Goal: Task Accomplishment & Management: Complete application form

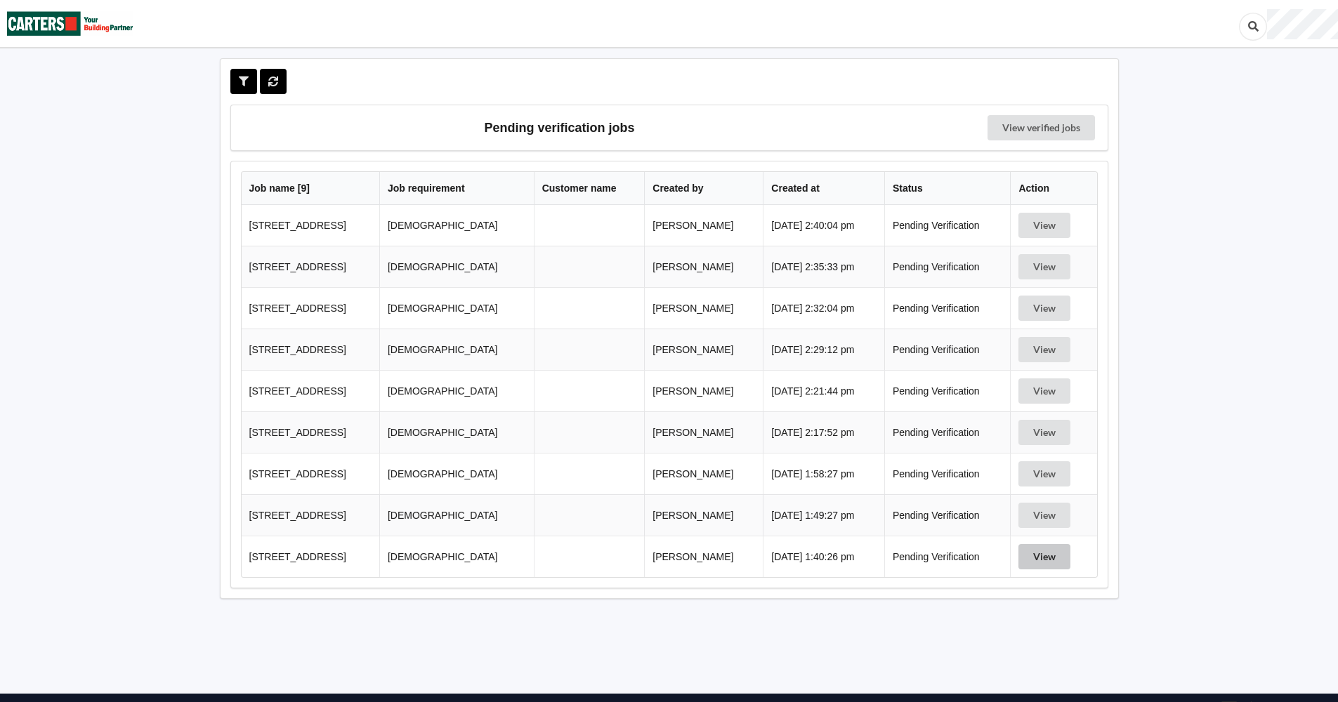
click at [1053, 559] on button "View" at bounding box center [1044, 556] width 52 height 25
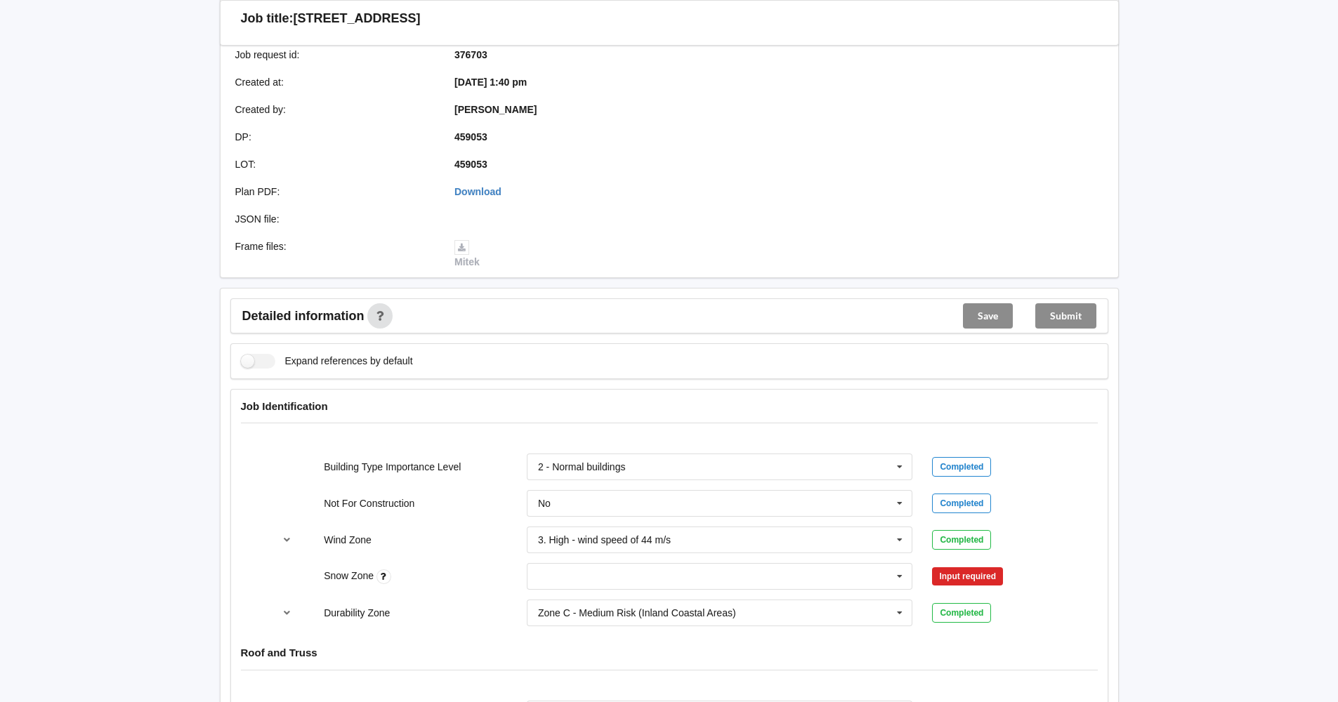
scroll to position [351, 0]
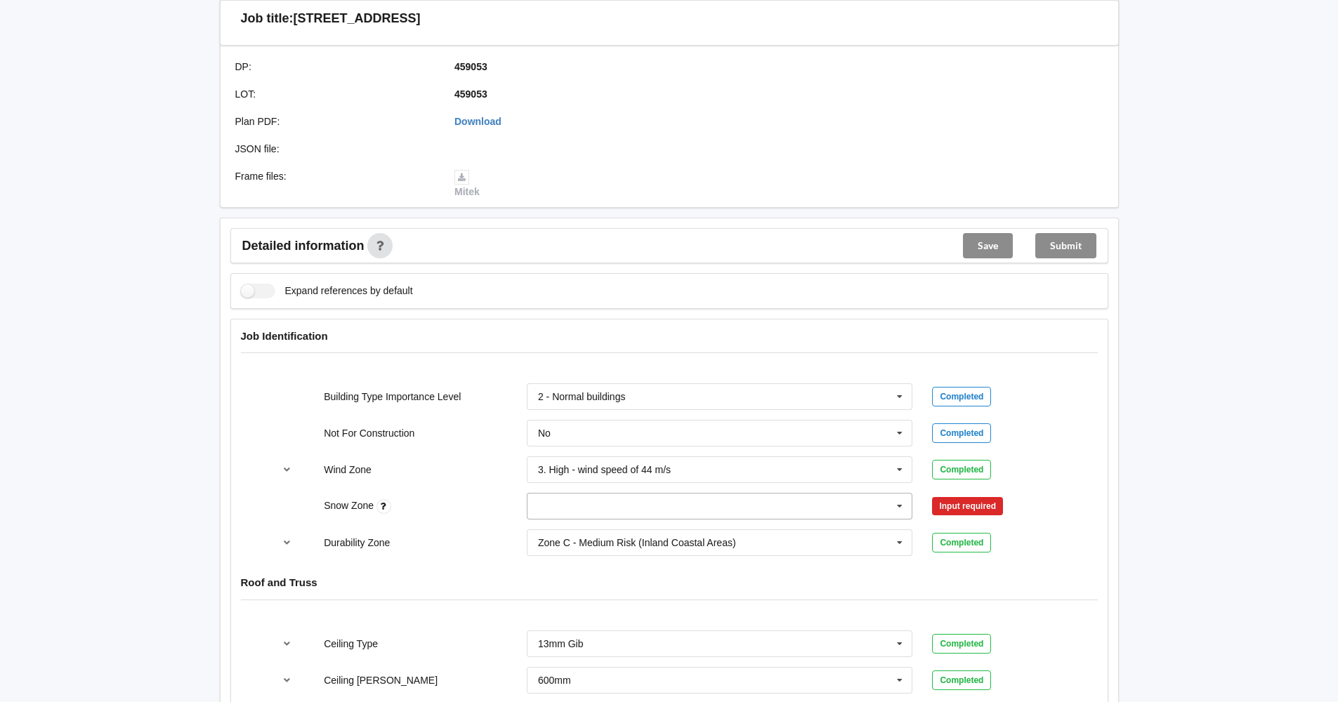
click at [559, 508] on input "text" at bounding box center [720, 506] width 385 height 25
click at [564, 556] on div "N1" at bounding box center [719, 558] width 385 height 26
click at [950, 505] on button "Confirm input" at bounding box center [974, 506] width 84 height 23
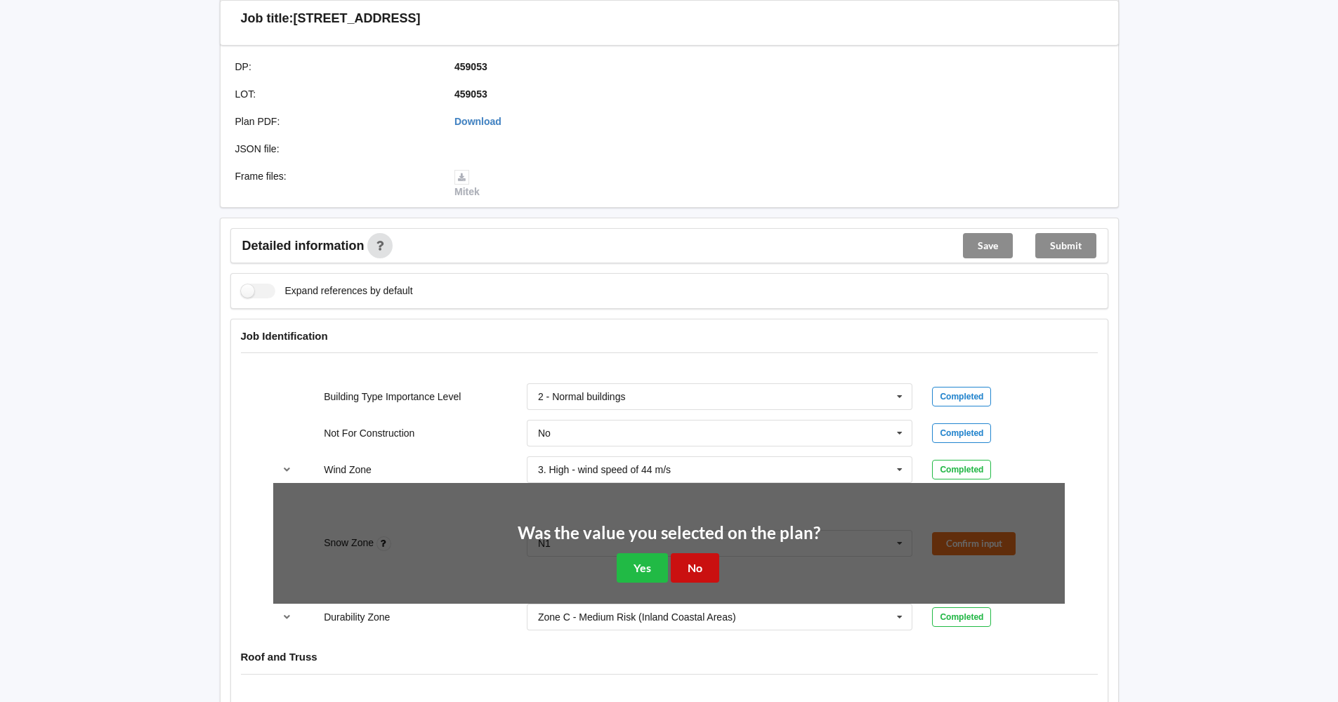
click at [693, 570] on button "No" at bounding box center [695, 567] width 48 height 29
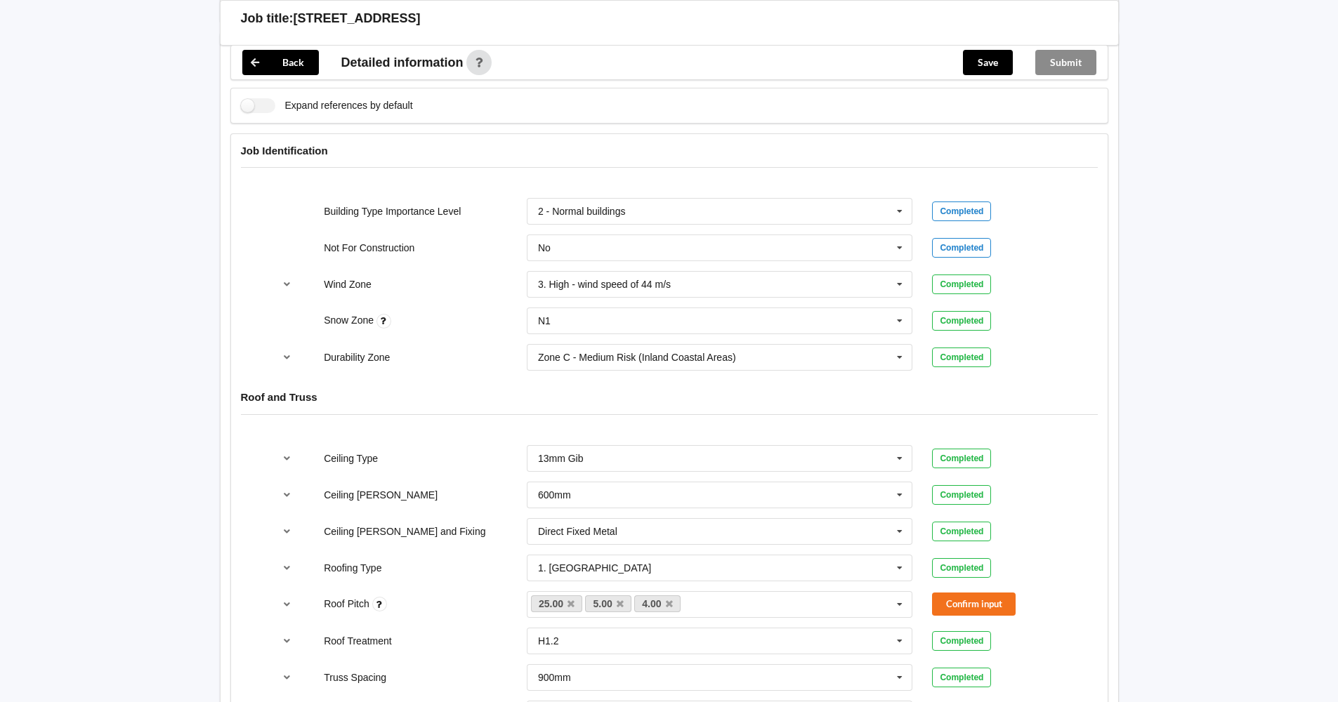
scroll to position [562, 0]
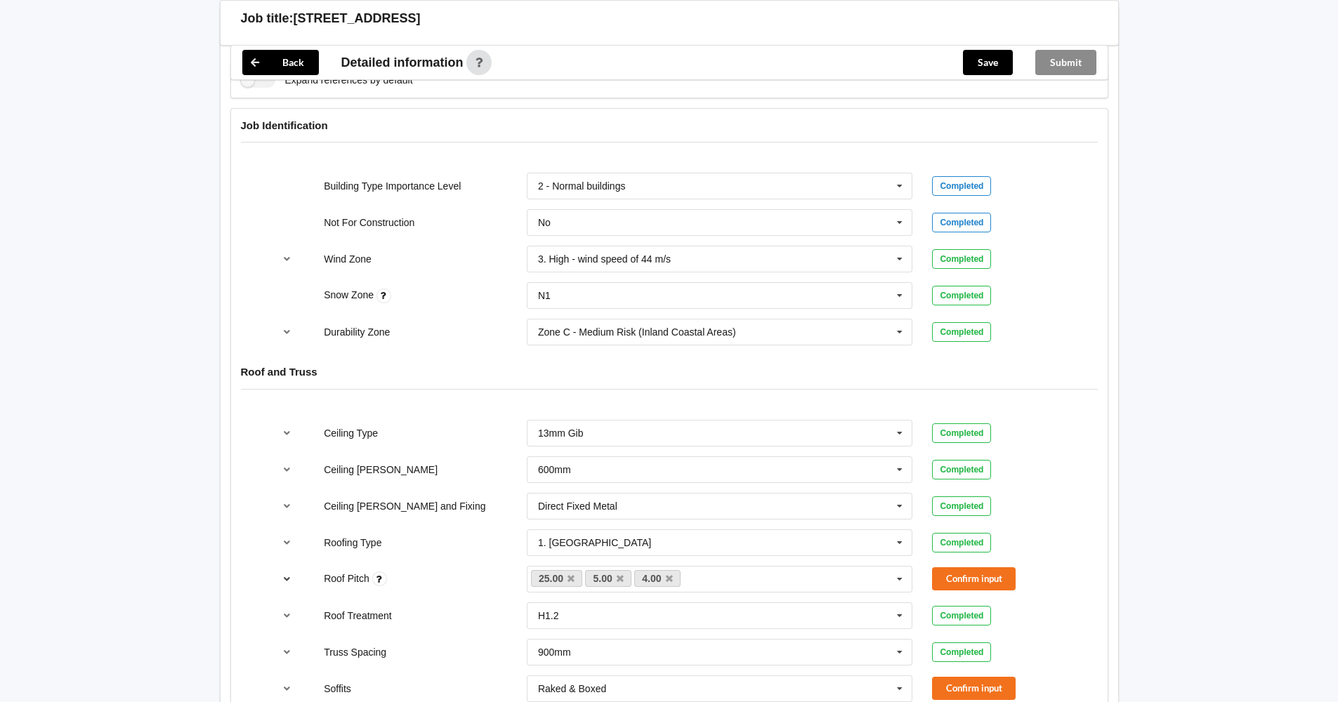
click at [286, 579] on icon "reference-toggle" at bounding box center [287, 578] width 12 height 8
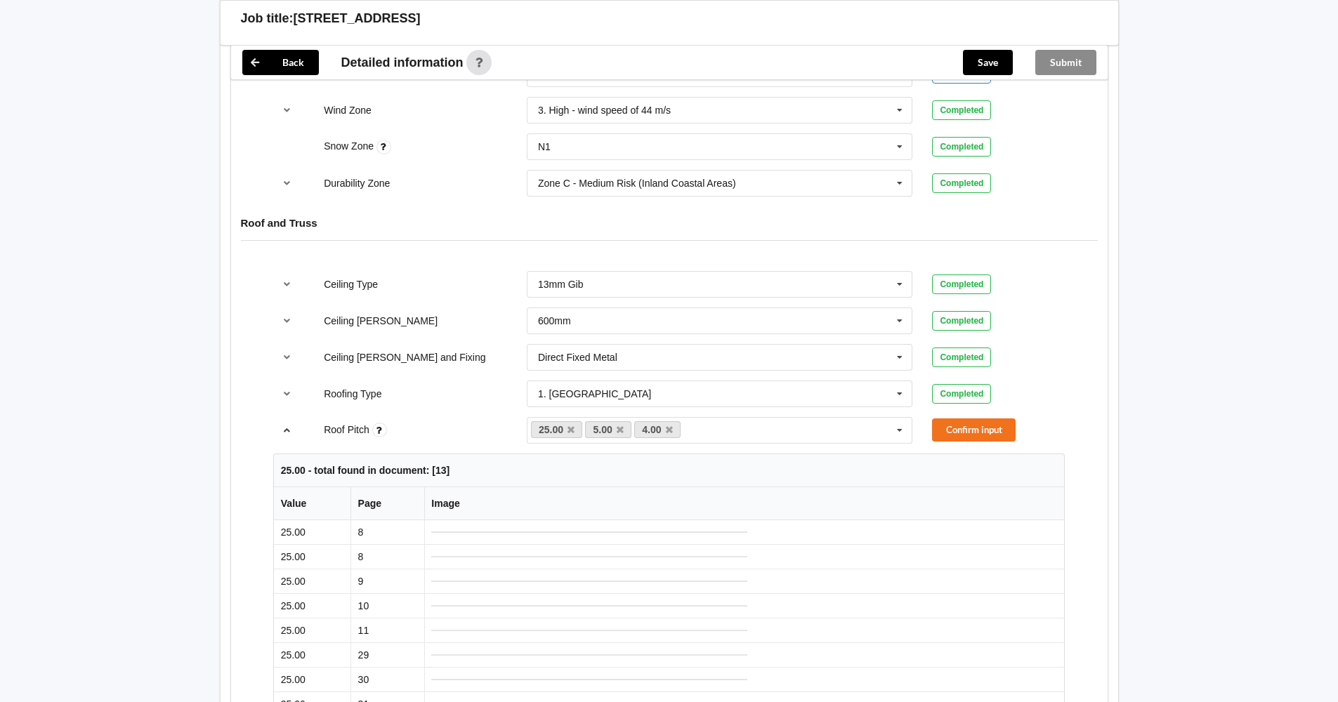
scroll to position [843, 0]
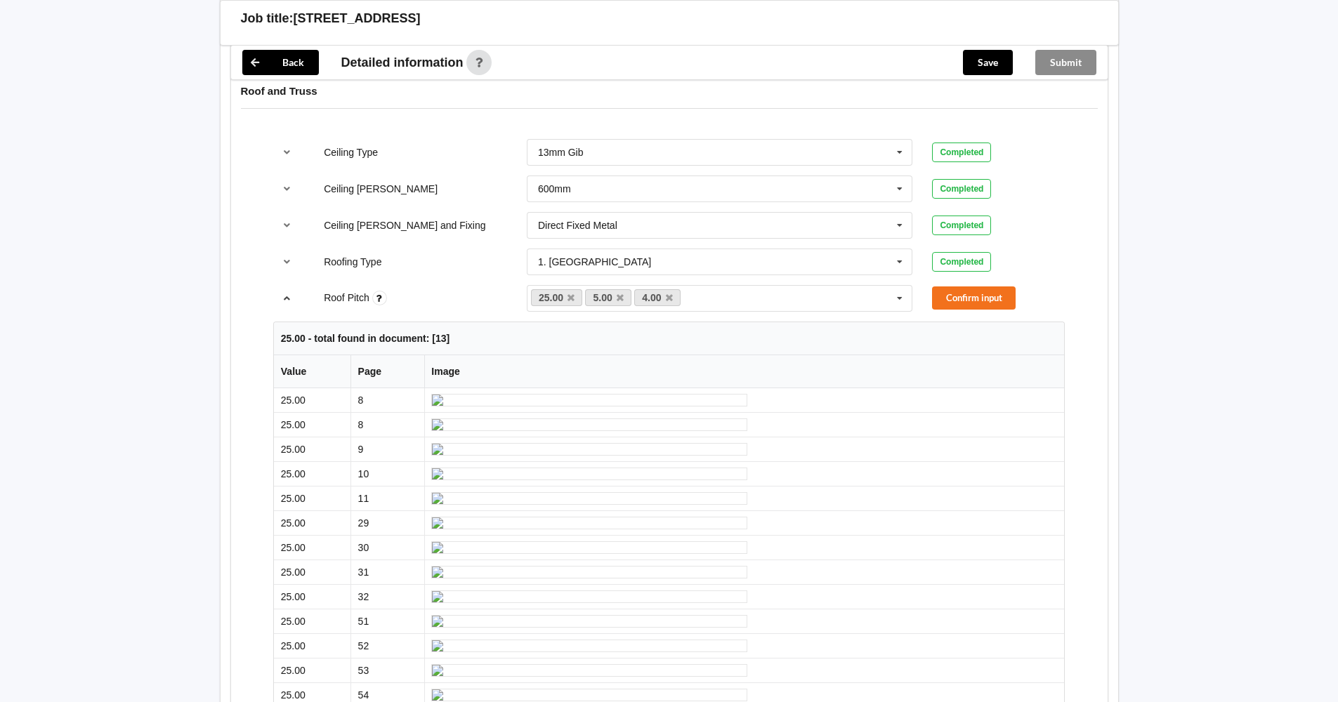
click at [291, 300] on icon "reference-toggle" at bounding box center [287, 298] width 12 height 8
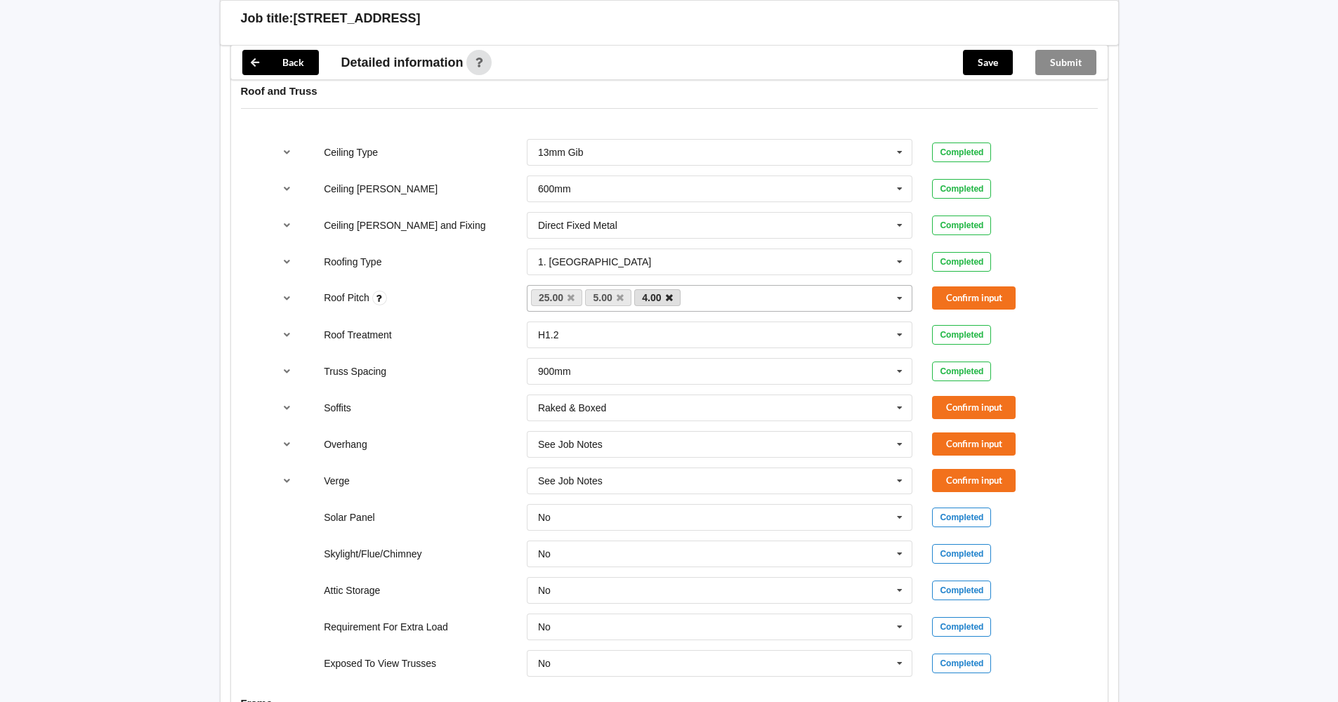
click at [667, 299] on icon at bounding box center [669, 298] width 7 height 9
click at [620, 301] on icon at bounding box center [620, 298] width 7 height 9
click at [961, 296] on button "Confirm input" at bounding box center [974, 298] width 84 height 23
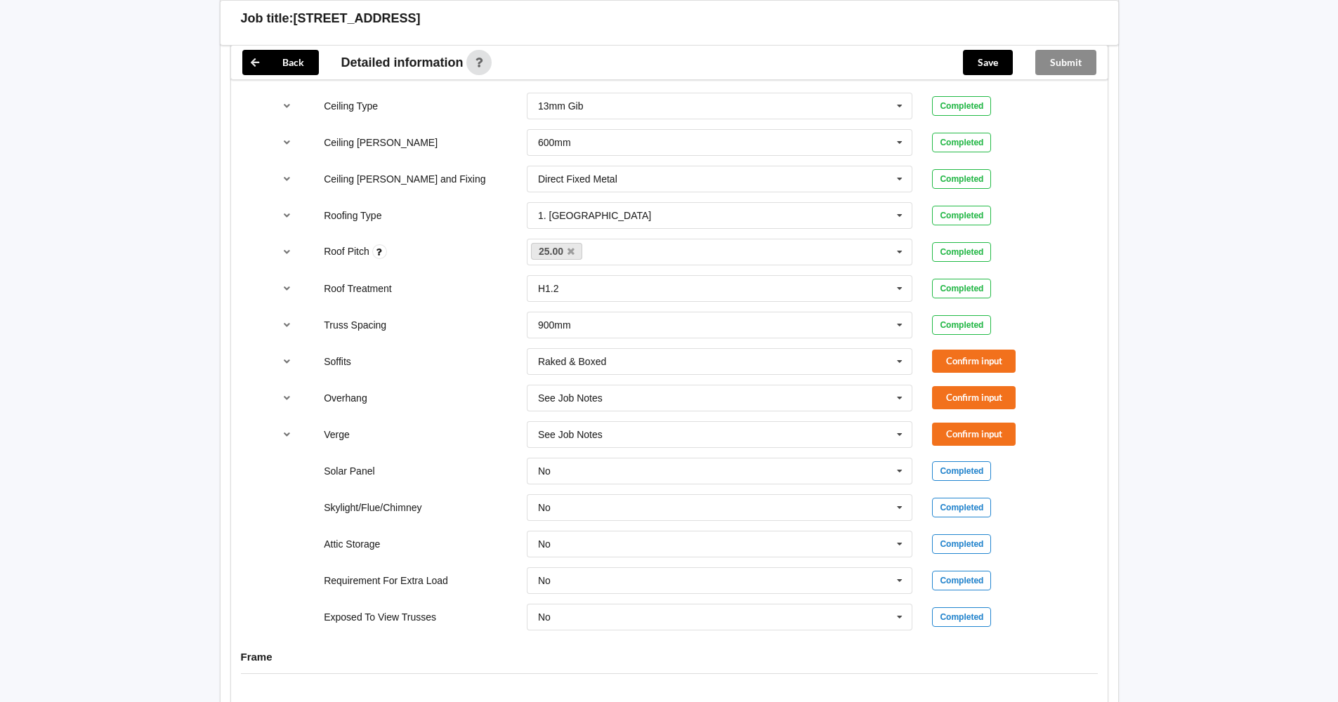
scroll to position [913, 0]
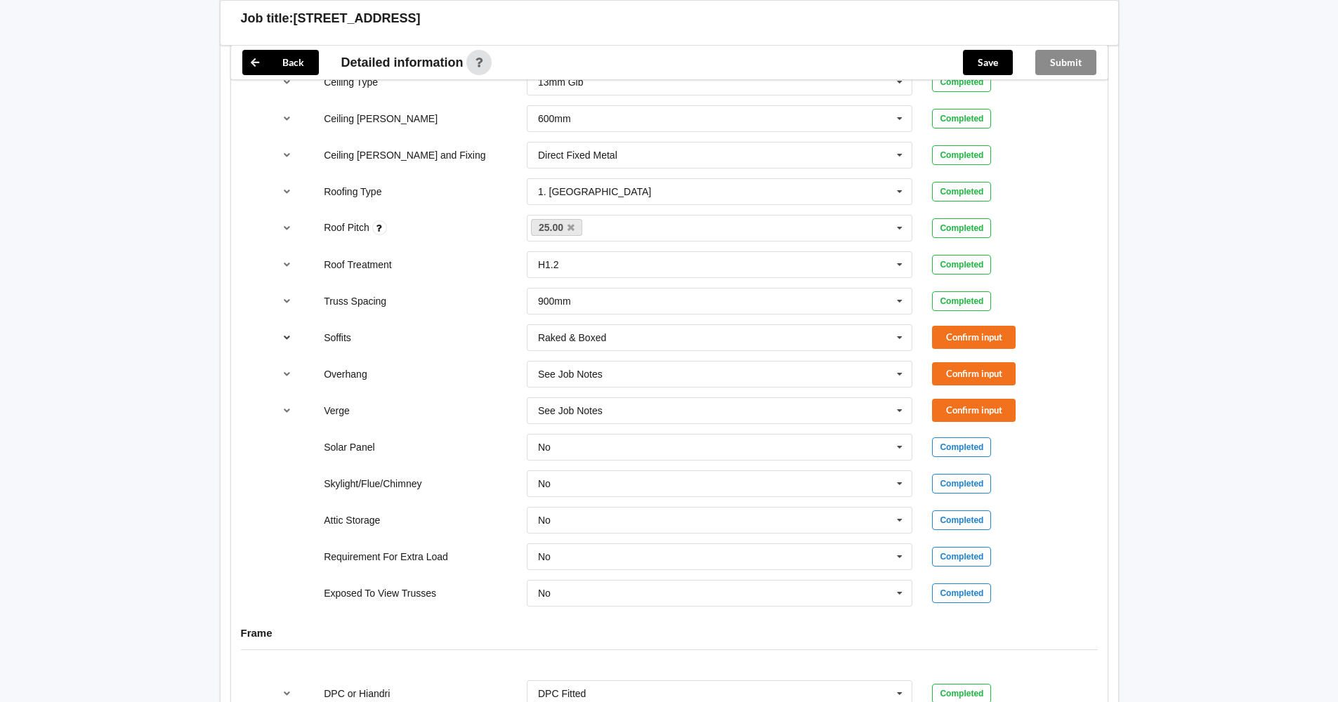
click at [288, 339] on icon "reference-toggle" at bounding box center [287, 337] width 12 height 8
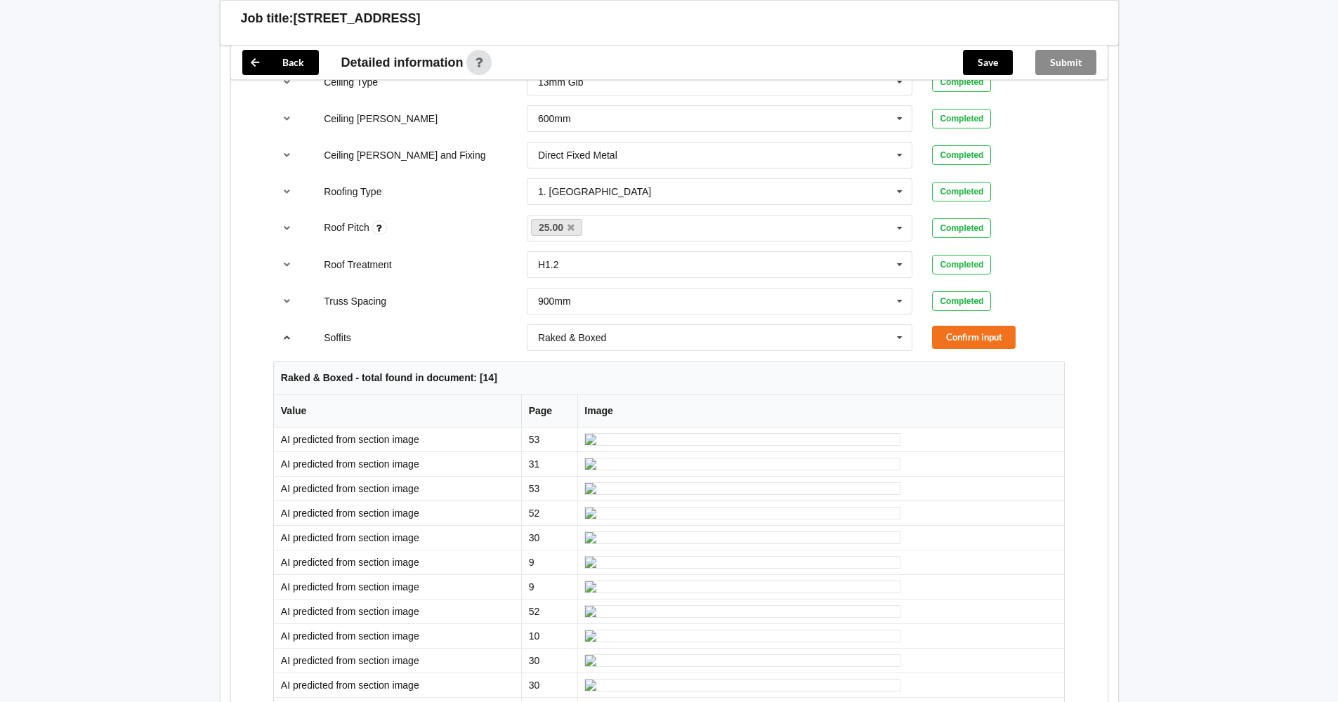
click at [288, 334] on icon "reference-toggle" at bounding box center [287, 337] width 12 height 8
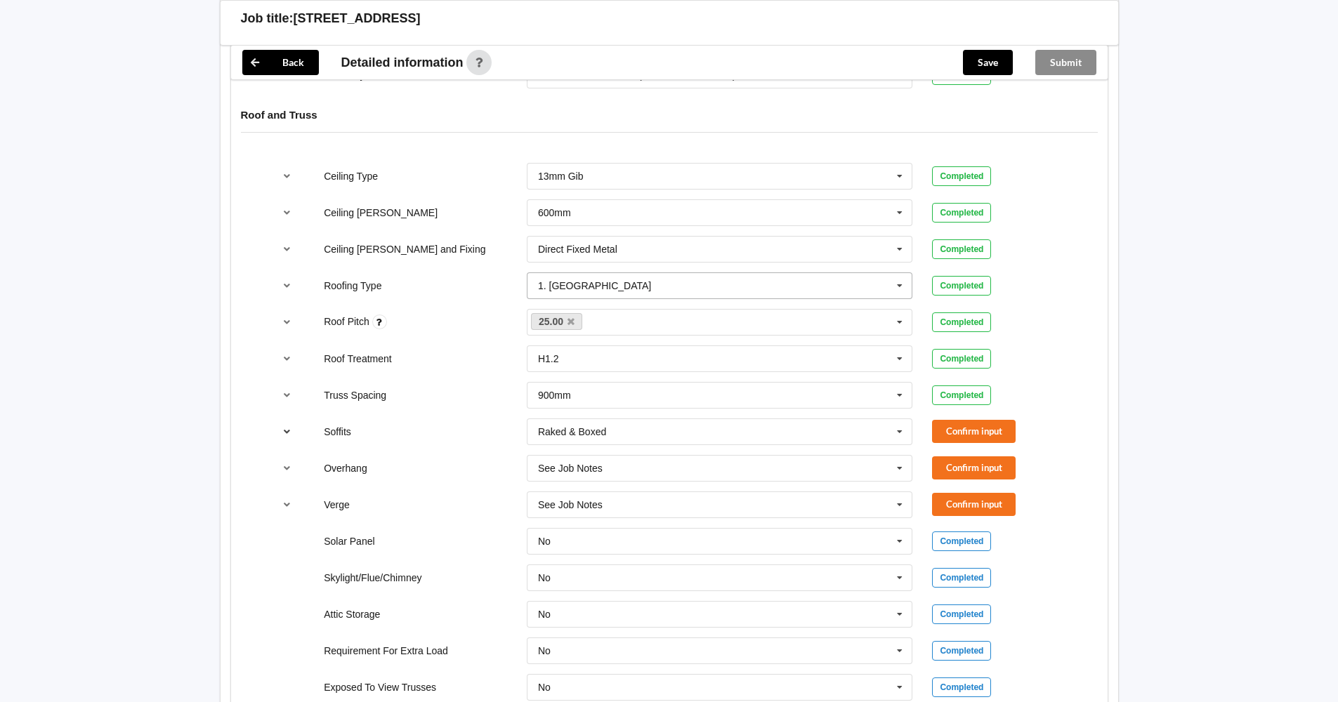
scroll to position [843, 0]
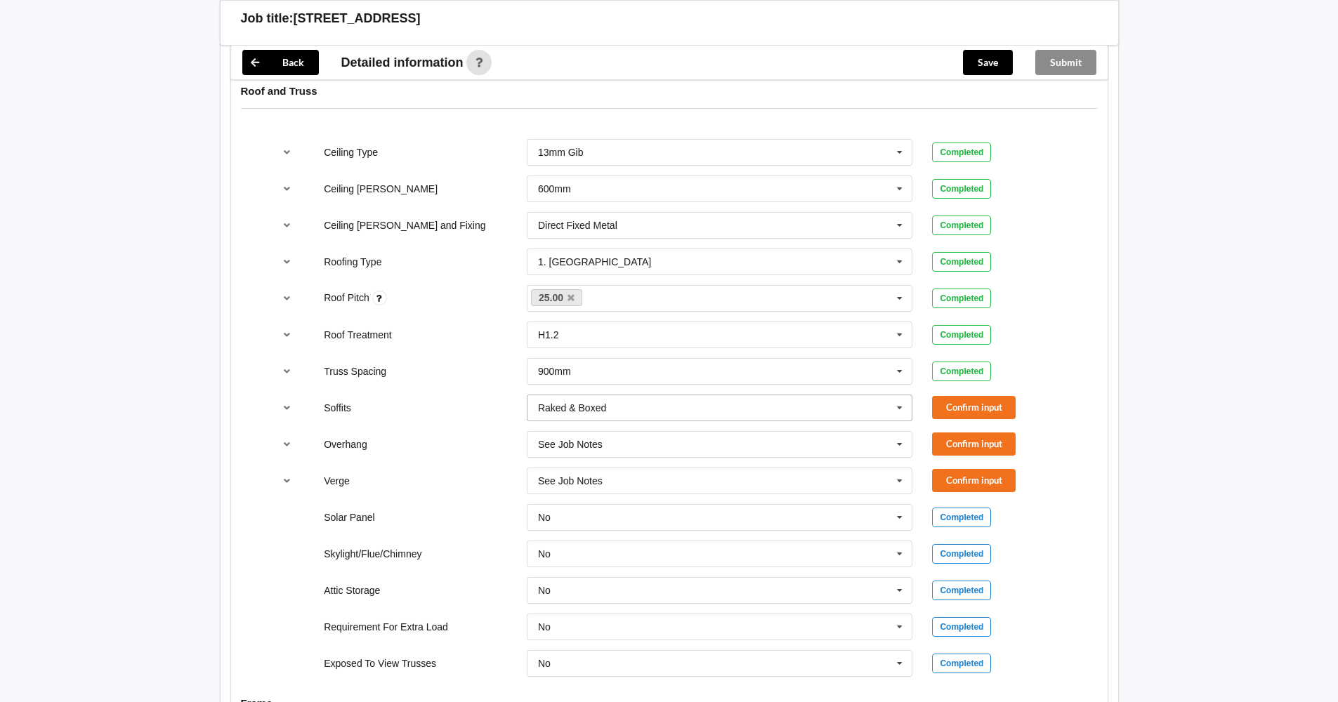
click at [901, 409] on icon at bounding box center [899, 408] width 21 height 26
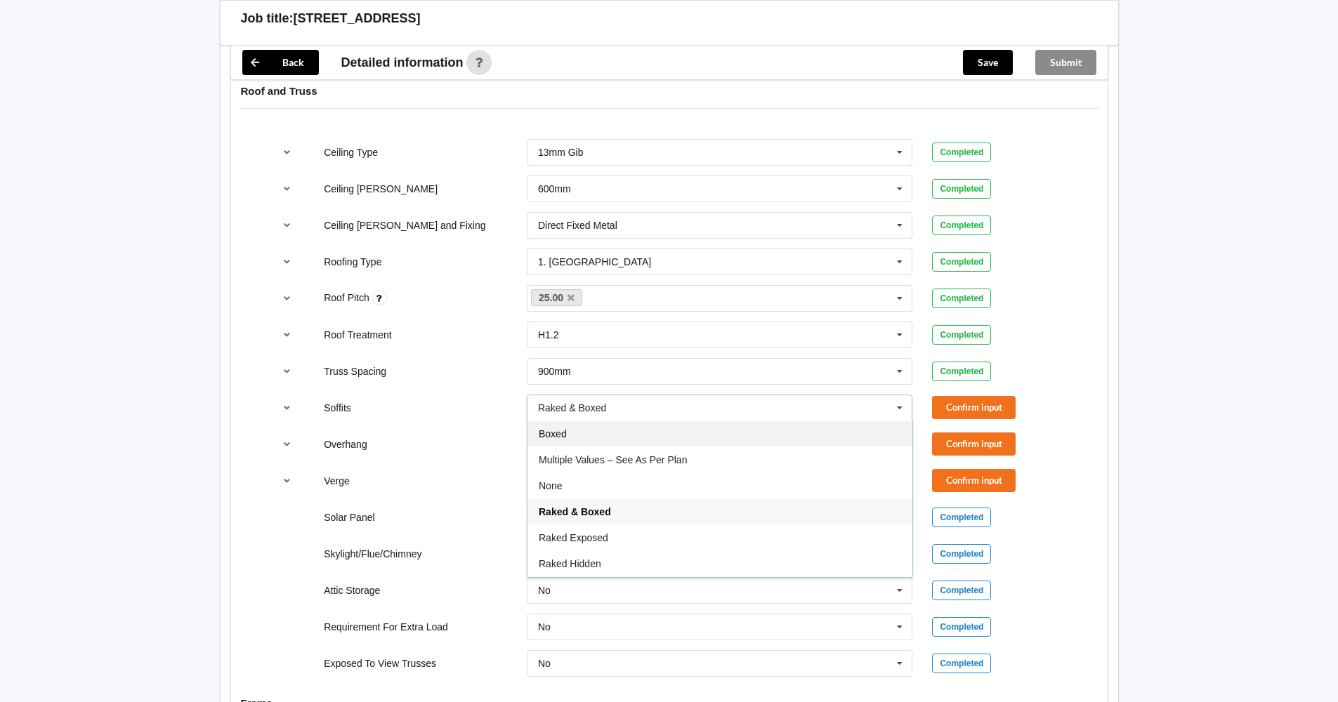
click at [792, 433] on div "Boxed" at bounding box center [719, 434] width 385 height 26
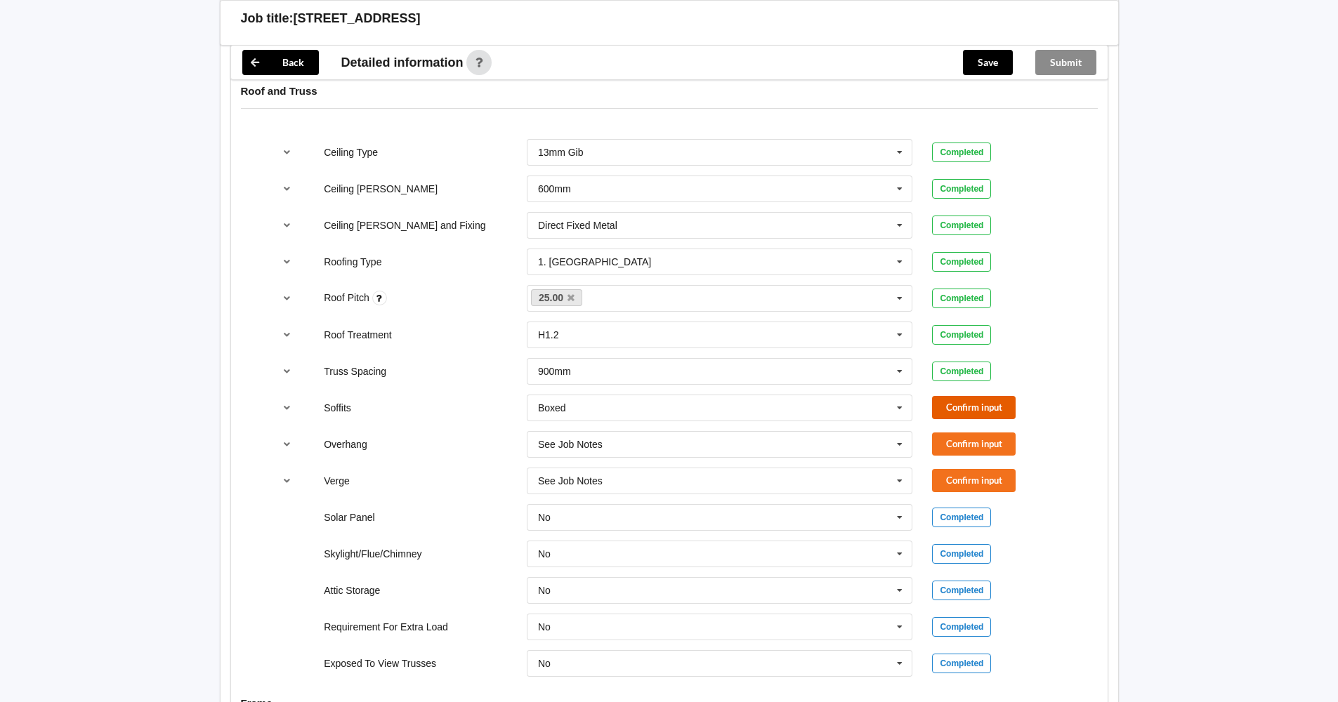
click at [968, 408] on button "Confirm input" at bounding box center [974, 407] width 84 height 23
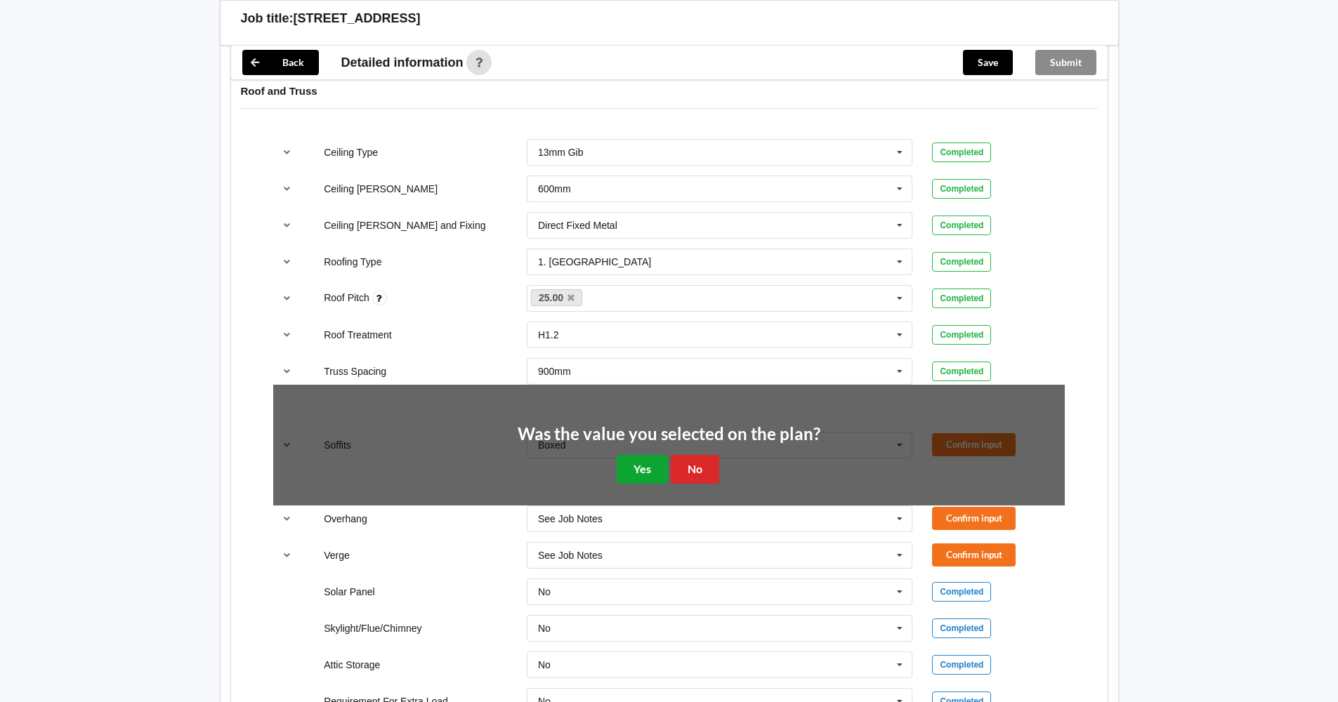
click at [641, 473] on button "Yes" at bounding box center [642, 469] width 51 height 29
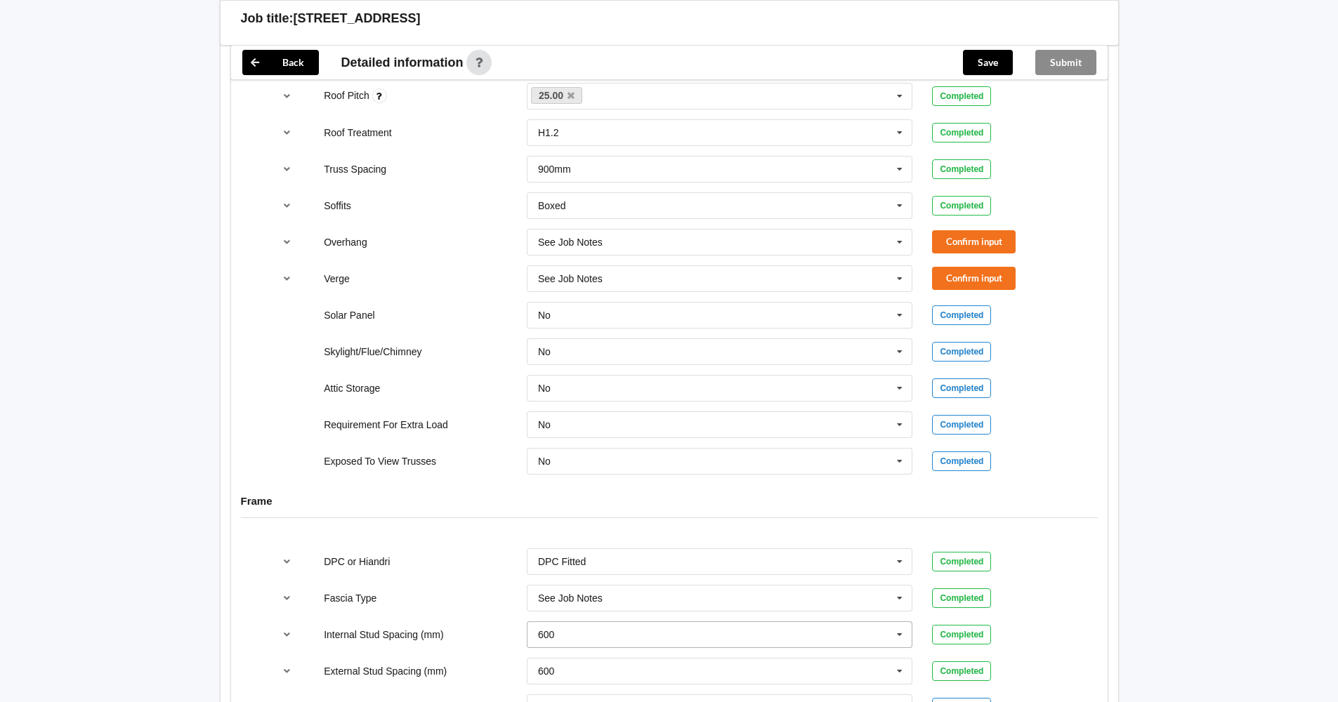
scroll to position [1044, 0]
click at [971, 237] on button "Confirm input" at bounding box center [974, 242] width 84 height 23
click at [974, 281] on button "Confirm input" at bounding box center [974, 279] width 84 height 23
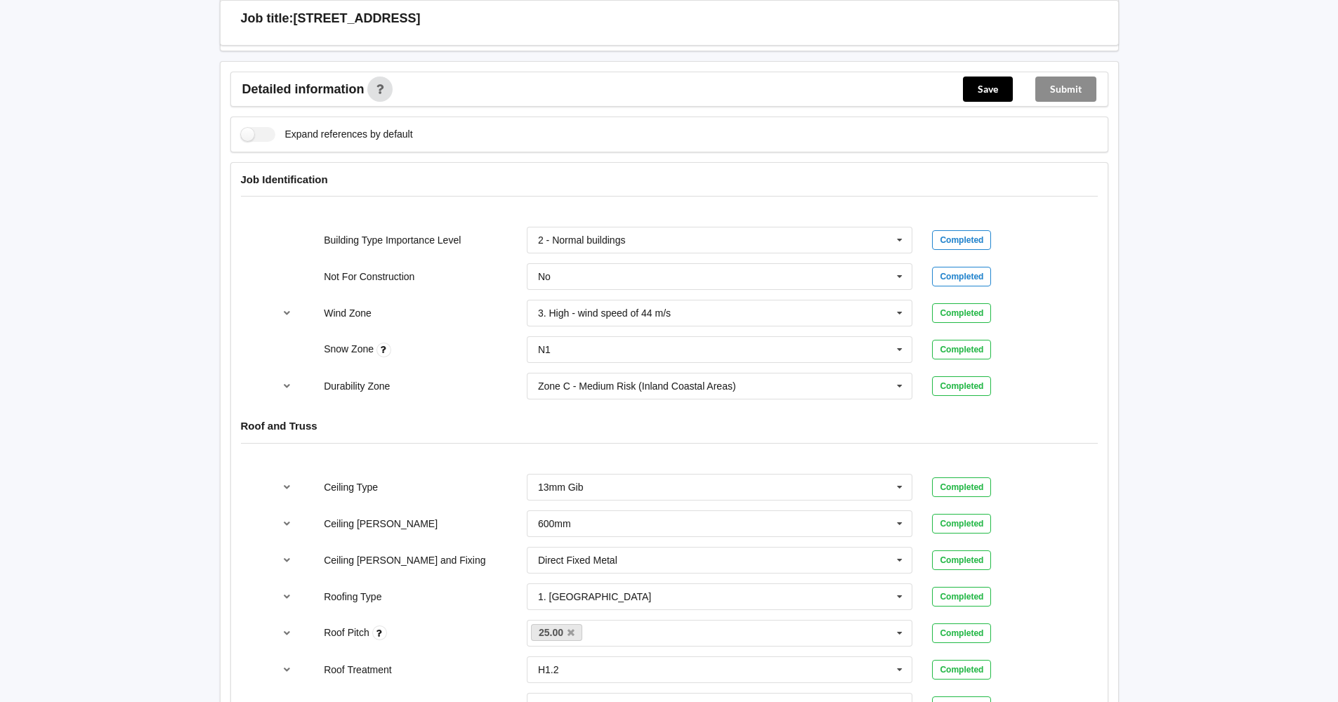
scroll to position [482, 0]
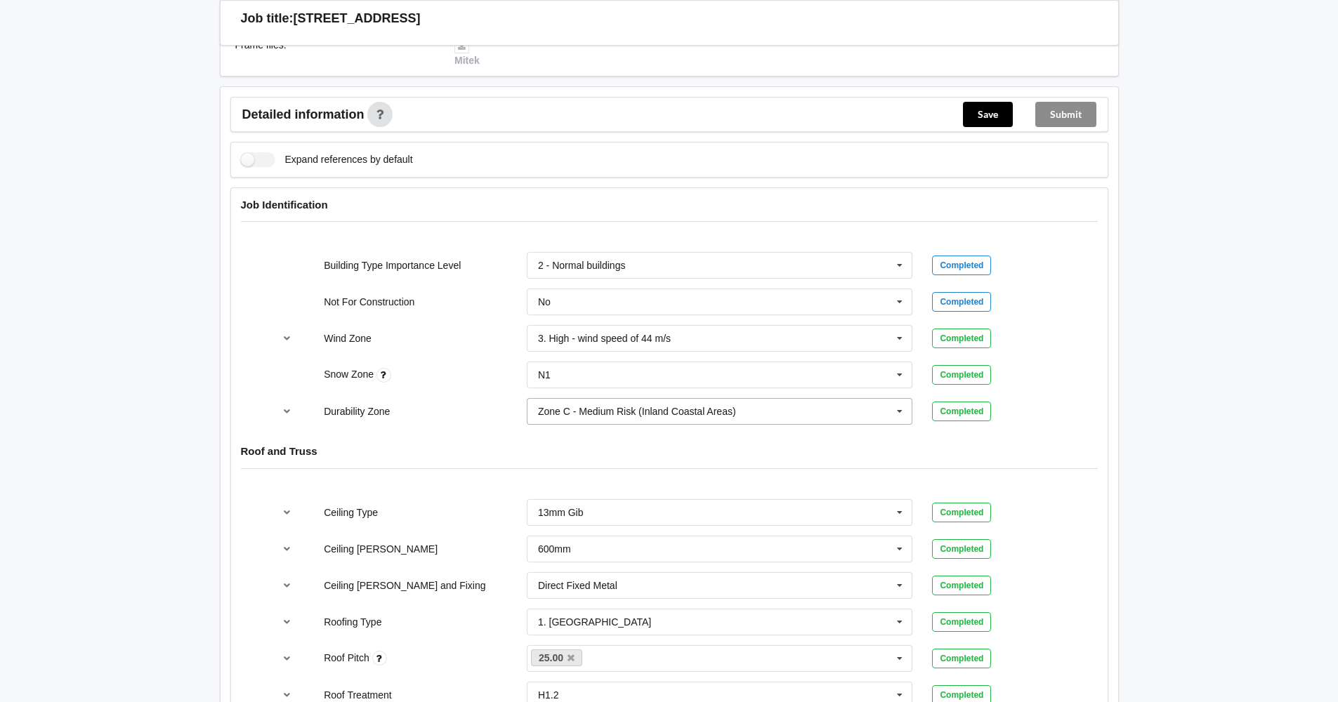
click at [898, 410] on icon at bounding box center [899, 412] width 21 height 26
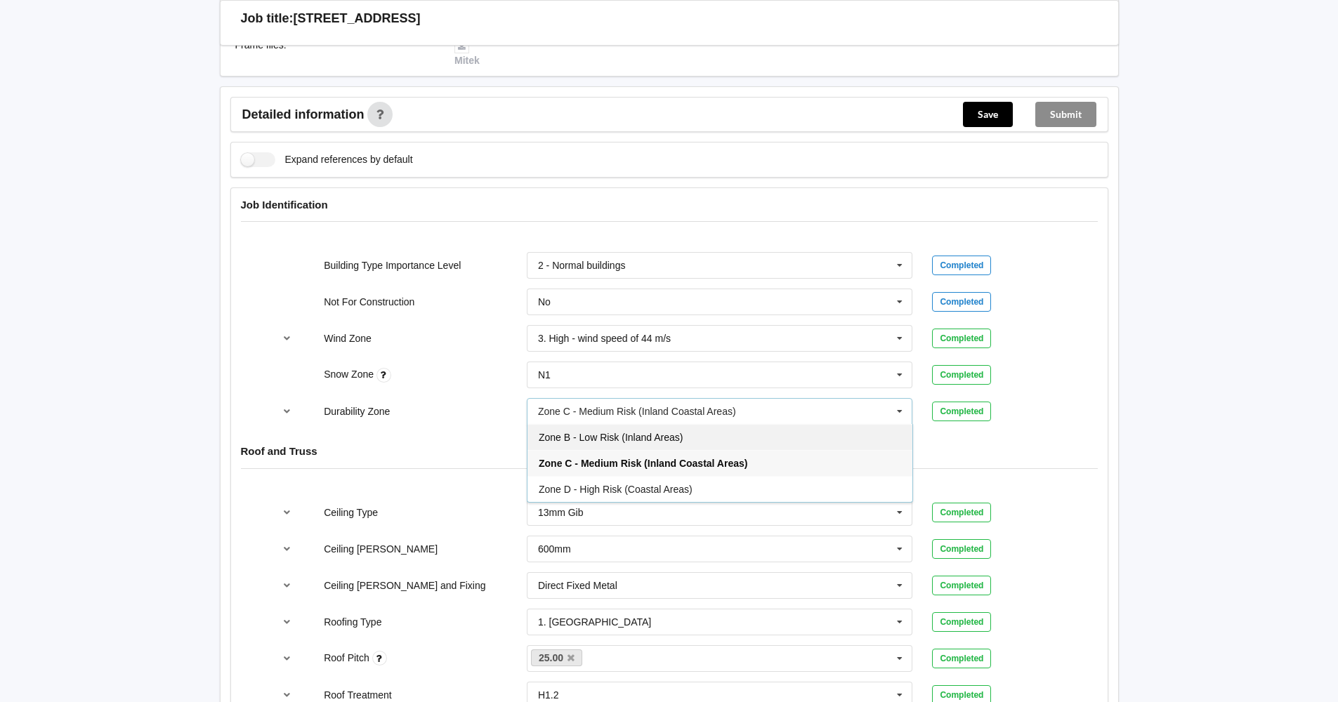
click at [691, 433] on div "Zone B - Low Risk (Inland Areas)" at bounding box center [719, 437] width 385 height 26
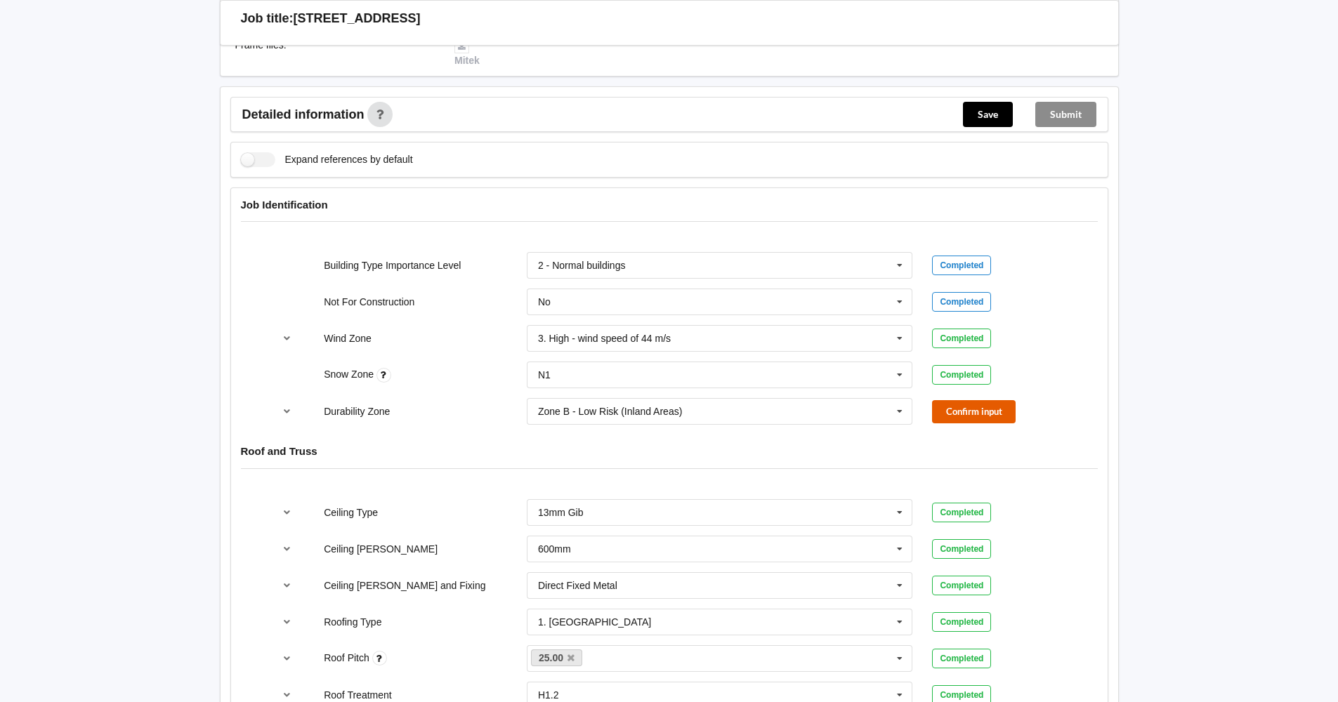
click at [956, 409] on button "Confirm input" at bounding box center [974, 411] width 84 height 23
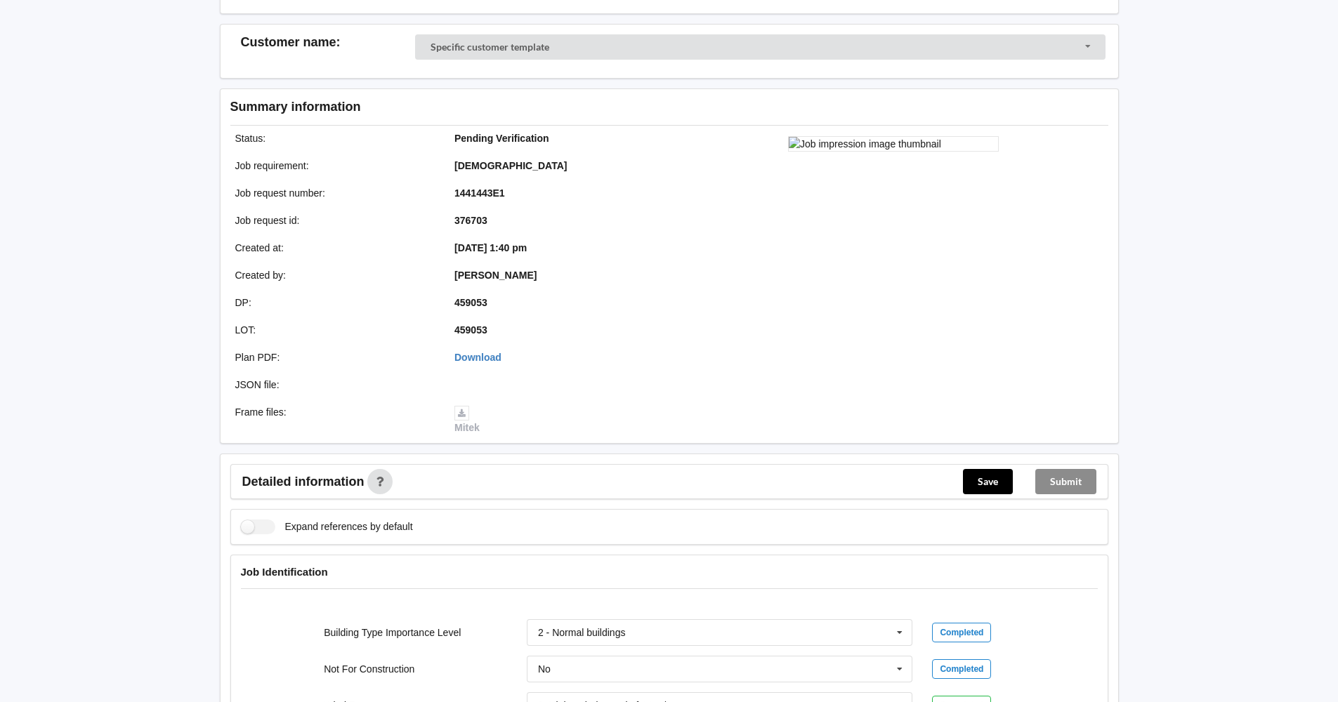
scroll to position [281, 0]
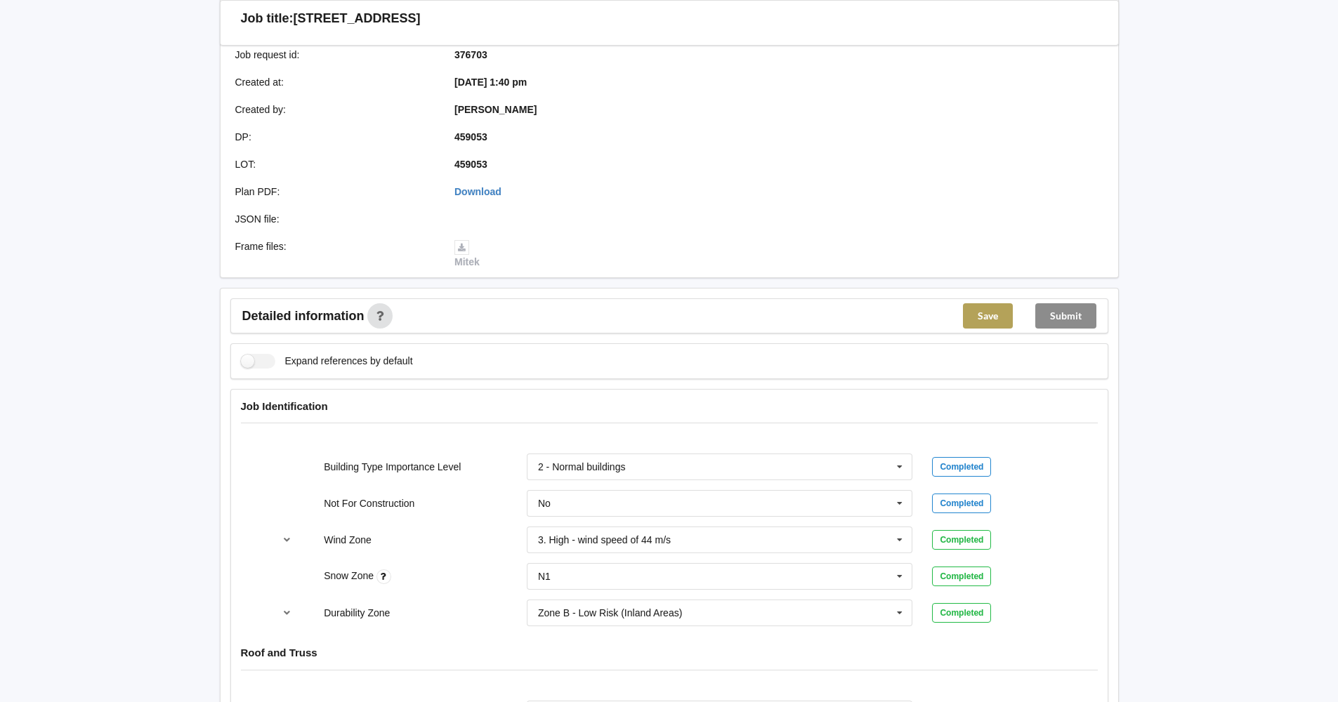
click at [985, 316] on button "Save" at bounding box center [988, 315] width 50 height 25
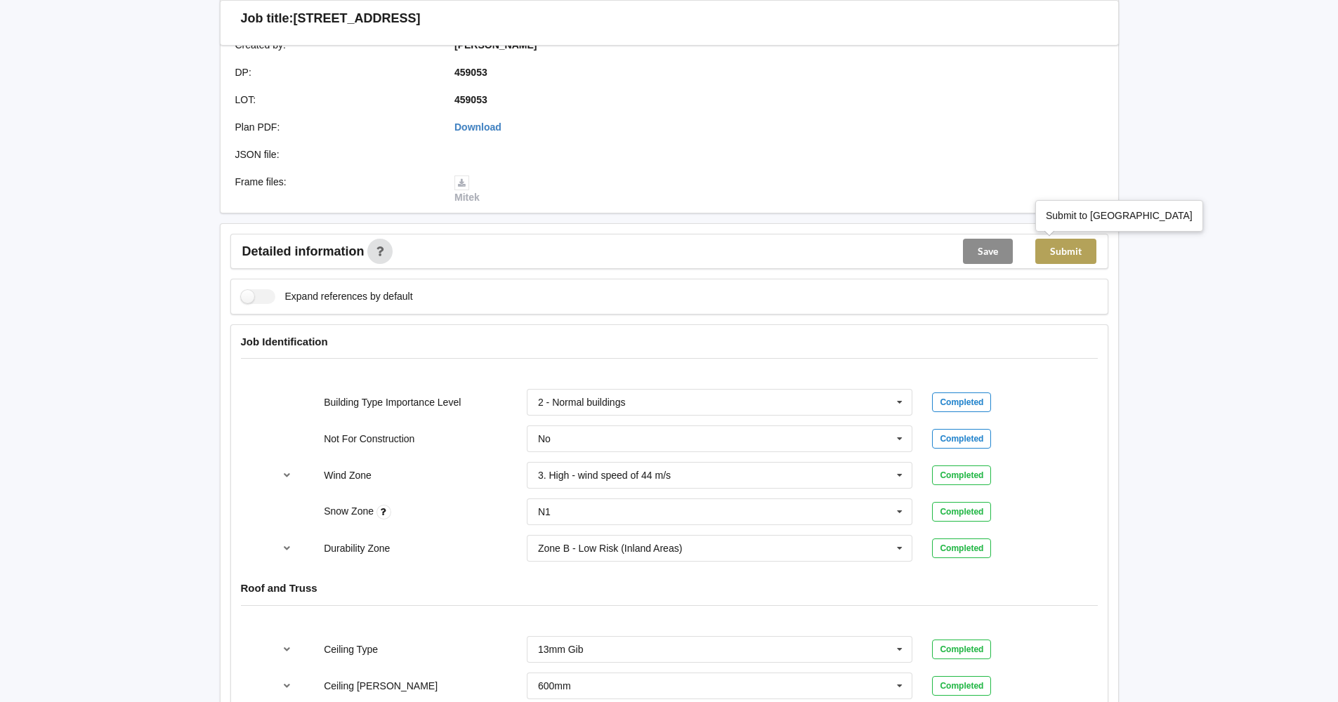
click at [1063, 249] on button "Submit" at bounding box center [1065, 251] width 61 height 25
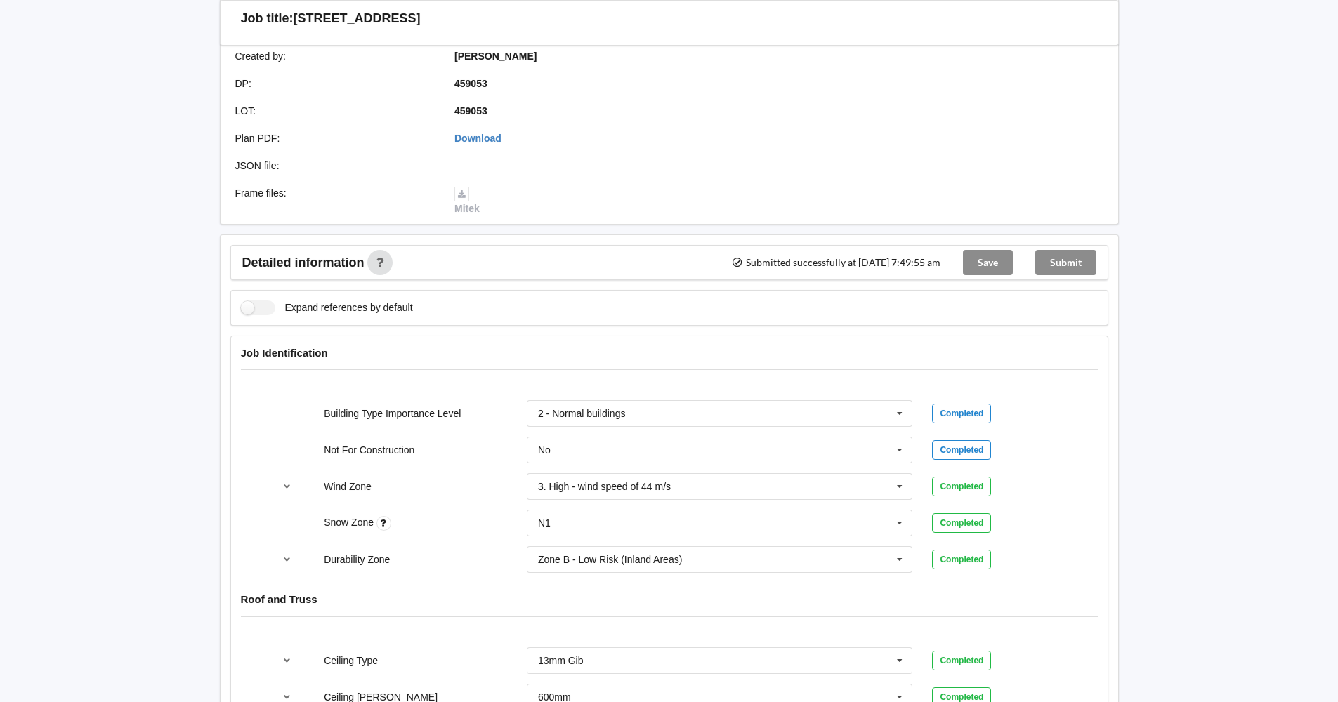
scroll to position [211, 0]
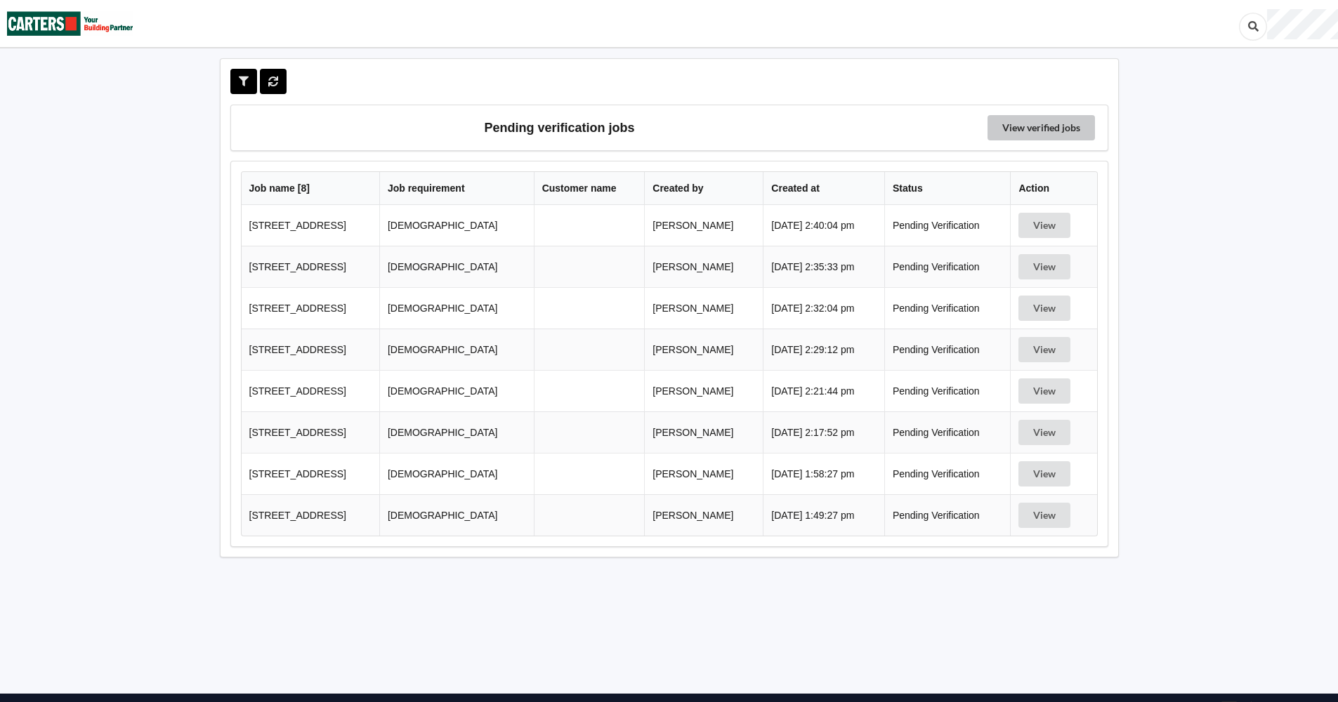
click at [1018, 129] on link "View verified jobs" at bounding box center [1040, 127] width 107 height 25
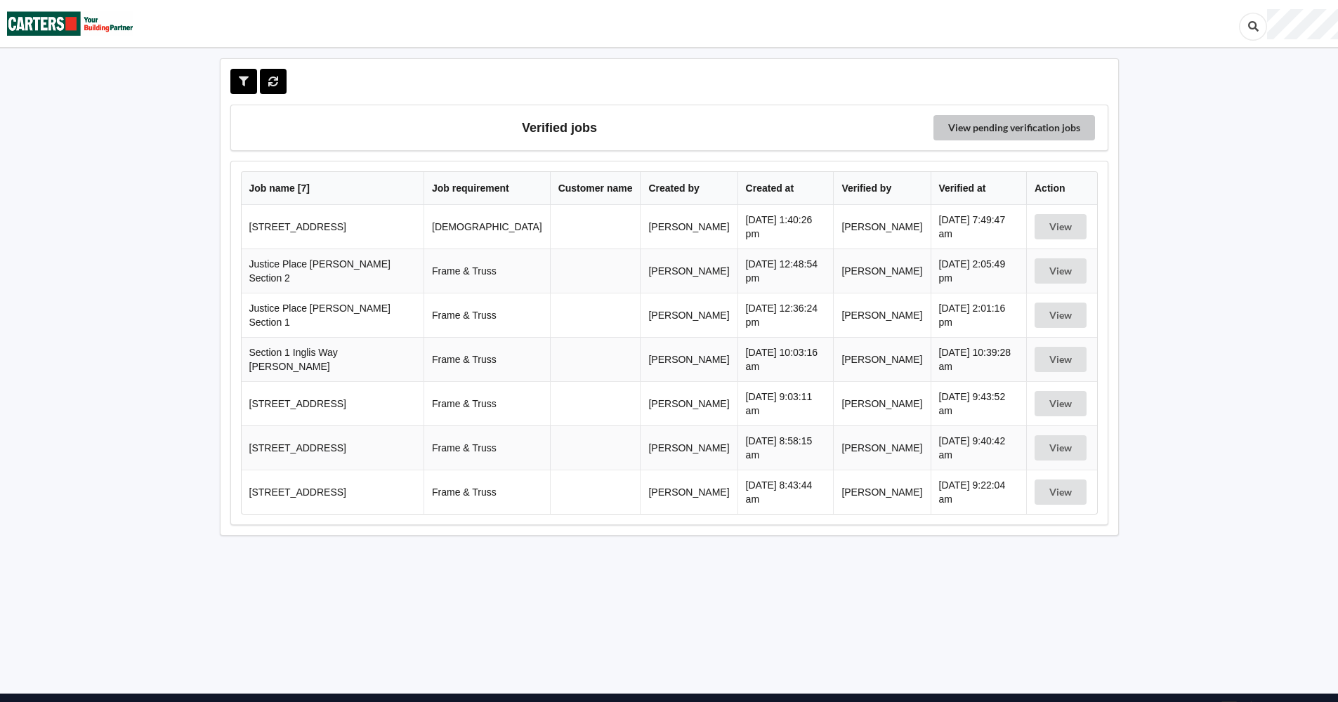
click at [1018, 129] on link "View pending verification jobs" at bounding box center [1014, 127] width 162 height 25
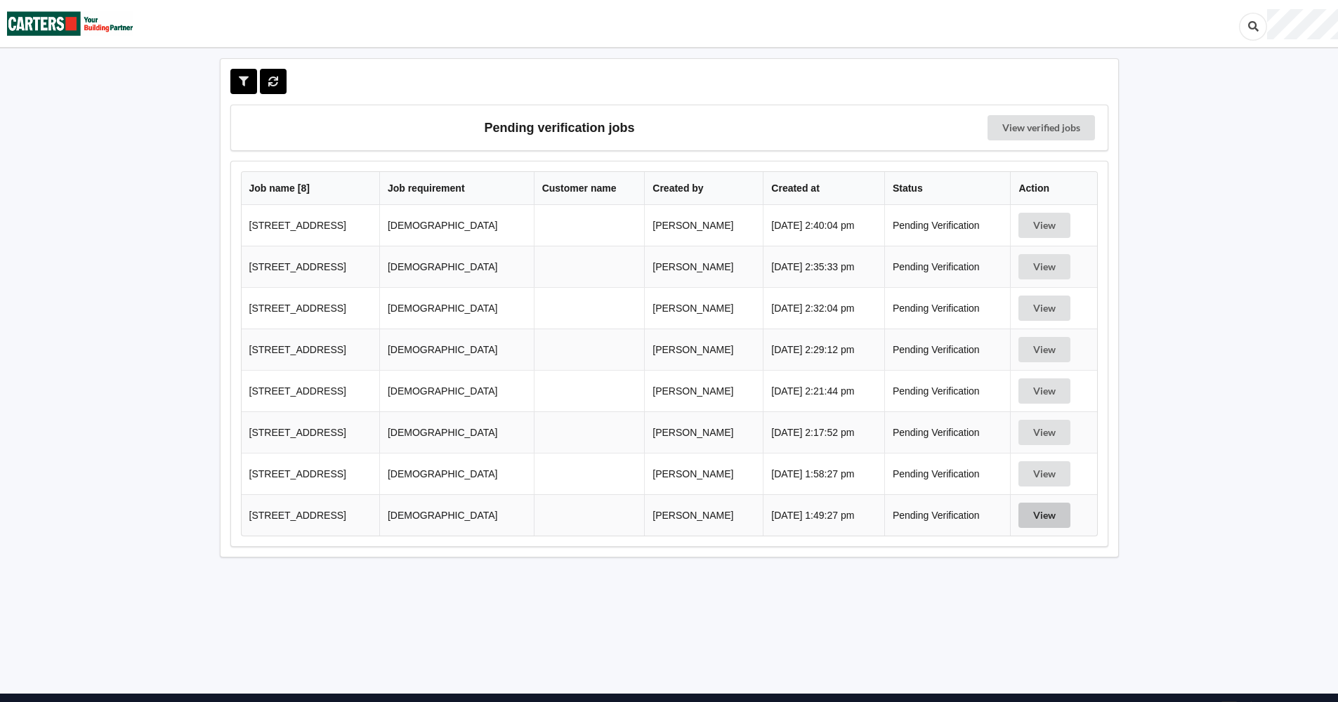
click at [1044, 509] on button "View" at bounding box center [1044, 515] width 52 height 25
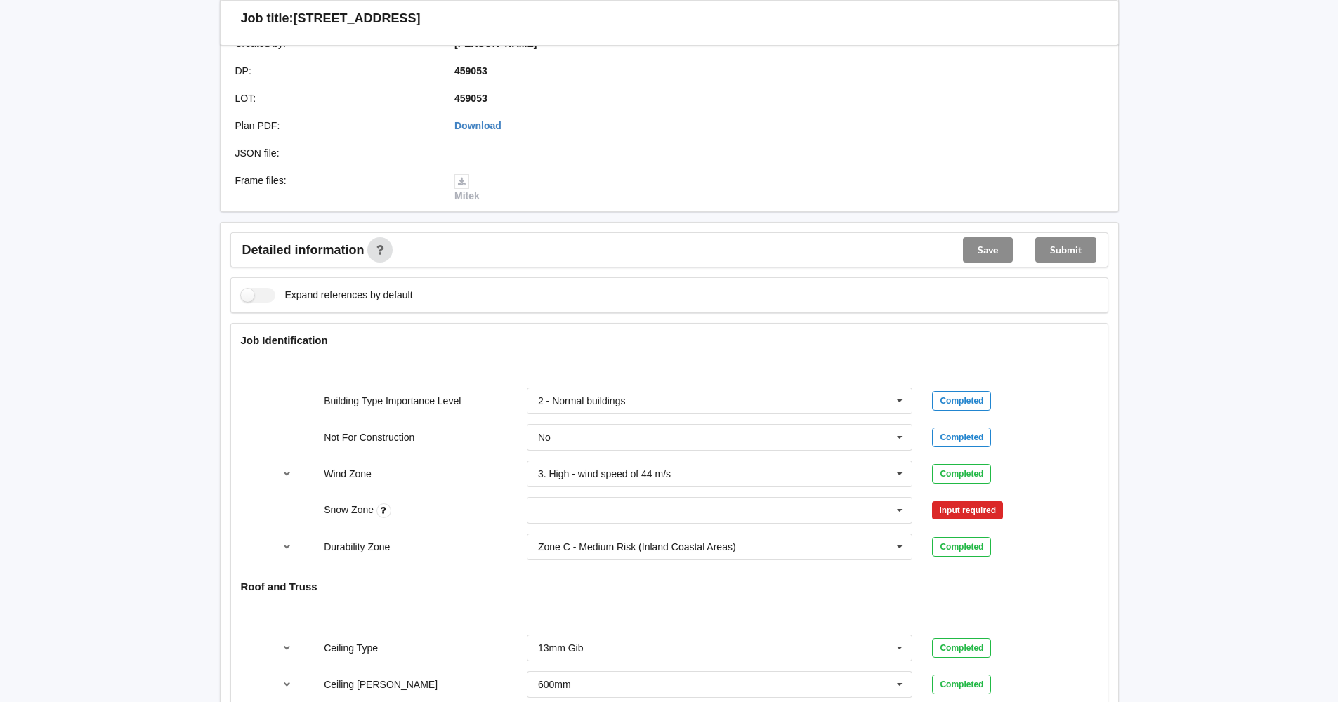
scroll to position [351, 0]
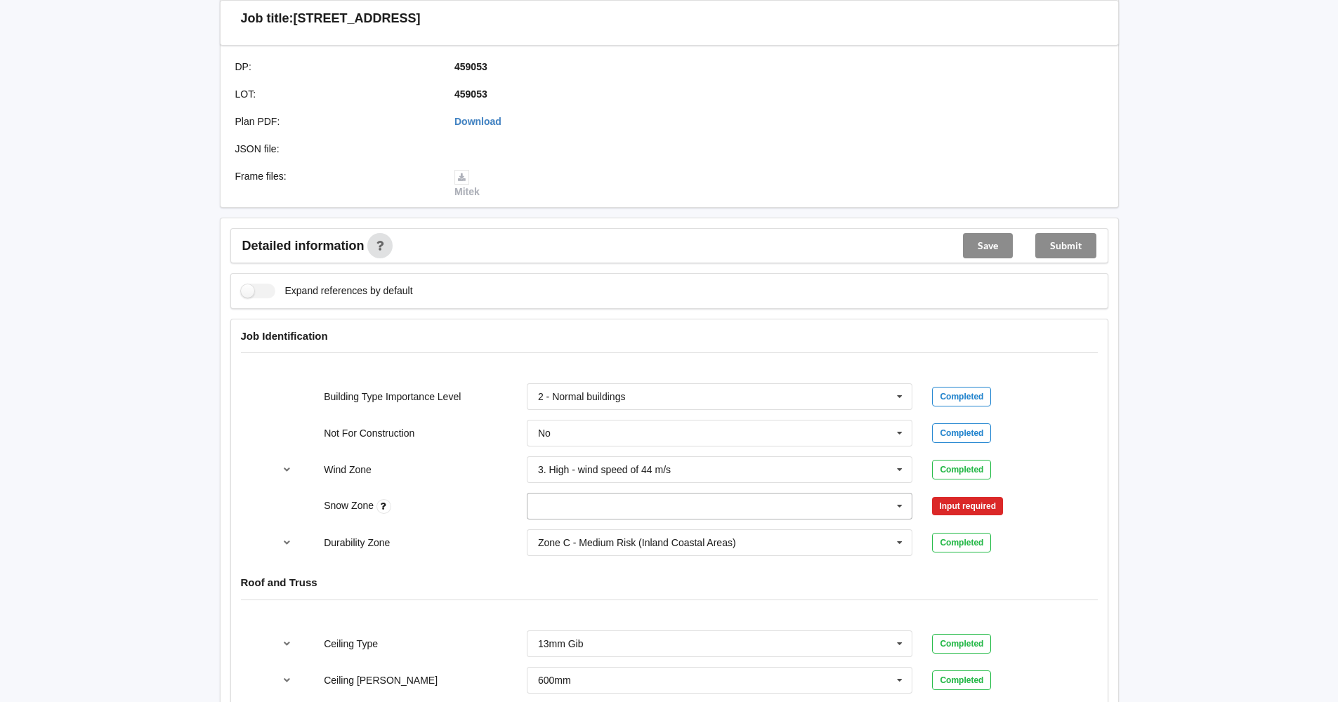
click at [899, 509] on icon at bounding box center [899, 507] width 21 height 26
click at [801, 559] on div "N1" at bounding box center [719, 558] width 385 height 26
click at [983, 501] on button "Confirm input" at bounding box center [974, 506] width 84 height 23
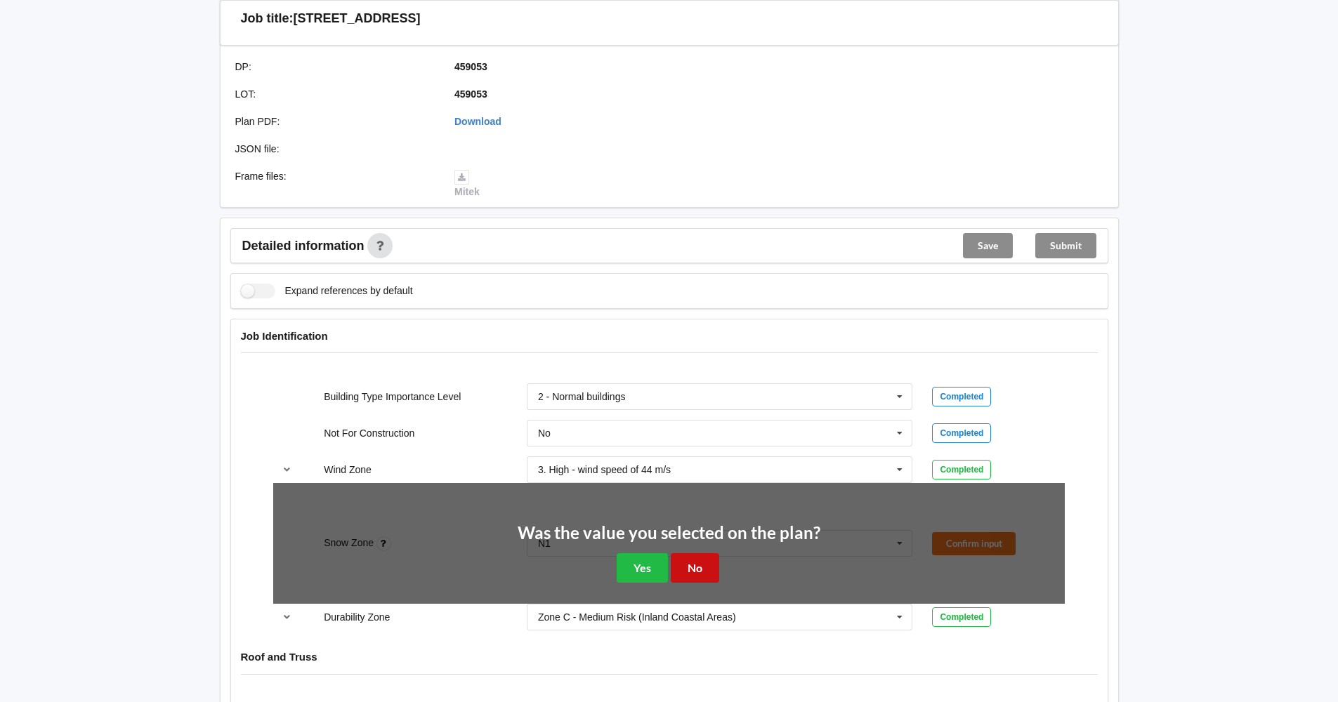
click at [692, 567] on button "No" at bounding box center [695, 567] width 48 height 29
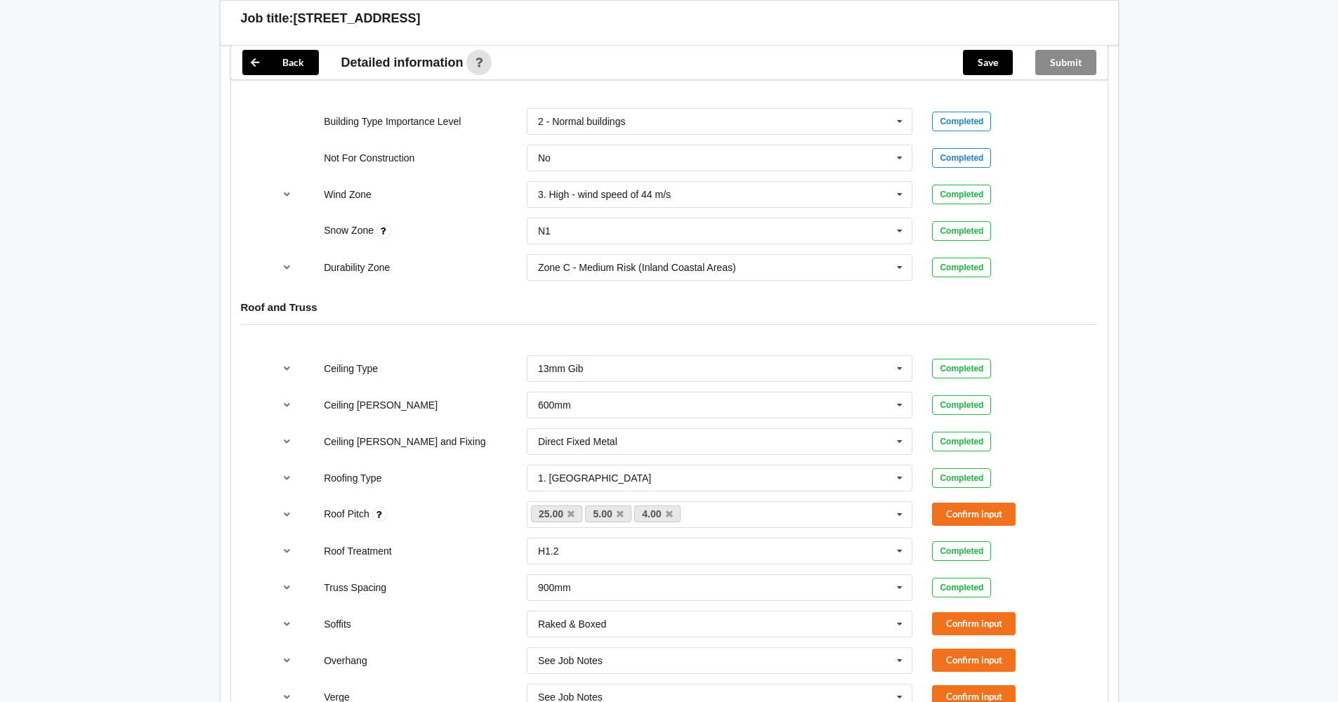
scroll to position [632, 0]
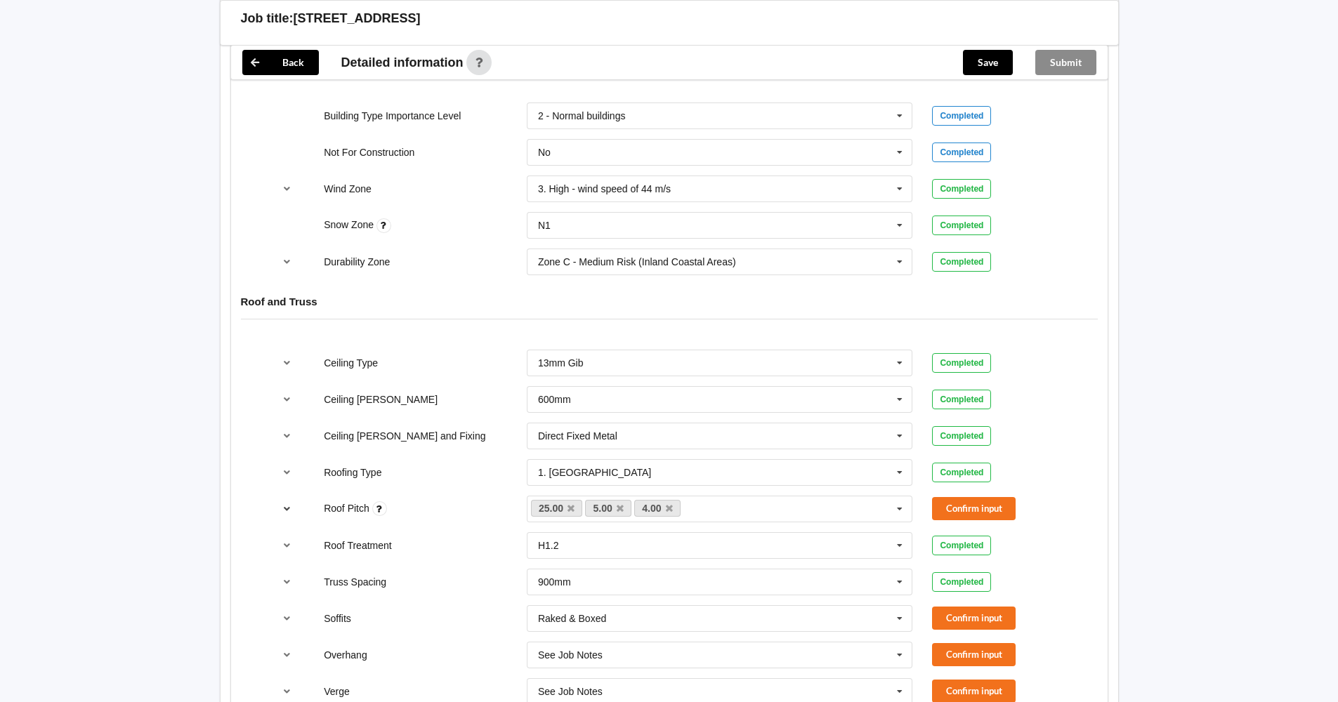
click at [290, 508] on icon "reference-toggle" at bounding box center [287, 508] width 12 height 8
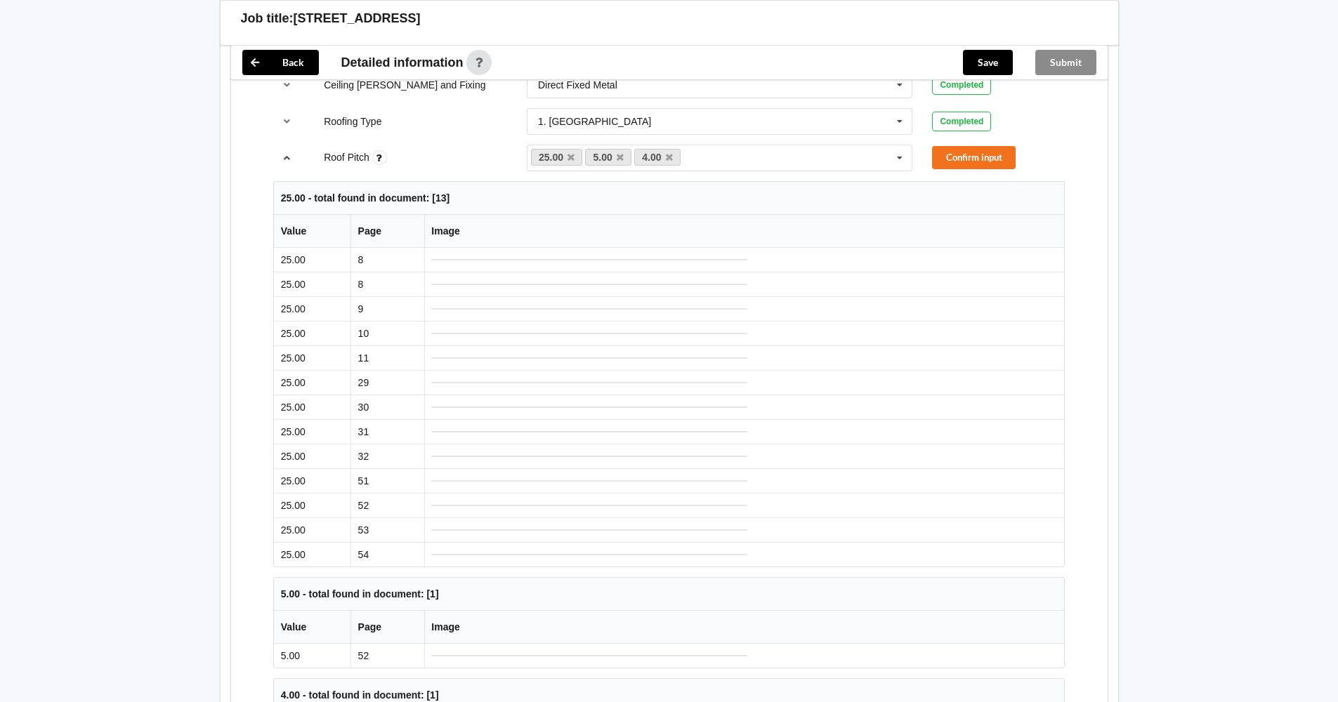
scroll to position [773, 0]
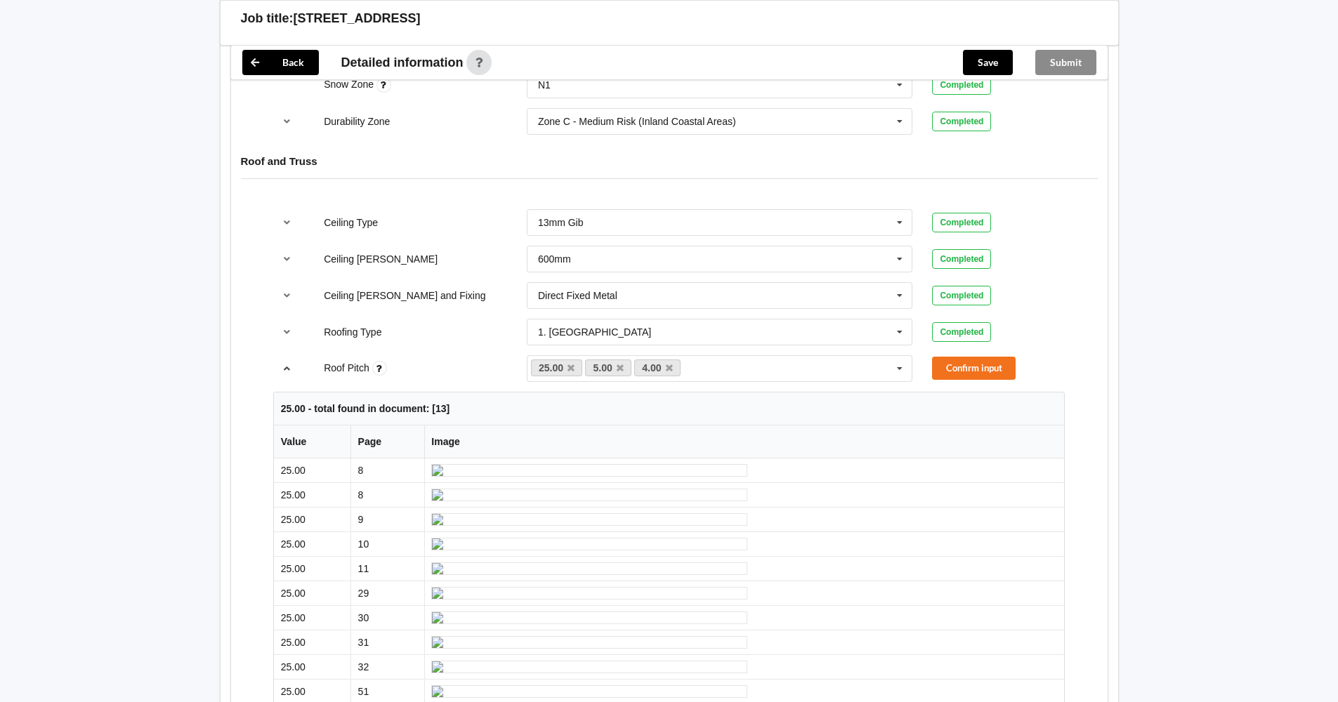
click at [284, 370] on icon "reference-toggle" at bounding box center [287, 368] width 12 height 8
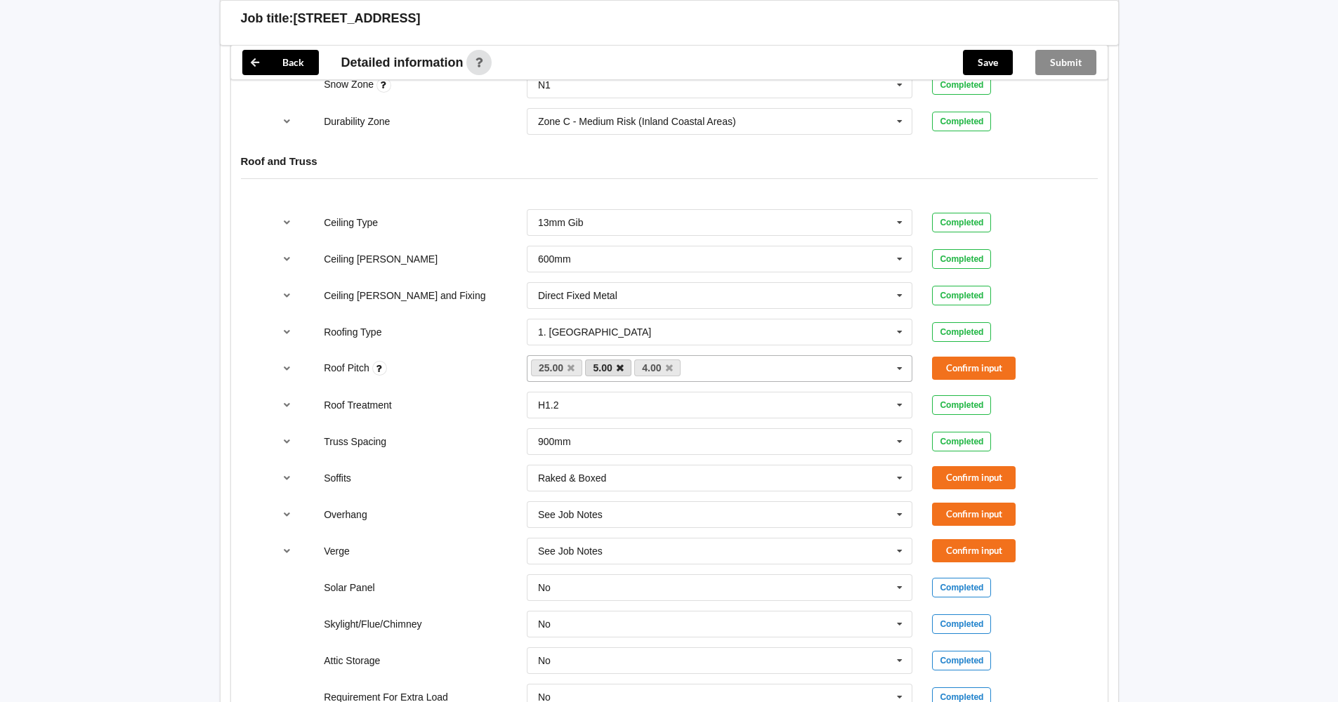
click at [622, 367] on icon at bounding box center [620, 368] width 7 height 9
click at [619, 369] on icon at bounding box center [620, 368] width 7 height 9
click at [970, 369] on button "Confirm input" at bounding box center [974, 368] width 84 height 23
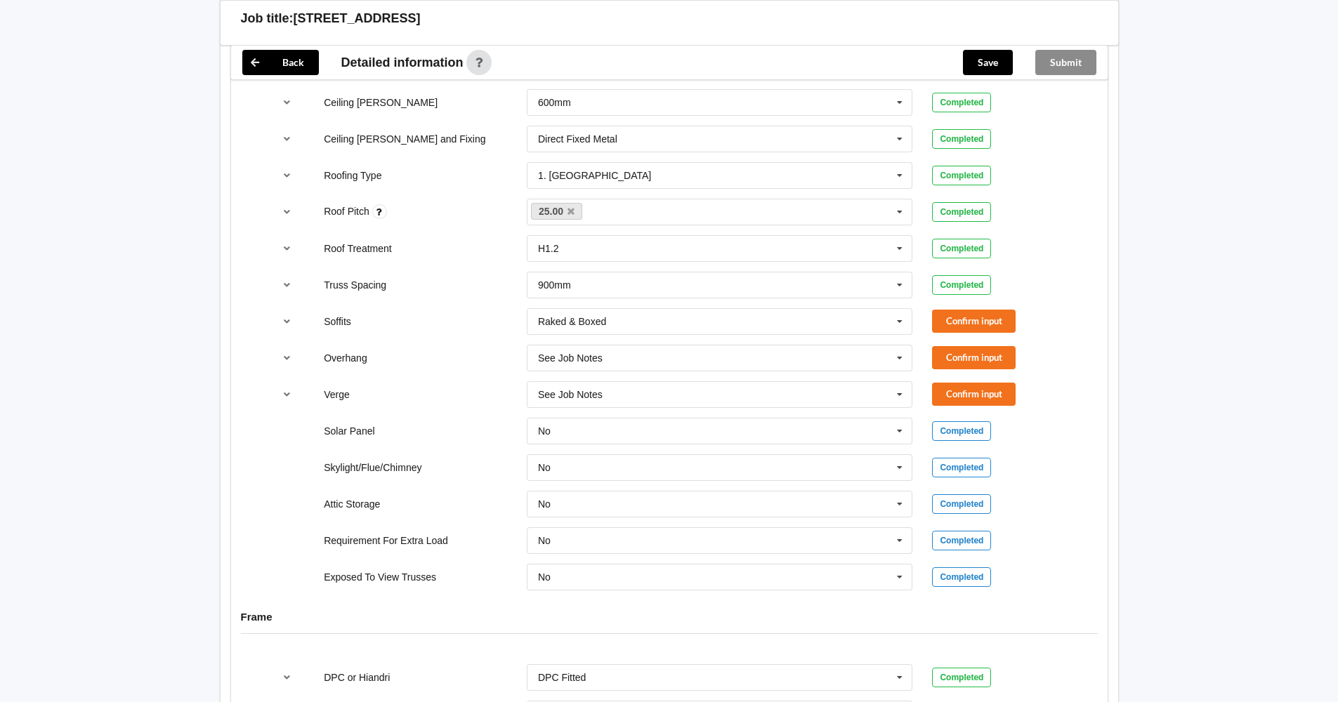
scroll to position [913, 0]
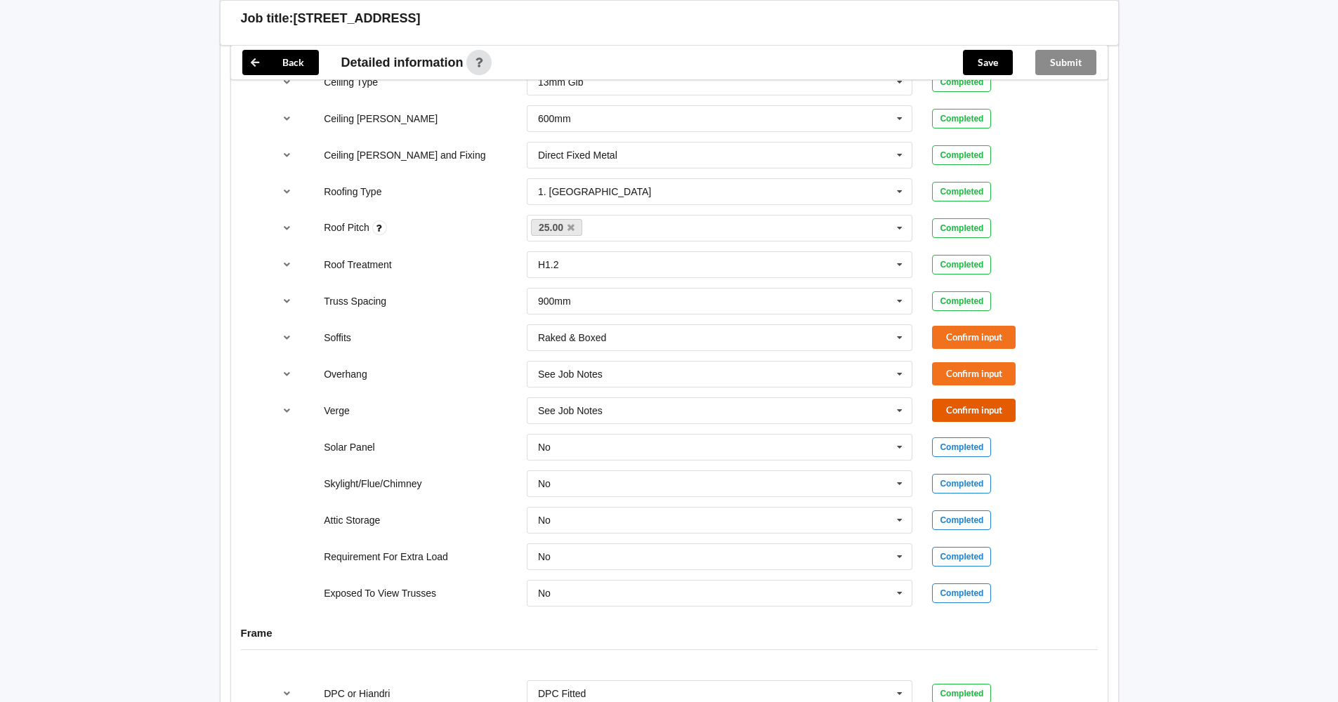
click at [969, 406] on button "Confirm input" at bounding box center [974, 410] width 84 height 23
click at [972, 372] on button "Confirm input" at bounding box center [974, 373] width 84 height 23
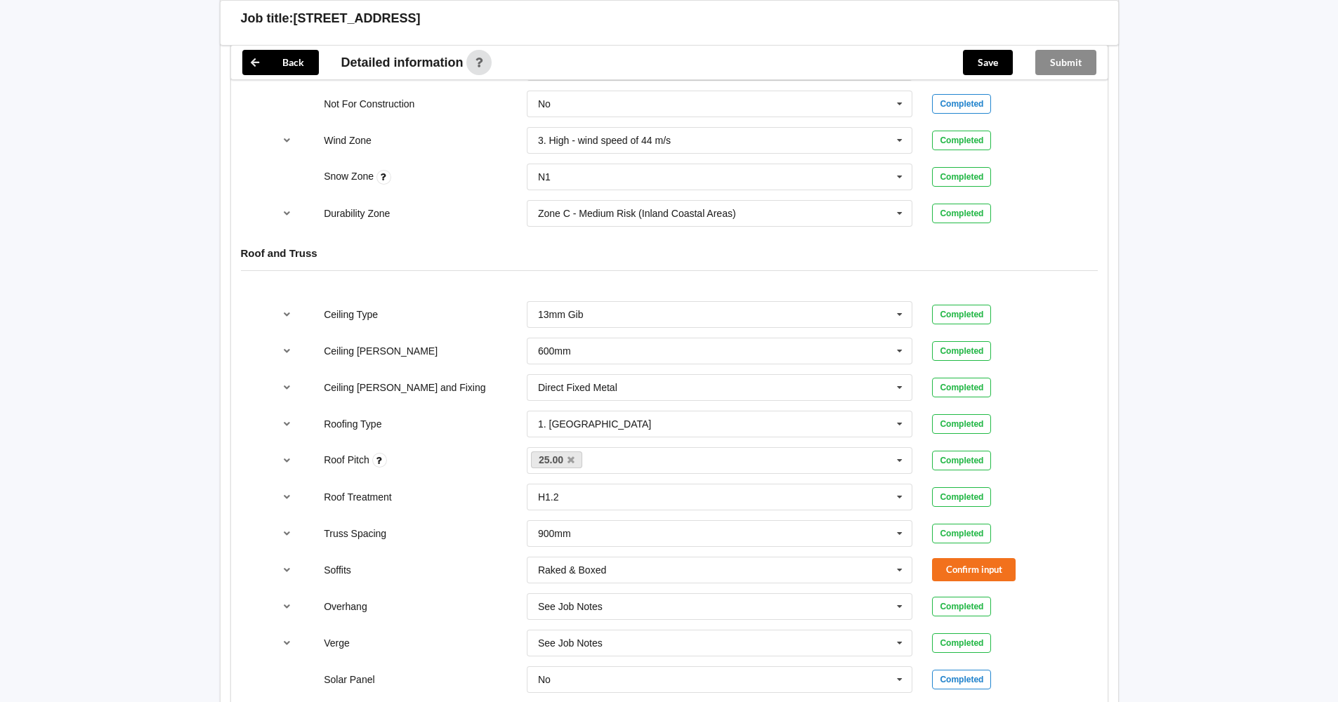
scroll to position [702, 0]
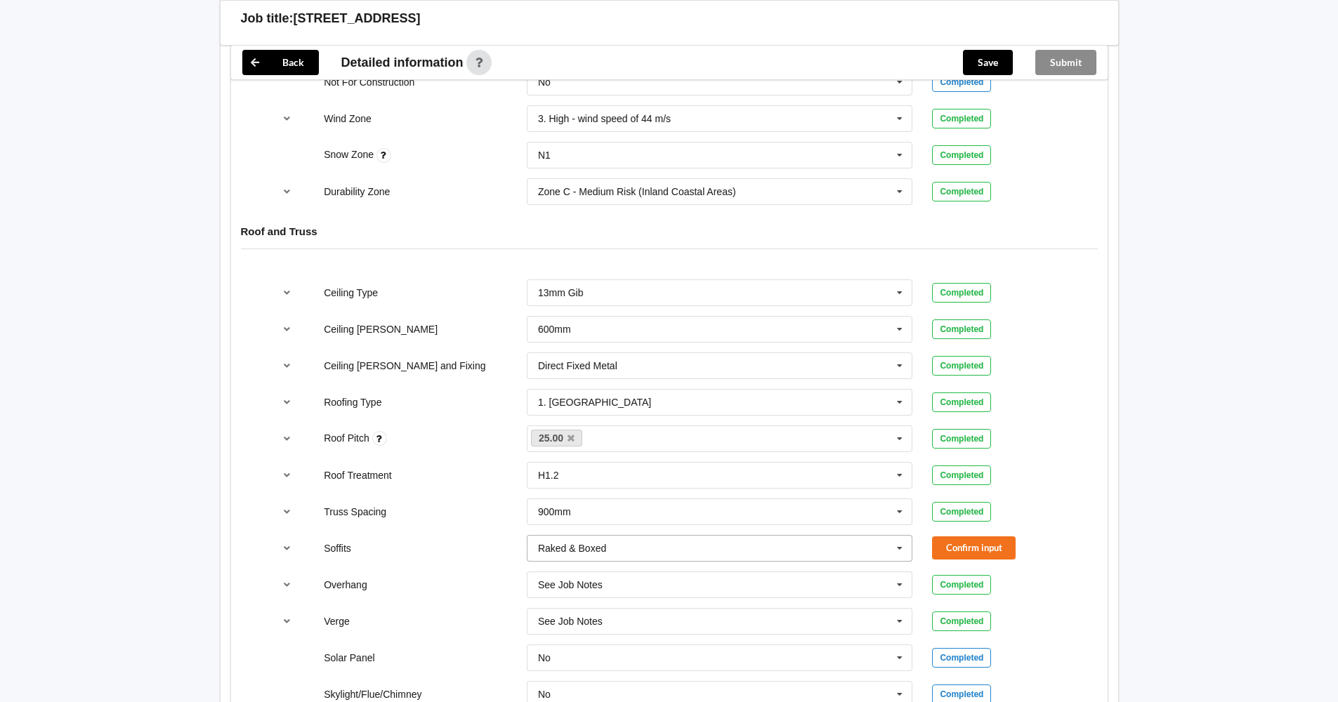
click at [899, 547] on icon at bounding box center [899, 549] width 21 height 26
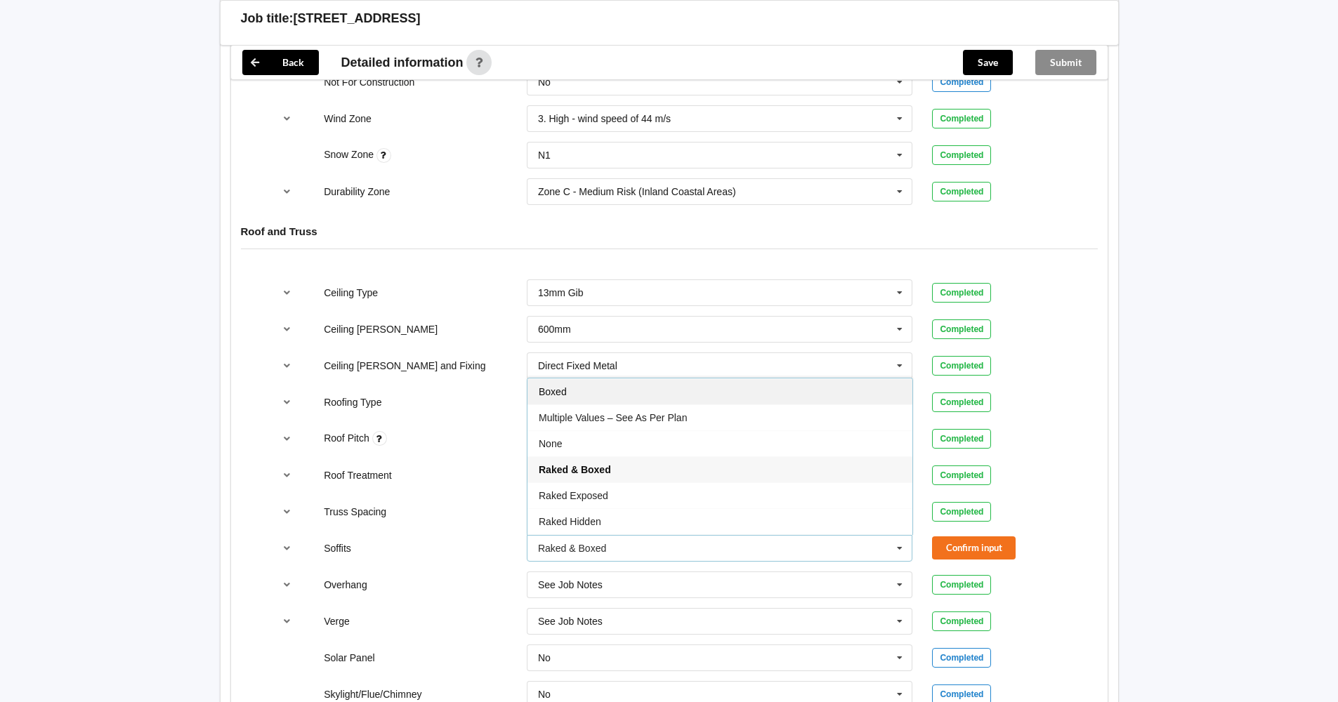
click at [843, 379] on div "Boxed" at bounding box center [719, 392] width 385 height 26
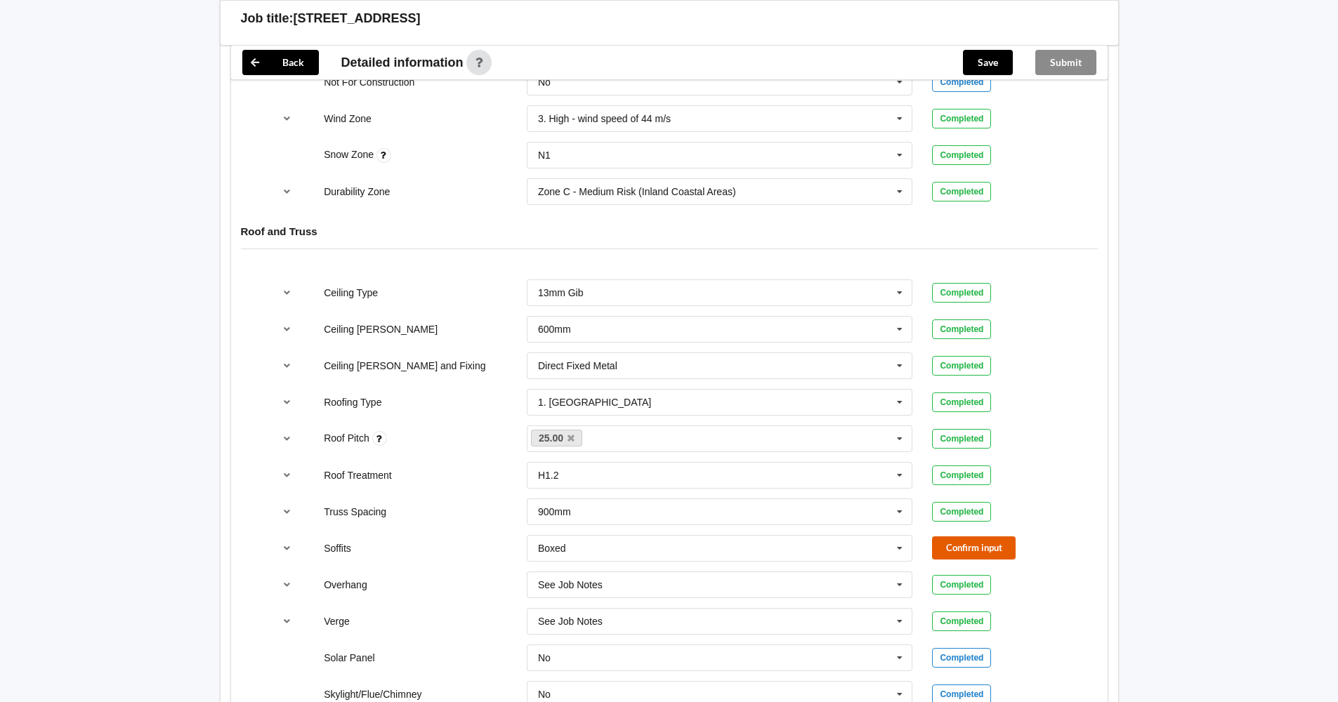
click at [954, 550] on button "Confirm input" at bounding box center [974, 548] width 84 height 23
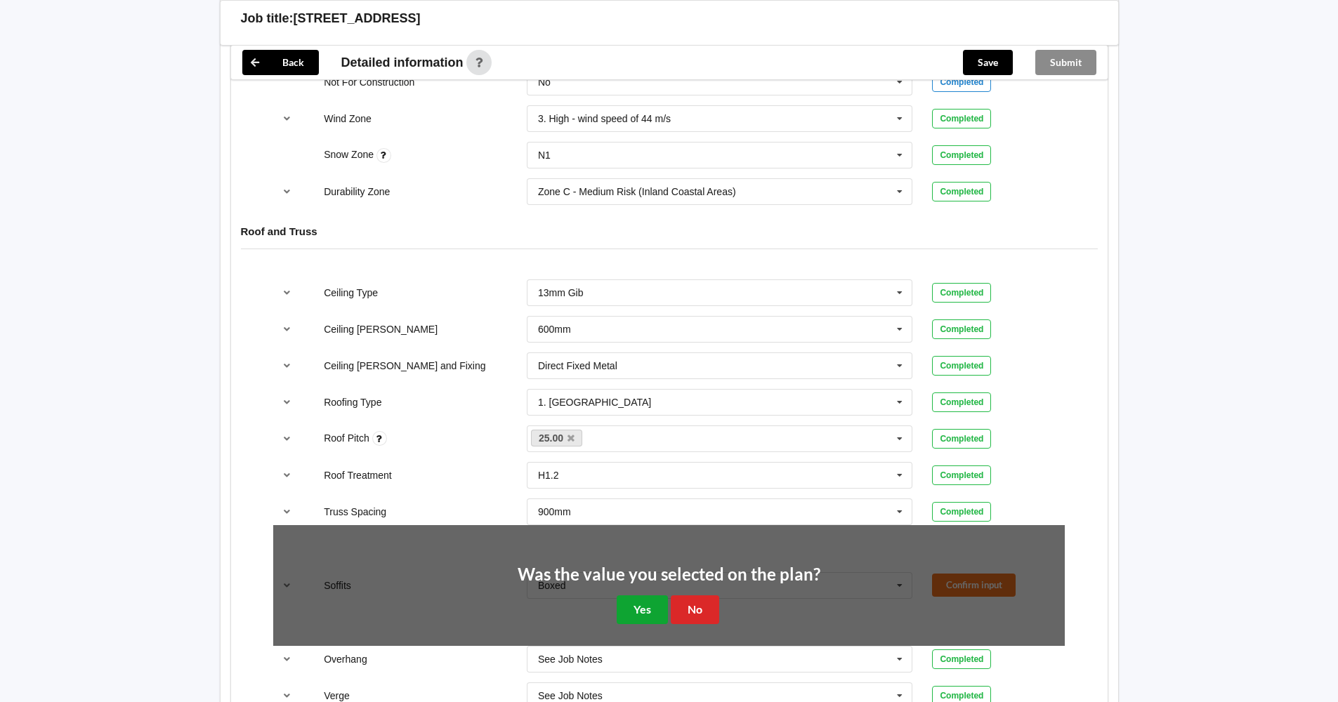
click at [657, 613] on button "Yes" at bounding box center [642, 610] width 51 height 29
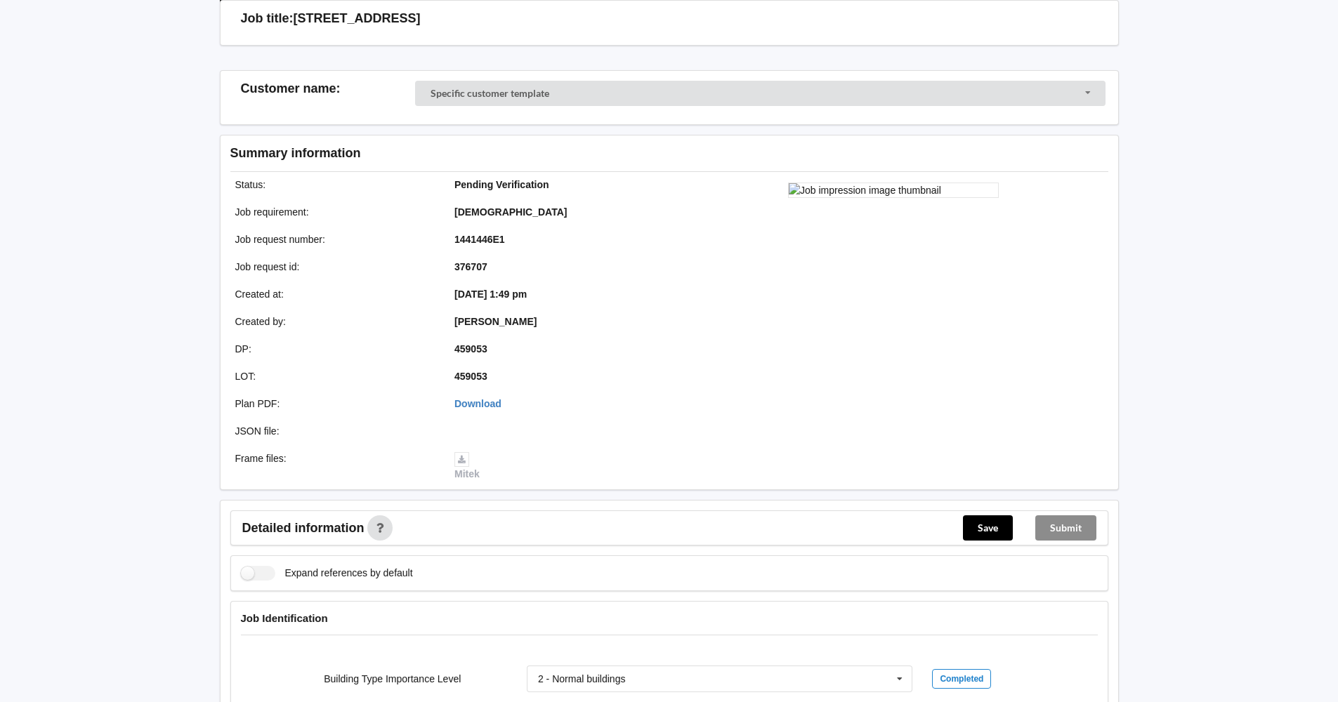
scroll to position [61, 0]
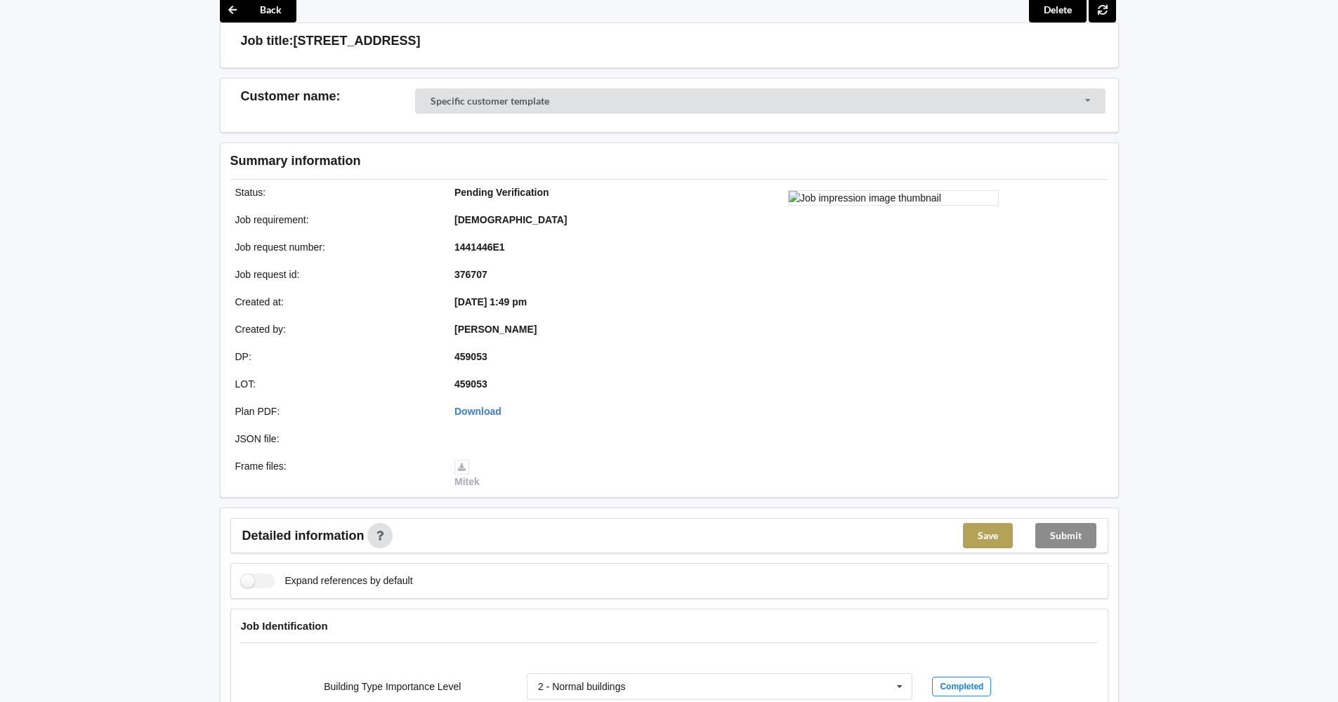
click at [1000, 532] on button "Save" at bounding box center [988, 535] width 50 height 25
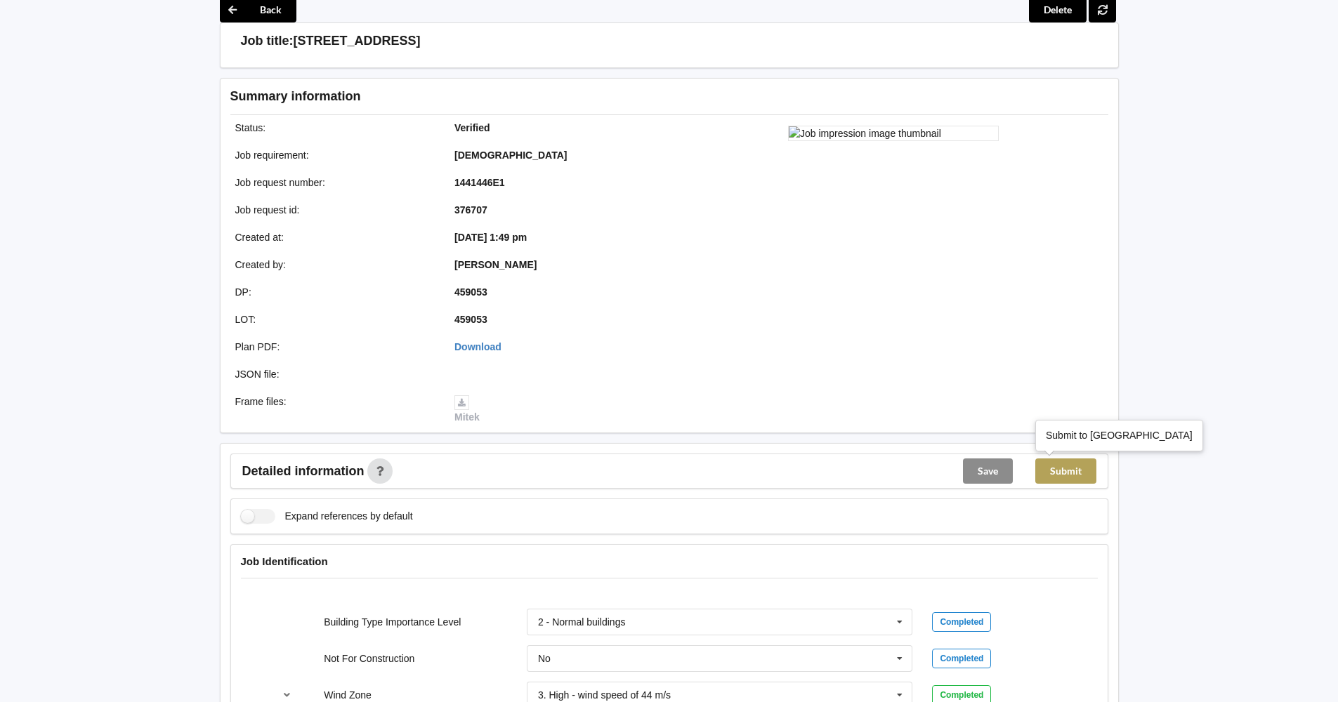
click at [1063, 471] on button "Submit" at bounding box center [1065, 471] width 61 height 25
click at [277, 4] on button "Back" at bounding box center [258, 9] width 77 height 25
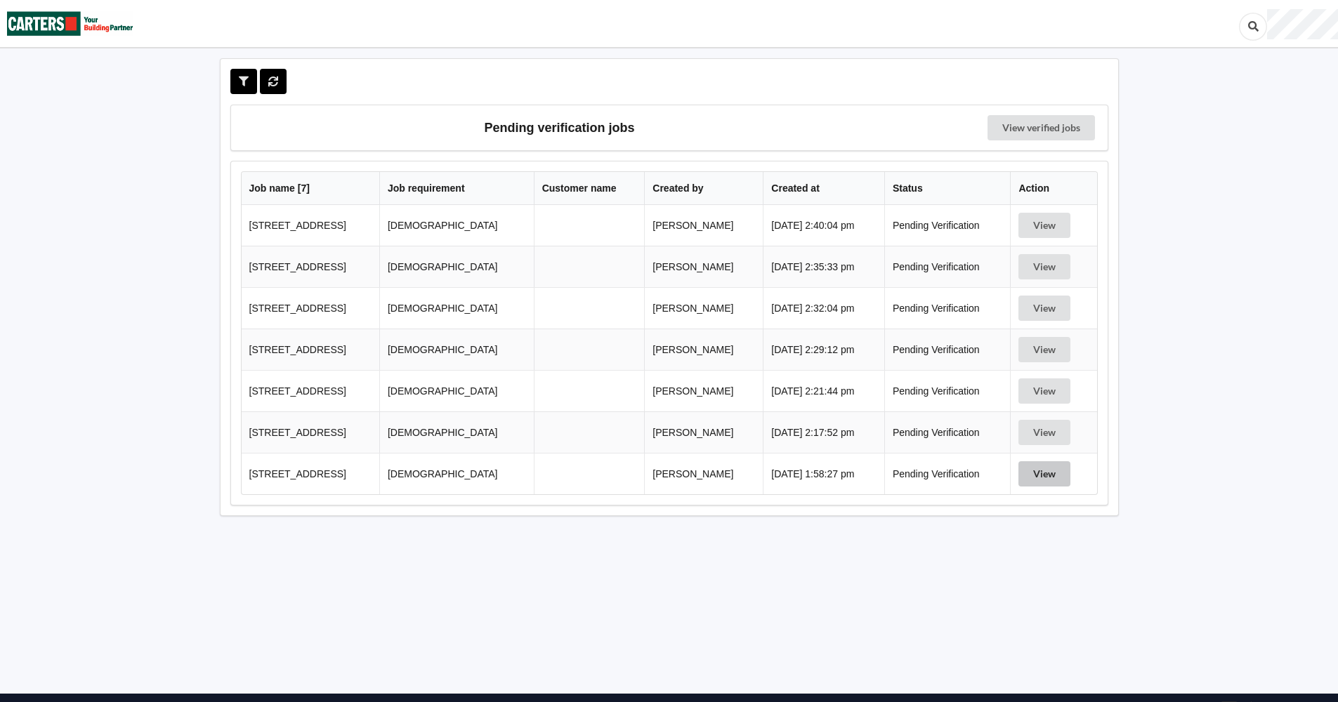
click at [1029, 469] on button "View" at bounding box center [1044, 473] width 52 height 25
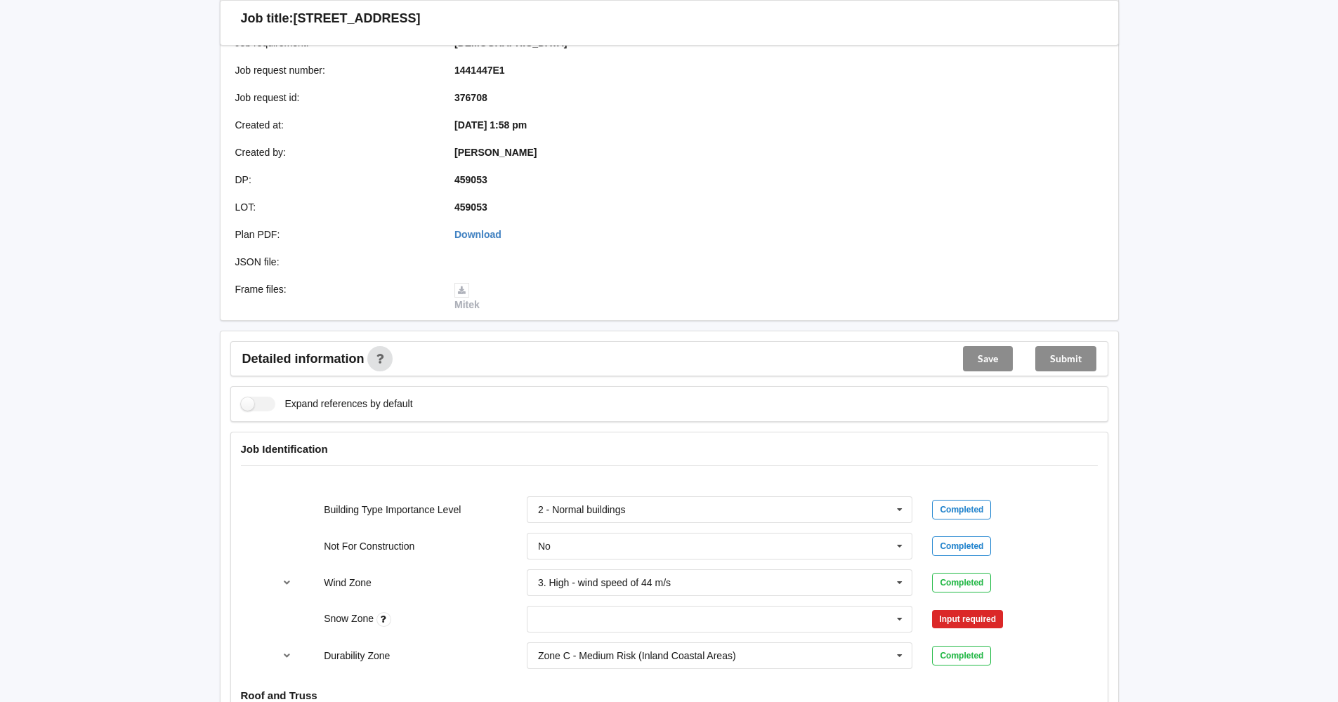
scroll to position [281, 0]
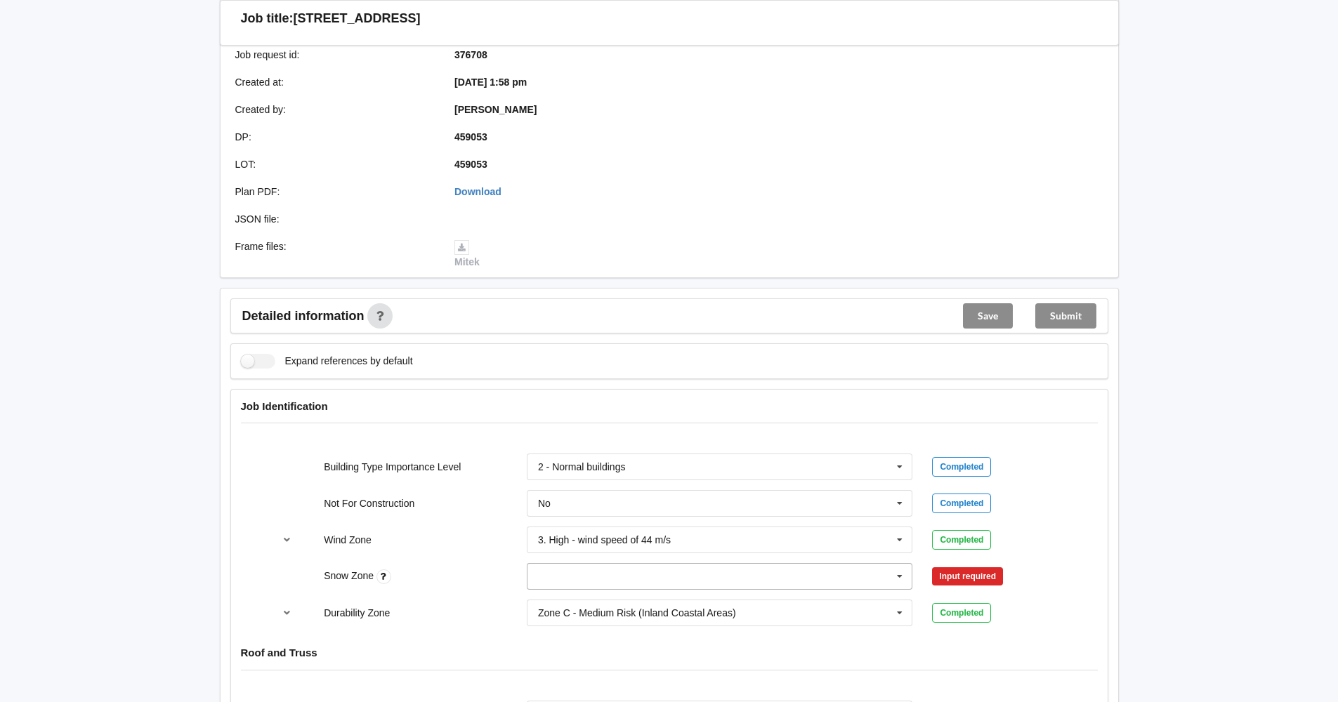
click at [900, 578] on icon at bounding box center [899, 577] width 21 height 26
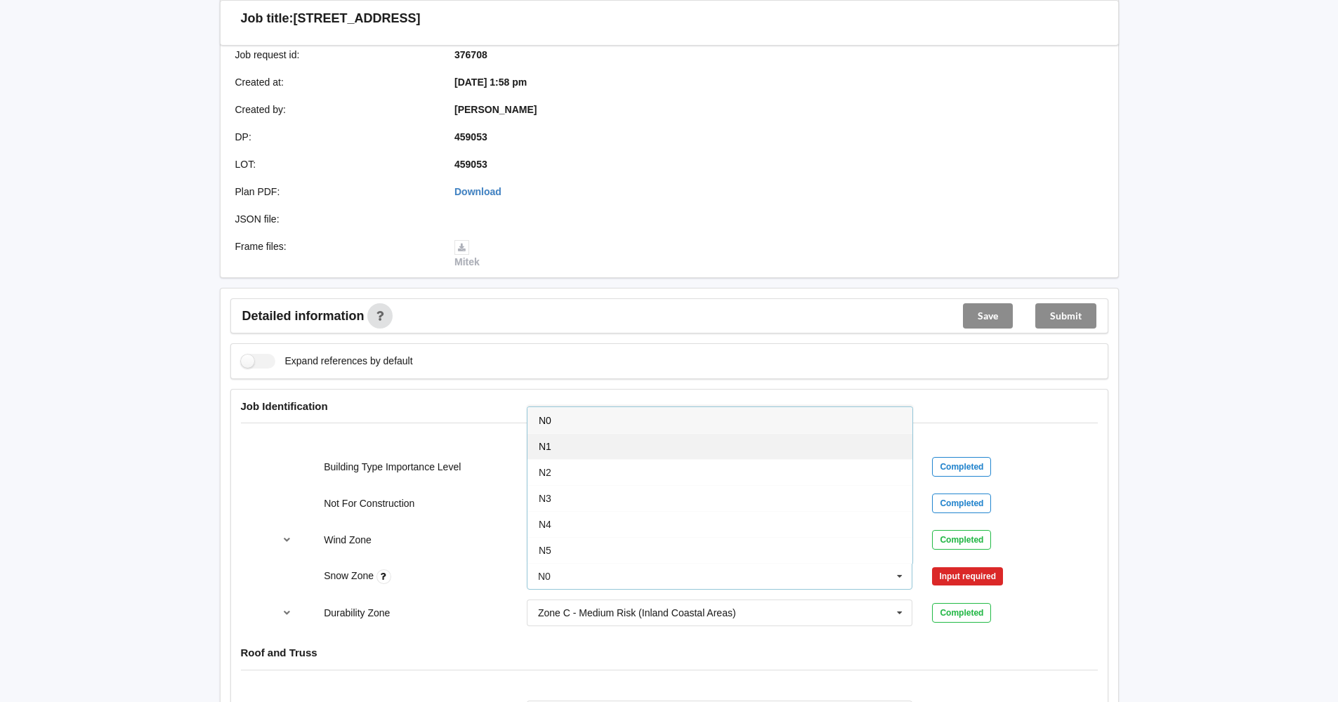
click at [799, 433] on div "N1" at bounding box center [719, 446] width 385 height 26
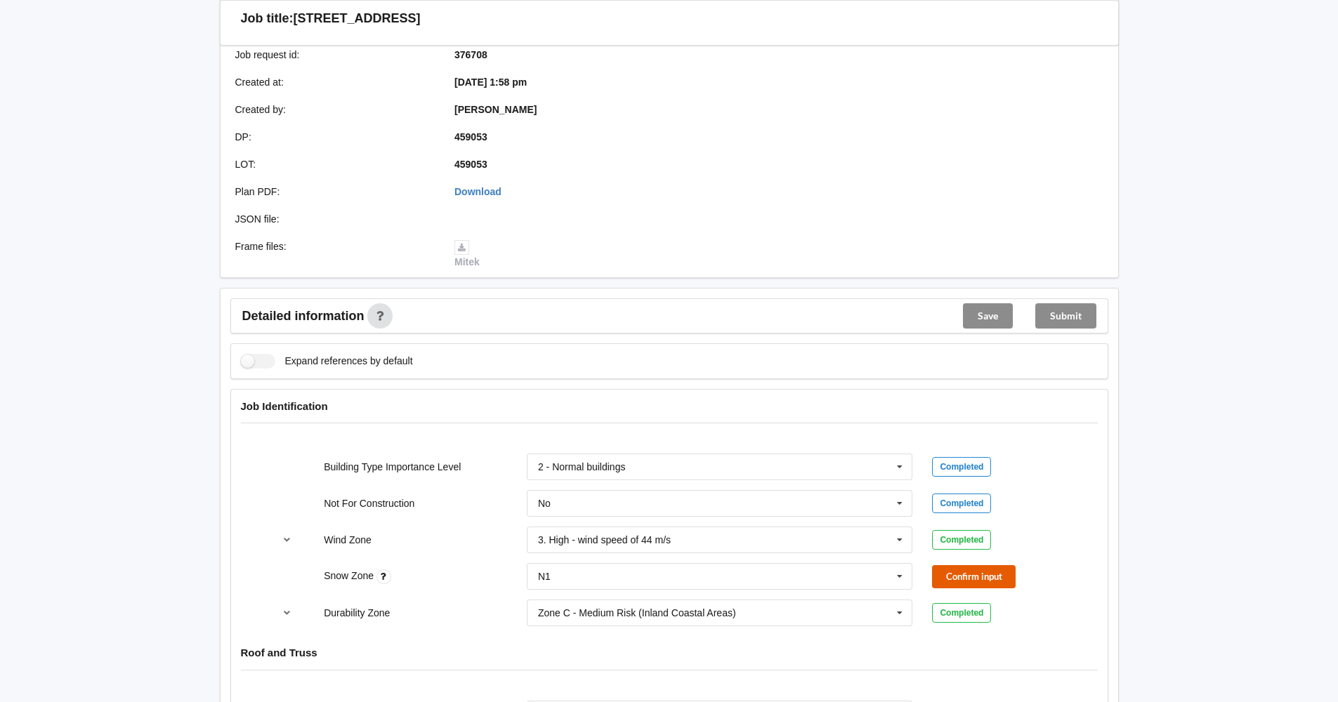
click at [990, 579] on button "Confirm input" at bounding box center [974, 576] width 84 height 23
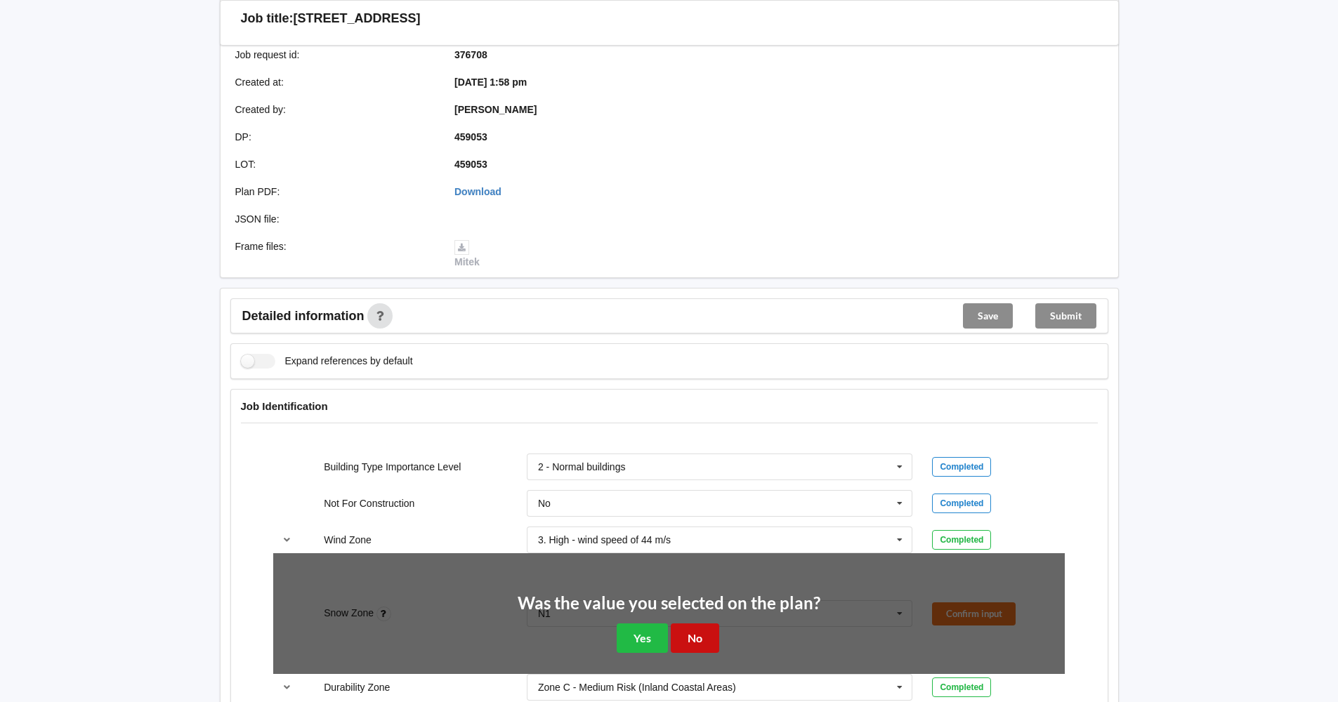
click at [700, 638] on button "No" at bounding box center [695, 638] width 48 height 29
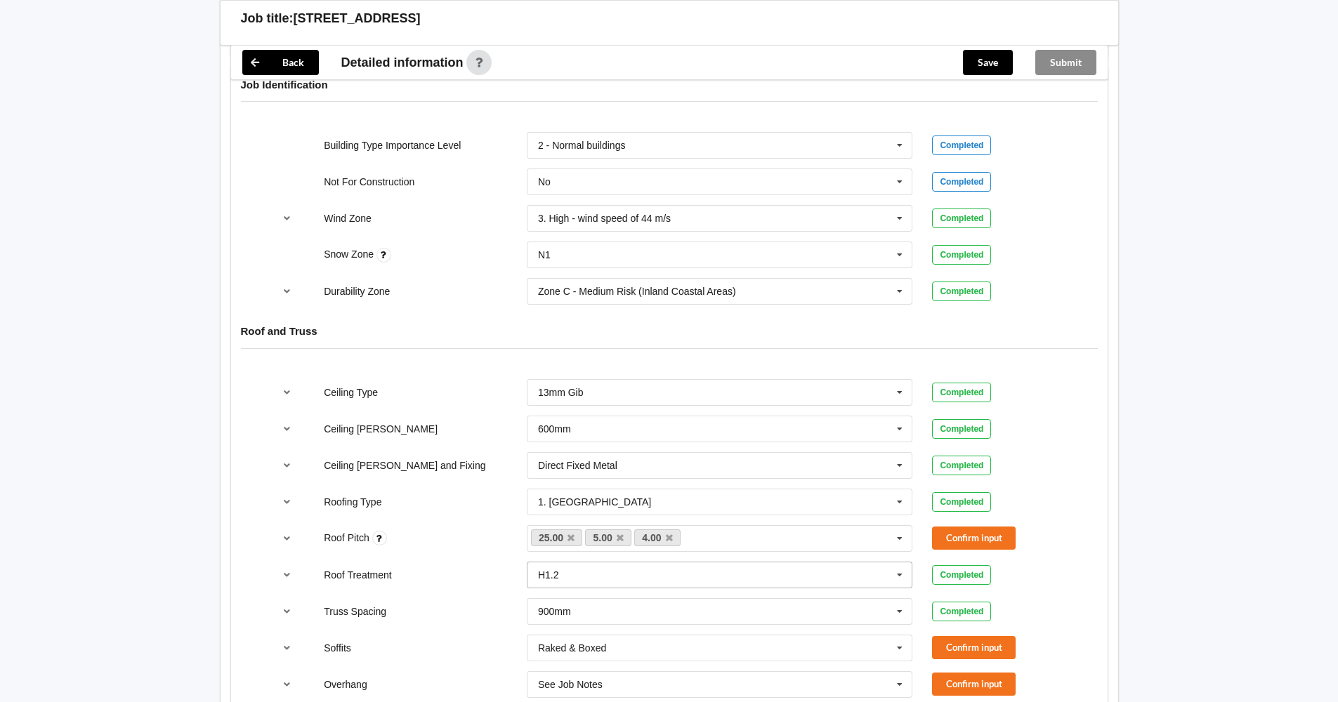
scroll to position [632, 0]
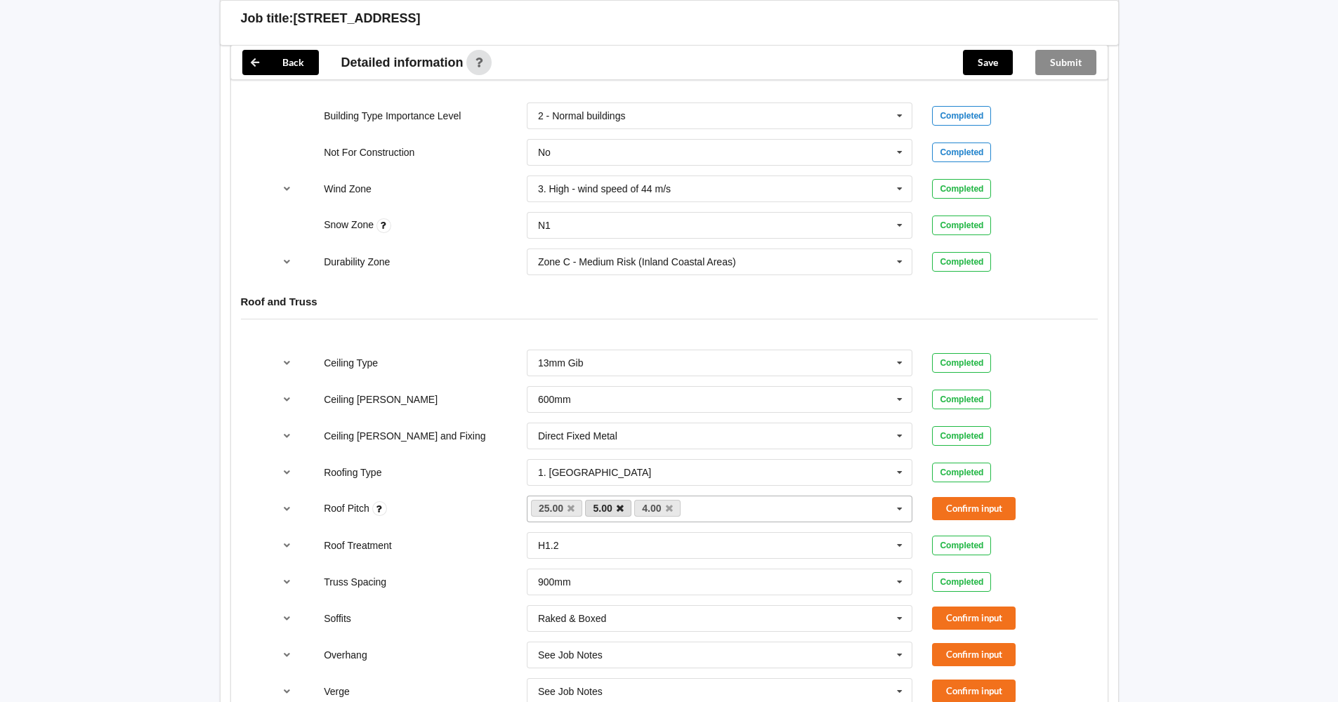
click at [620, 506] on icon at bounding box center [620, 508] width 7 height 9
click at [954, 506] on button "Confirm input" at bounding box center [974, 508] width 84 height 23
click at [281, 506] on icon "reference-toggle" at bounding box center [287, 508] width 12 height 8
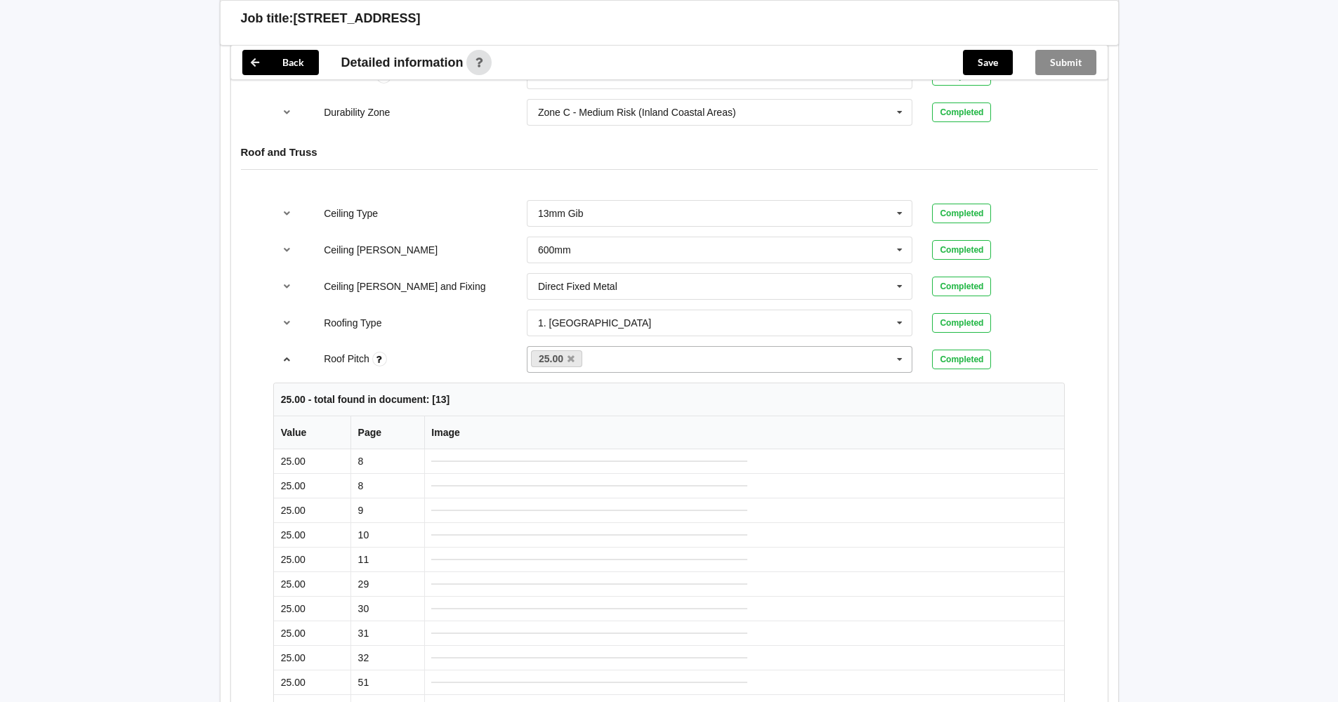
scroll to position [773, 0]
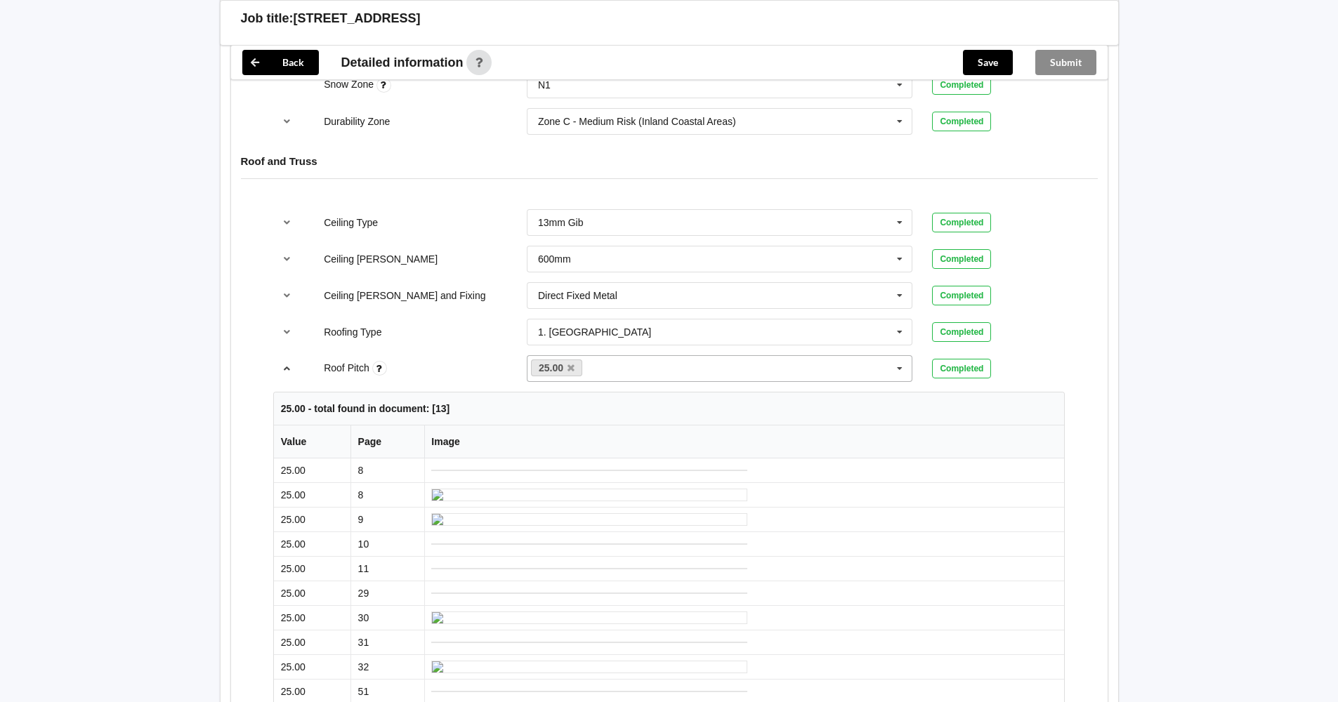
click at [284, 367] on icon "reference-toggle" at bounding box center [287, 368] width 12 height 8
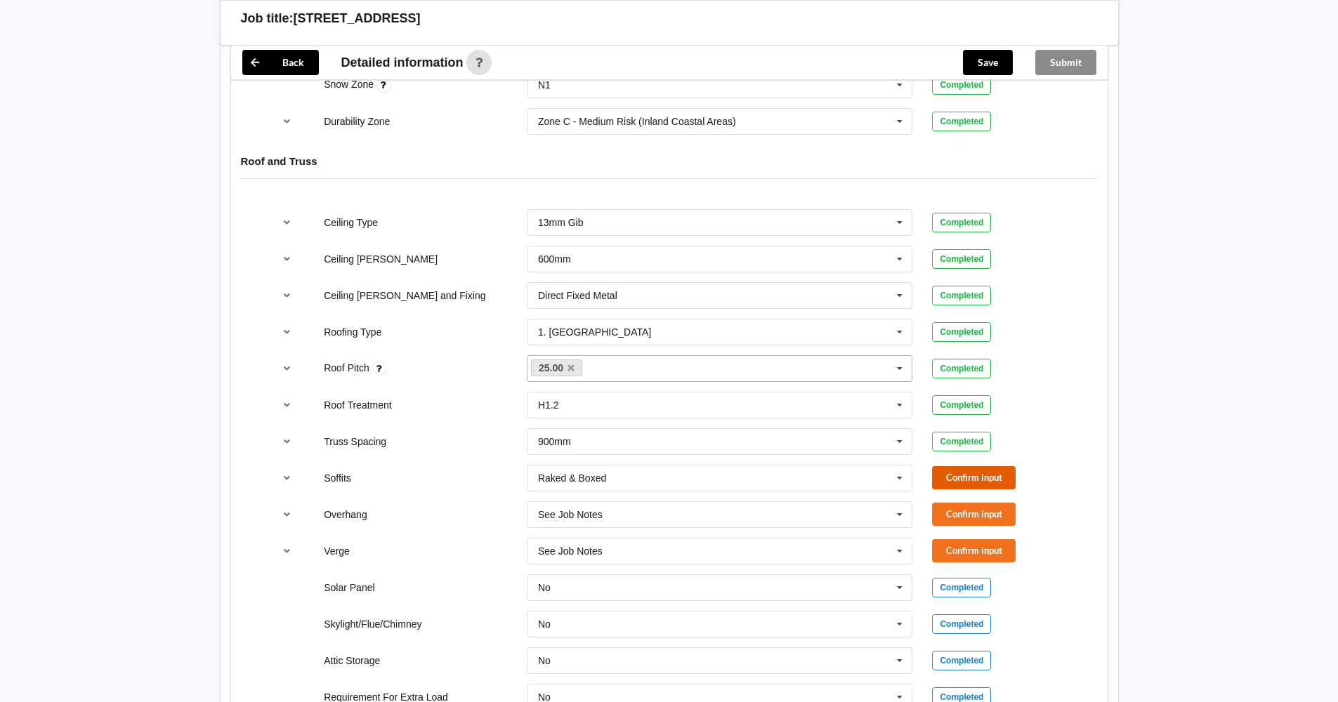
click at [974, 473] on button "Confirm input" at bounding box center [974, 477] width 84 height 23
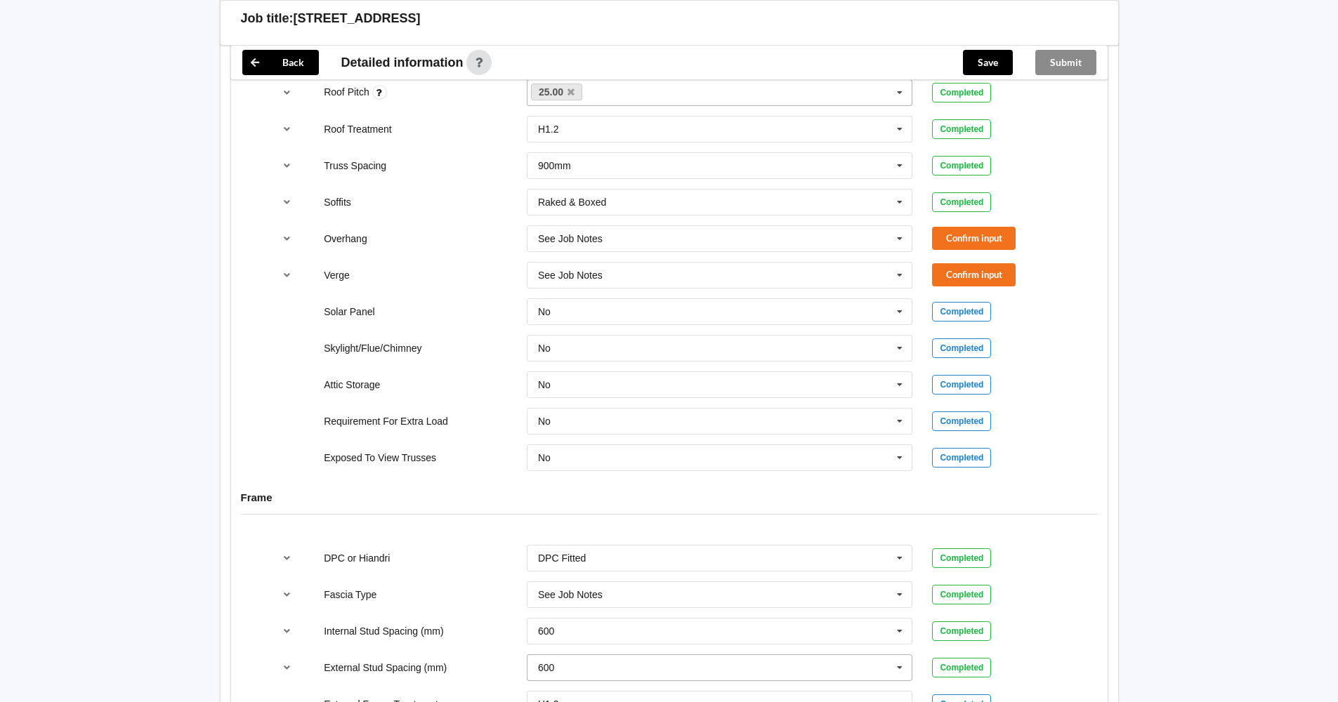
scroll to position [1044, 0]
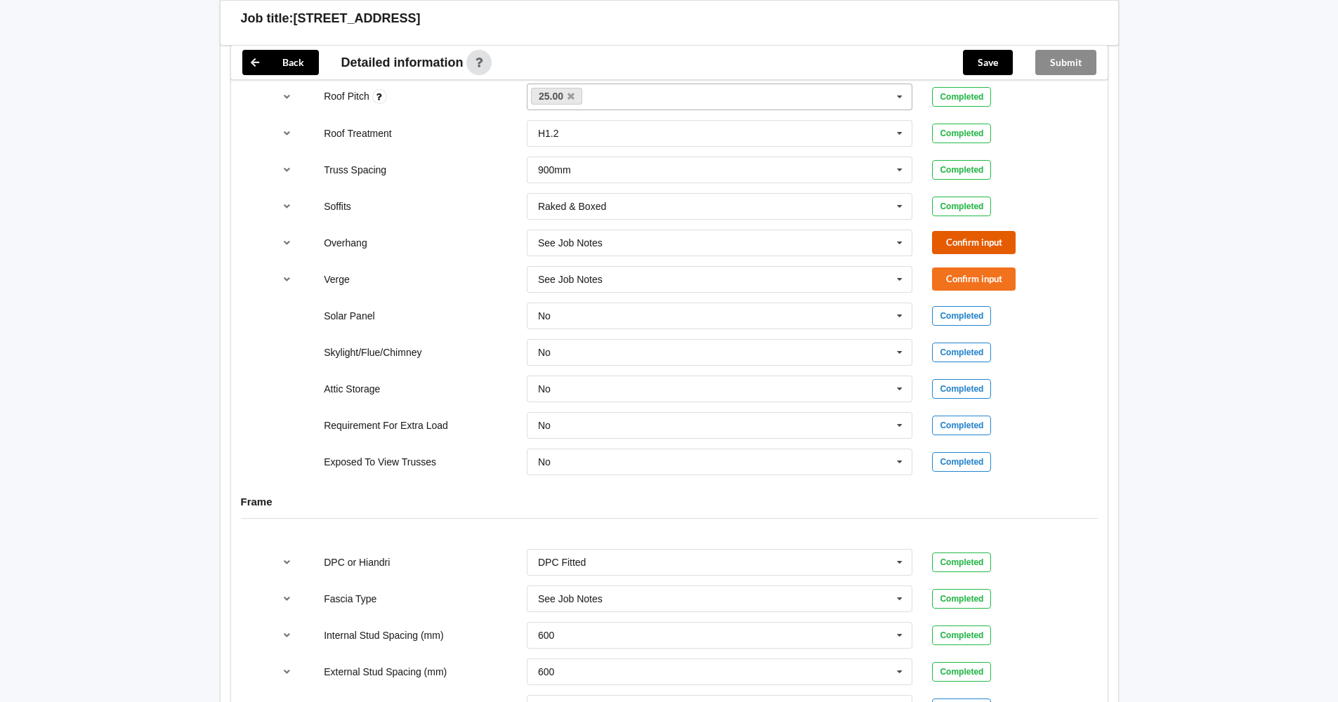
click at [981, 242] on button "Confirm input" at bounding box center [974, 242] width 84 height 23
click at [963, 279] on button "Confirm input" at bounding box center [974, 279] width 84 height 23
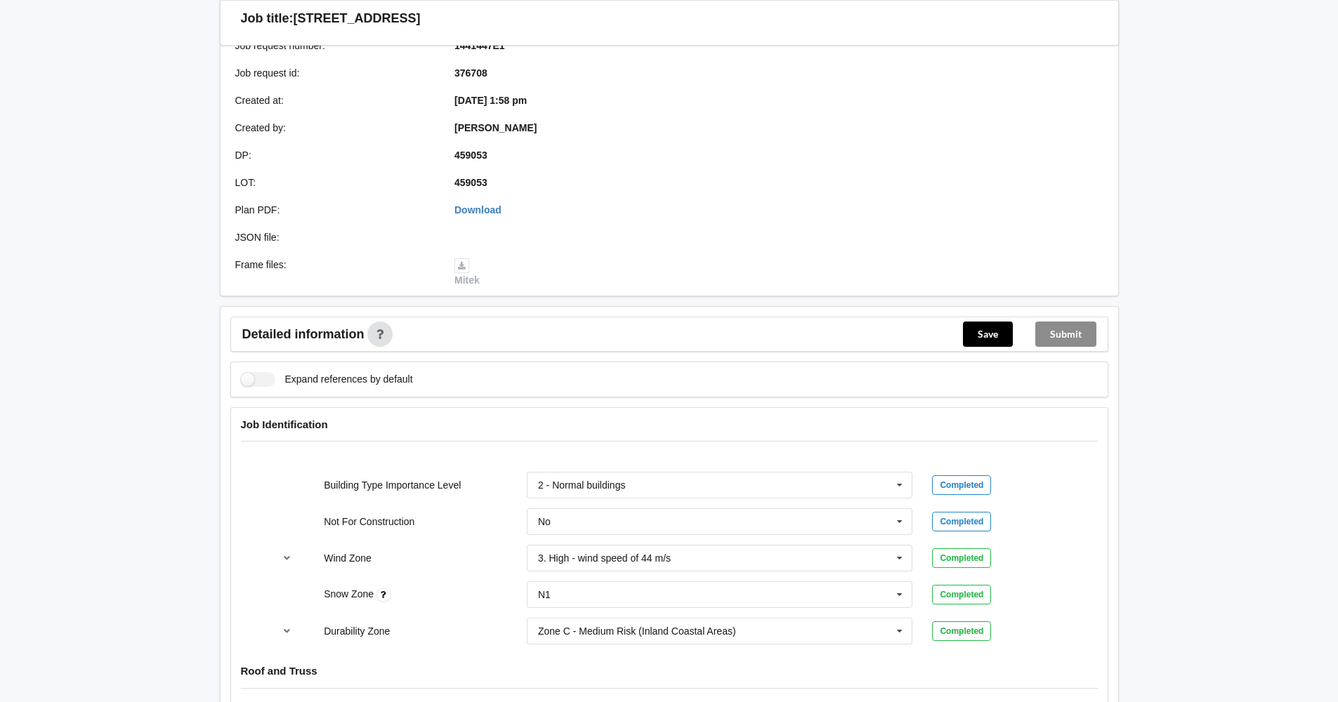
scroll to position [131, 0]
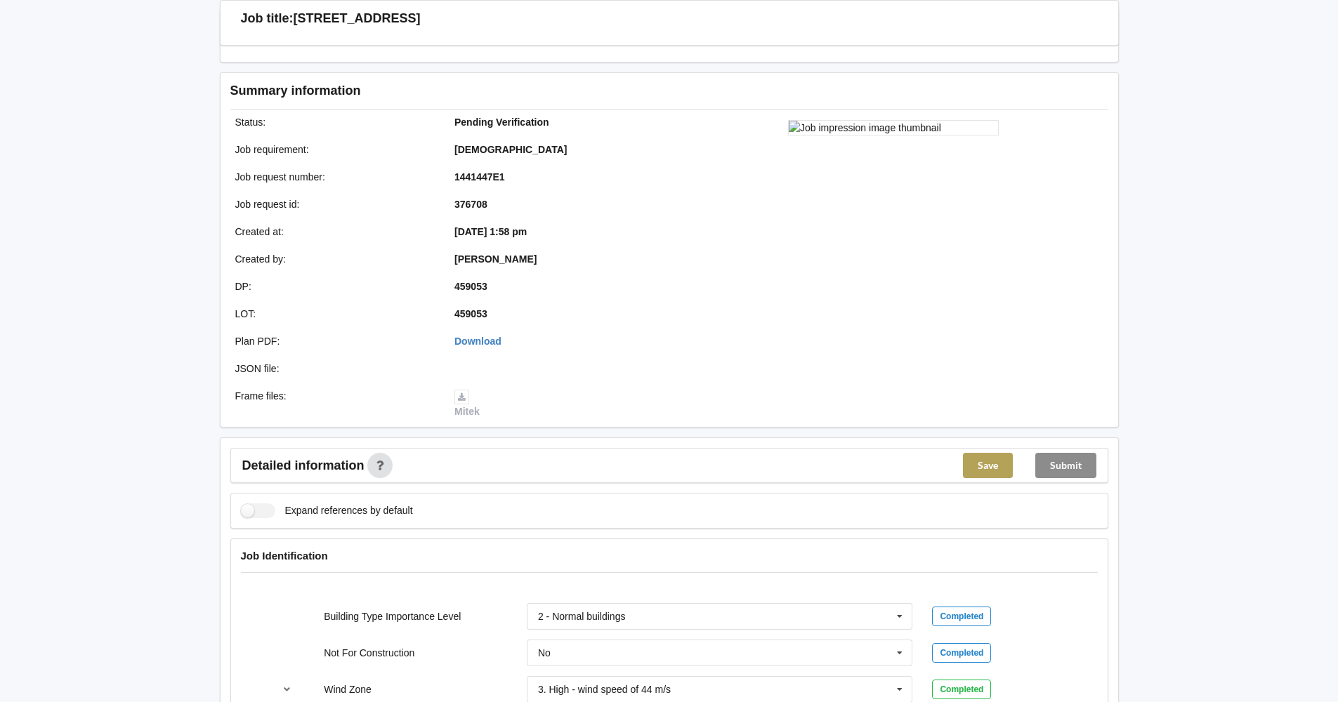
click at [996, 468] on button "Save" at bounding box center [988, 465] width 50 height 25
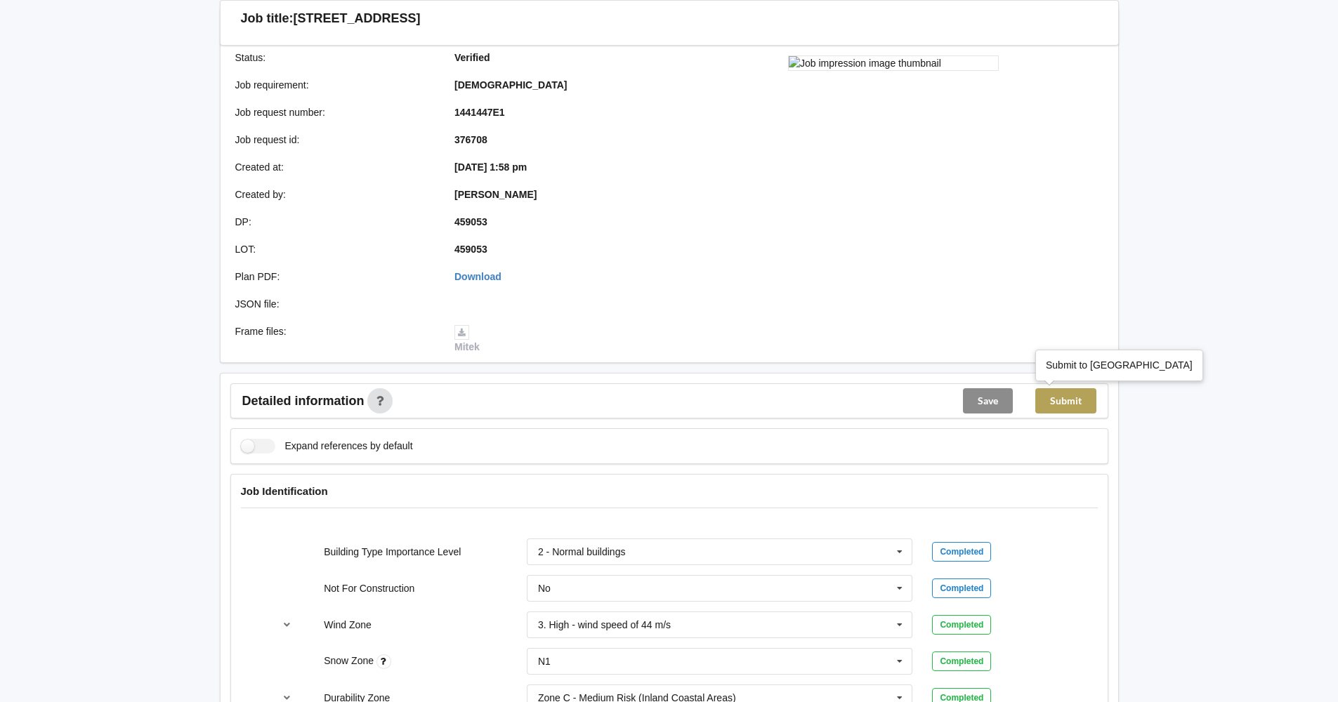
click at [1064, 405] on button "Submit" at bounding box center [1065, 400] width 61 height 25
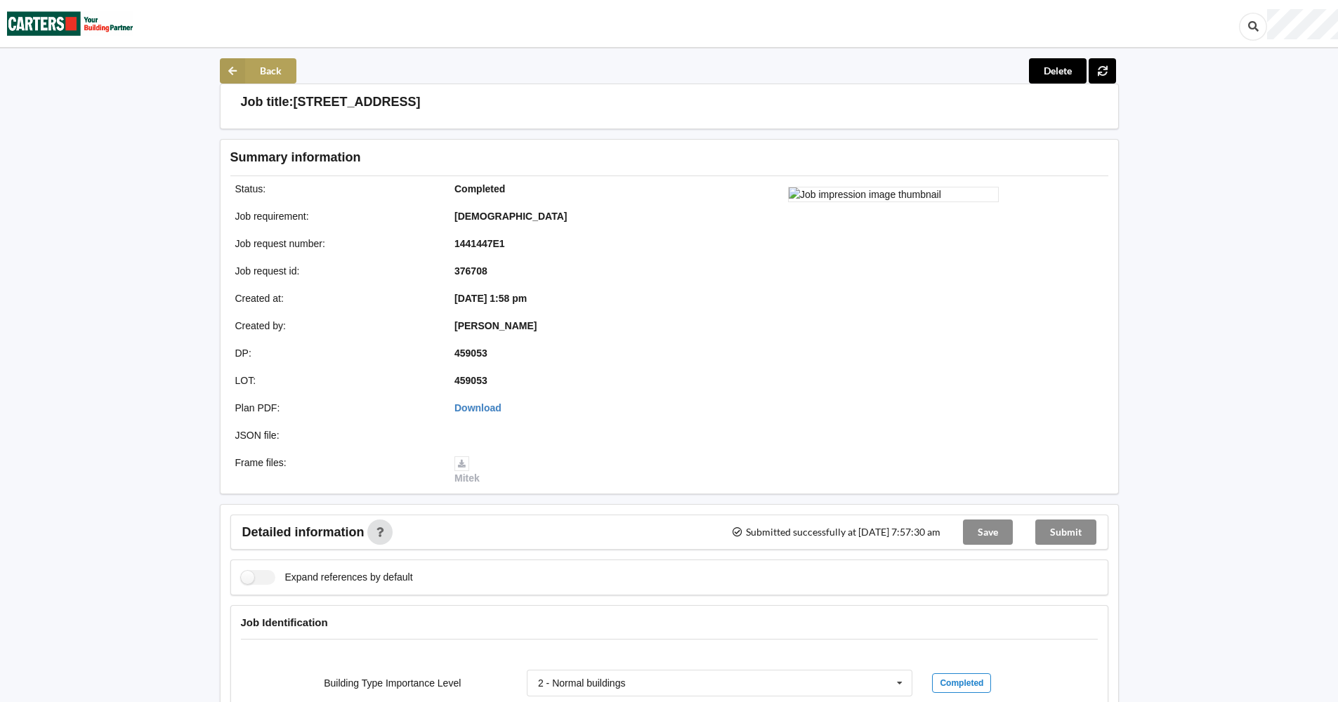
click at [266, 73] on button "Back" at bounding box center [258, 70] width 77 height 25
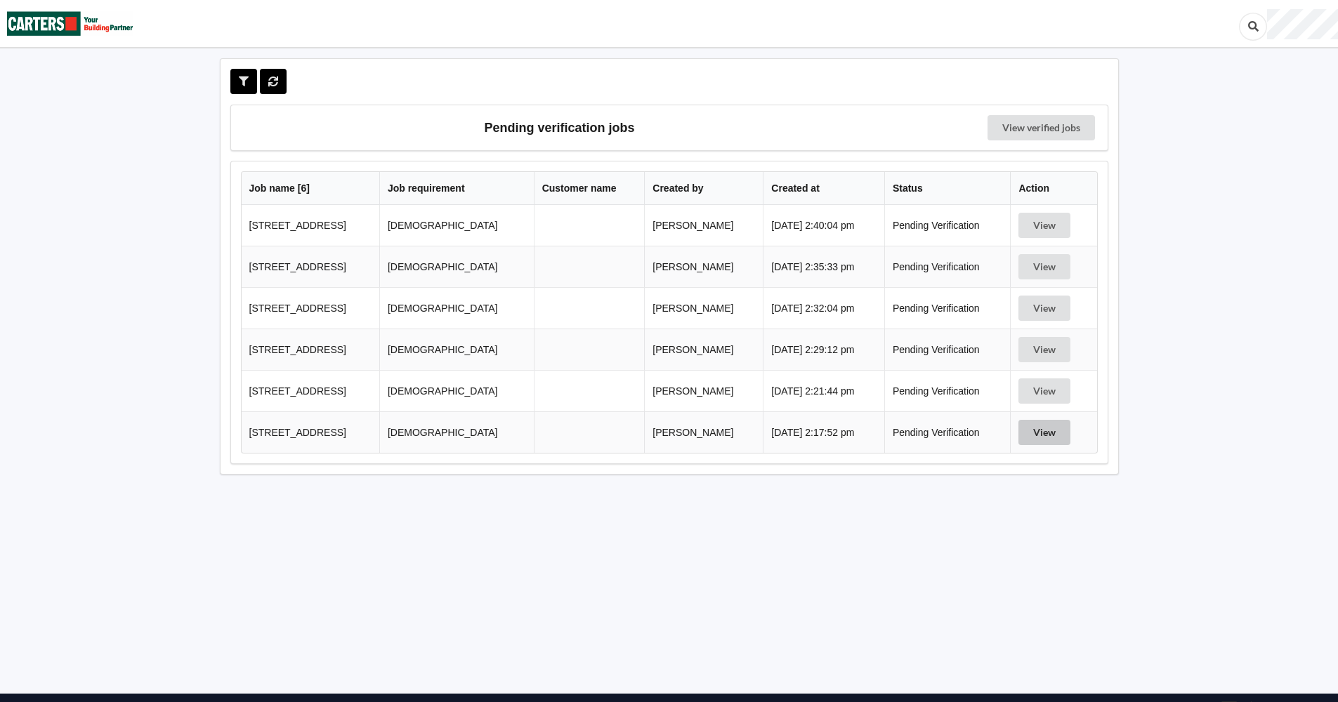
click at [1039, 425] on button "View" at bounding box center [1044, 432] width 52 height 25
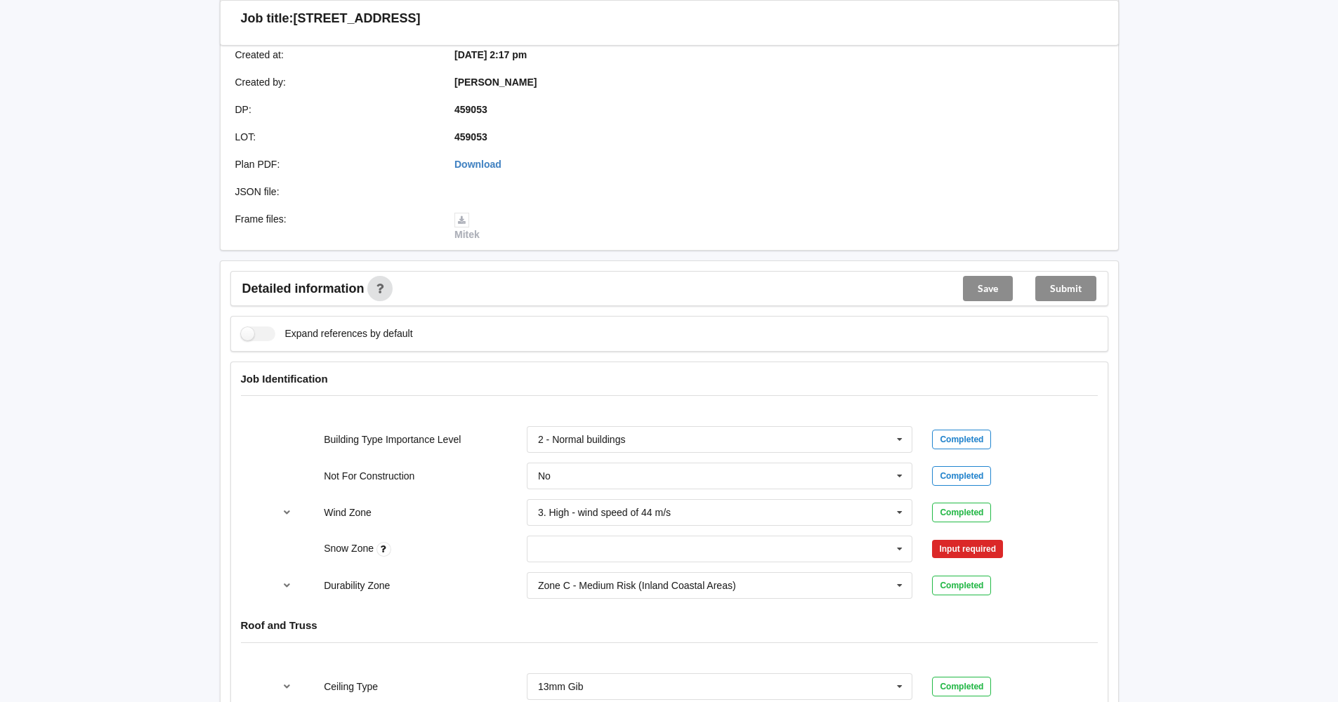
scroll to position [492, 0]
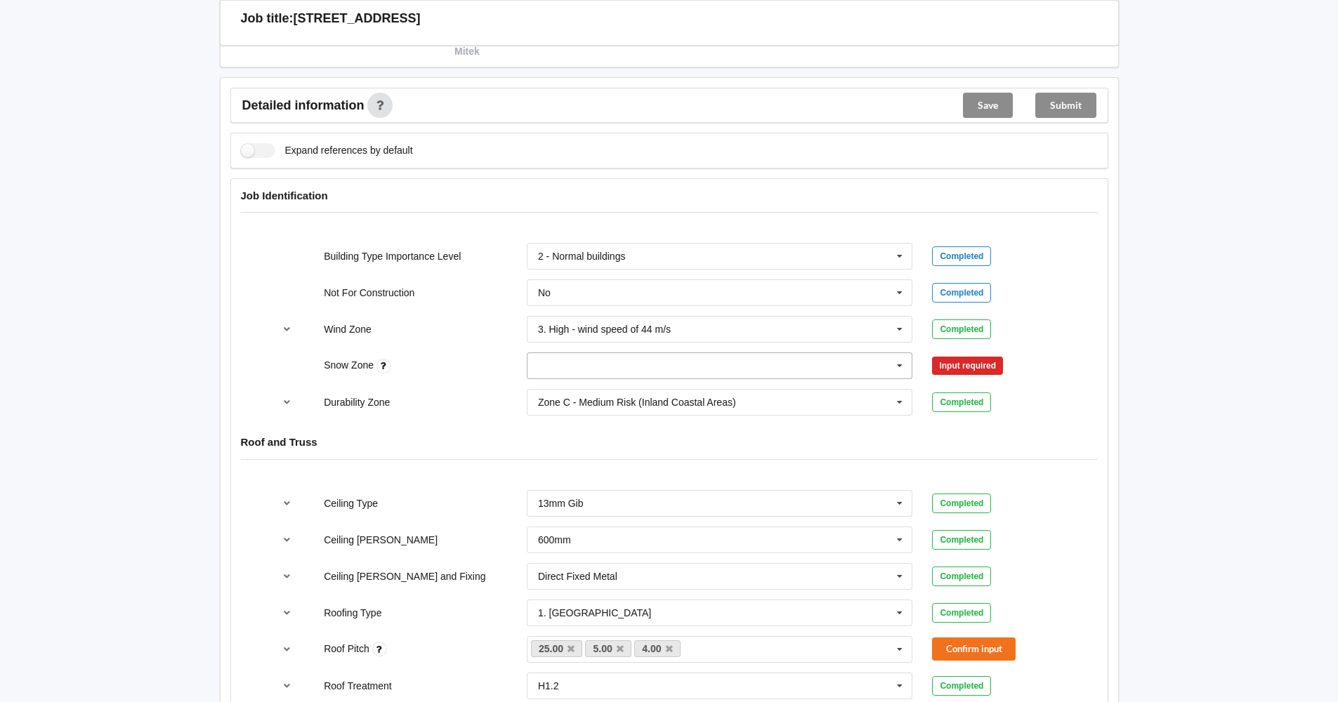
click at [899, 365] on icon at bounding box center [899, 366] width 21 height 26
click at [755, 412] on div "N1" at bounding box center [719, 418] width 385 height 26
click at [972, 363] on button "Confirm input" at bounding box center [974, 366] width 84 height 23
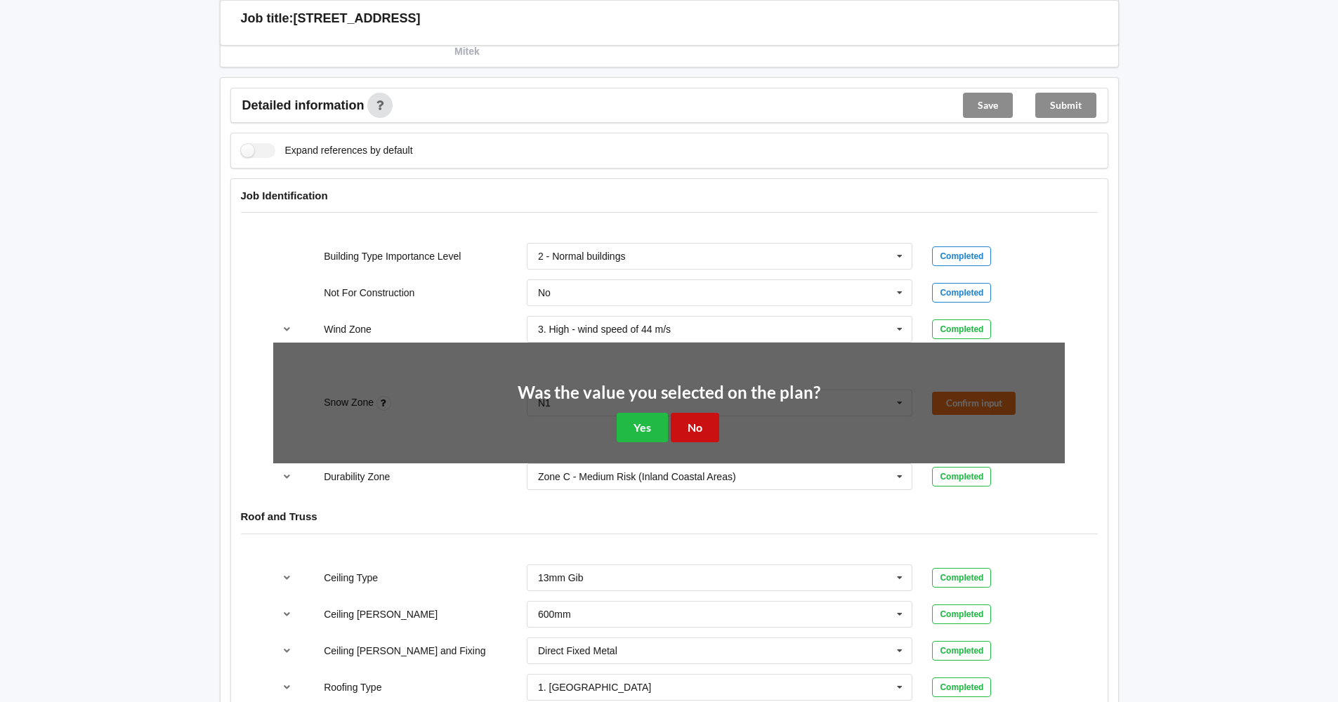
click at [702, 421] on button "No" at bounding box center [695, 427] width 48 height 29
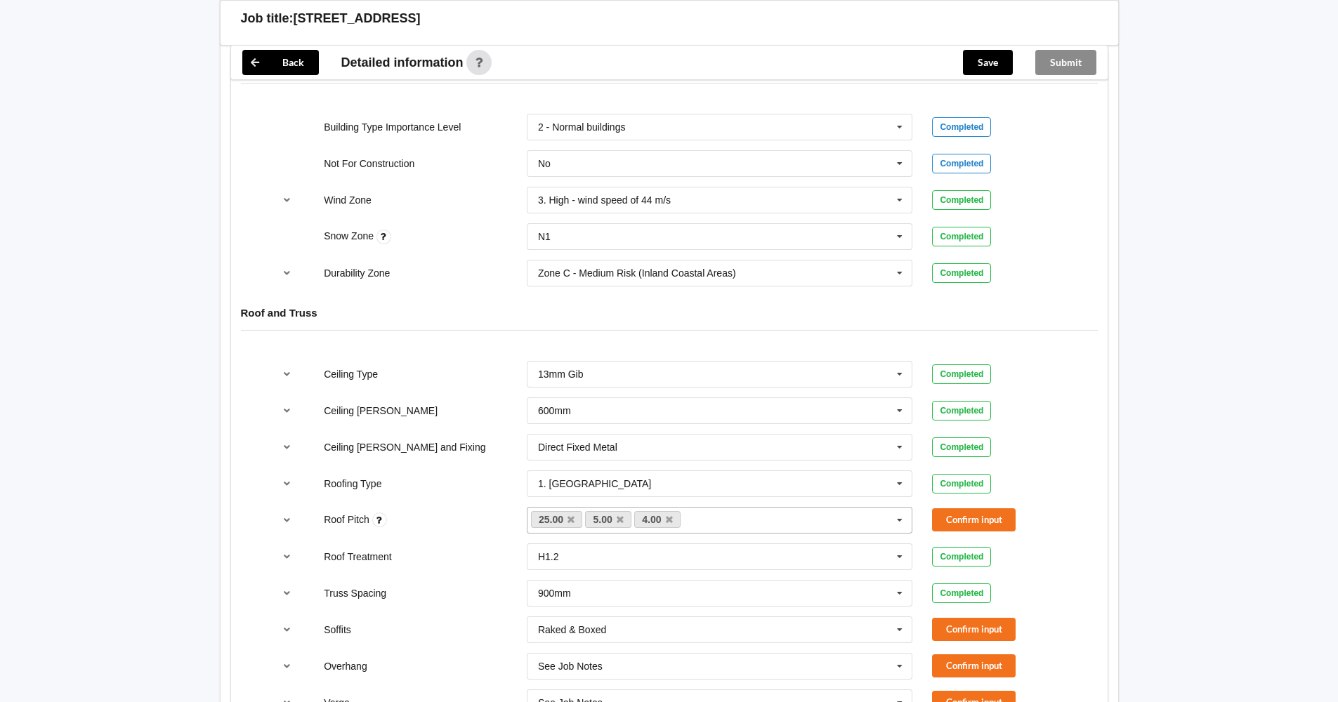
scroll to position [632, 0]
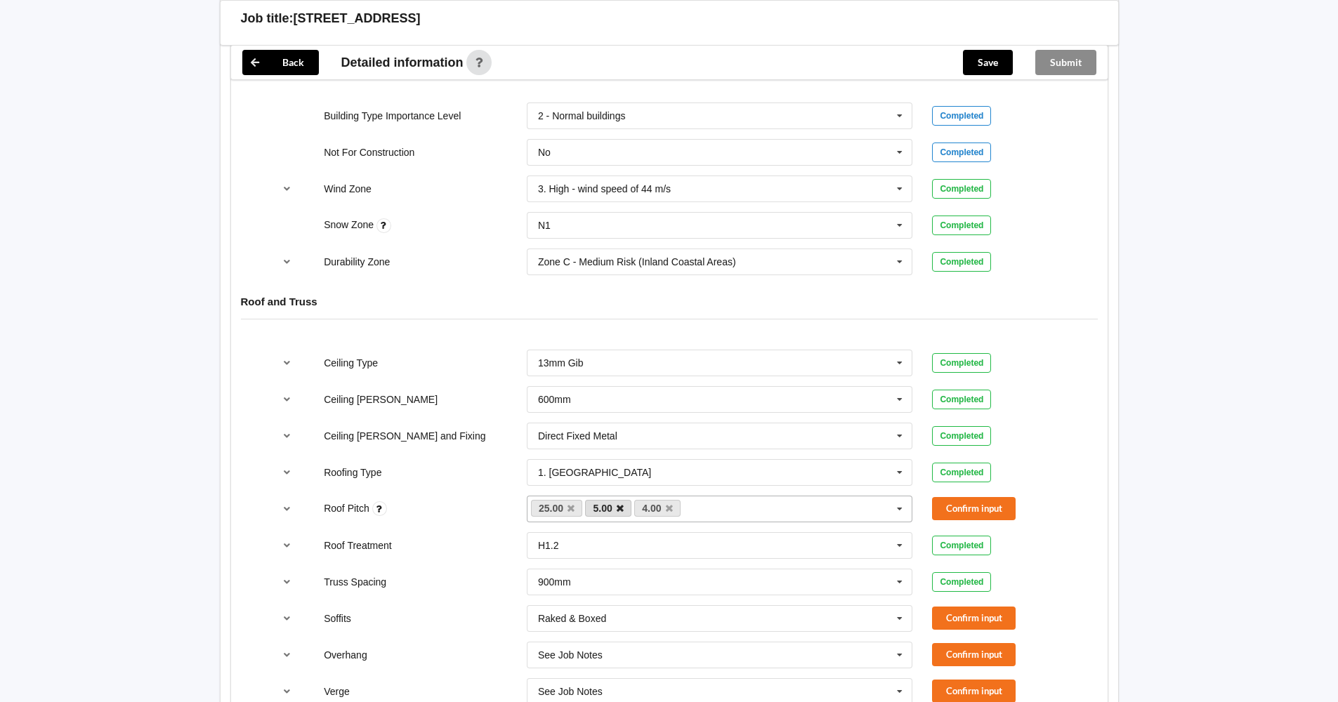
click at [618, 507] on icon at bounding box center [620, 508] width 7 height 9
click at [947, 505] on button "Confirm input" at bounding box center [974, 508] width 84 height 23
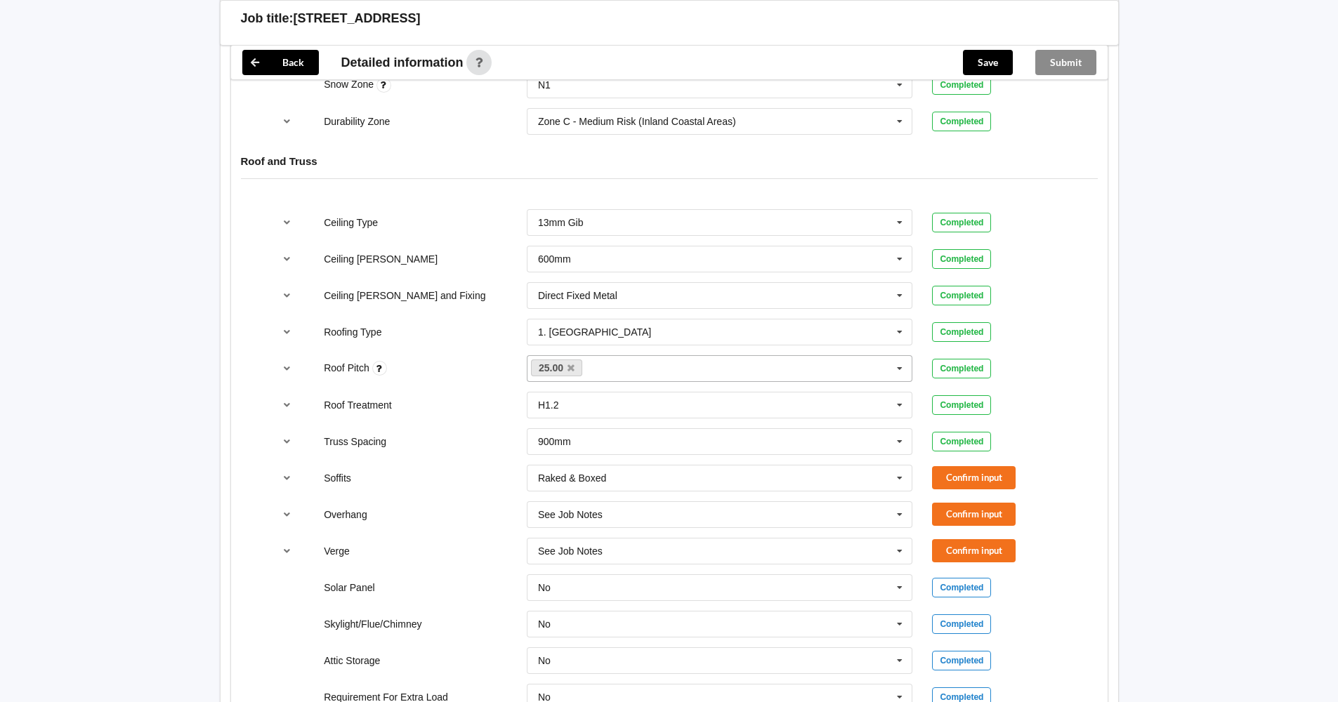
scroll to position [843, 0]
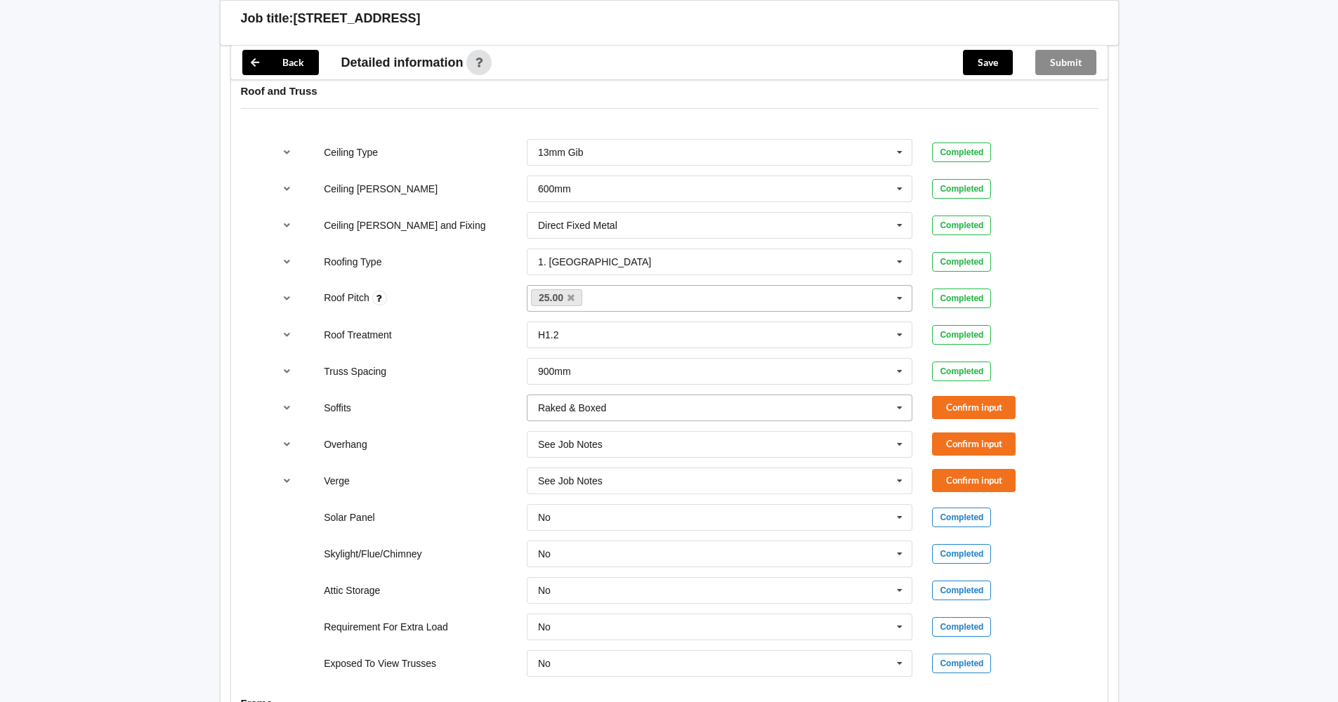
click at [899, 409] on icon at bounding box center [899, 408] width 21 height 26
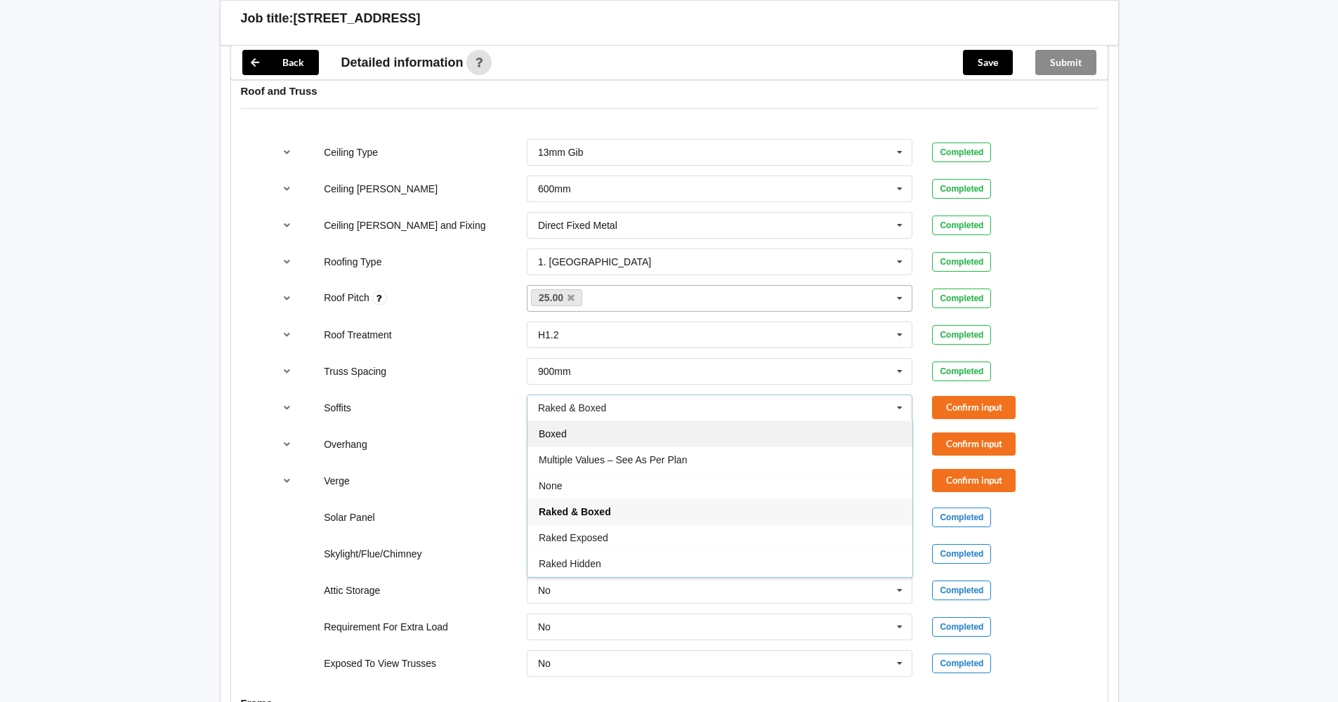
click at [808, 429] on div "Boxed" at bounding box center [719, 434] width 385 height 26
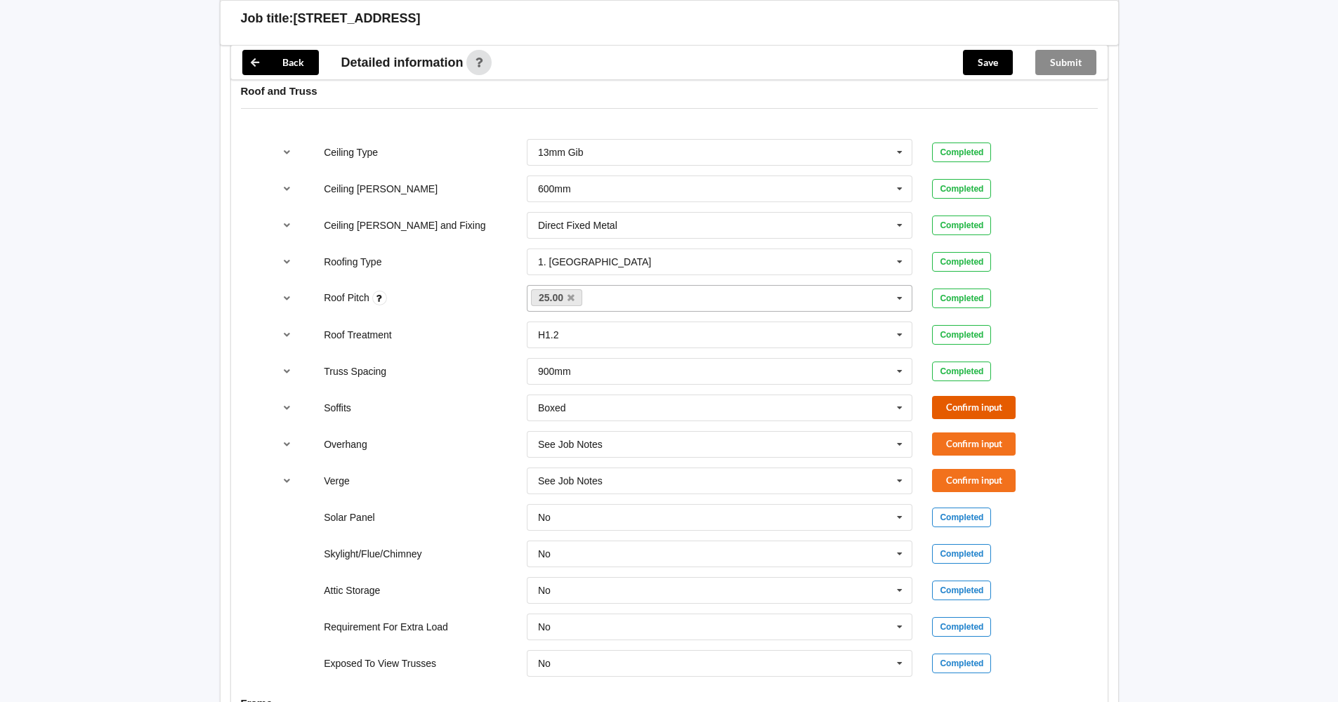
click at [972, 405] on button "Confirm input" at bounding box center [974, 407] width 84 height 23
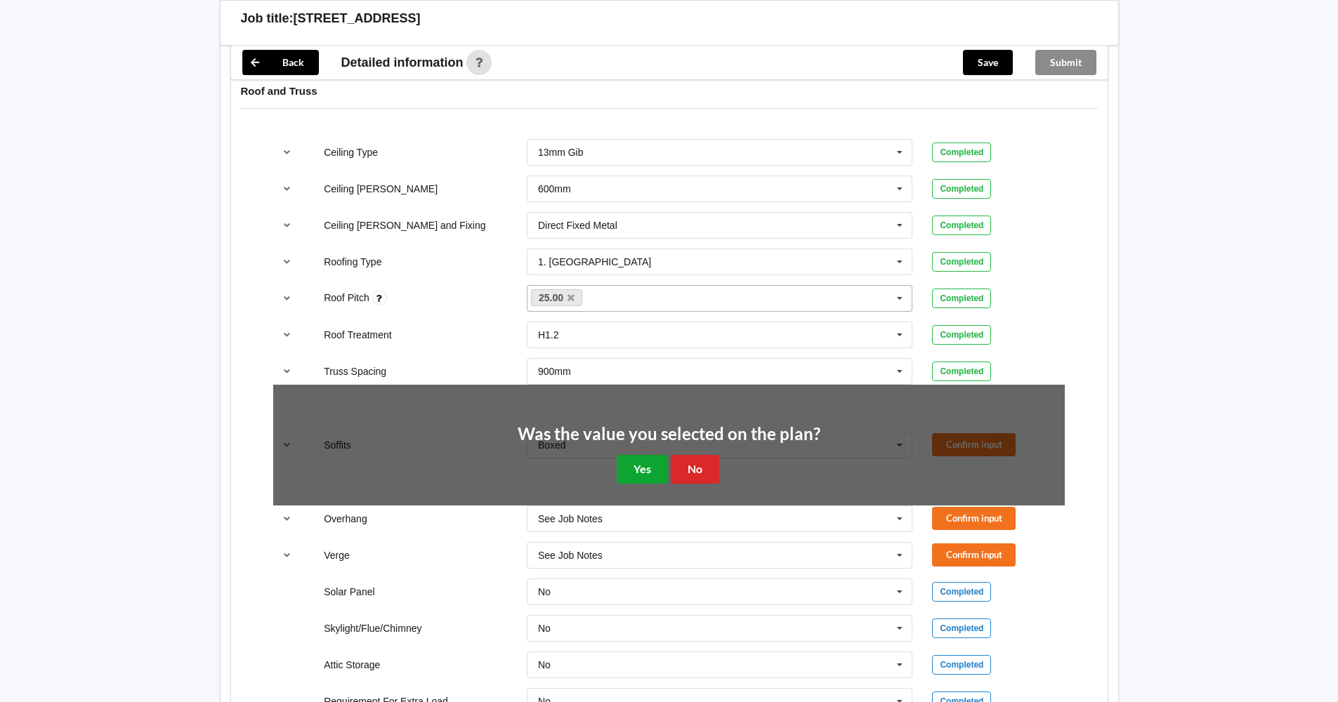
click at [650, 475] on button "Yes" at bounding box center [642, 469] width 51 height 29
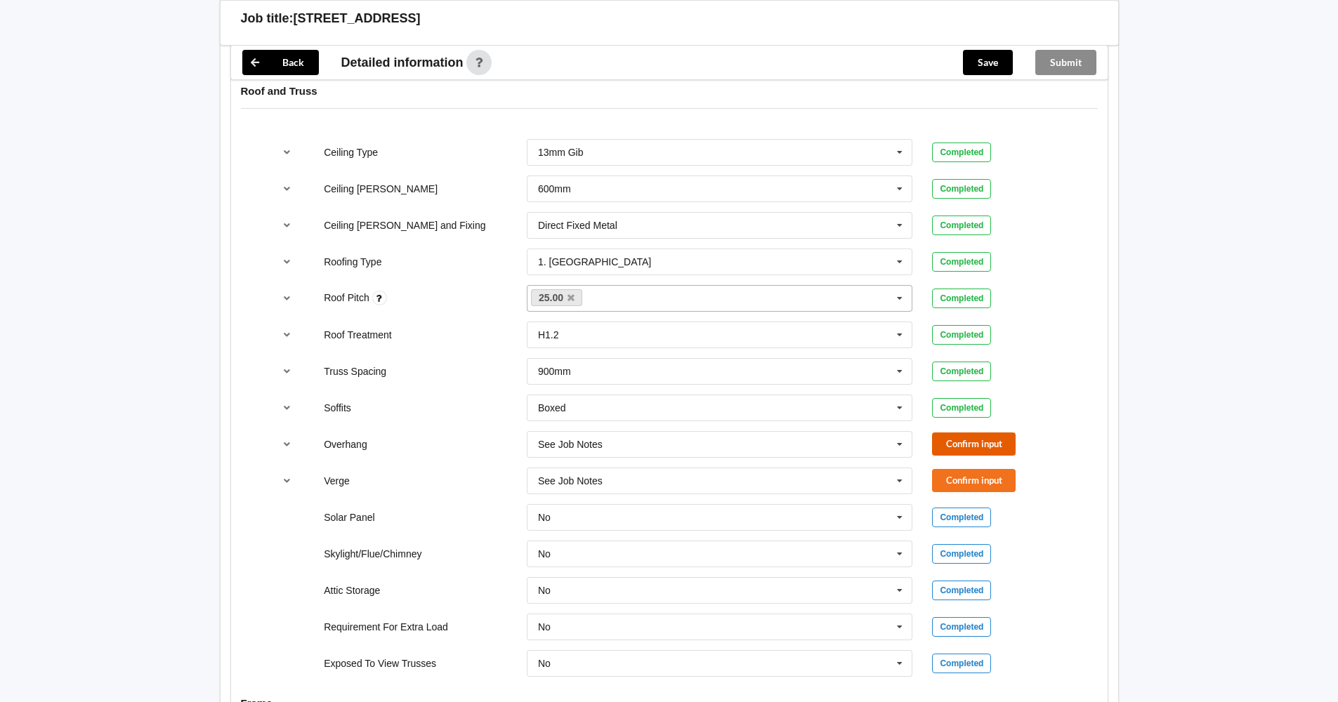
click at [976, 443] on button "Confirm input" at bounding box center [974, 444] width 84 height 23
click at [963, 475] on button "Confirm input" at bounding box center [974, 480] width 84 height 23
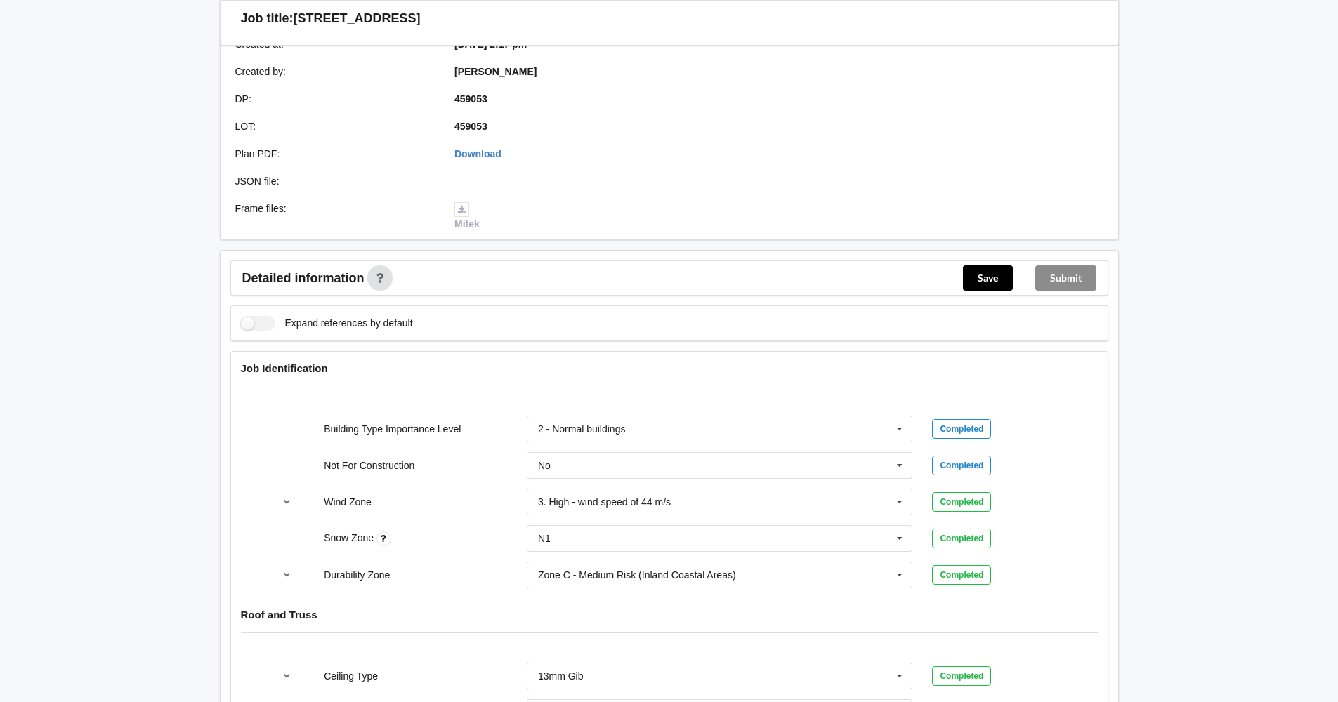
scroll to position [272, 0]
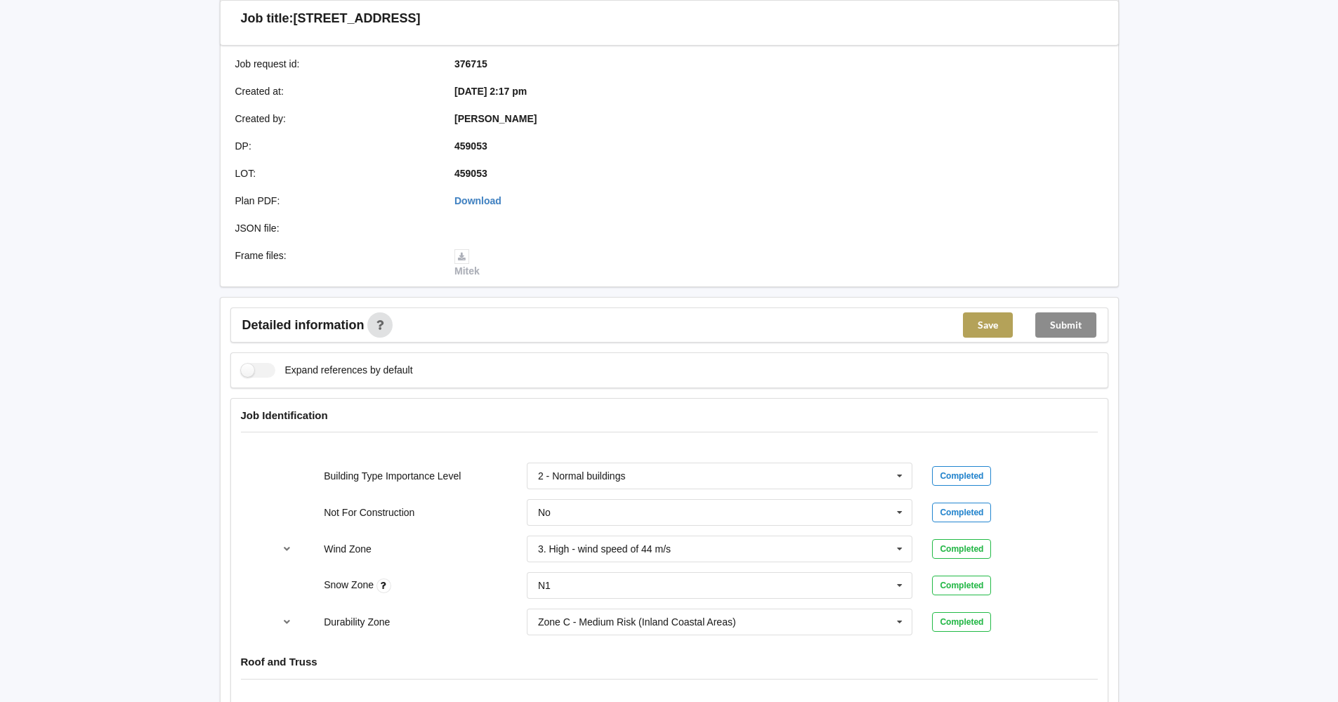
click at [982, 317] on button "Save" at bounding box center [988, 325] width 50 height 25
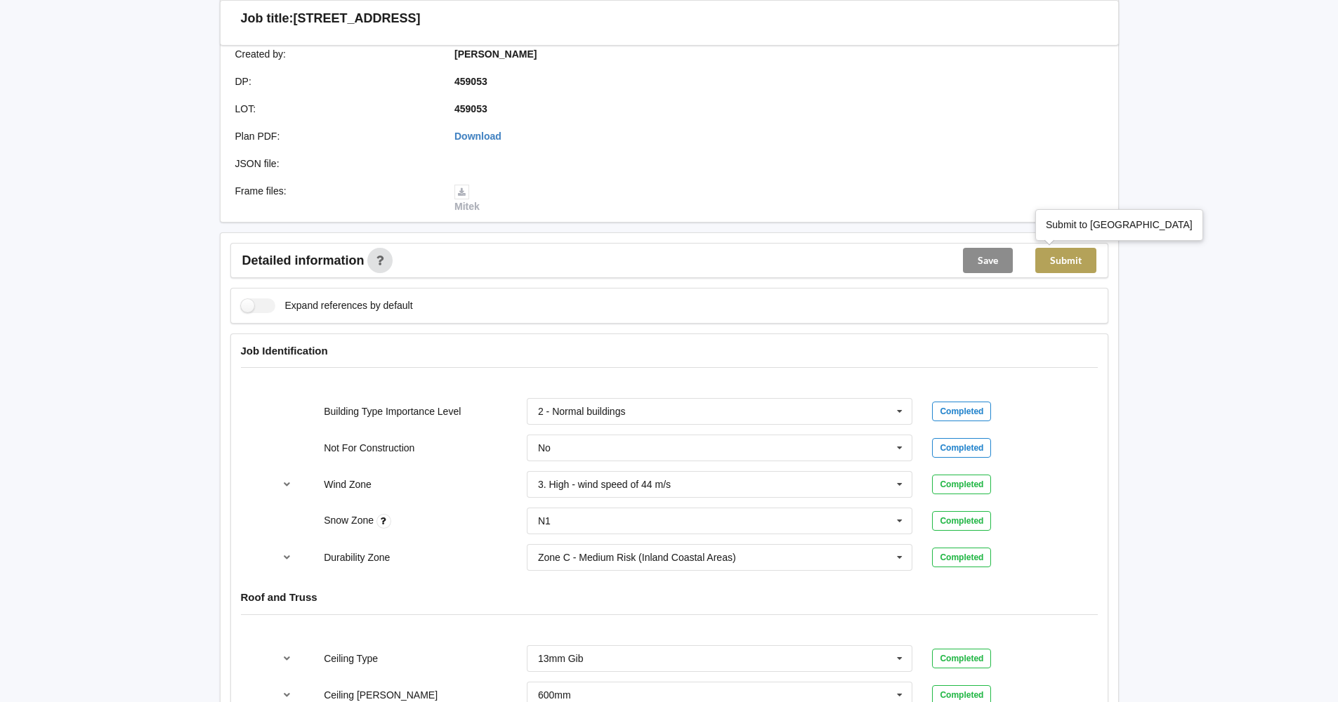
click at [1066, 254] on button "Submit" at bounding box center [1065, 260] width 61 height 25
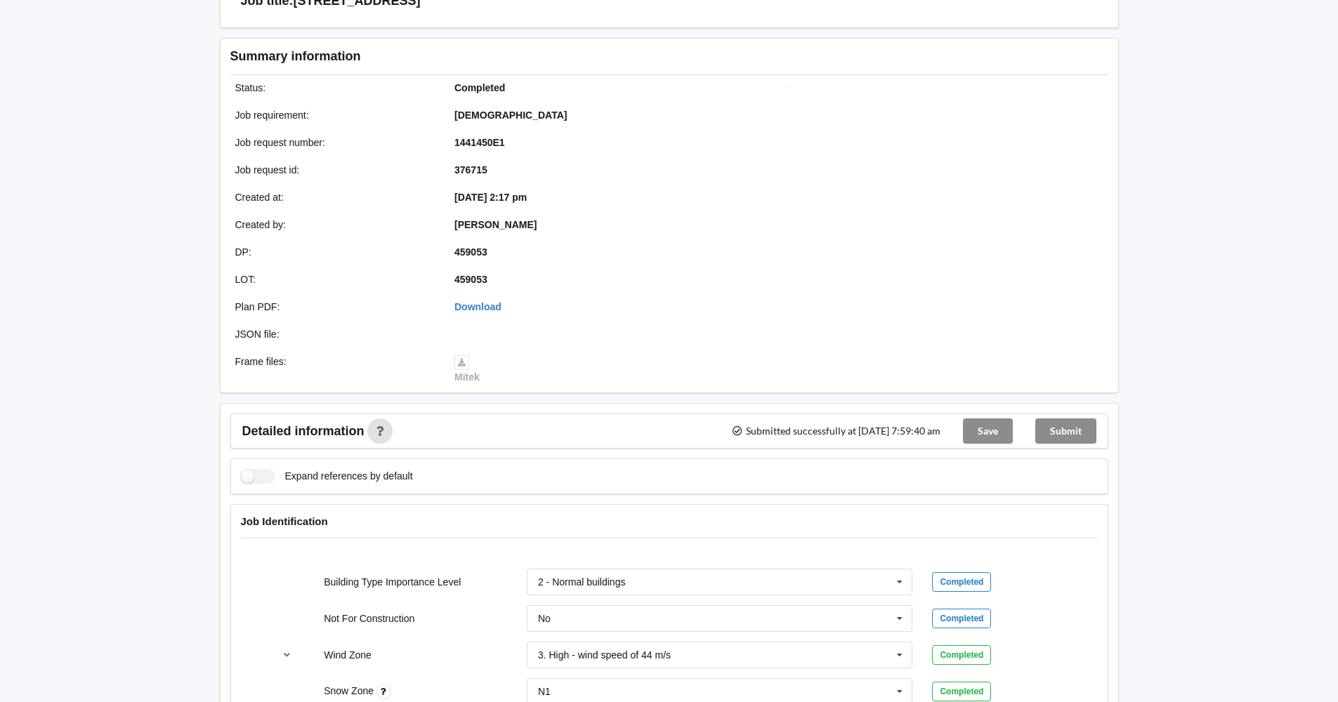
scroll to position [0, 0]
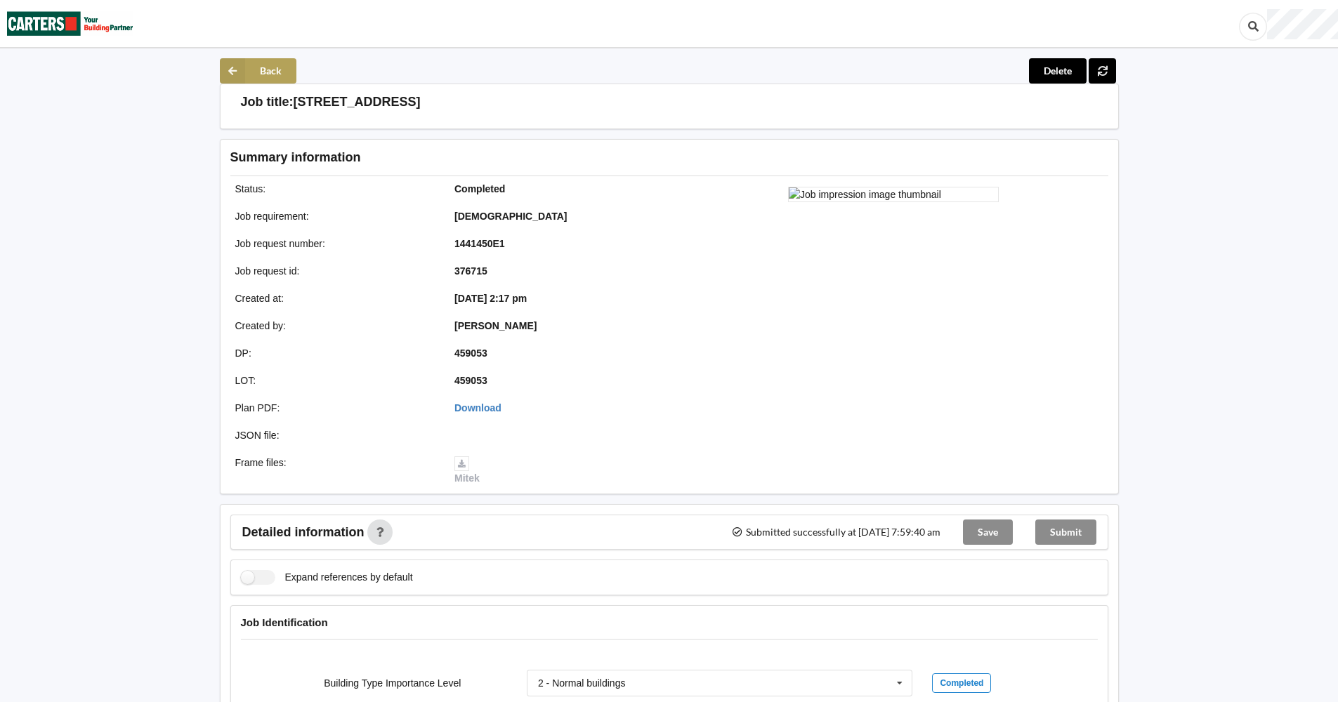
click at [261, 63] on button "Back" at bounding box center [258, 70] width 77 height 25
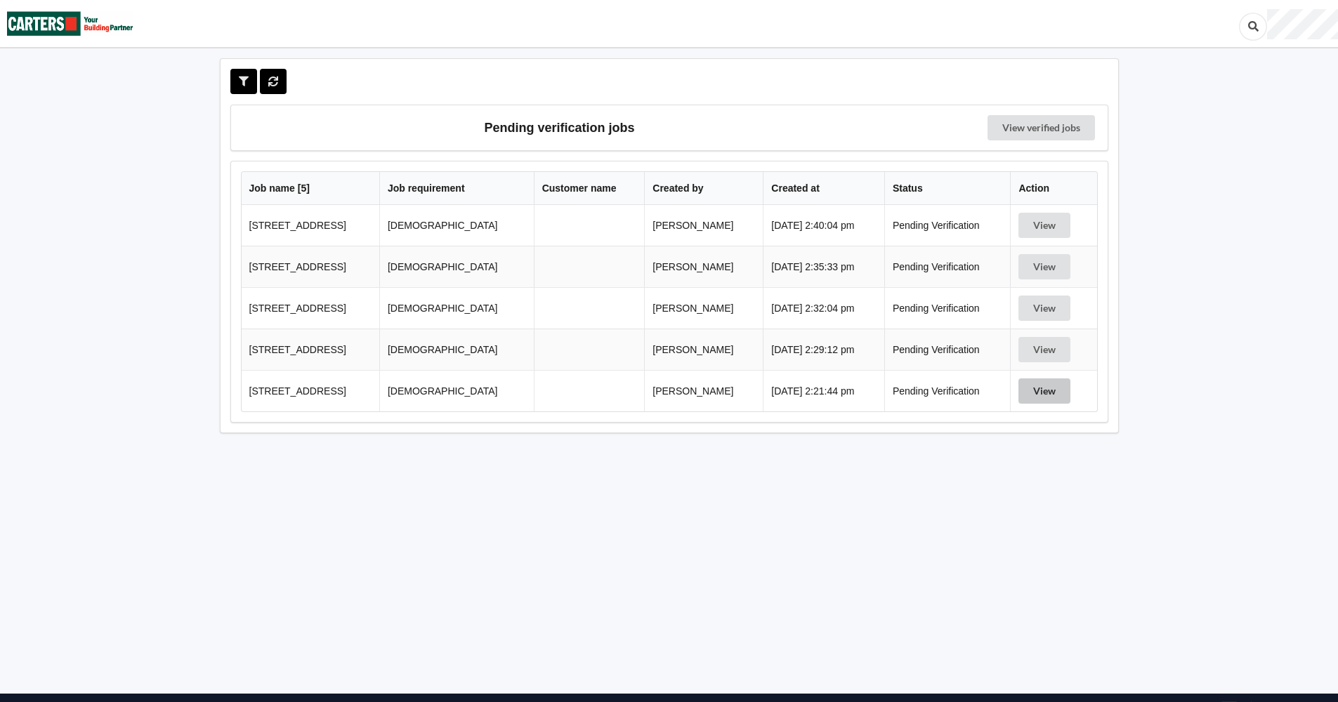
click at [1039, 390] on button "View" at bounding box center [1044, 391] width 52 height 25
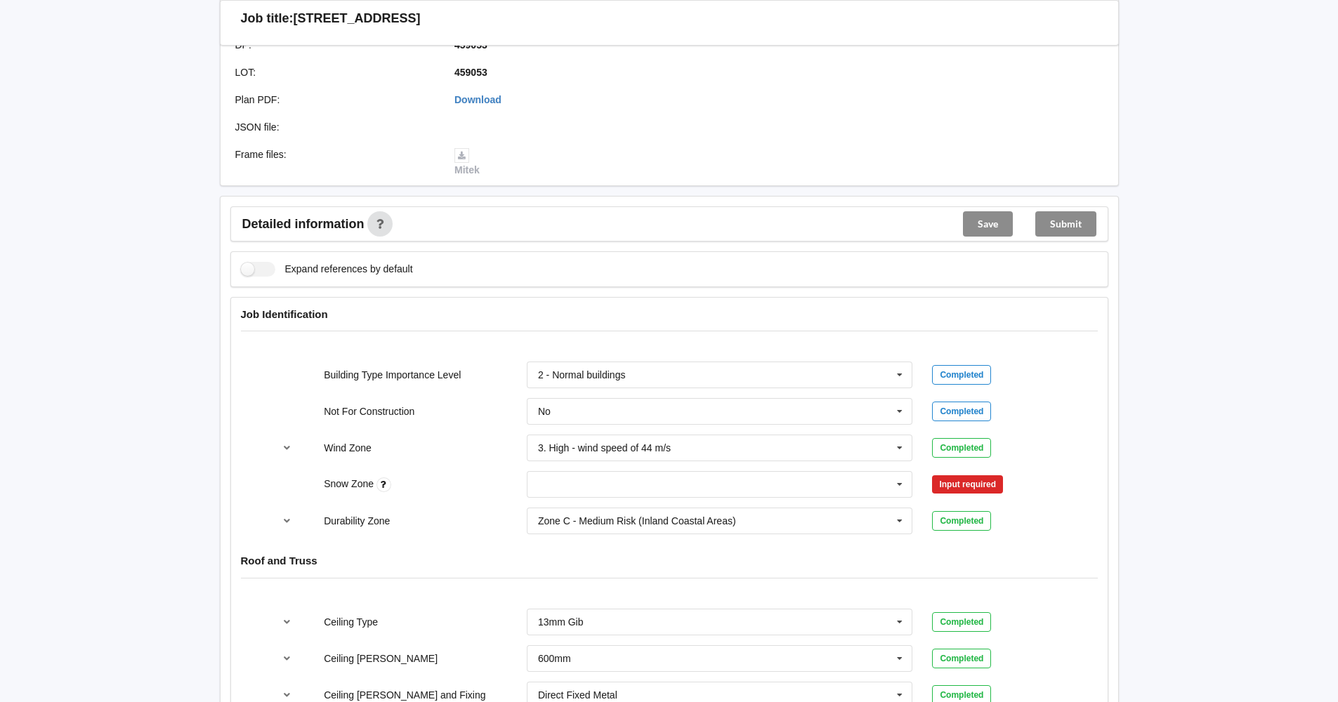
scroll to position [421, 0]
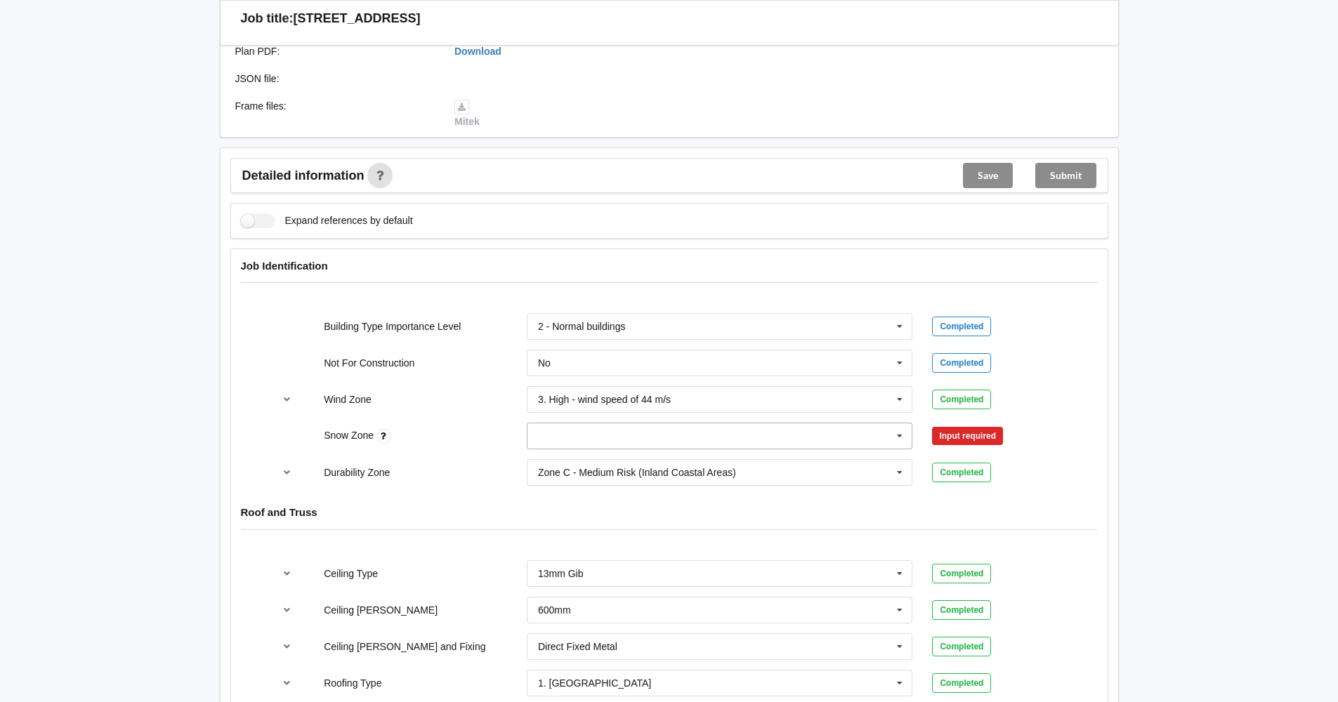
click at [900, 437] on icon at bounding box center [899, 436] width 21 height 26
click at [817, 479] on div "N1" at bounding box center [719, 488] width 385 height 26
click at [898, 473] on icon at bounding box center [899, 473] width 21 height 26
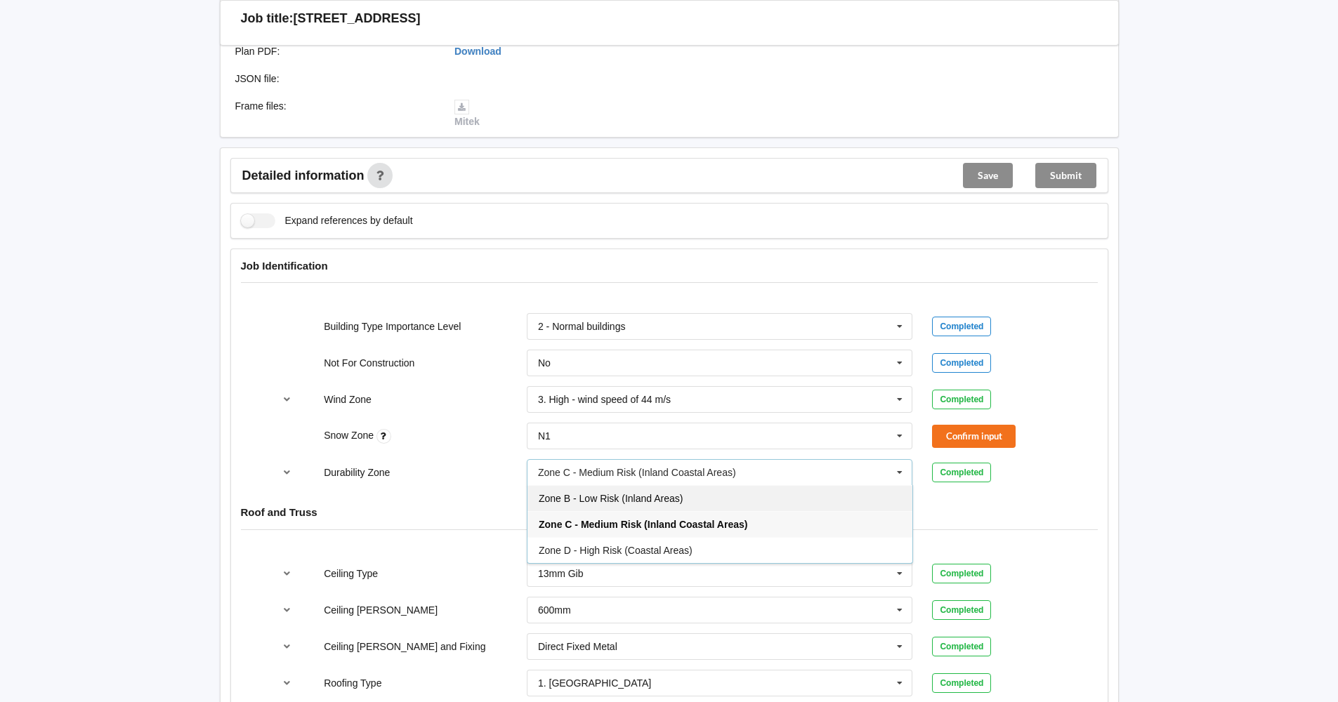
click at [814, 494] on div "Zone B - Low Risk (Inland Areas)" at bounding box center [719, 498] width 385 height 26
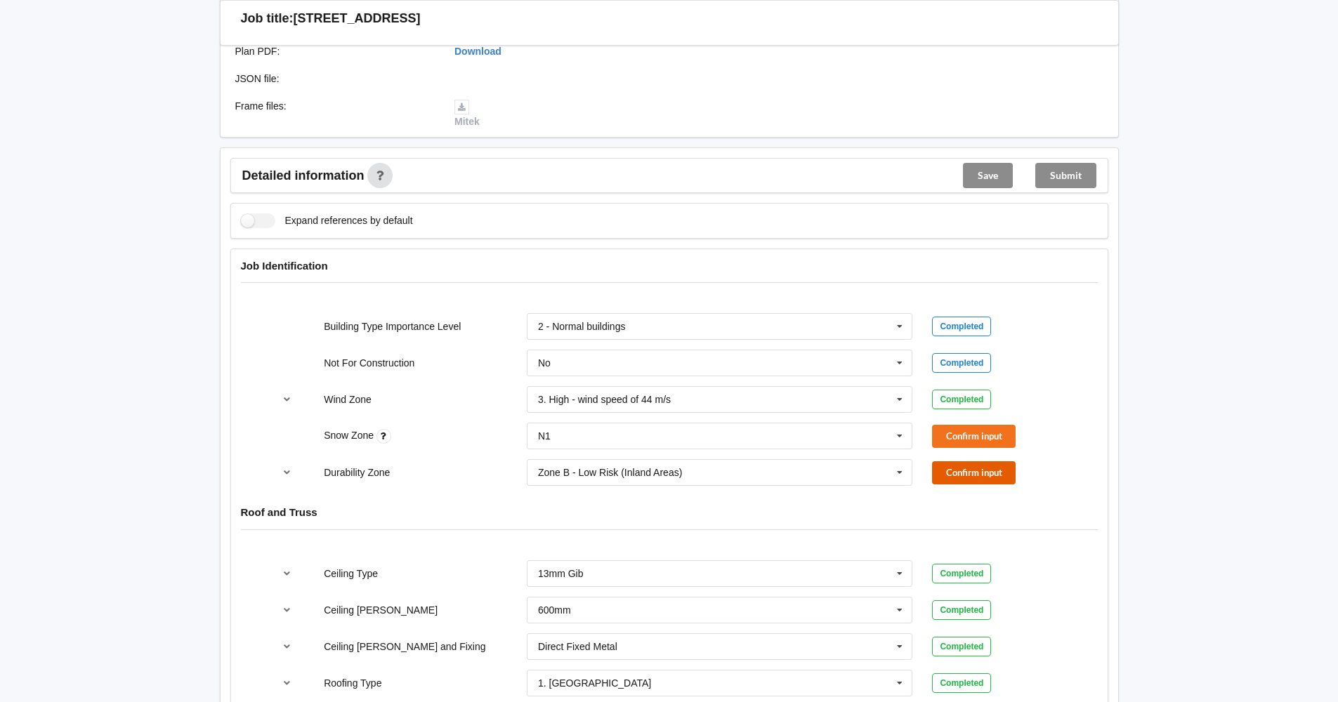
click at [966, 469] on button "Confirm input" at bounding box center [974, 472] width 84 height 23
click at [968, 439] on button "Confirm input" at bounding box center [974, 436] width 84 height 23
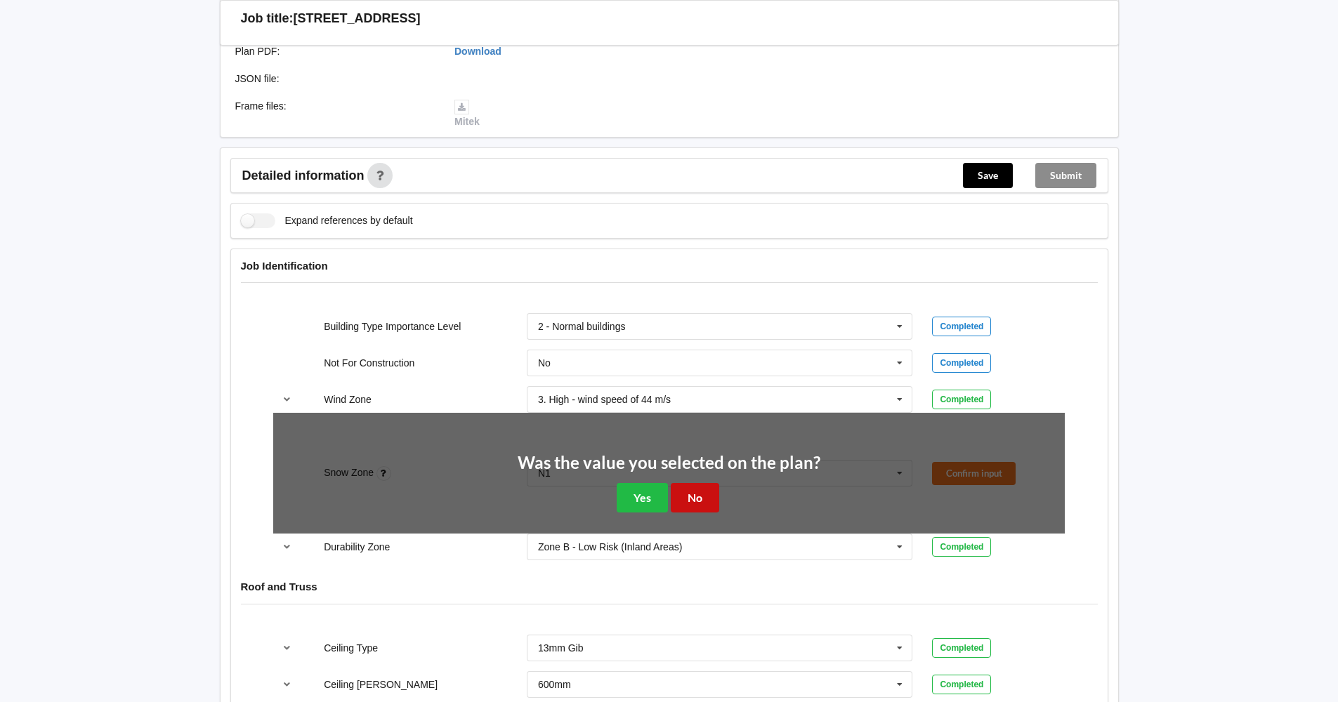
click at [675, 500] on button "No" at bounding box center [695, 497] width 48 height 29
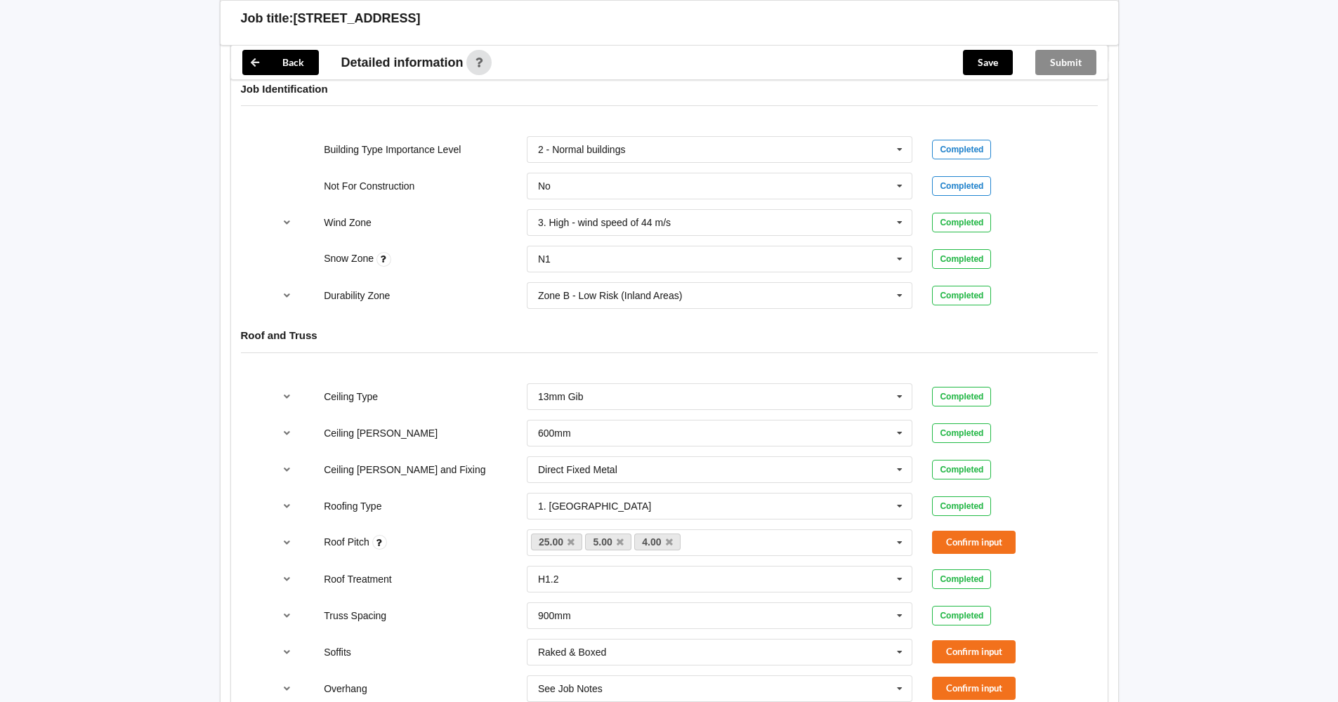
scroll to position [632, 0]
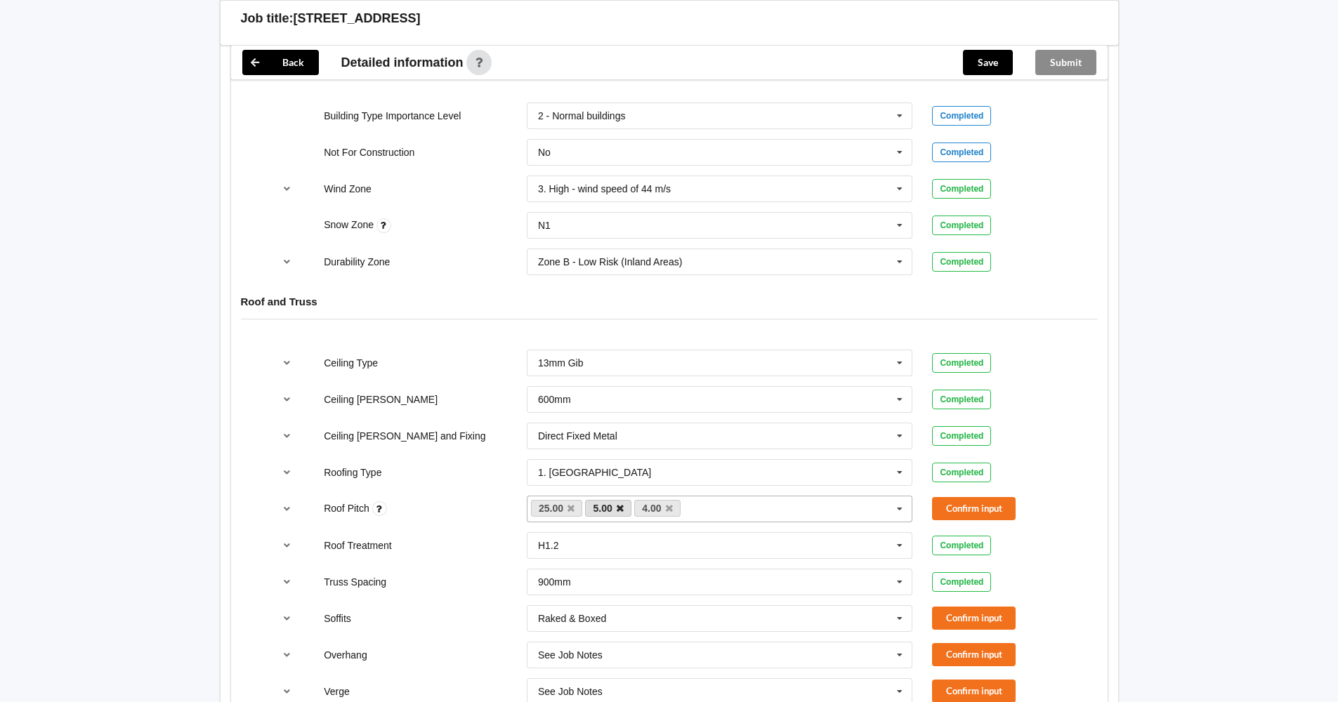
click at [617, 508] on icon at bounding box center [620, 508] width 7 height 9
click at [620, 507] on icon at bounding box center [620, 508] width 7 height 9
click at [968, 502] on button "Confirm input" at bounding box center [974, 508] width 84 height 23
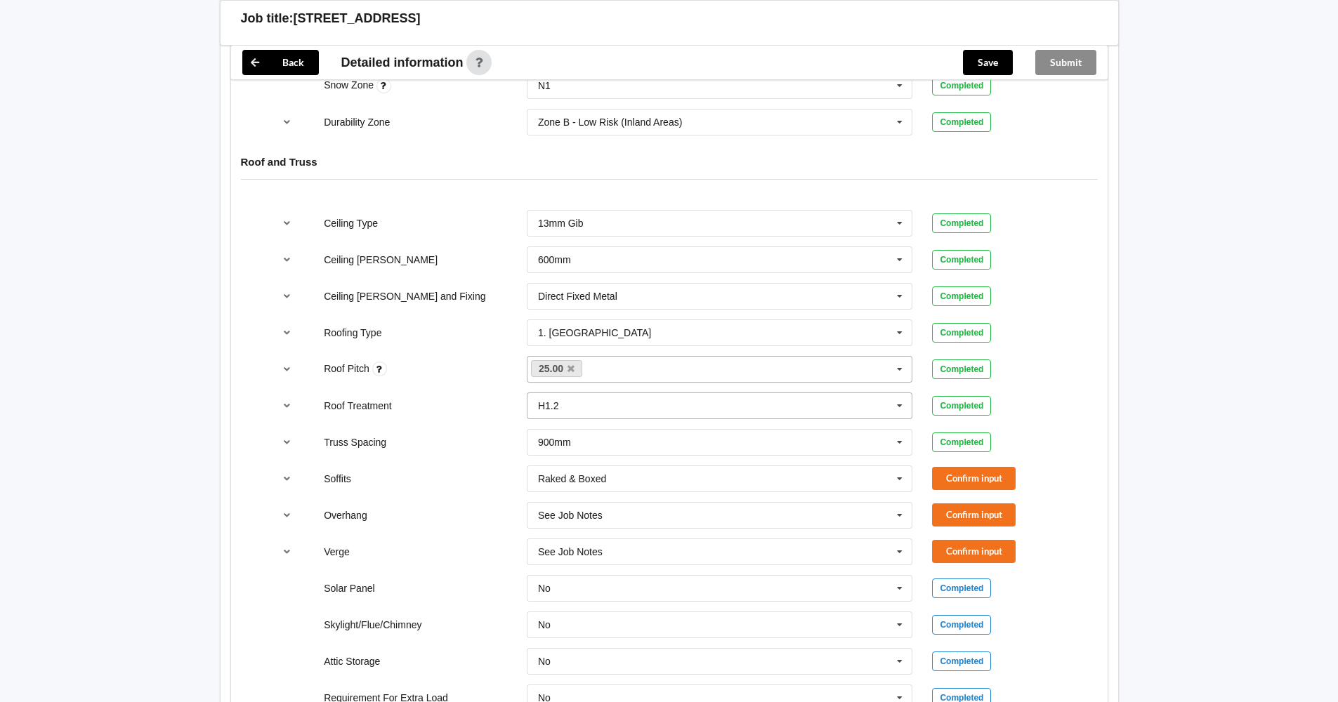
scroll to position [773, 0]
click at [954, 476] on button "Confirm input" at bounding box center [974, 477] width 84 height 23
click at [954, 509] on button "Confirm input" at bounding box center [974, 514] width 84 height 23
click at [957, 550] on button "Confirm input" at bounding box center [974, 550] width 84 height 23
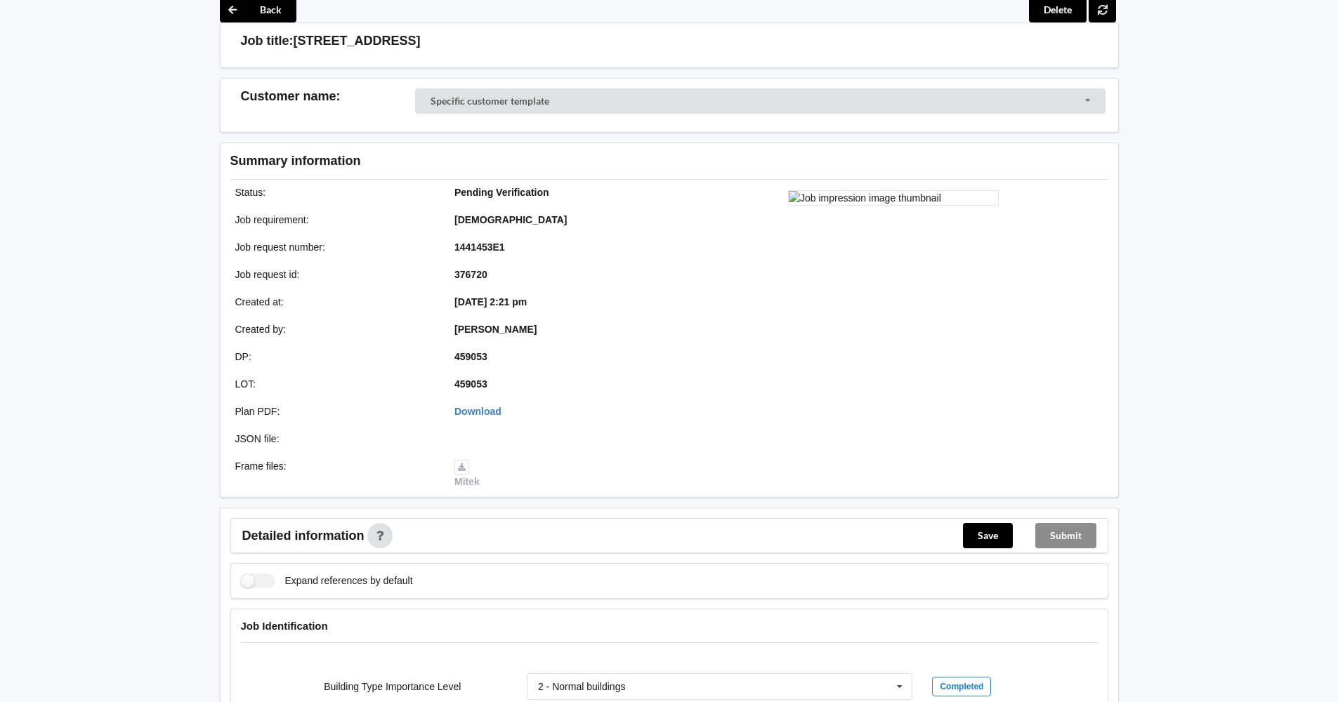
scroll to position [0, 0]
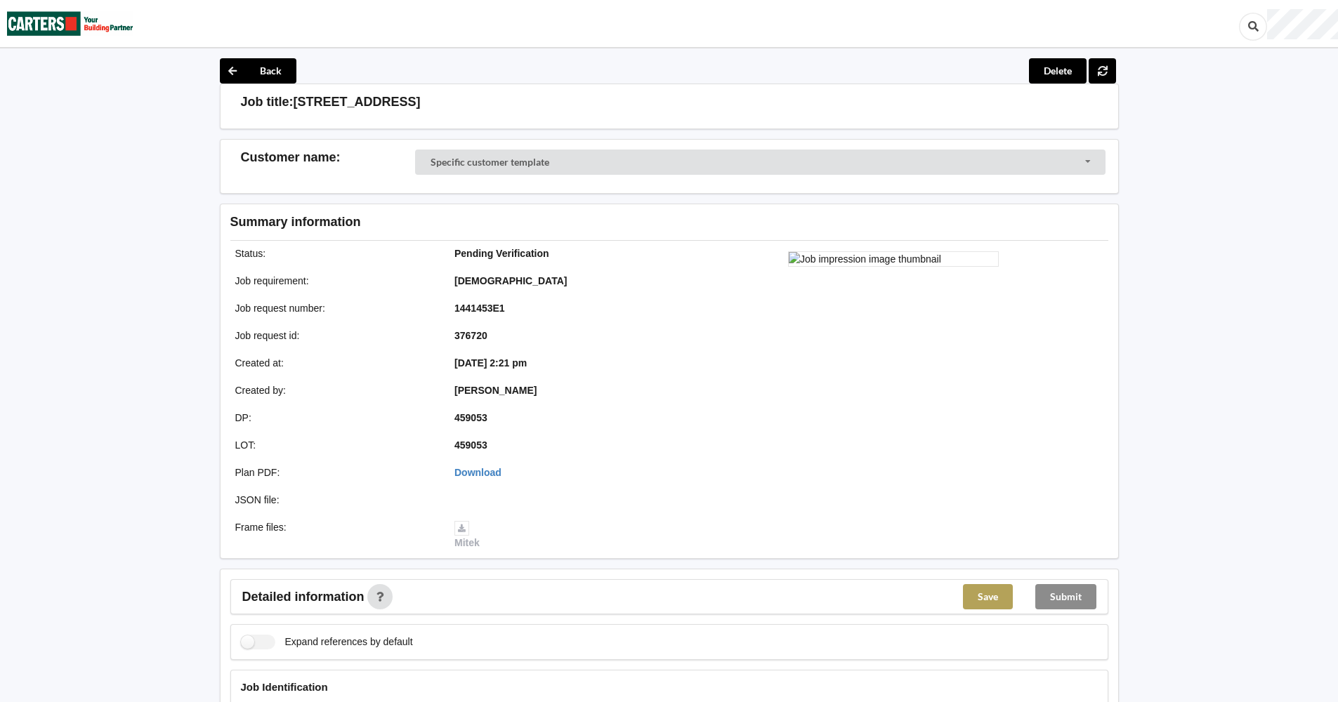
click at [994, 600] on button "Save" at bounding box center [988, 596] width 50 height 25
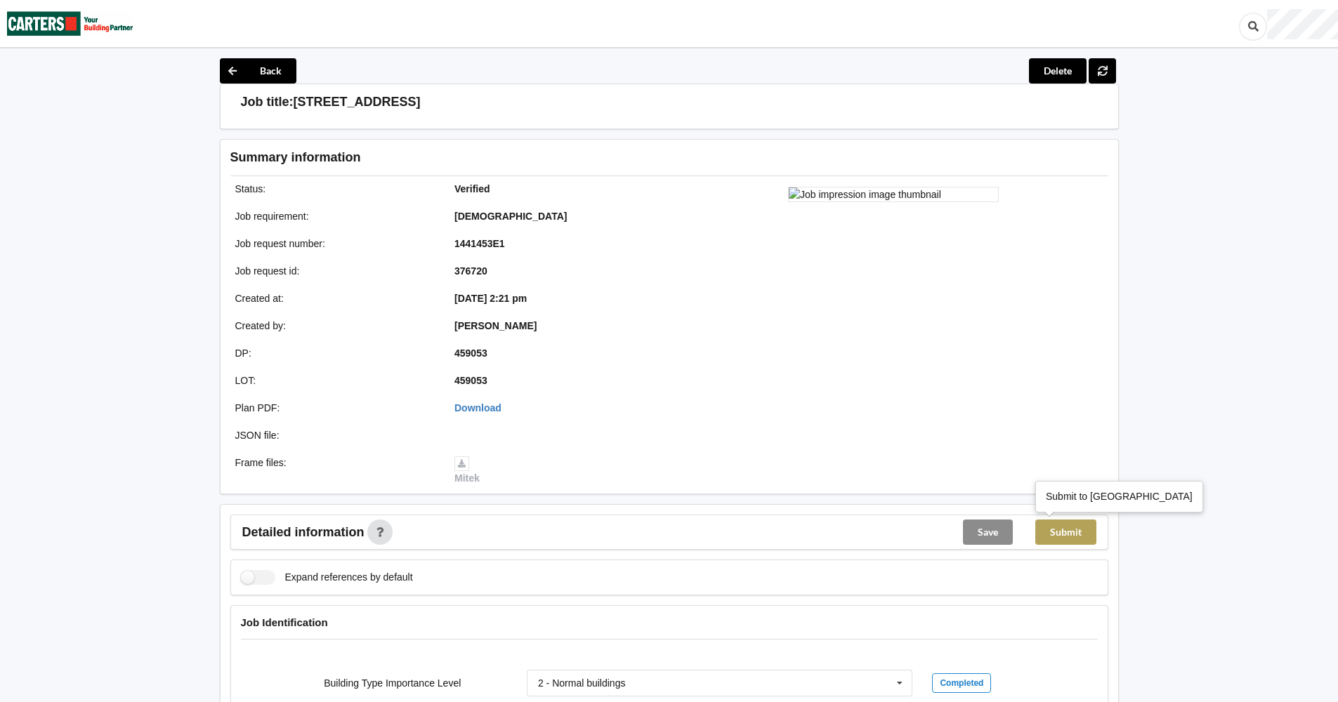
click at [1072, 534] on button "Submit" at bounding box center [1065, 532] width 61 height 25
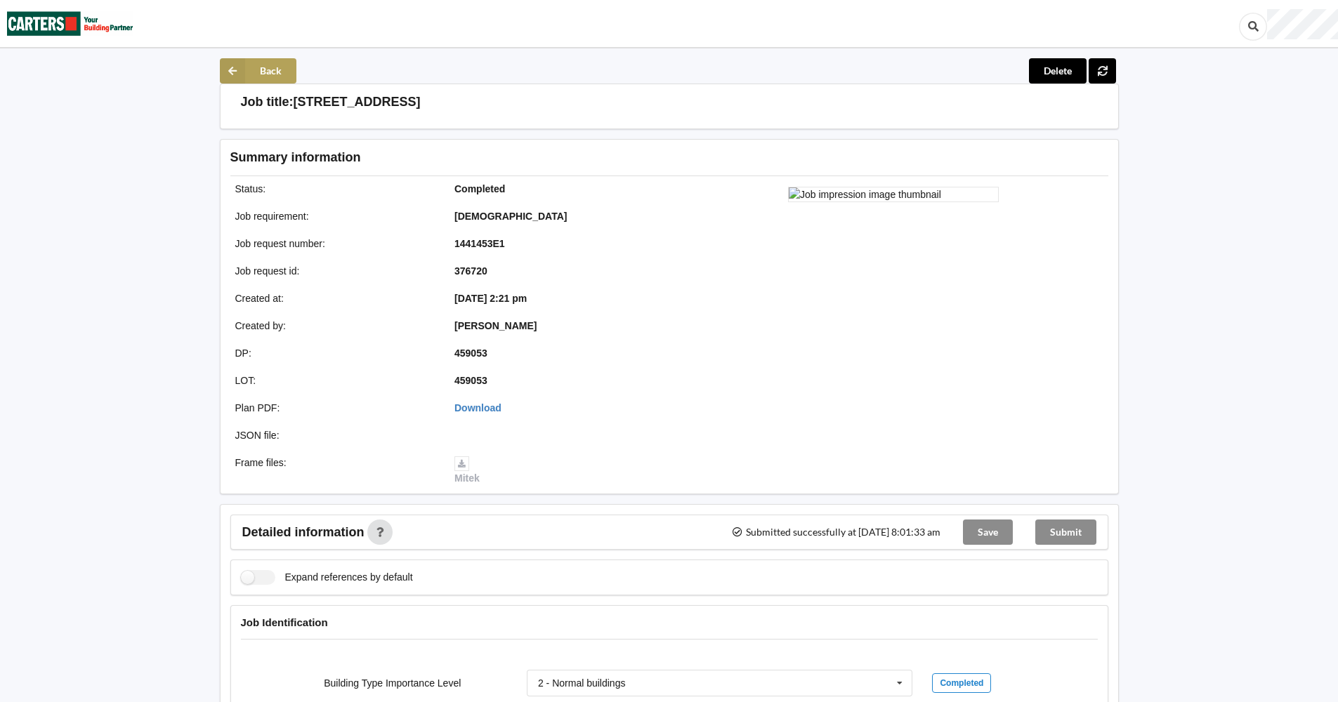
click at [260, 70] on button "Back" at bounding box center [258, 70] width 77 height 25
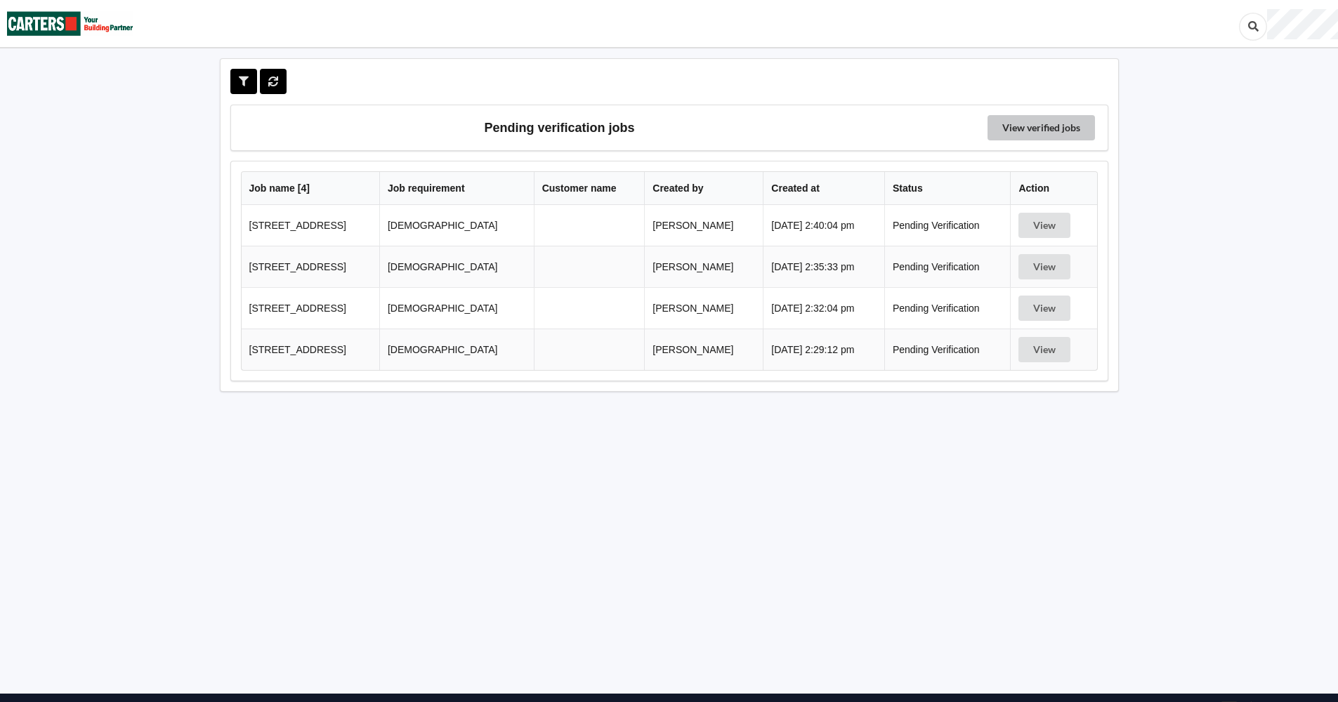
click at [1030, 126] on link "View verified jobs" at bounding box center [1040, 127] width 107 height 25
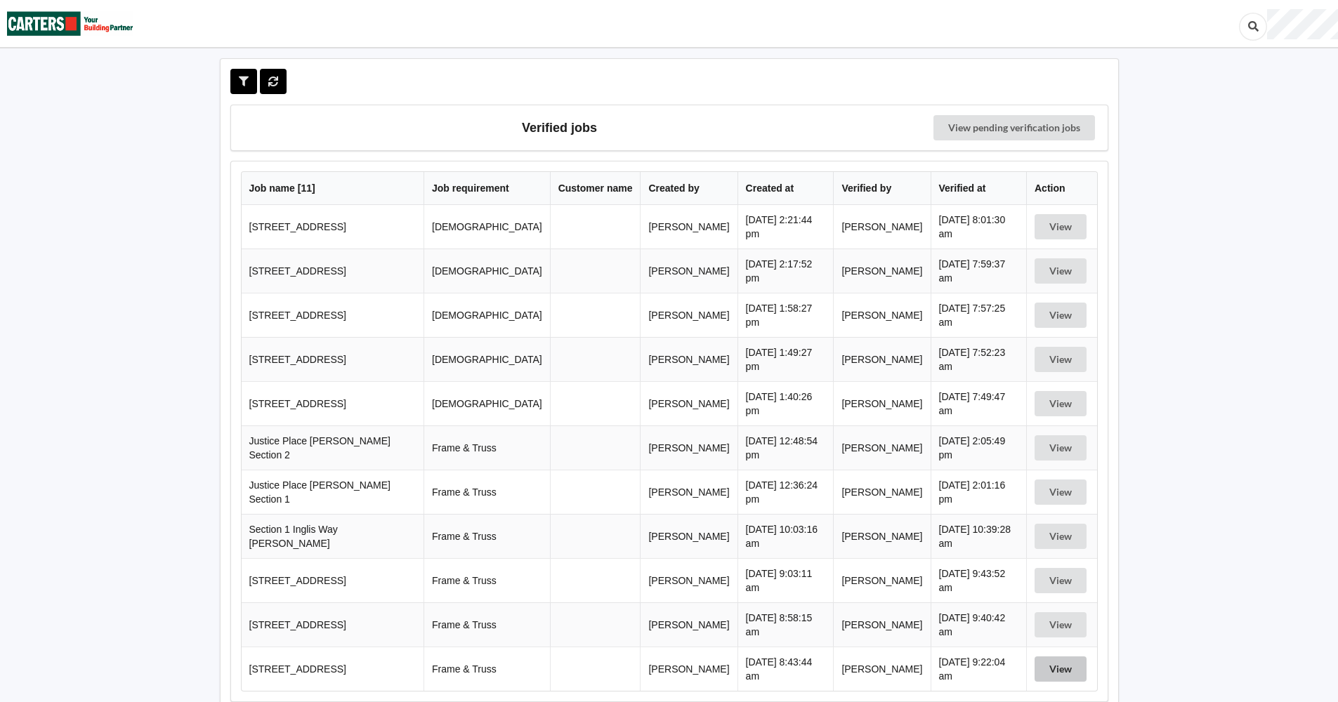
click at [1068, 668] on button "View" at bounding box center [1061, 669] width 52 height 25
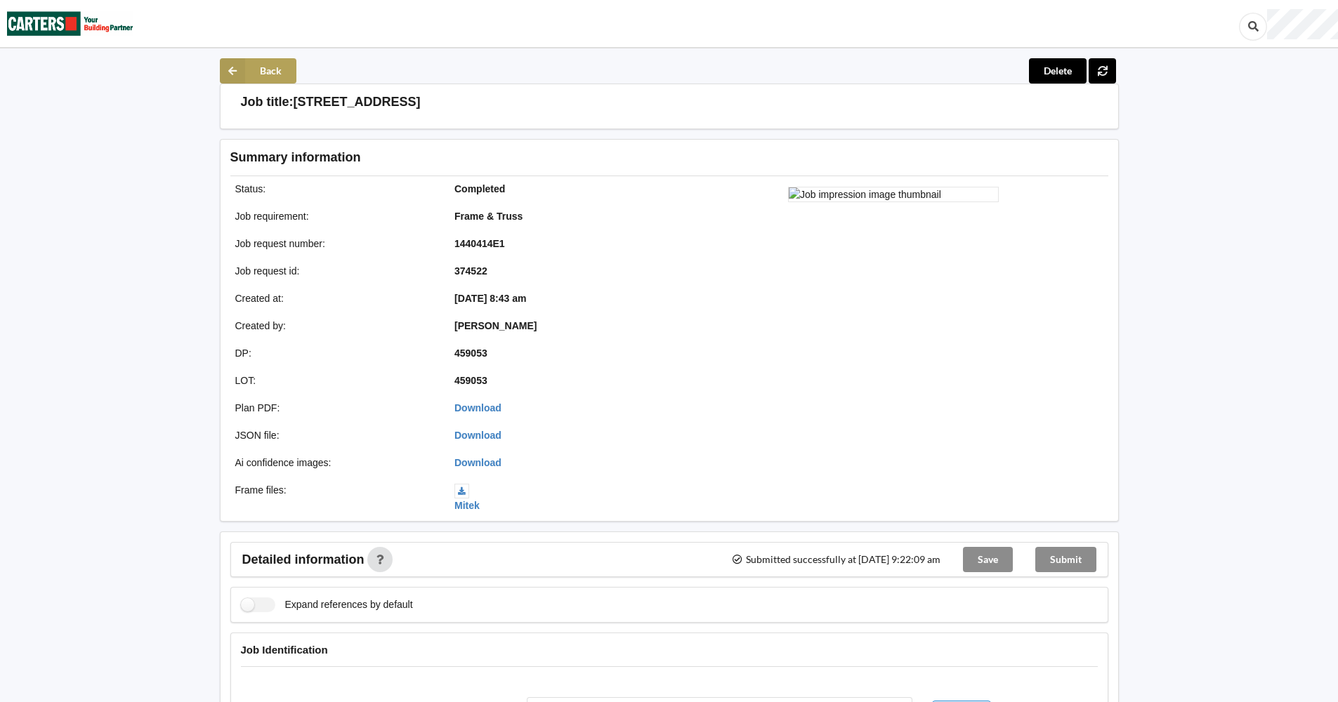
click at [277, 64] on button "Back" at bounding box center [258, 70] width 77 height 25
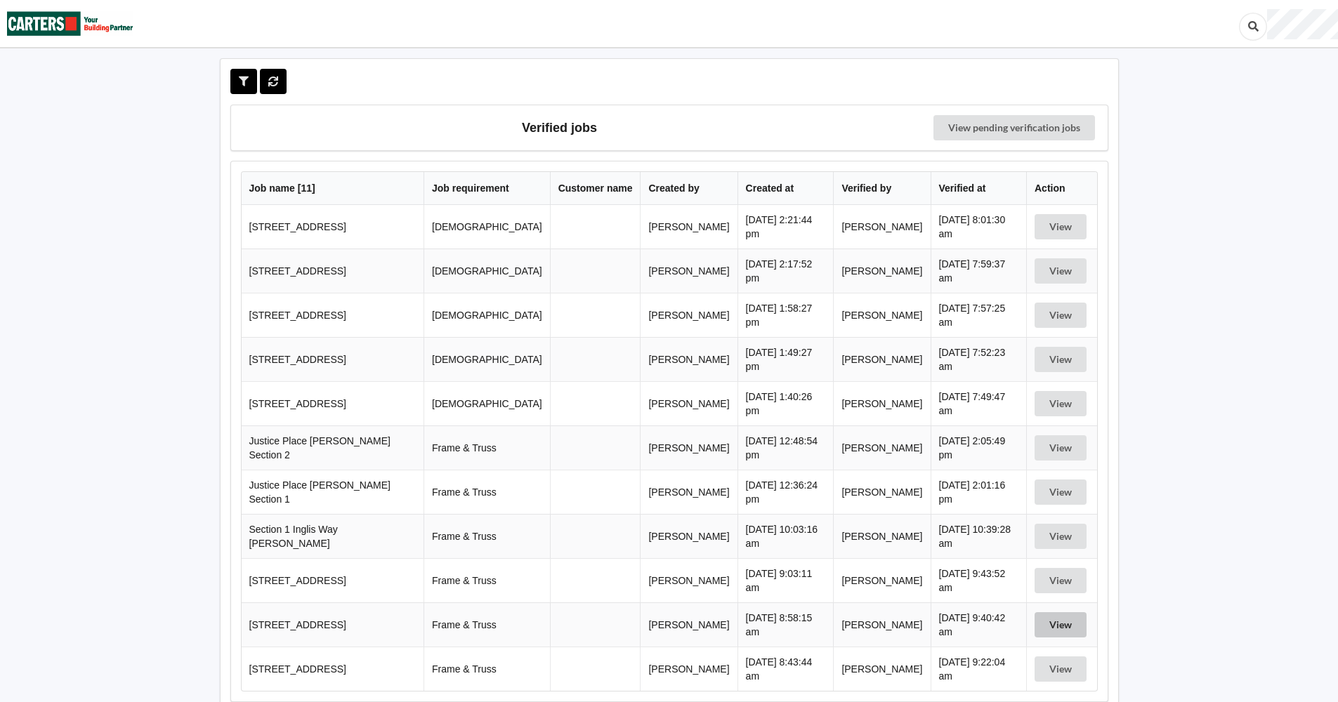
click at [1054, 622] on button "View" at bounding box center [1061, 624] width 52 height 25
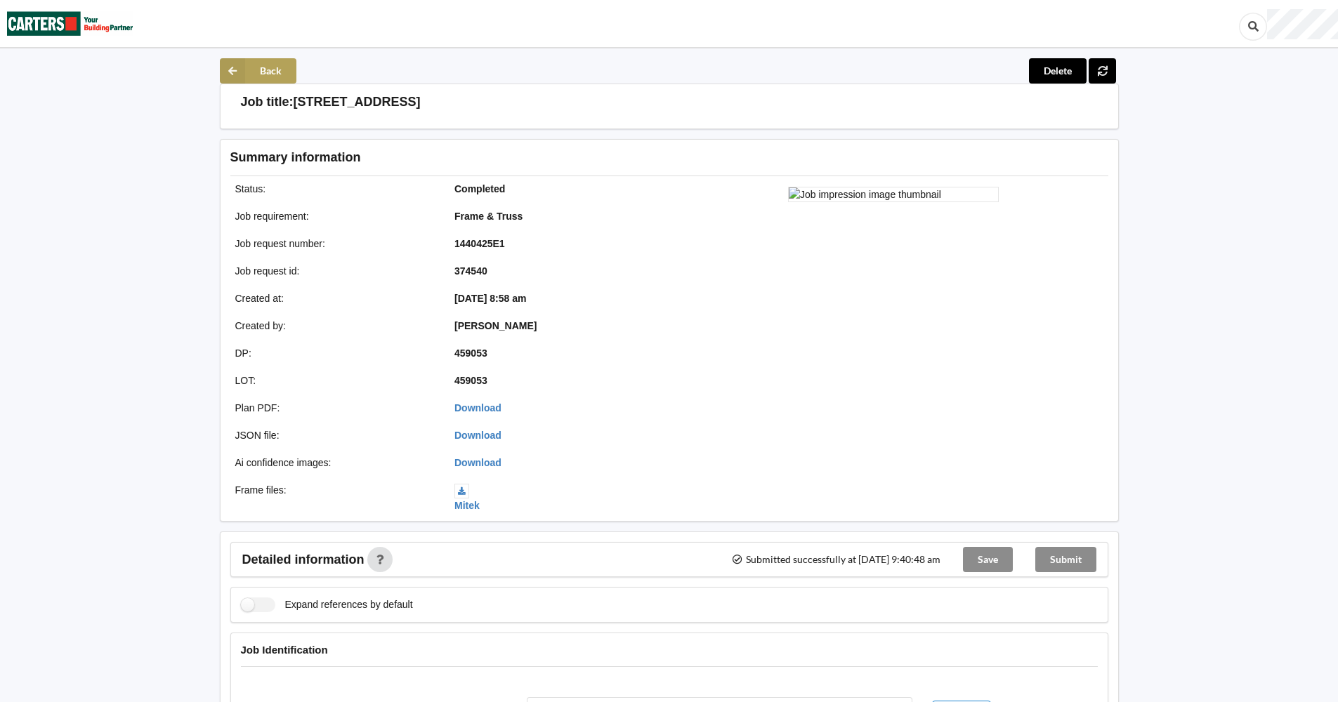
click at [255, 70] on button "Back" at bounding box center [258, 70] width 77 height 25
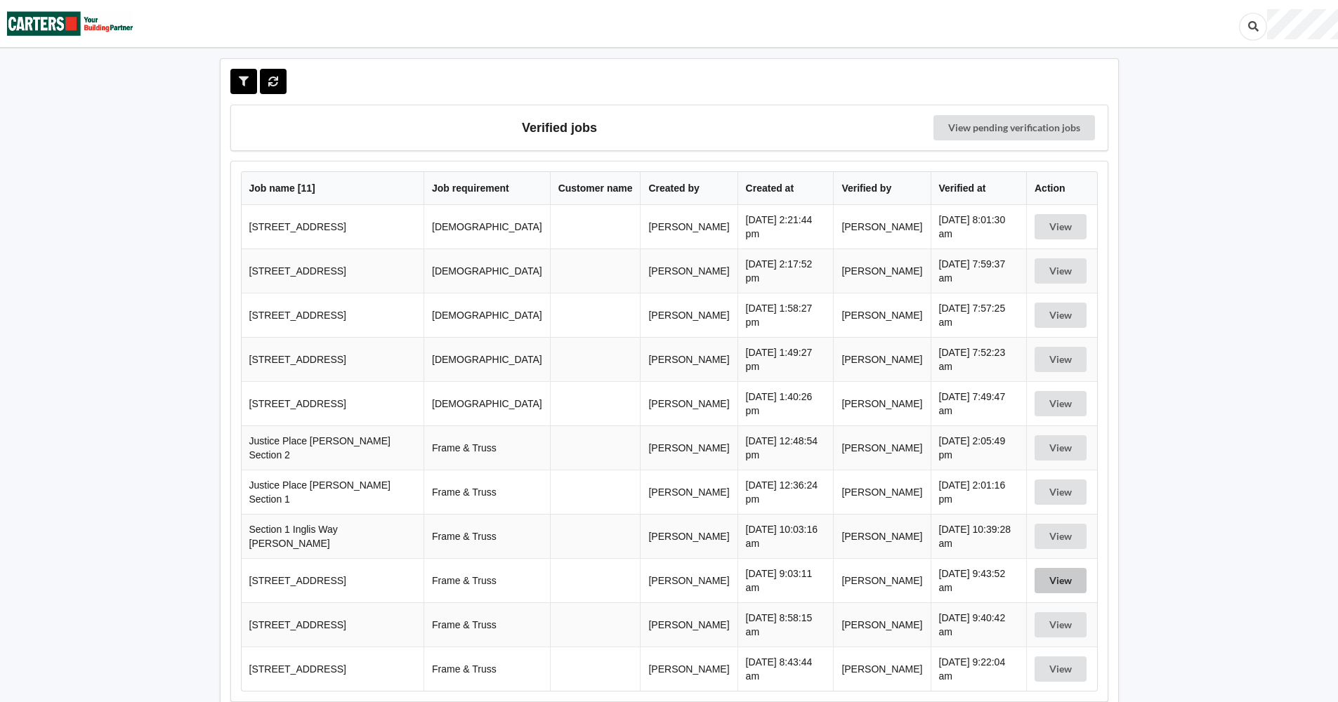
click at [1066, 581] on button "View" at bounding box center [1061, 580] width 52 height 25
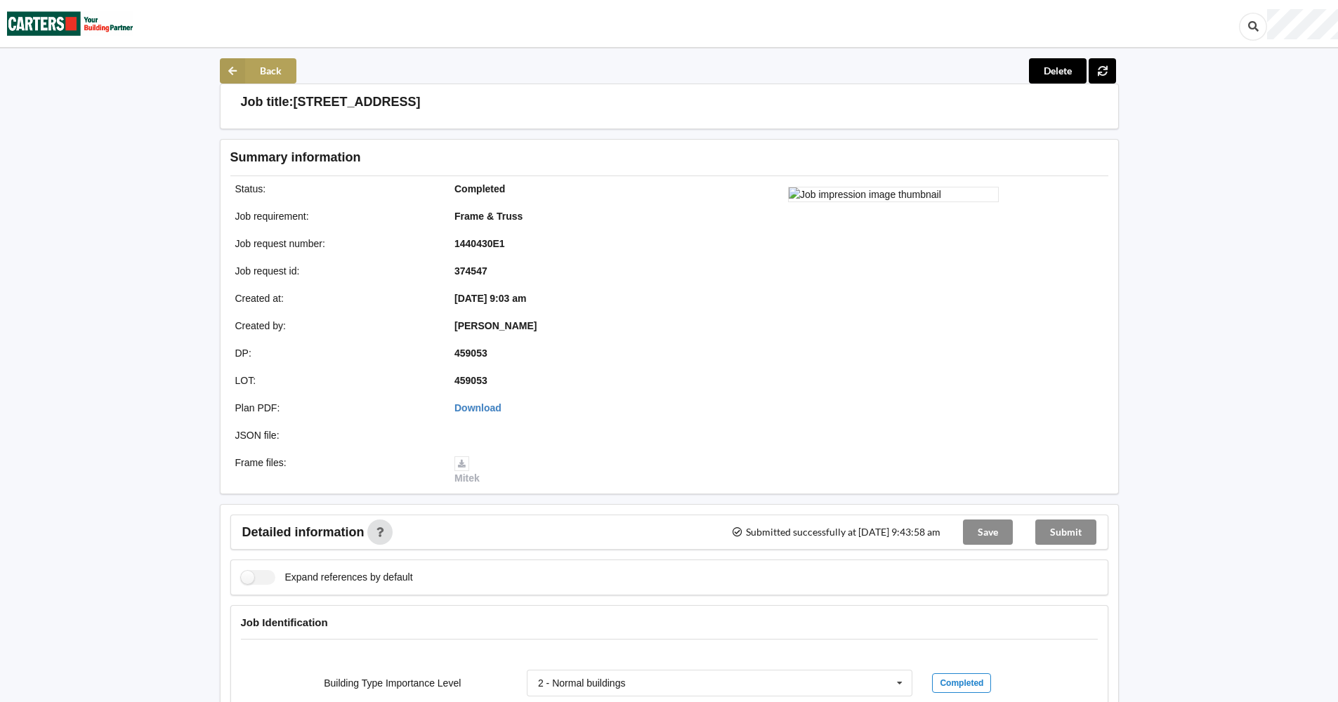
click at [266, 65] on button "Back" at bounding box center [258, 70] width 77 height 25
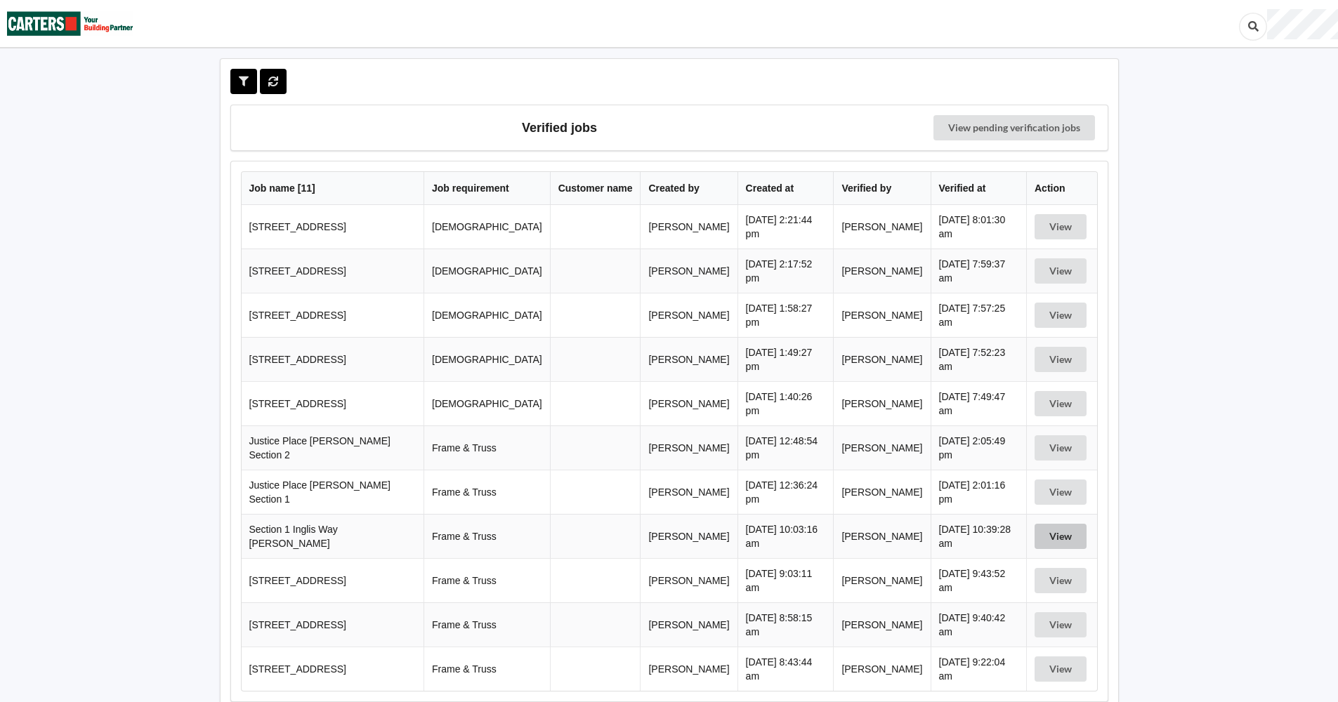
click at [1059, 534] on button "View" at bounding box center [1061, 536] width 52 height 25
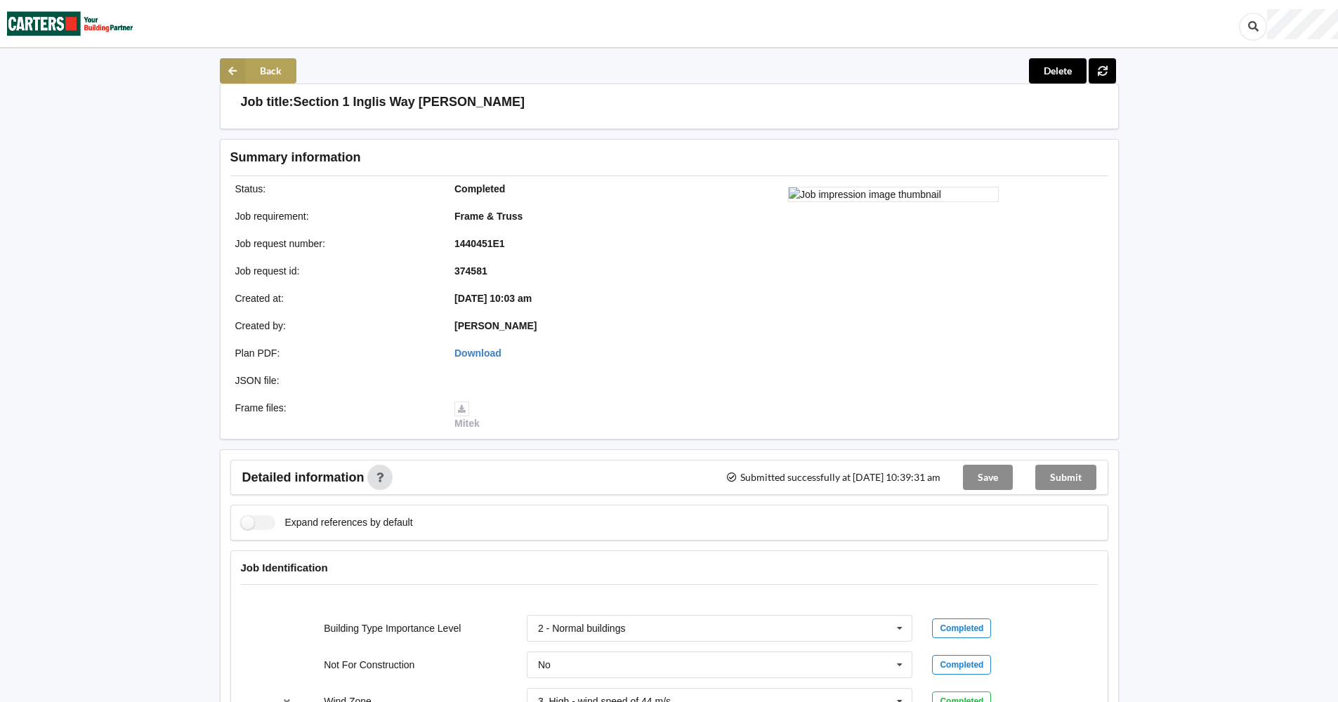
click at [252, 65] on button "Back" at bounding box center [258, 70] width 77 height 25
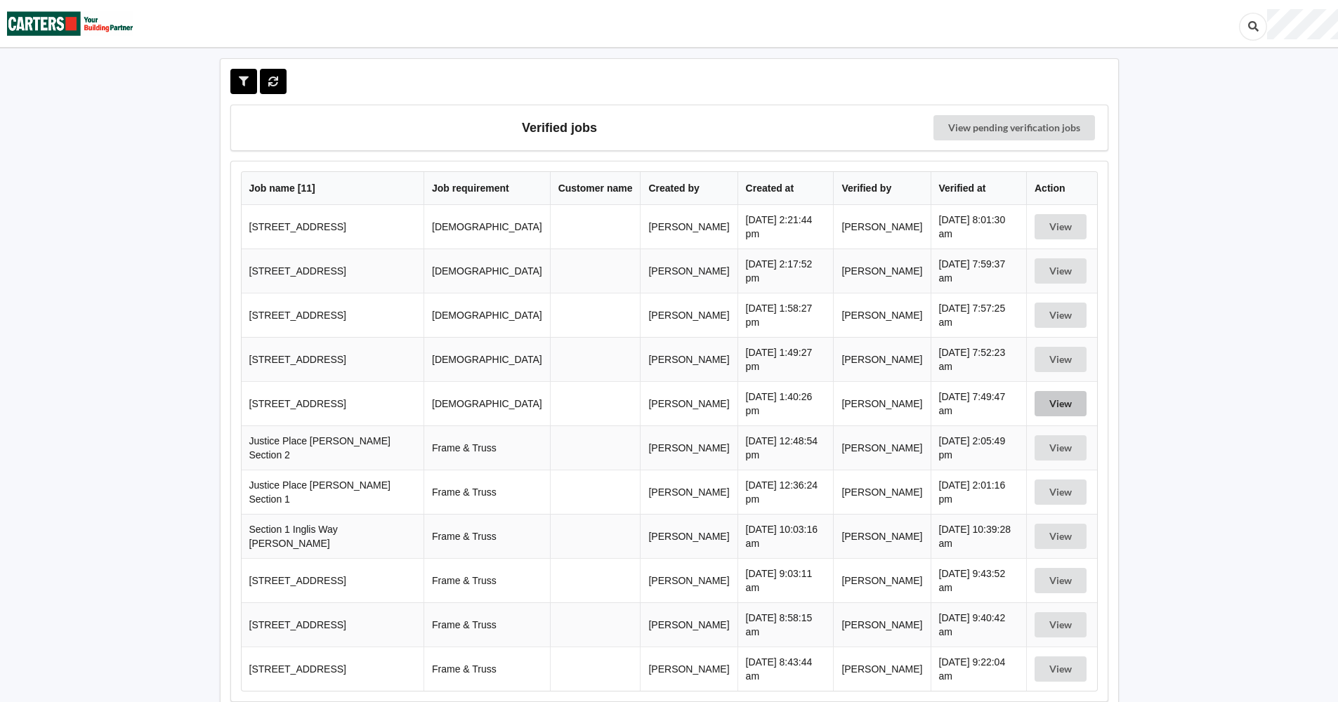
click at [1046, 402] on button "View" at bounding box center [1061, 403] width 52 height 25
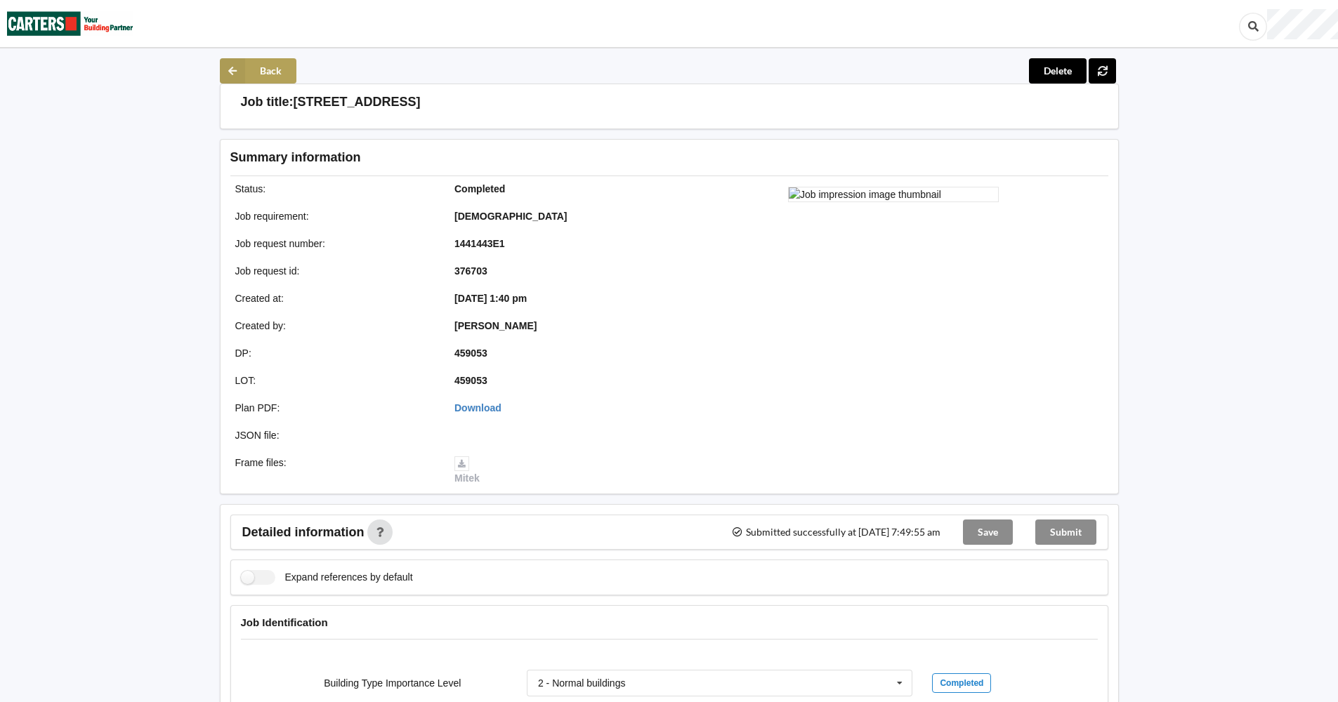
click at [256, 68] on button "Back" at bounding box center [258, 70] width 77 height 25
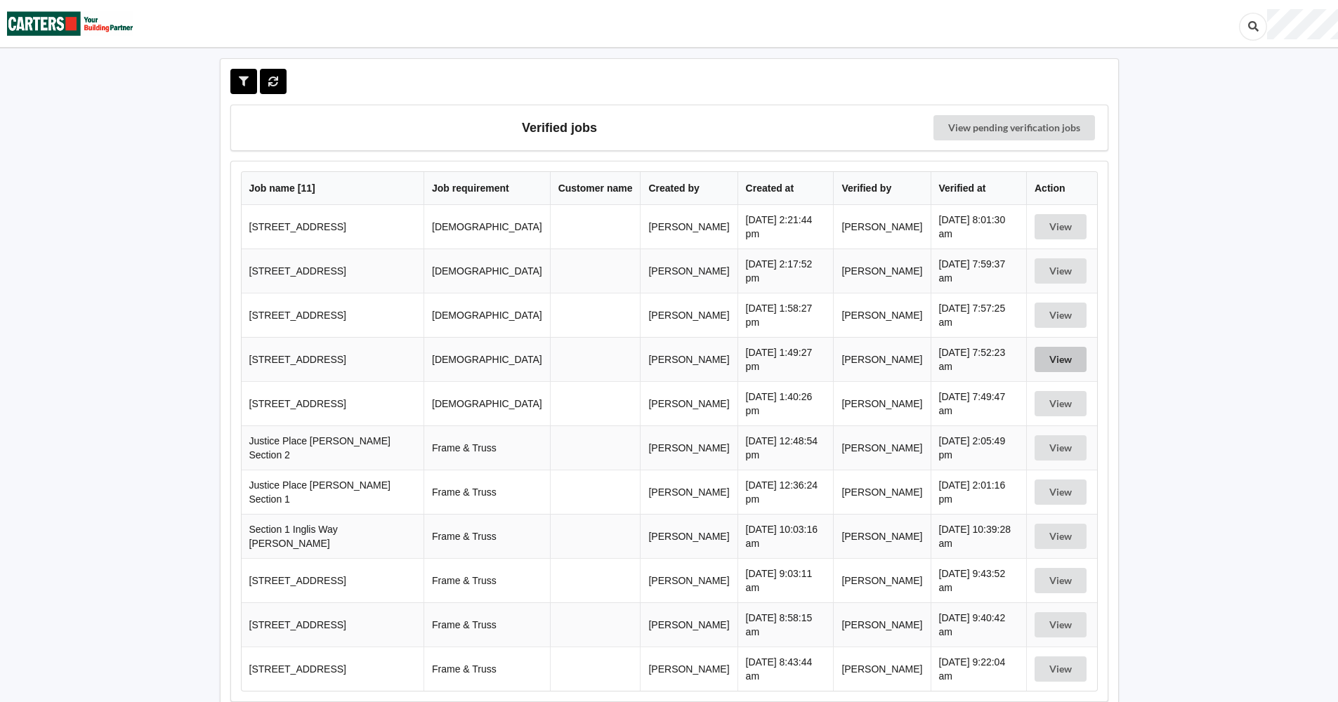
click at [1059, 355] on button "View" at bounding box center [1061, 359] width 52 height 25
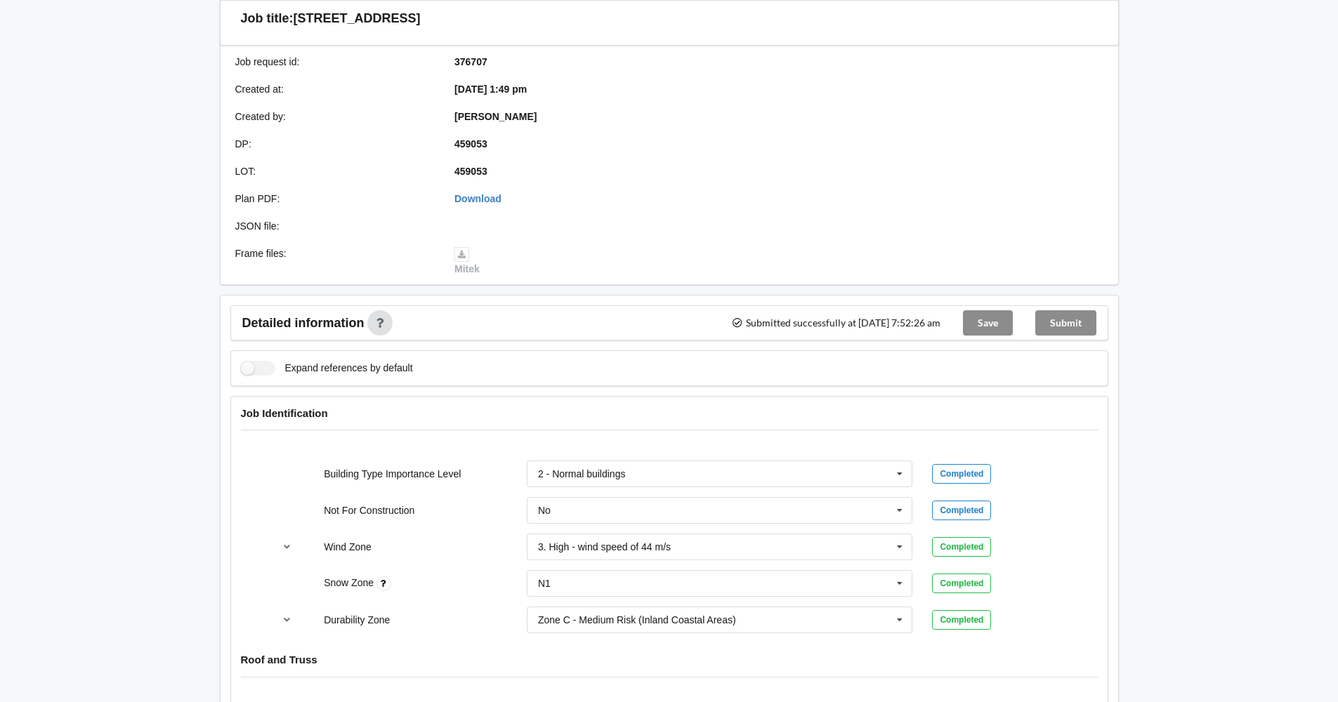
scroll to position [211, 0]
click at [900, 614] on icon at bounding box center [899, 619] width 21 height 26
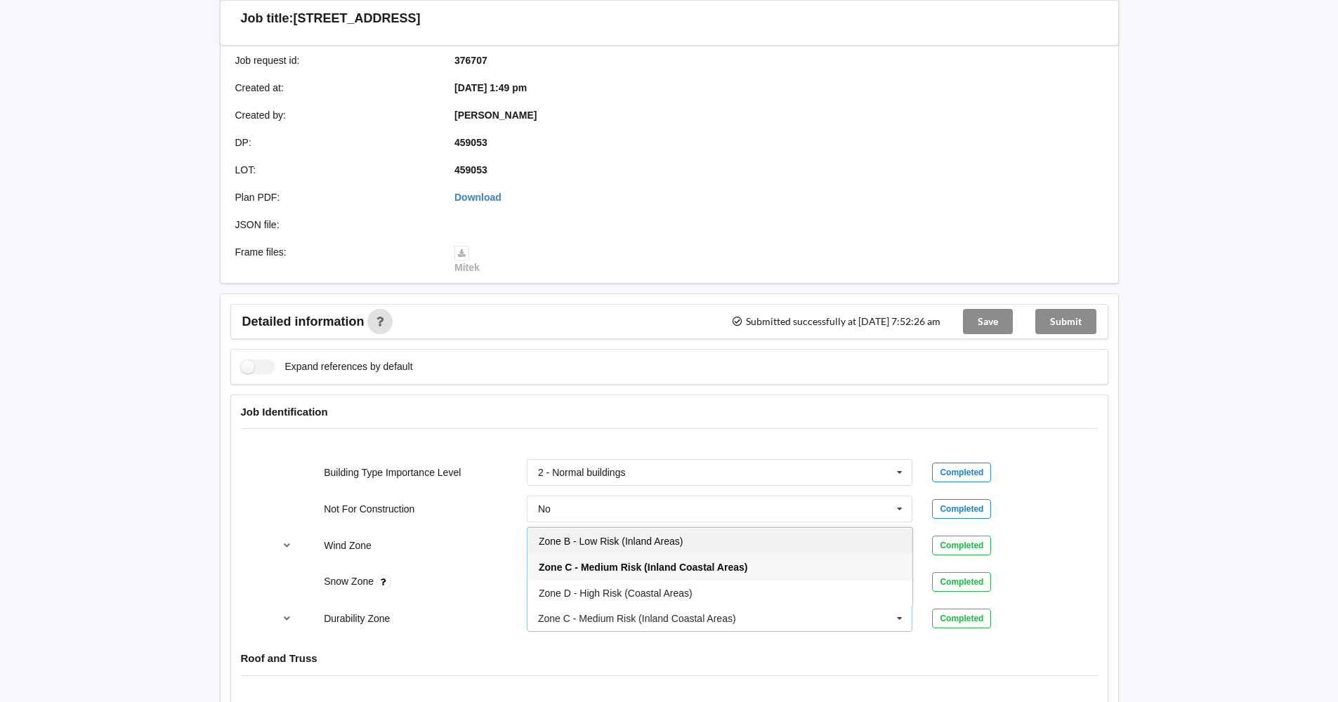
click at [810, 540] on div "Zone B - Low Risk (Inland Areas)" at bounding box center [719, 541] width 385 height 26
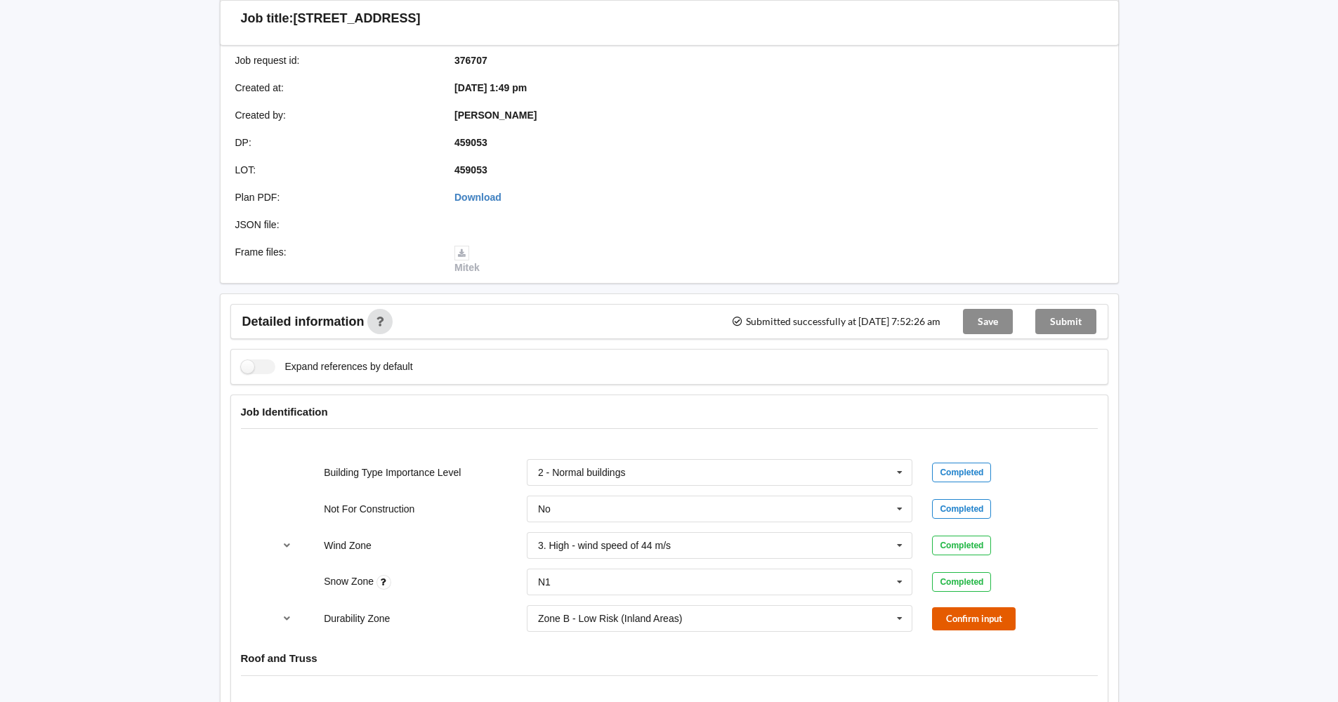
click at [947, 621] on button "Confirm input" at bounding box center [974, 619] width 84 height 23
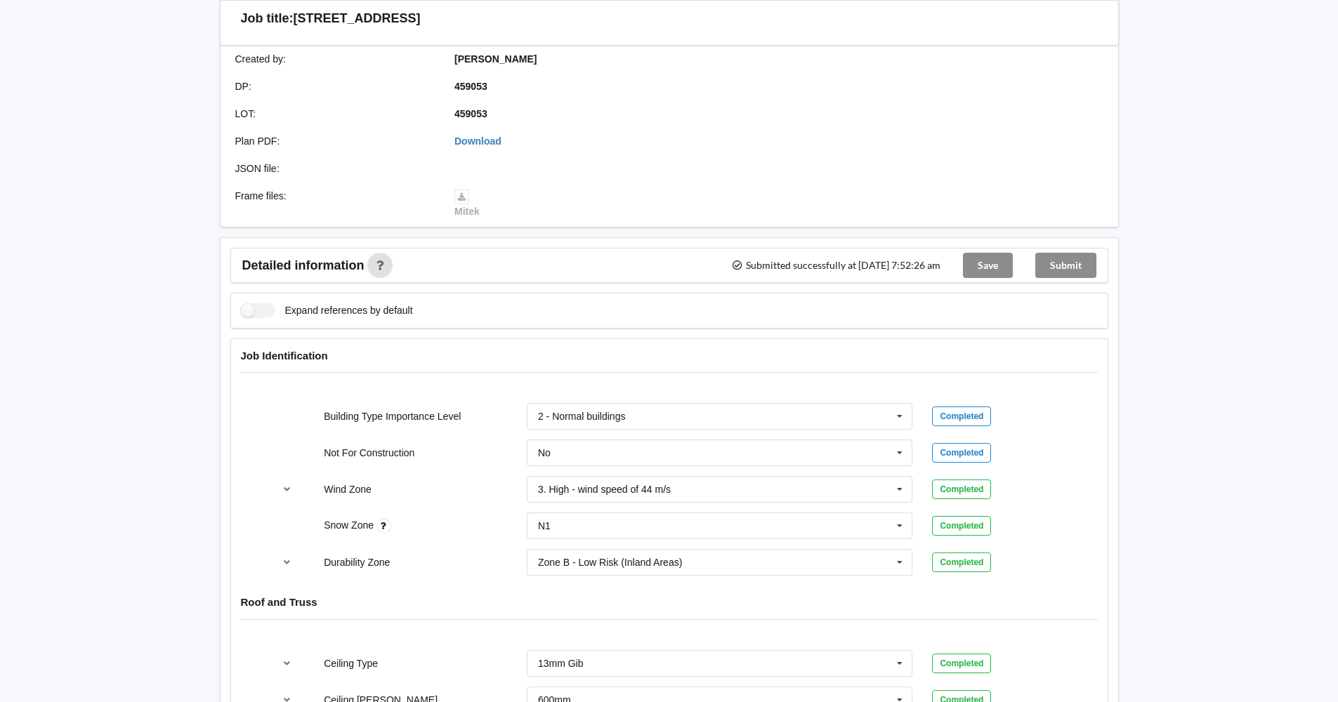
scroll to position [281, 0]
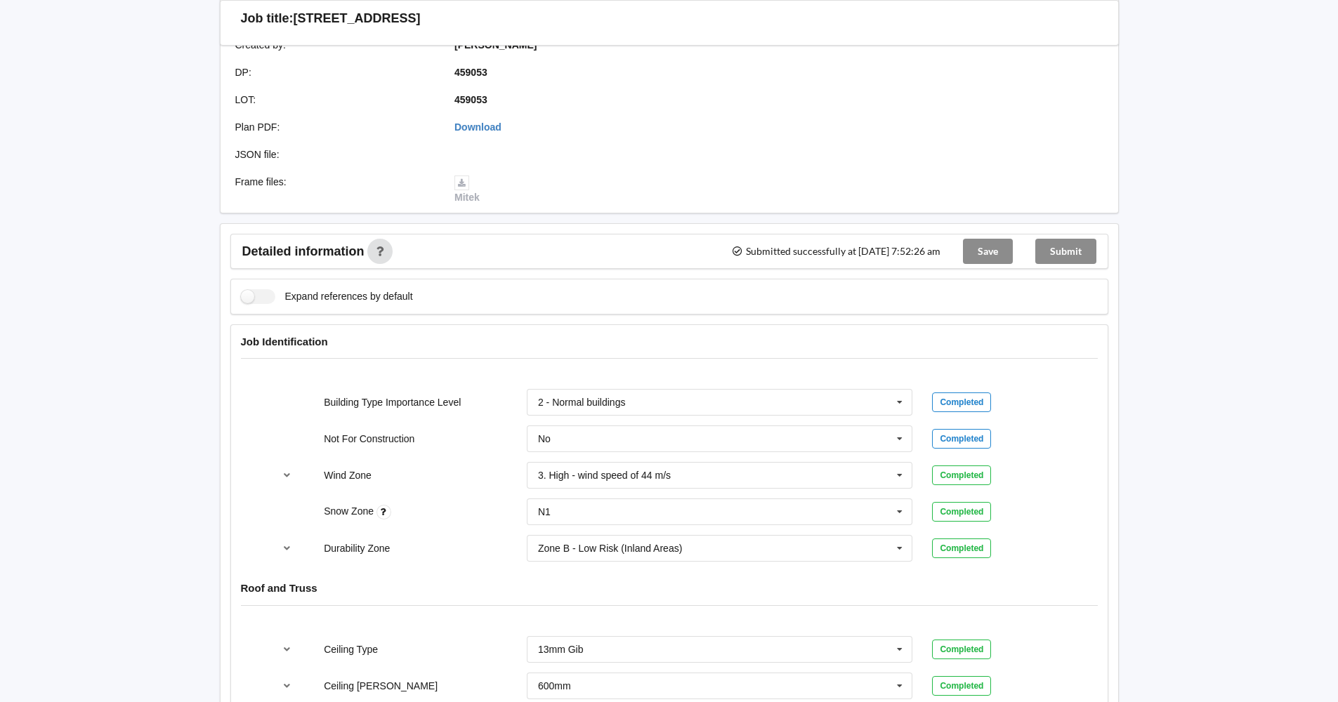
click at [971, 254] on div "Save" at bounding box center [988, 252] width 72 height 34
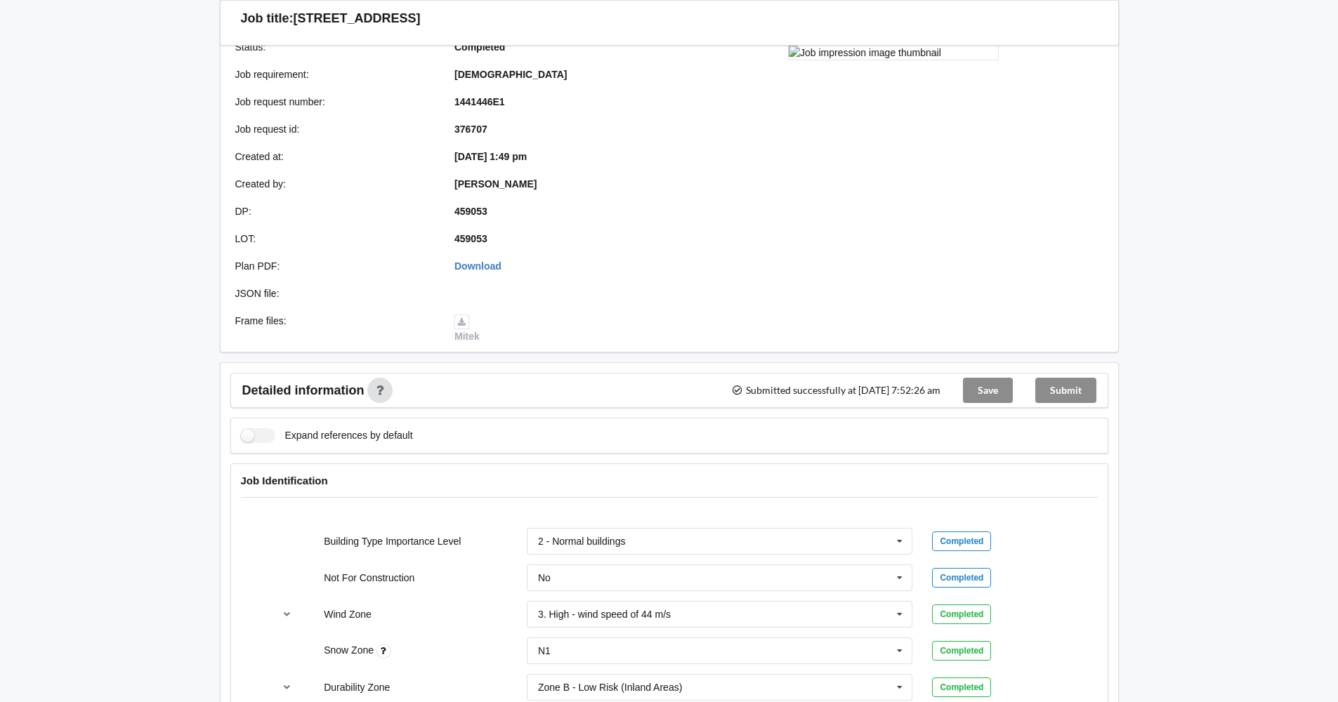
scroll to position [140, 0]
click at [1074, 388] on div "Submit" at bounding box center [1066, 392] width 84 height 34
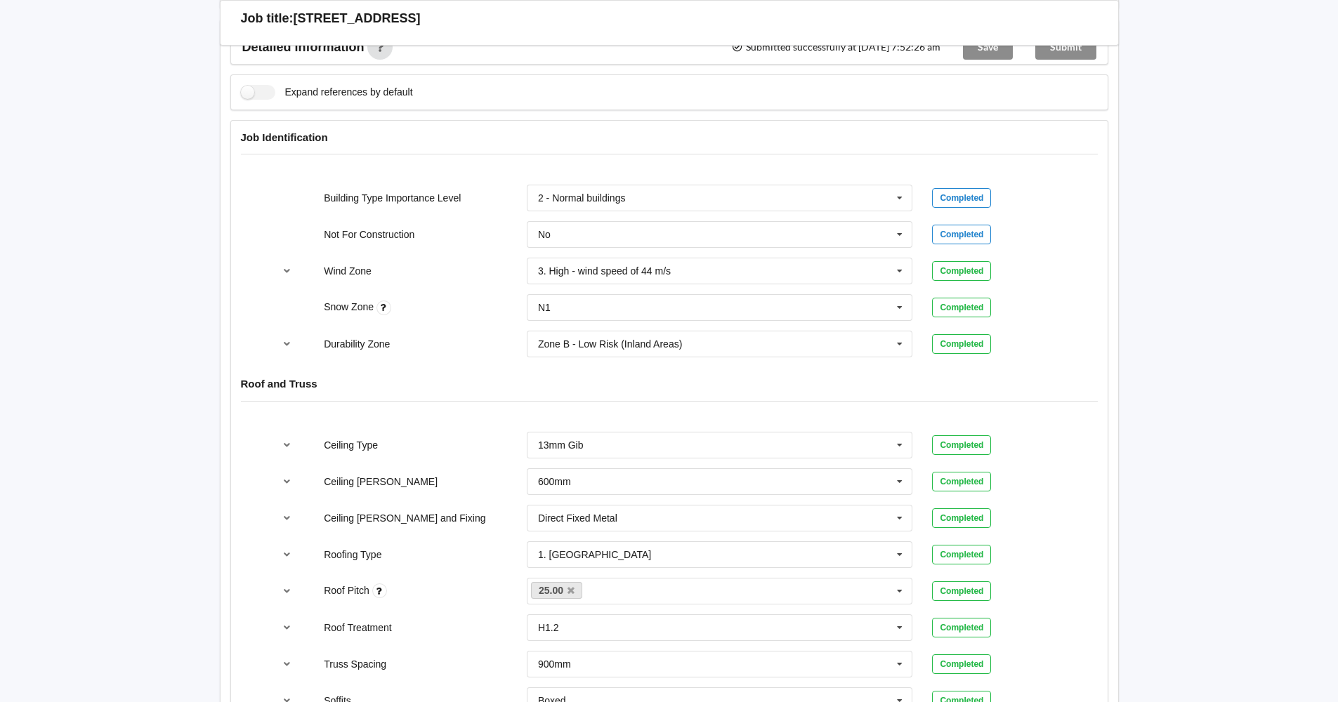
scroll to position [0, 0]
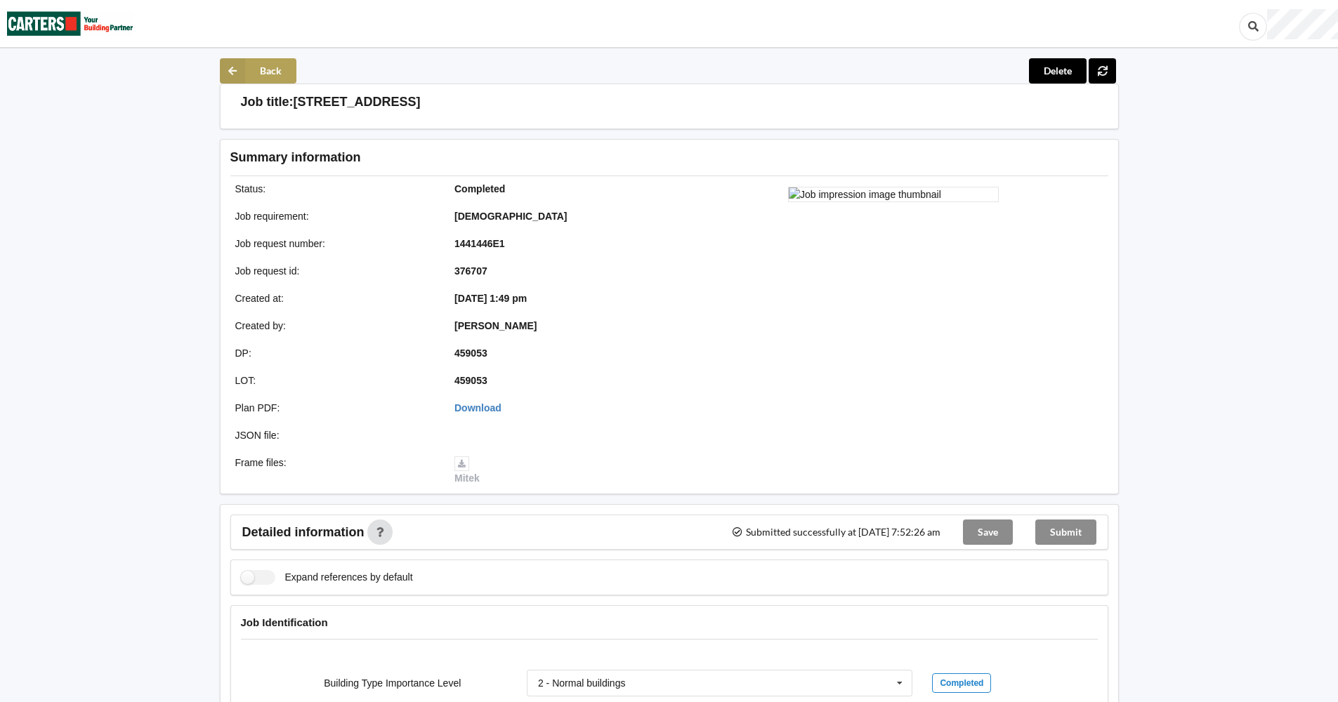
click at [286, 77] on button "Back" at bounding box center [258, 70] width 77 height 25
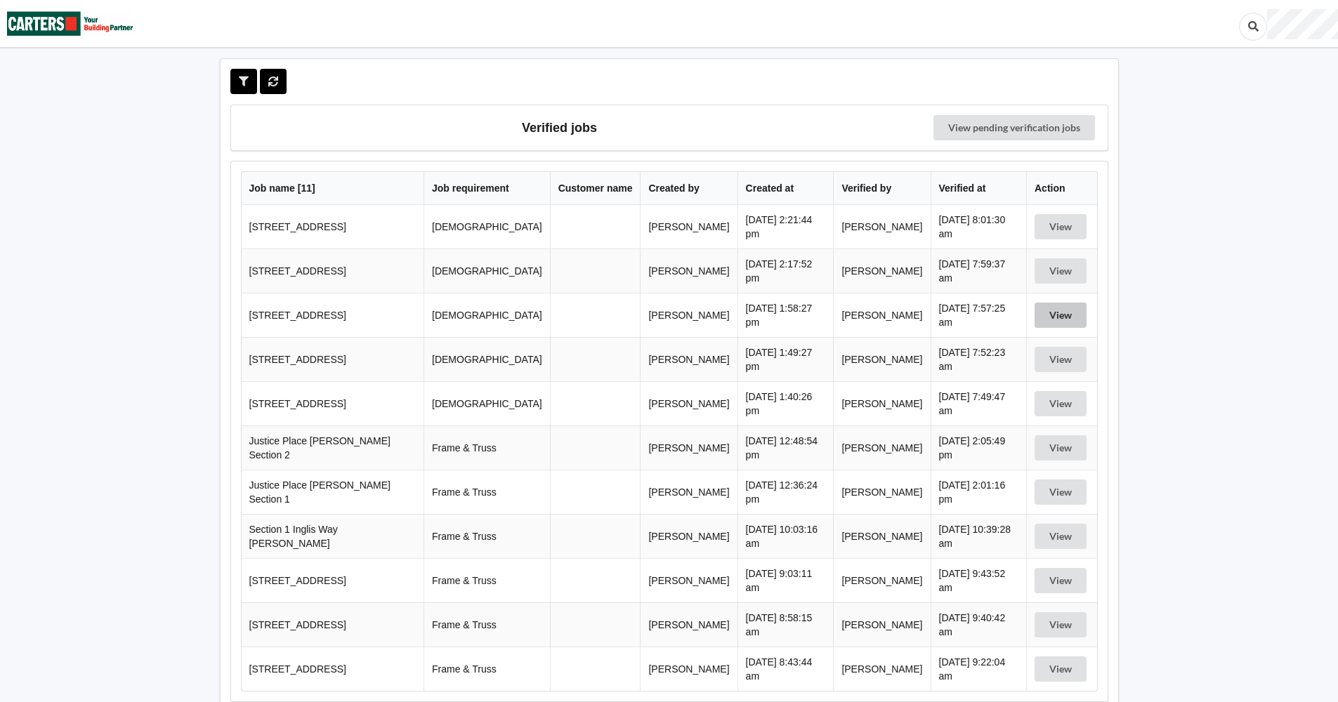
click at [1069, 313] on button "View" at bounding box center [1061, 315] width 52 height 25
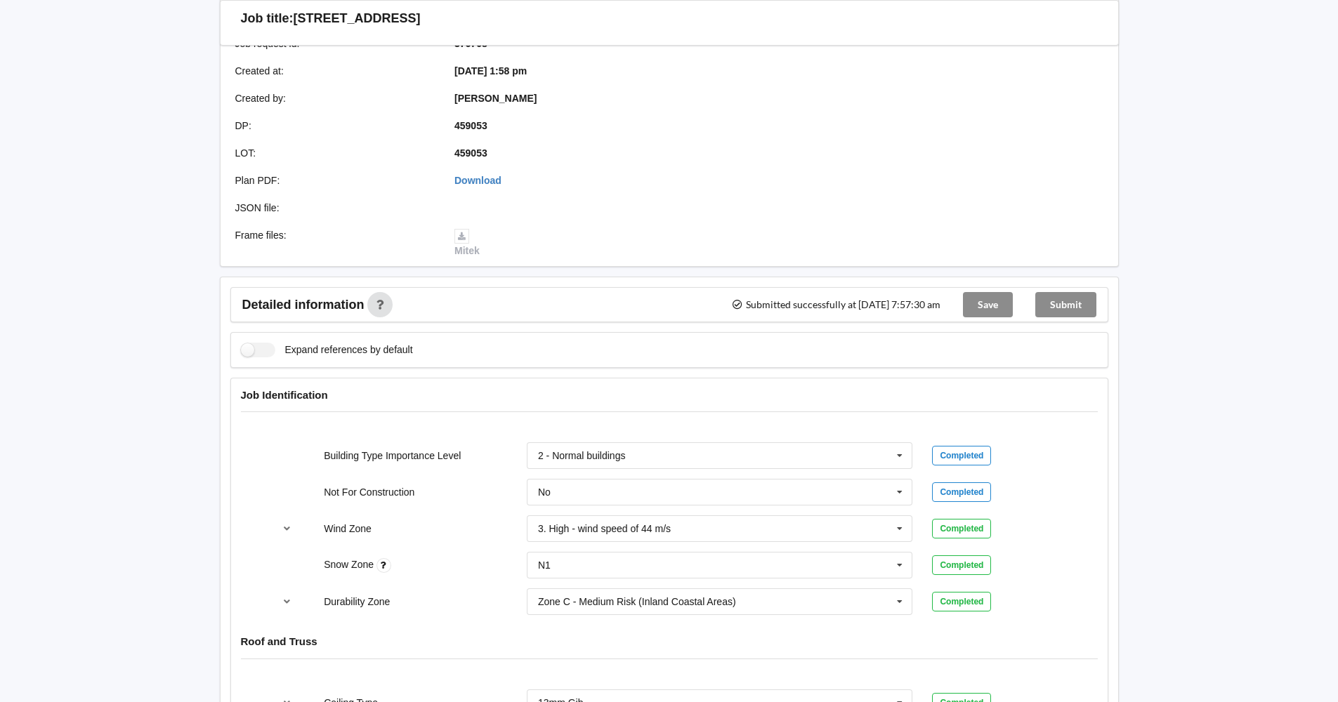
scroll to position [421, 0]
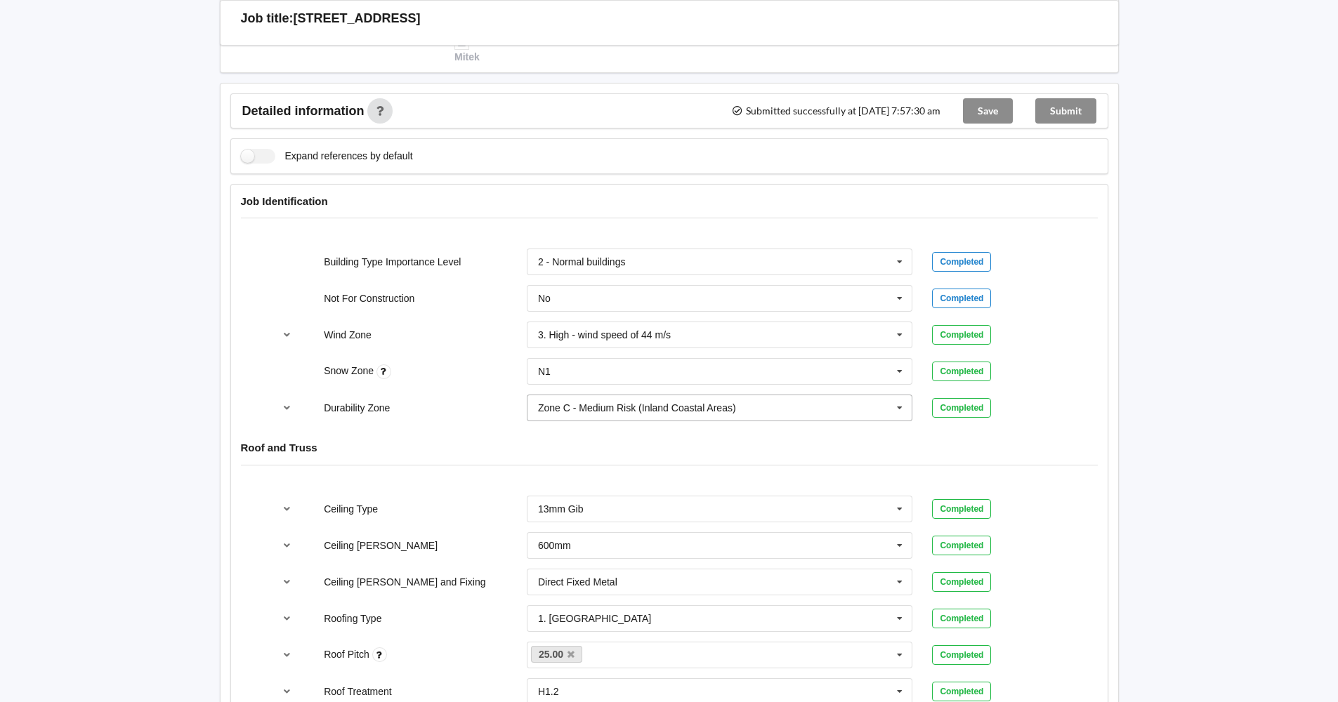
click at [900, 407] on icon at bounding box center [899, 408] width 21 height 26
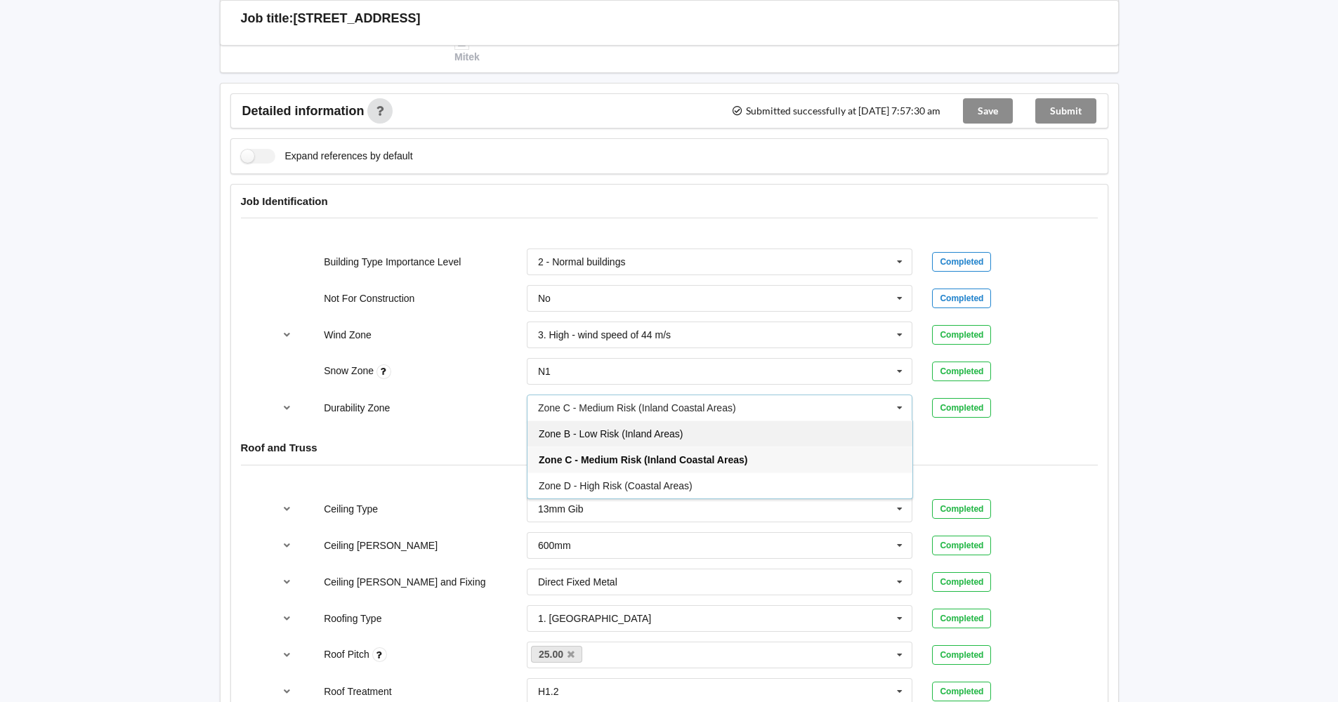
click at [832, 421] on div "Zone B - Low Risk (Inland Areas)" at bounding box center [719, 434] width 385 height 26
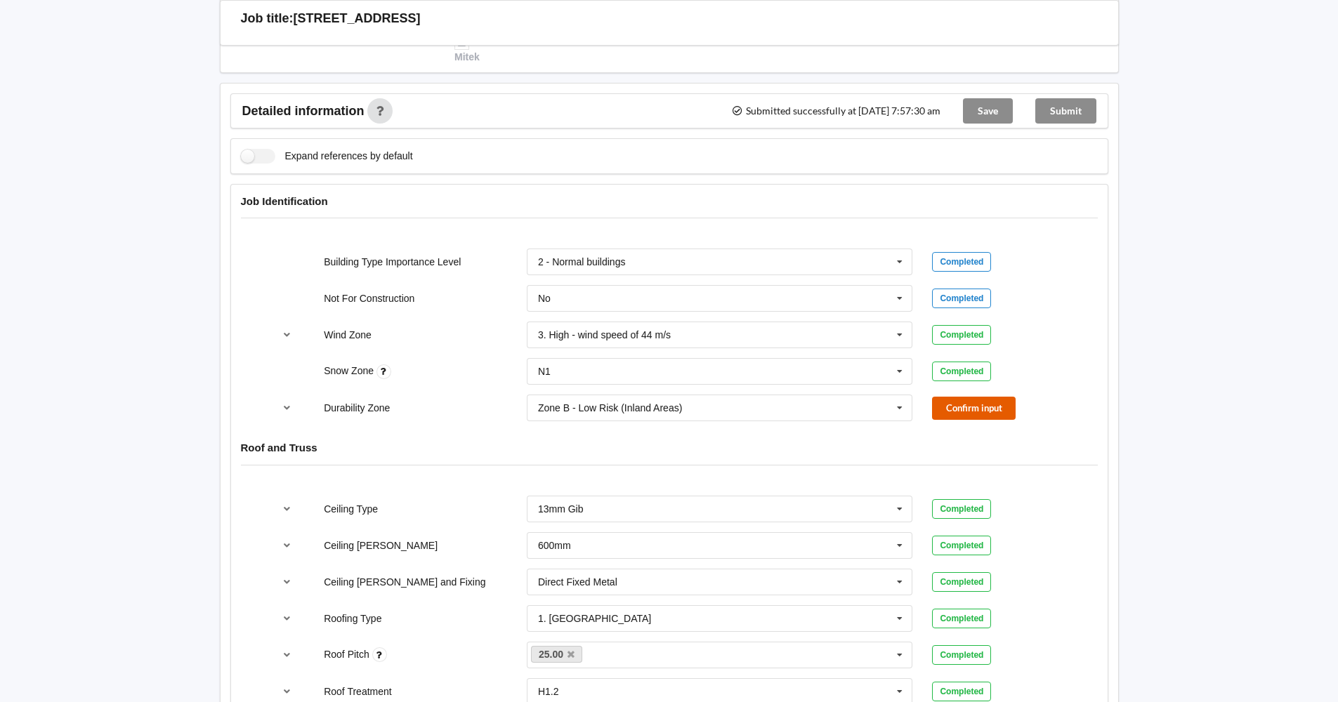
click at [971, 402] on button "Confirm input" at bounding box center [974, 408] width 84 height 23
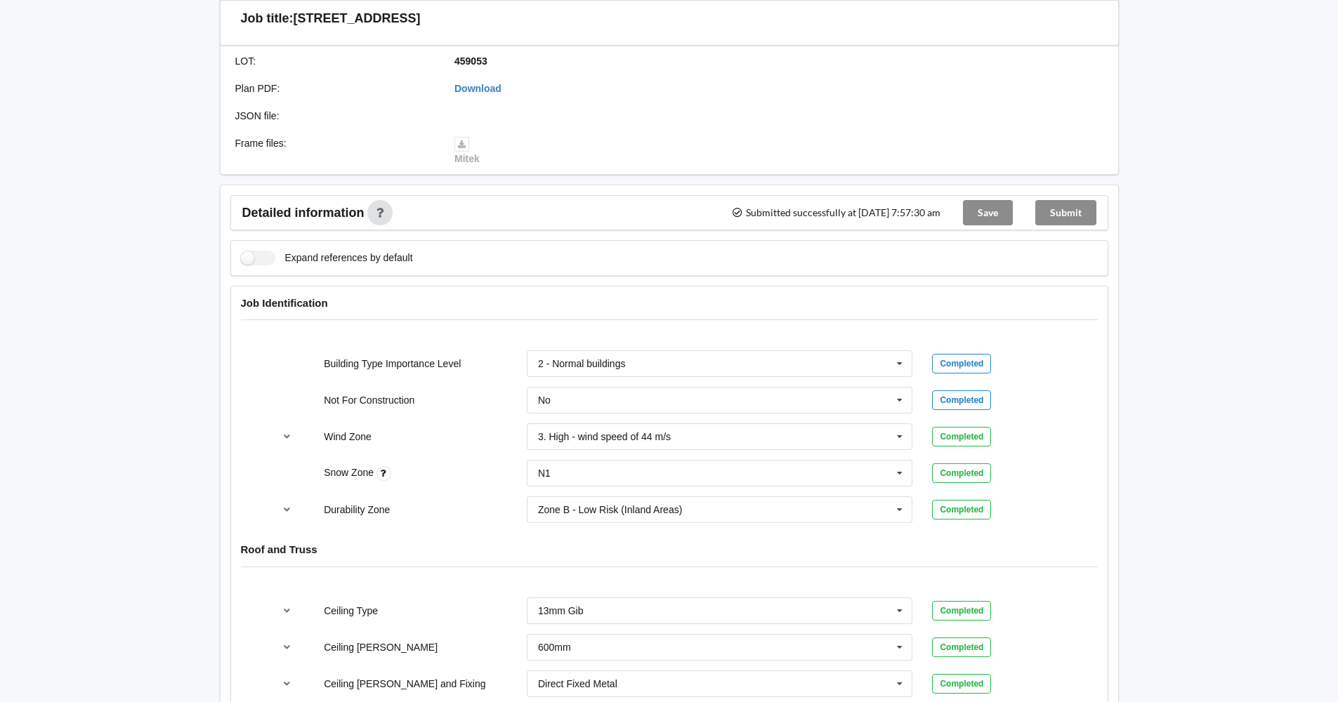
scroll to position [70, 0]
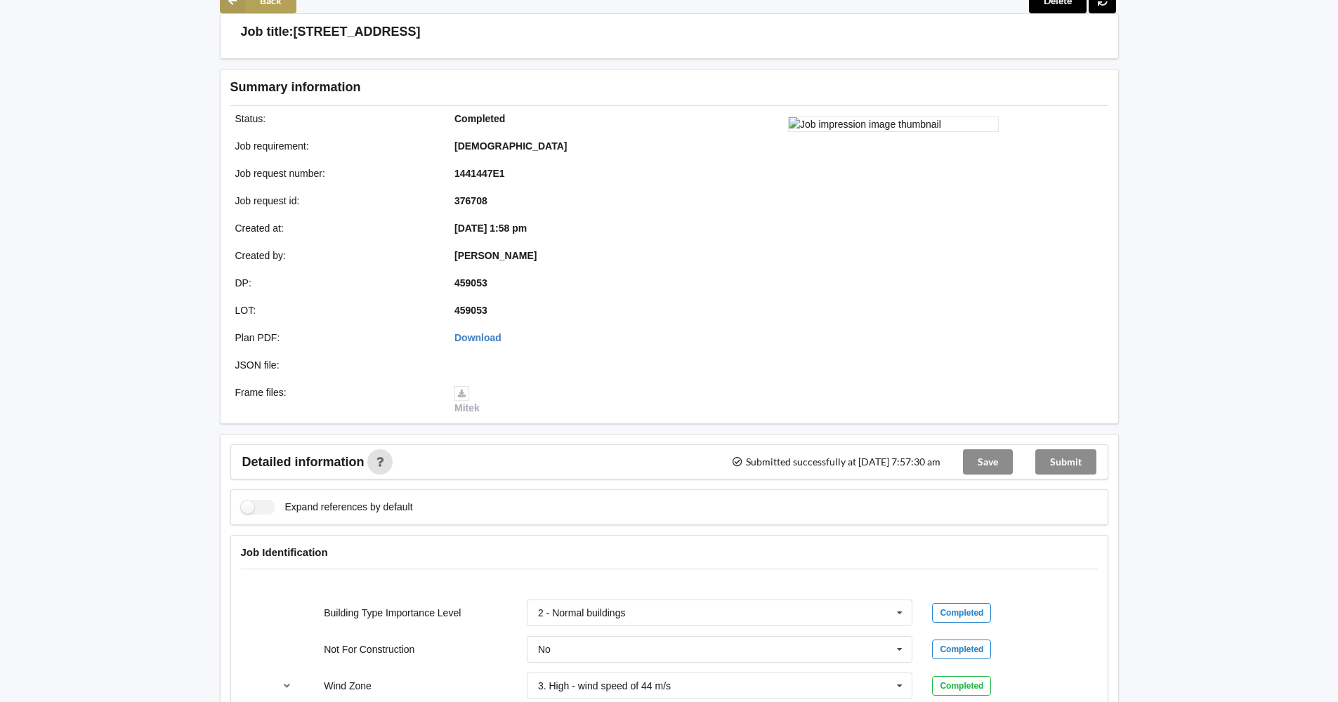
click at [251, 6] on button "Back" at bounding box center [258, 0] width 77 height 25
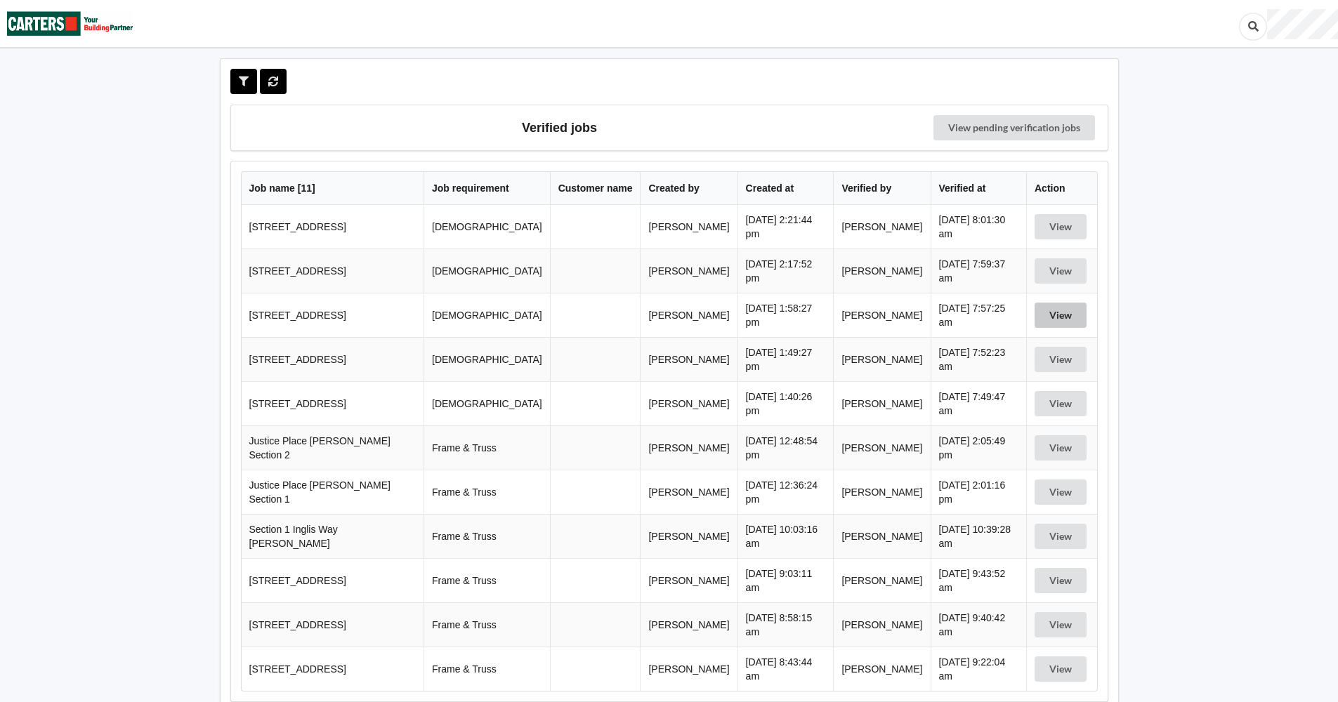
click at [1053, 315] on button "View" at bounding box center [1061, 315] width 52 height 25
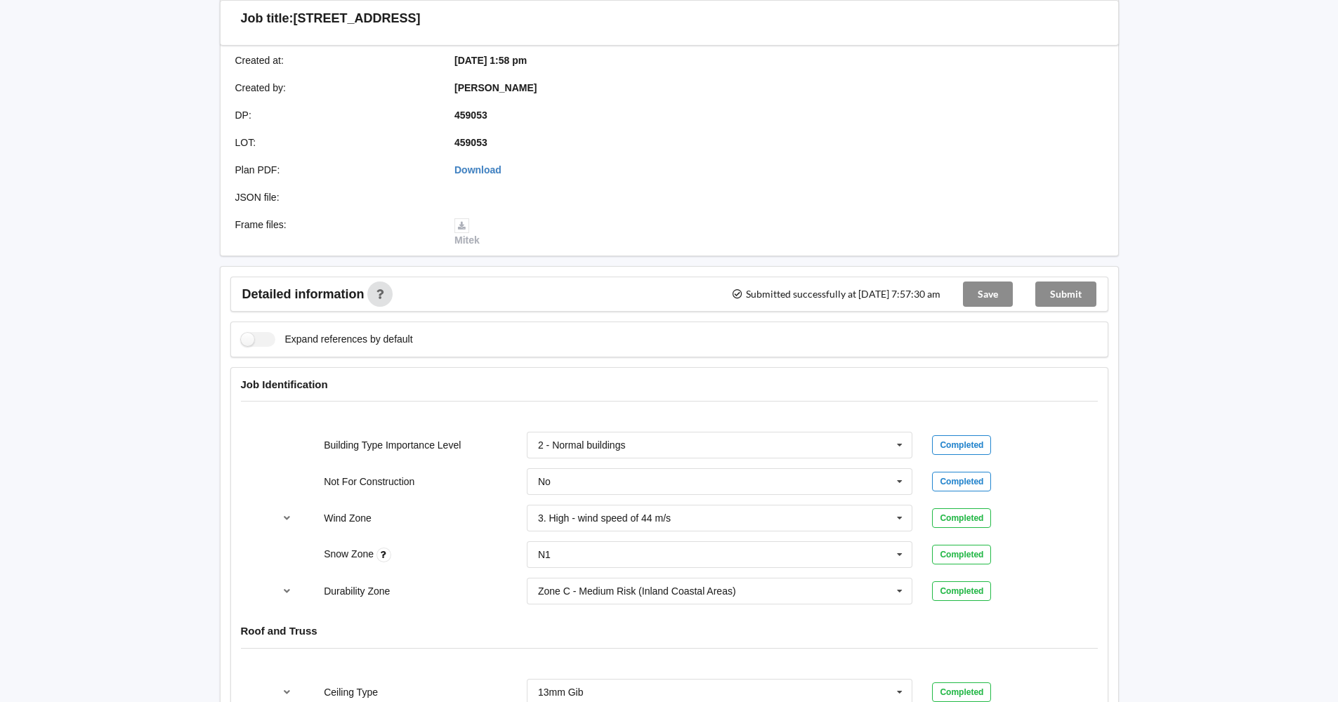
scroll to position [351, 0]
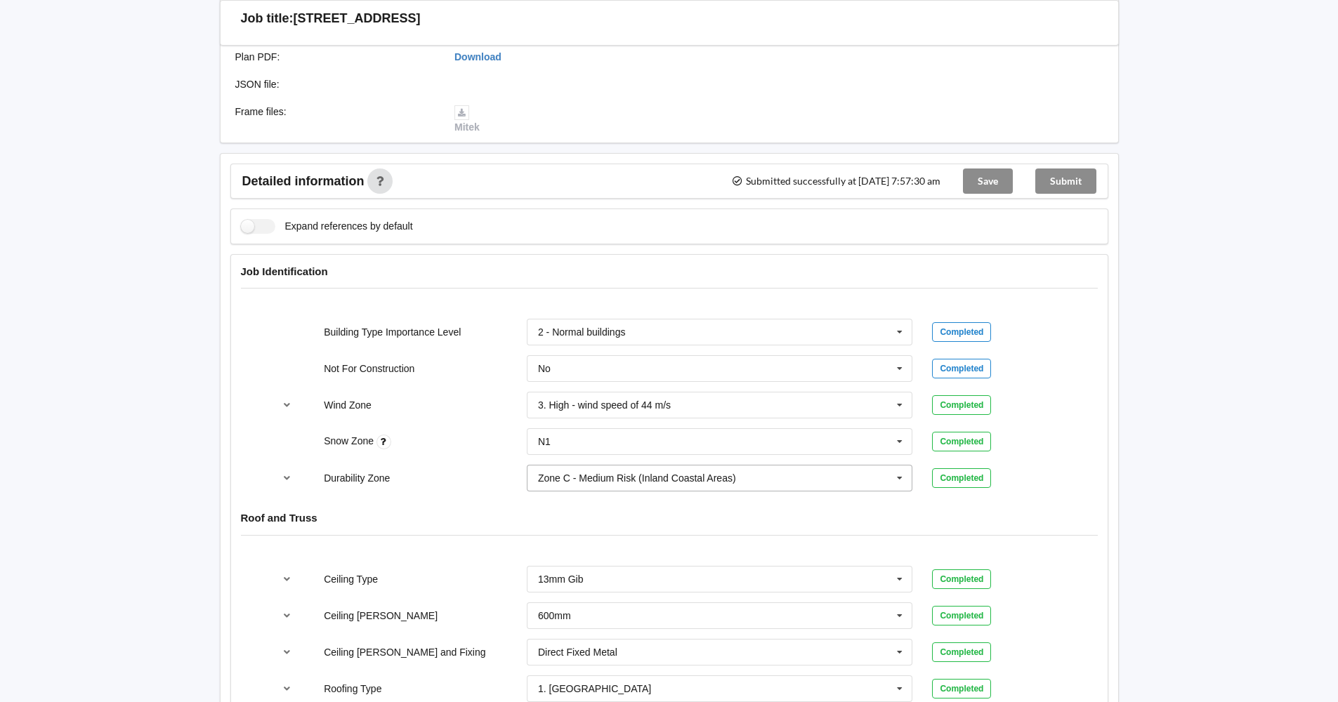
click at [898, 478] on icon at bounding box center [899, 479] width 21 height 26
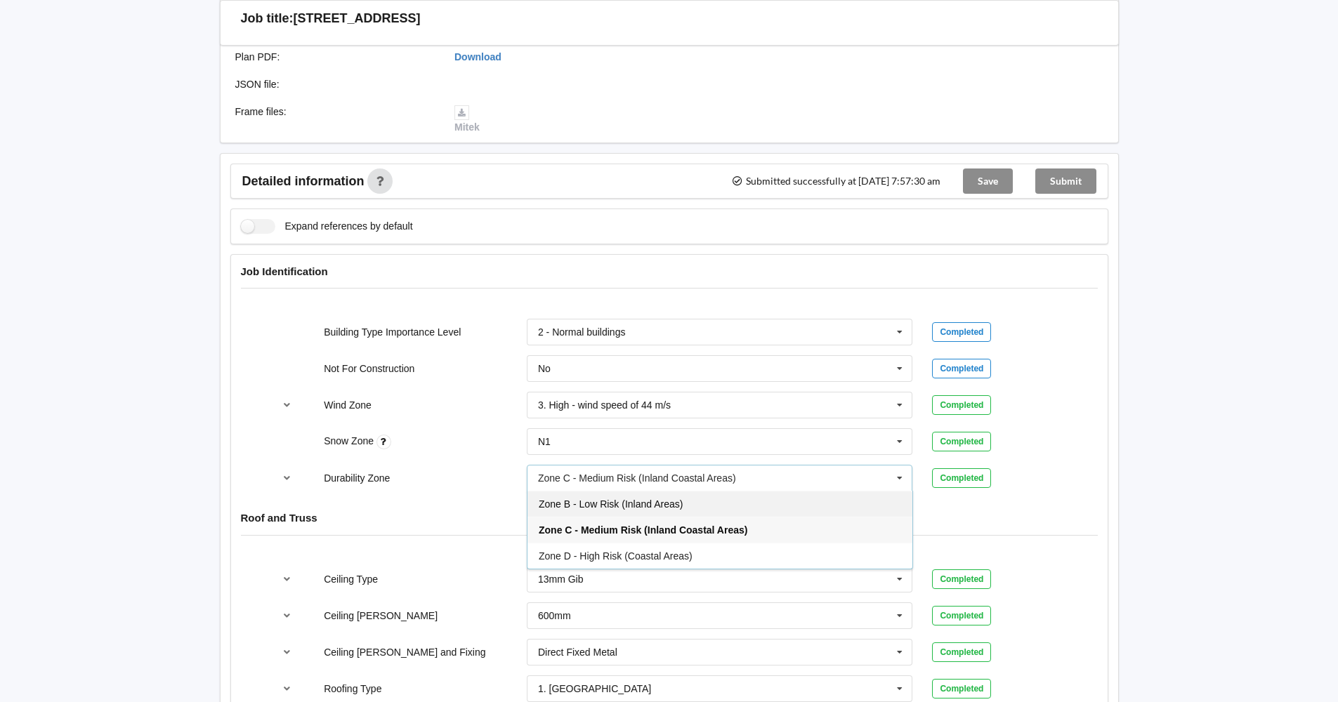
click at [854, 503] on div "Zone B - Low Risk (Inland Areas)" at bounding box center [719, 504] width 385 height 26
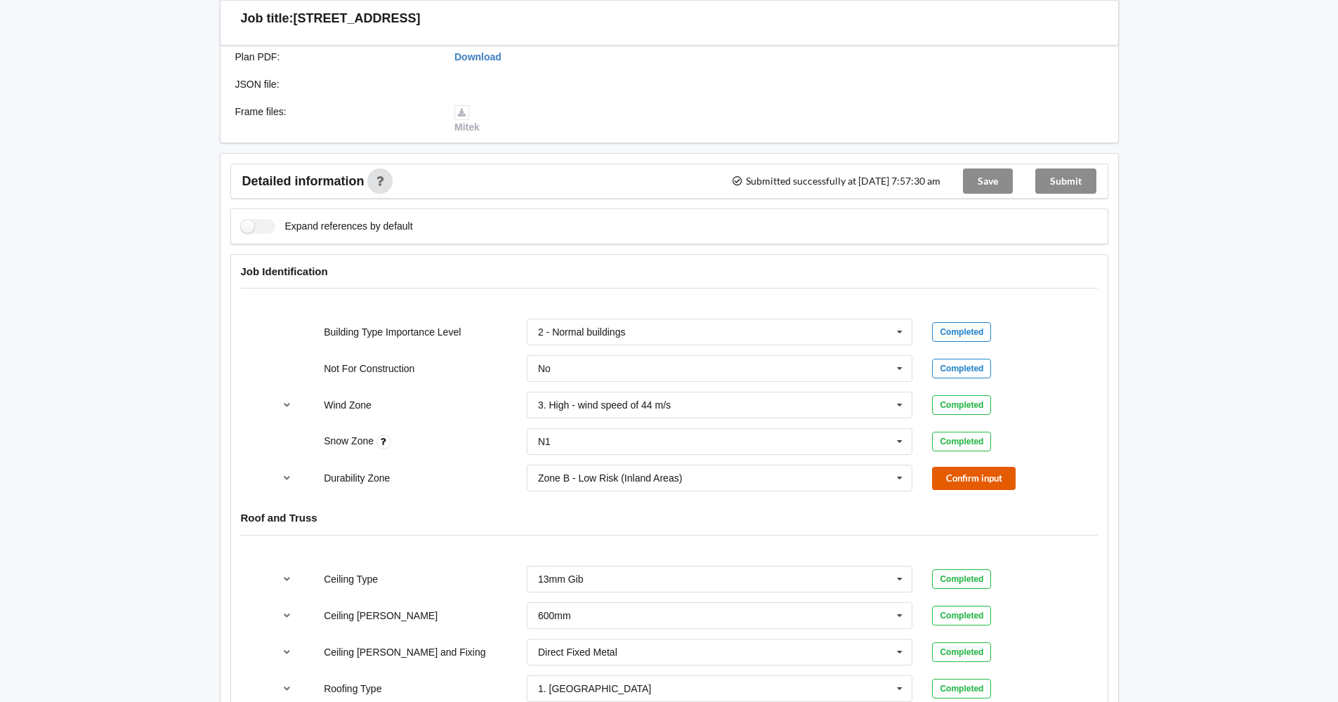
click at [957, 478] on button "Confirm input" at bounding box center [974, 478] width 84 height 23
click at [1064, 178] on div "Submit" at bounding box center [1066, 181] width 84 height 34
click at [974, 178] on div "Save" at bounding box center [988, 181] width 72 height 34
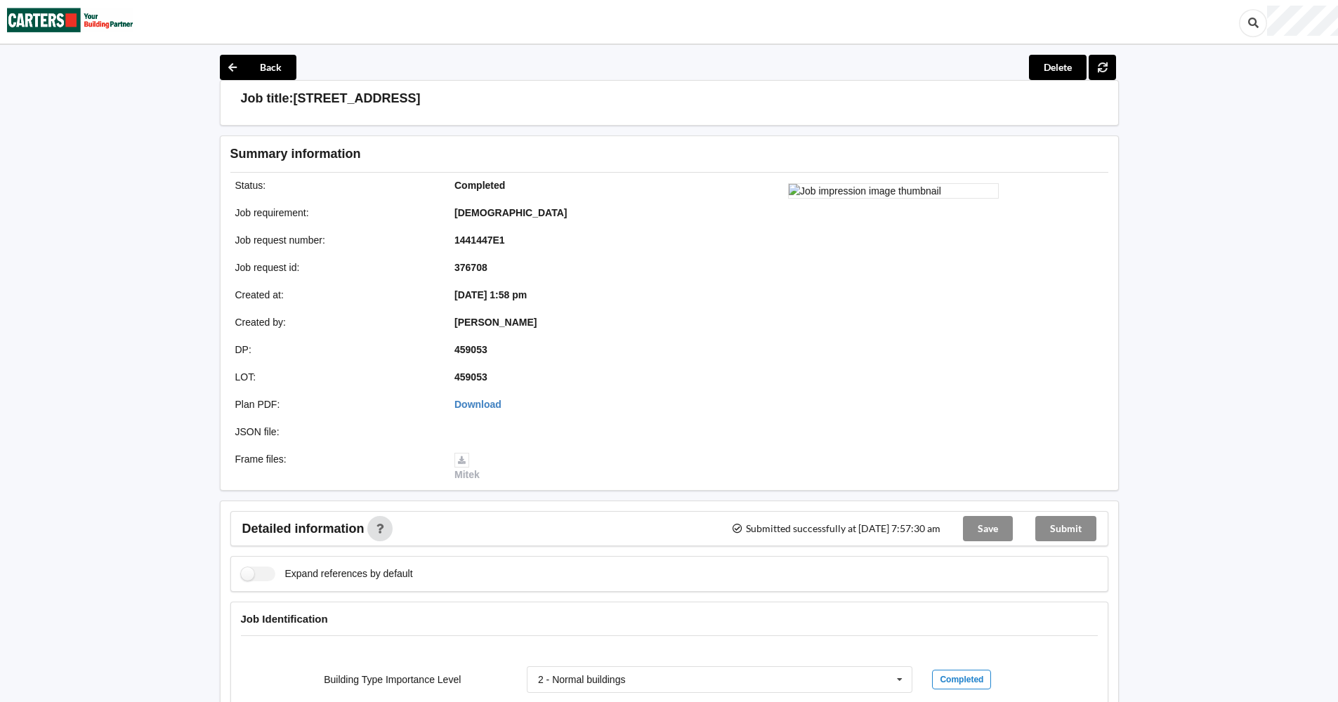
scroll to position [0, 0]
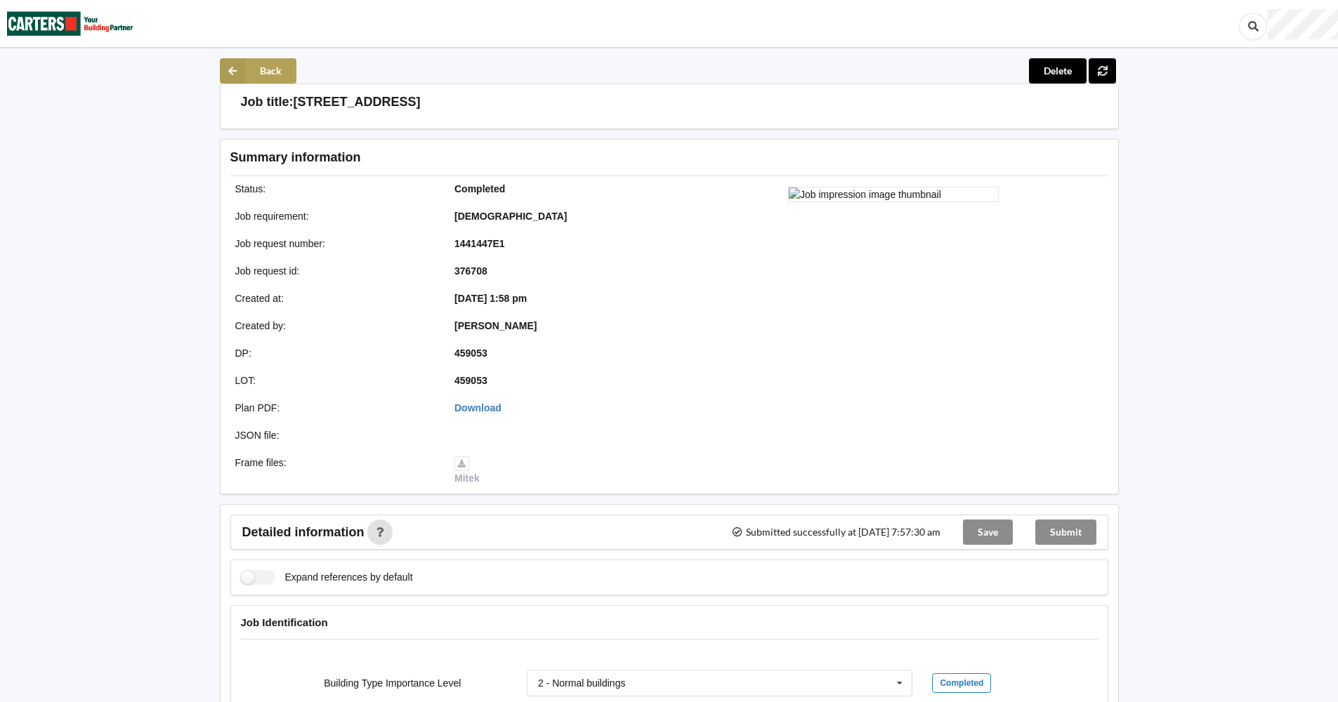
click at [239, 63] on icon at bounding box center [232, 70] width 25 height 25
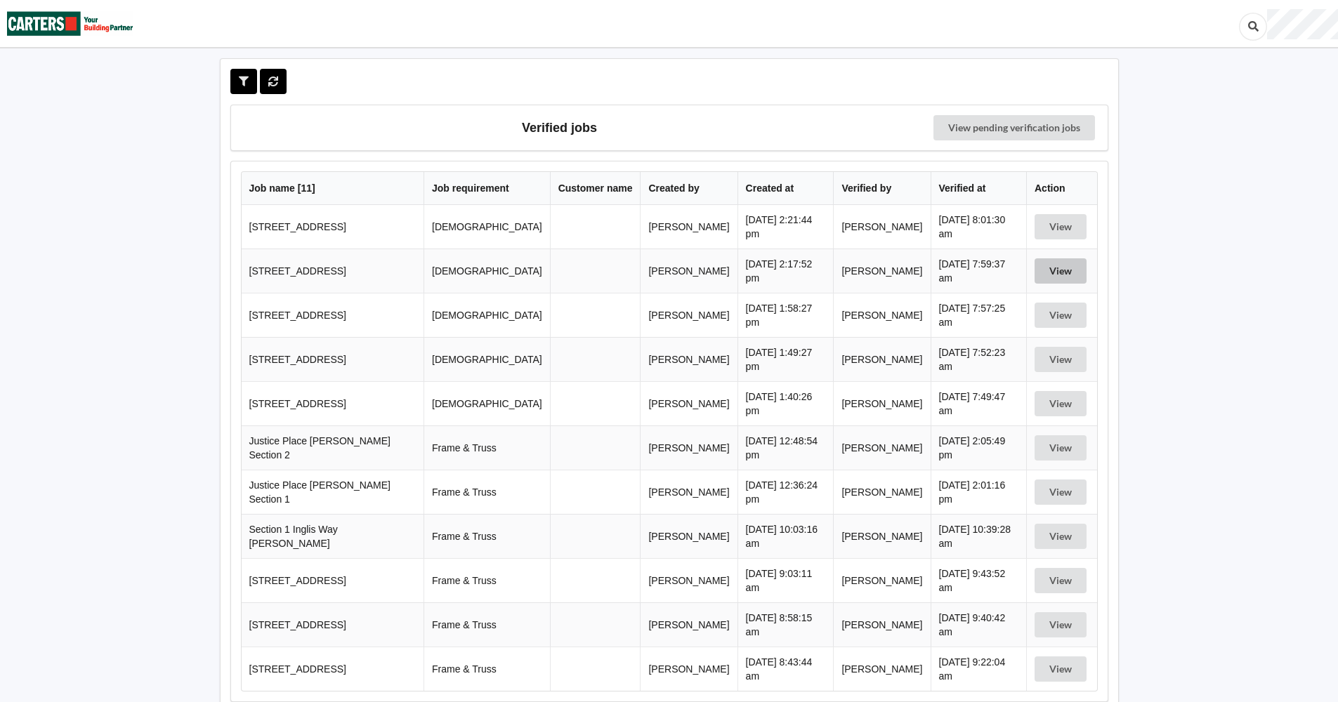
click at [1053, 268] on button "View" at bounding box center [1061, 270] width 52 height 25
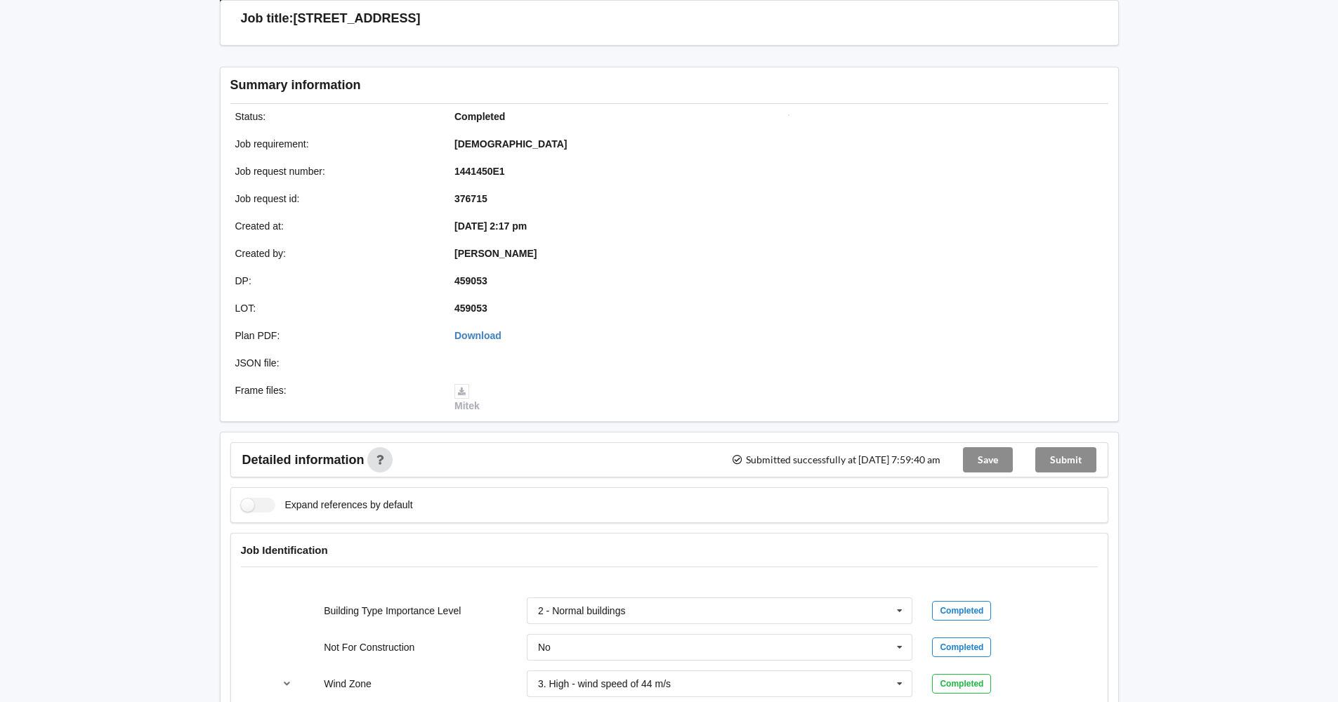
scroll to position [351, 0]
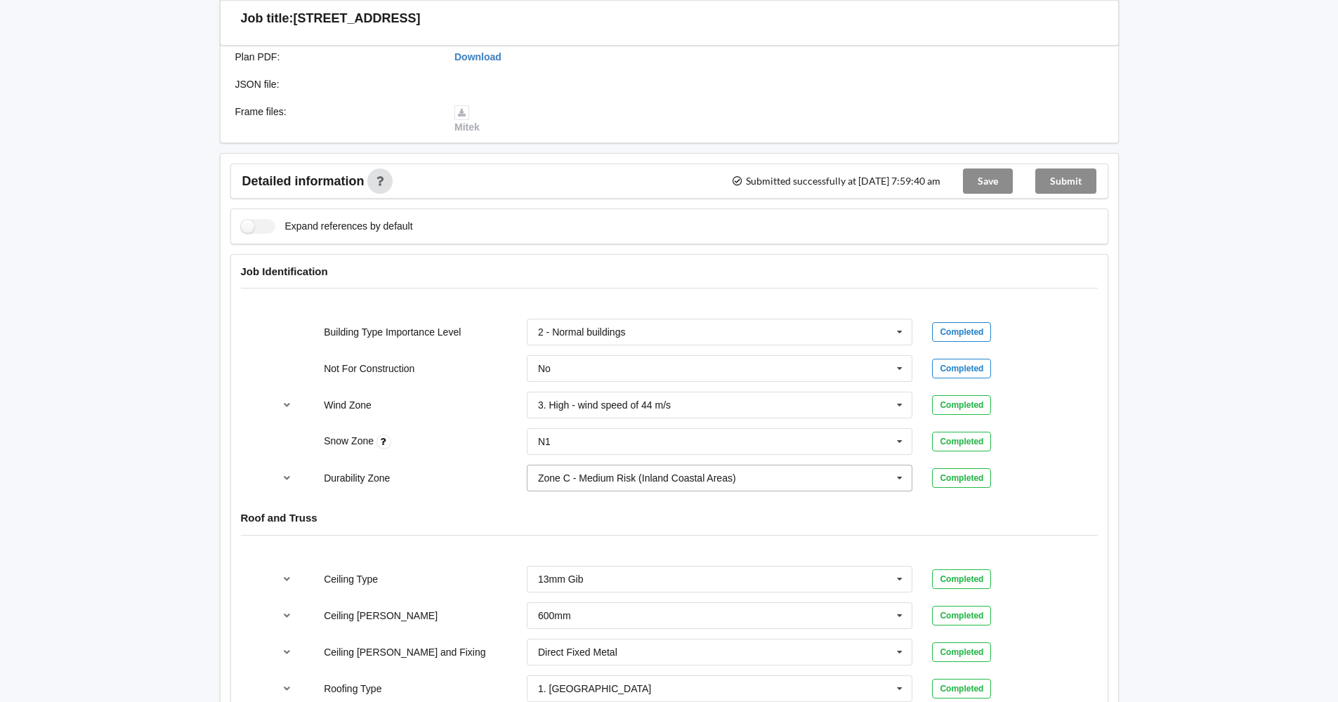
click at [896, 479] on icon at bounding box center [899, 479] width 21 height 26
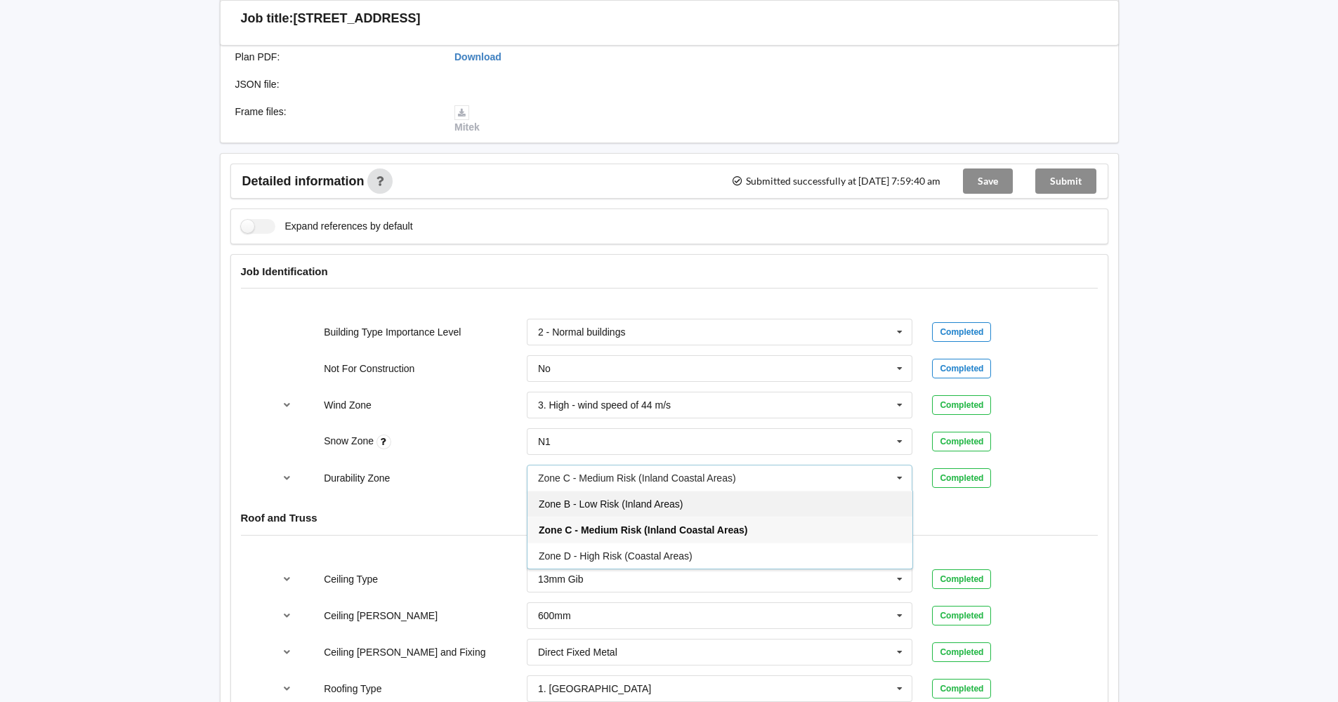
click at [823, 509] on div "Zone B - Low Risk (Inland Areas)" at bounding box center [719, 504] width 385 height 26
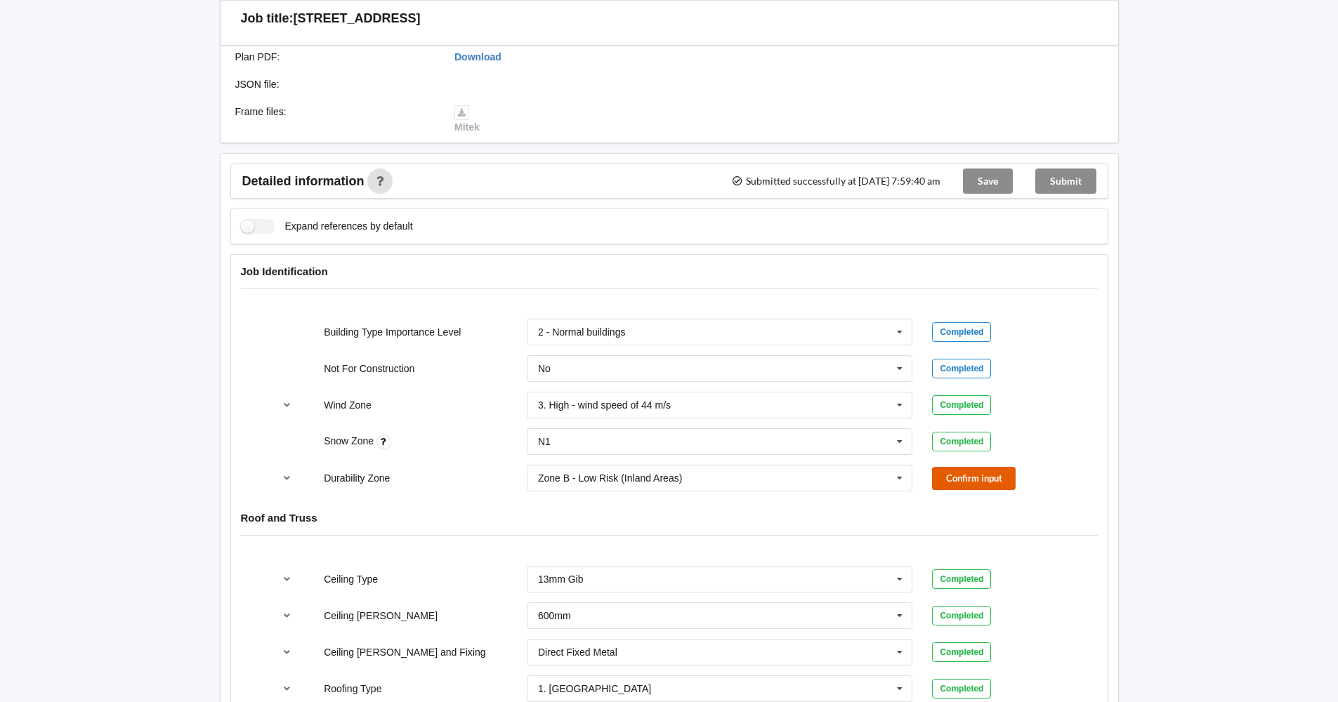
click at [968, 474] on button "Confirm input" at bounding box center [974, 478] width 84 height 23
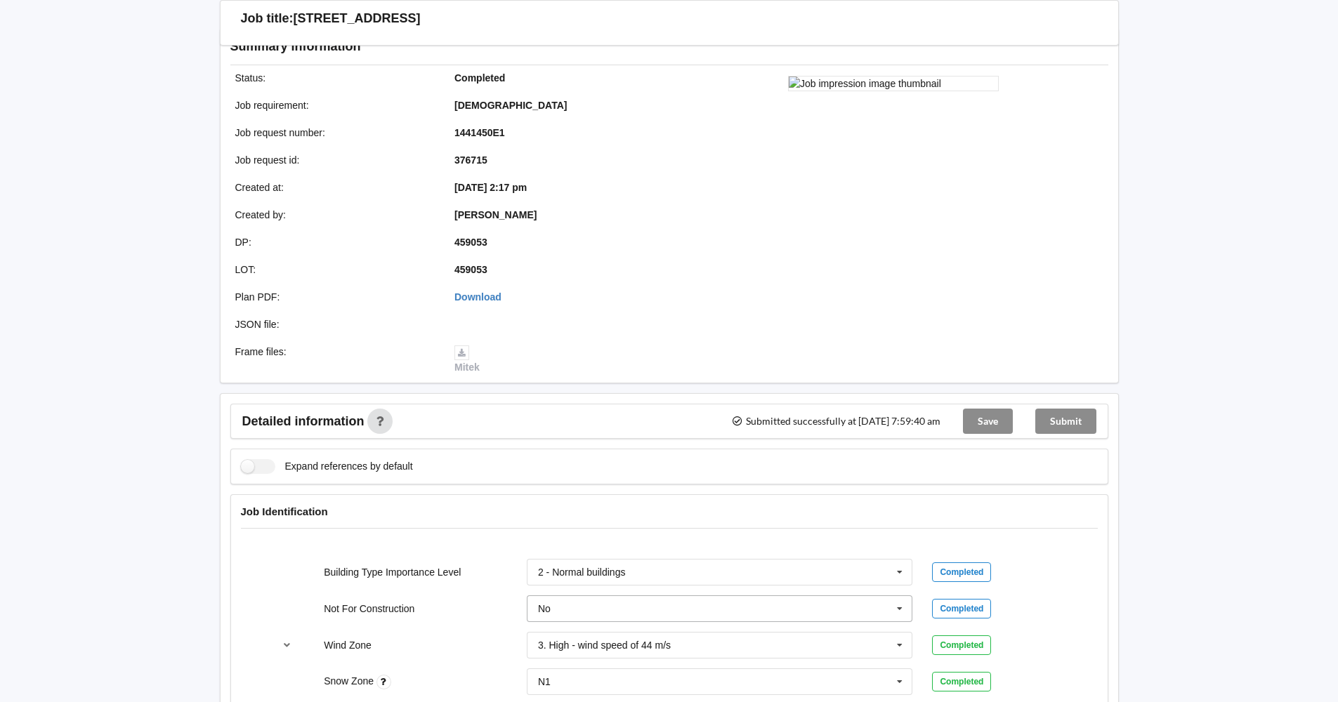
scroll to position [0, 0]
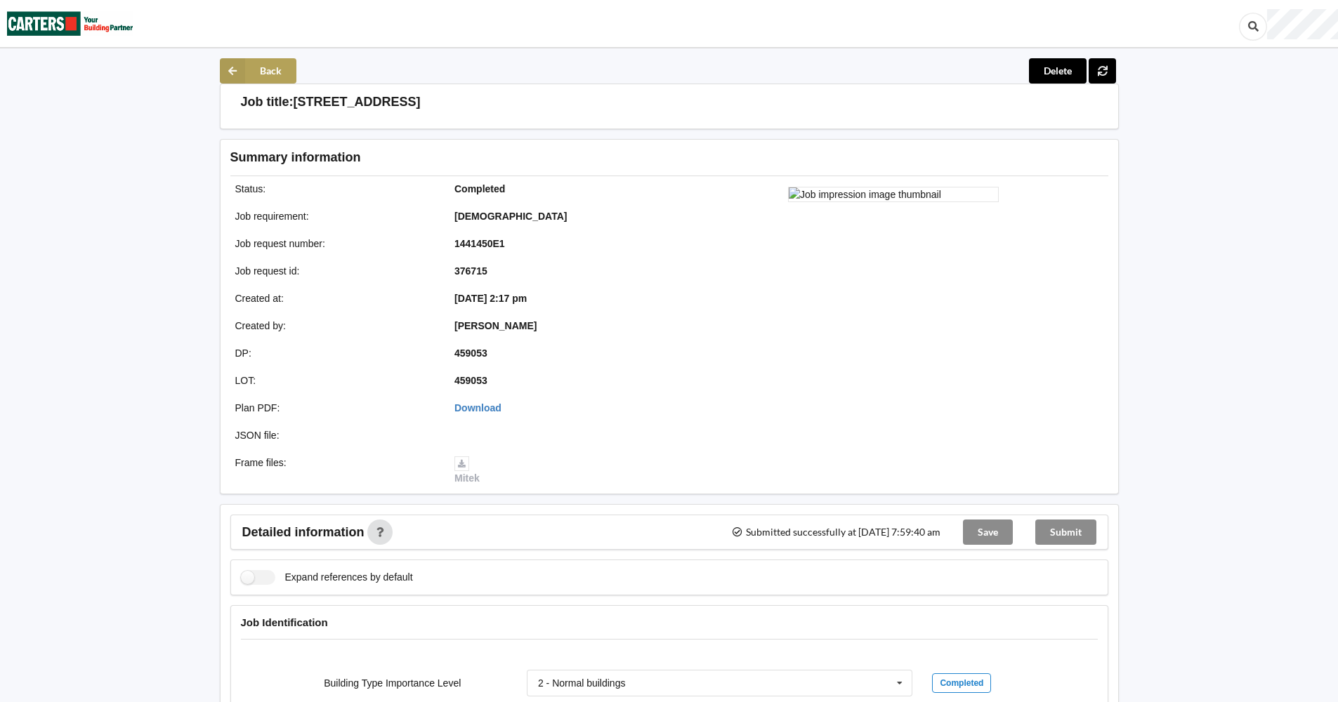
click at [241, 64] on icon at bounding box center [232, 70] width 25 height 25
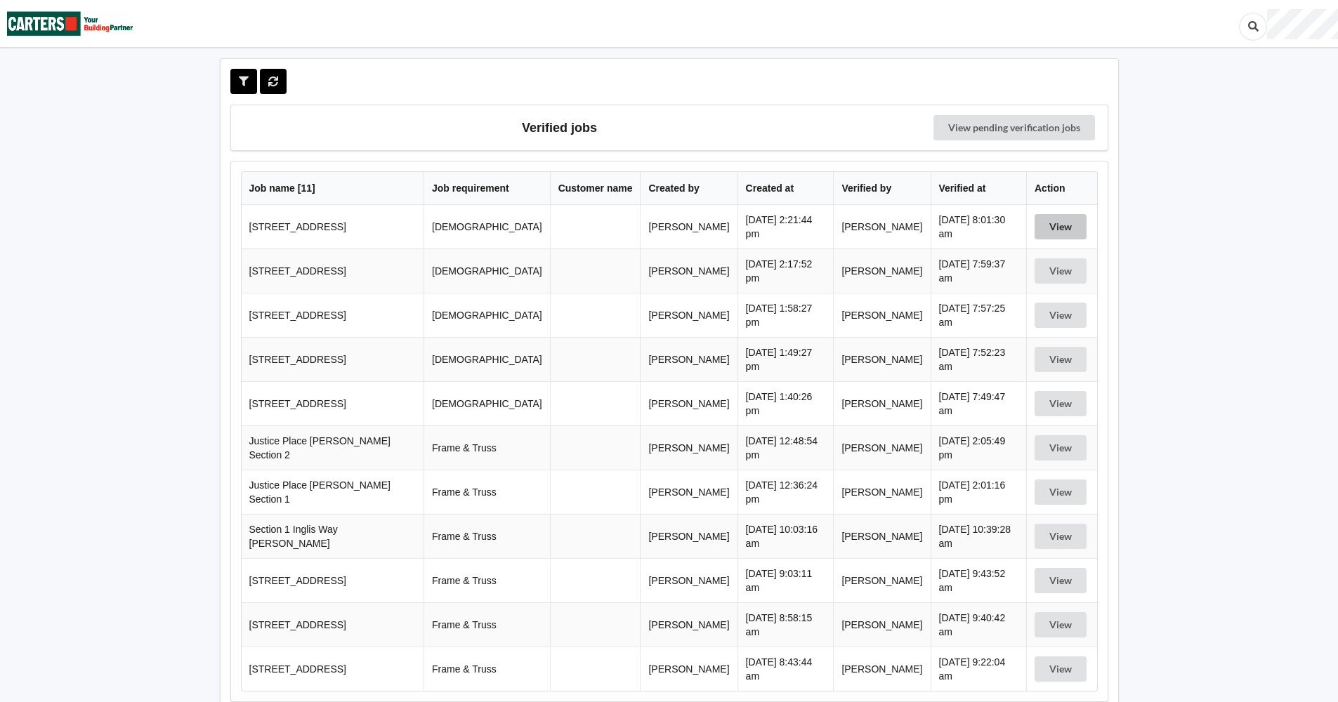
click at [1054, 225] on button "View" at bounding box center [1061, 226] width 52 height 25
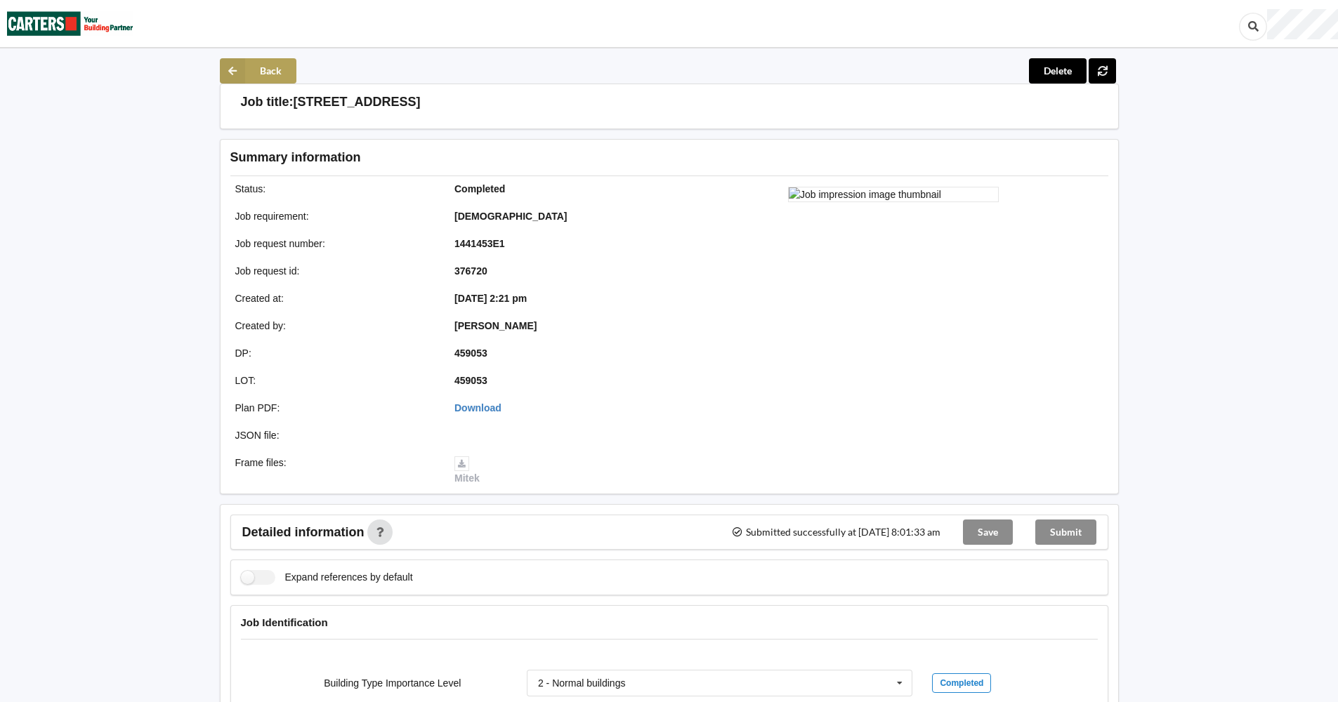
click at [256, 65] on button "Back" at bounding box center [258, 70] width 77 height 25
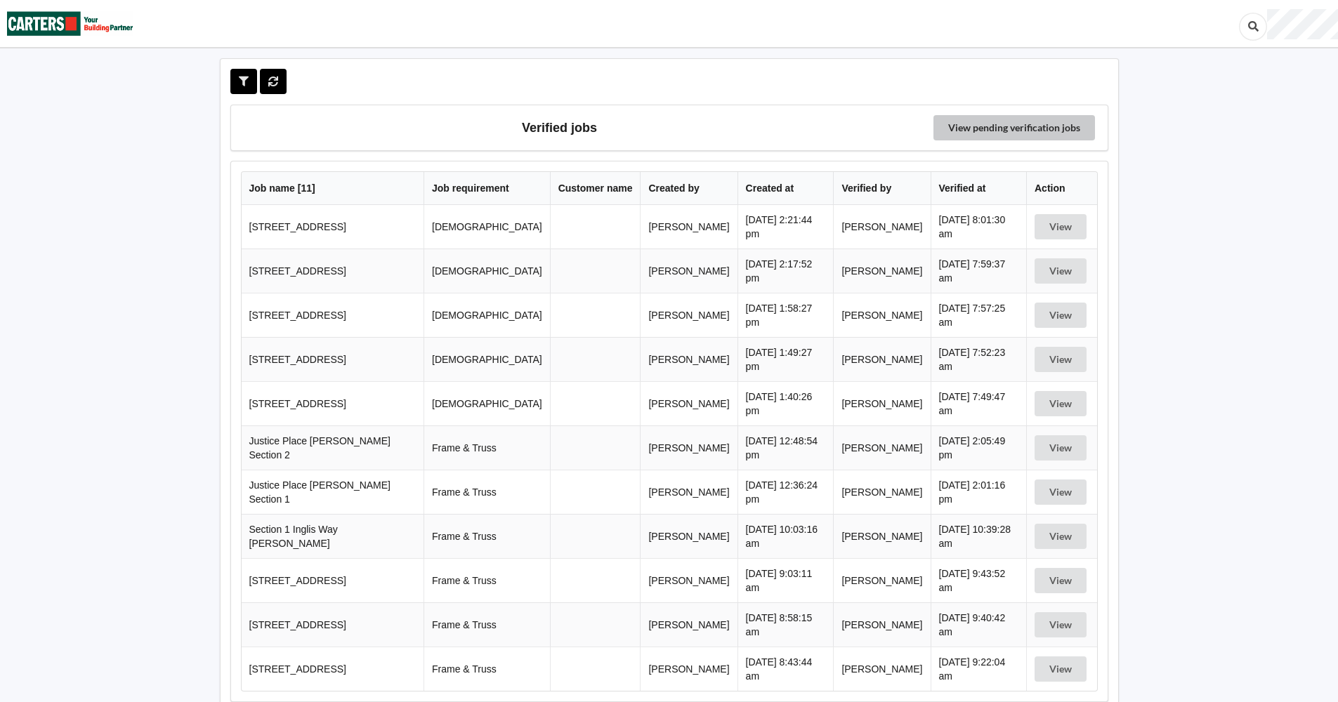
click at [989, 121] on link "View pending verification jobs" at bounding box center [1014, 127] width 162 height 25
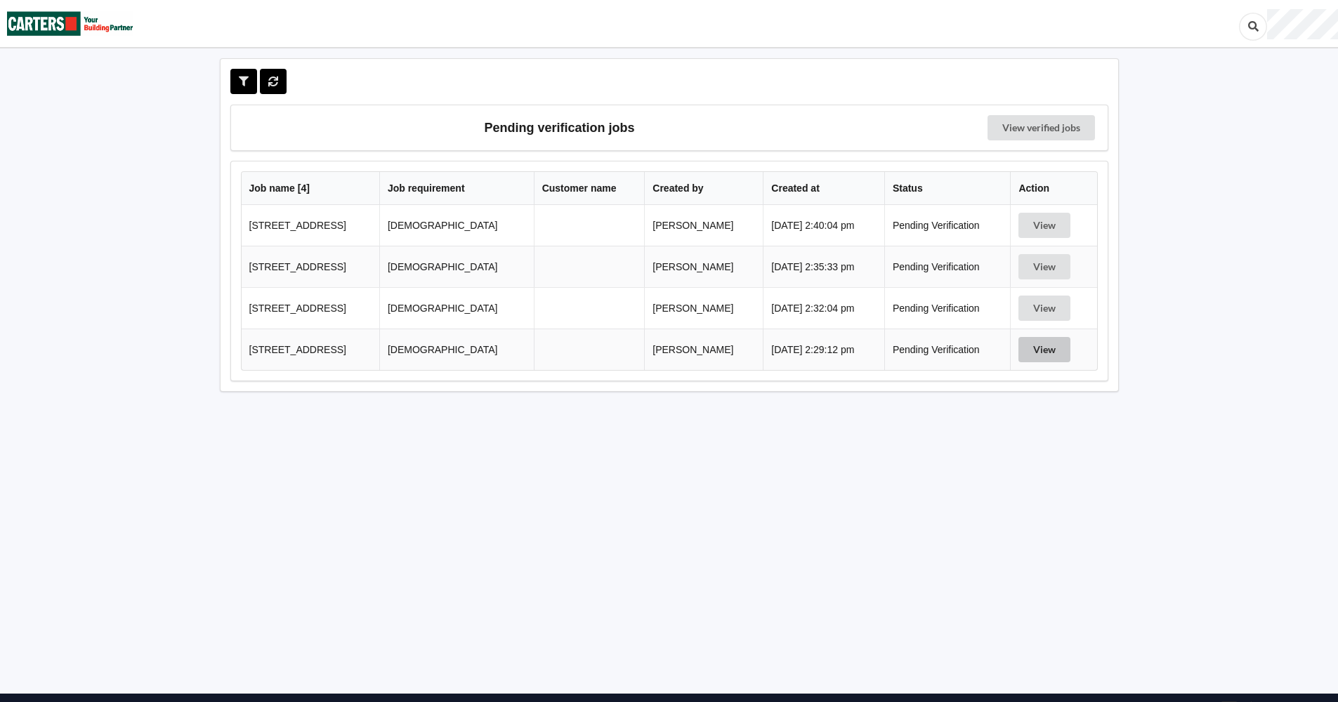
click at [1038, 348] on button "View" at bounding box center [1044, 349] width 52 height 25
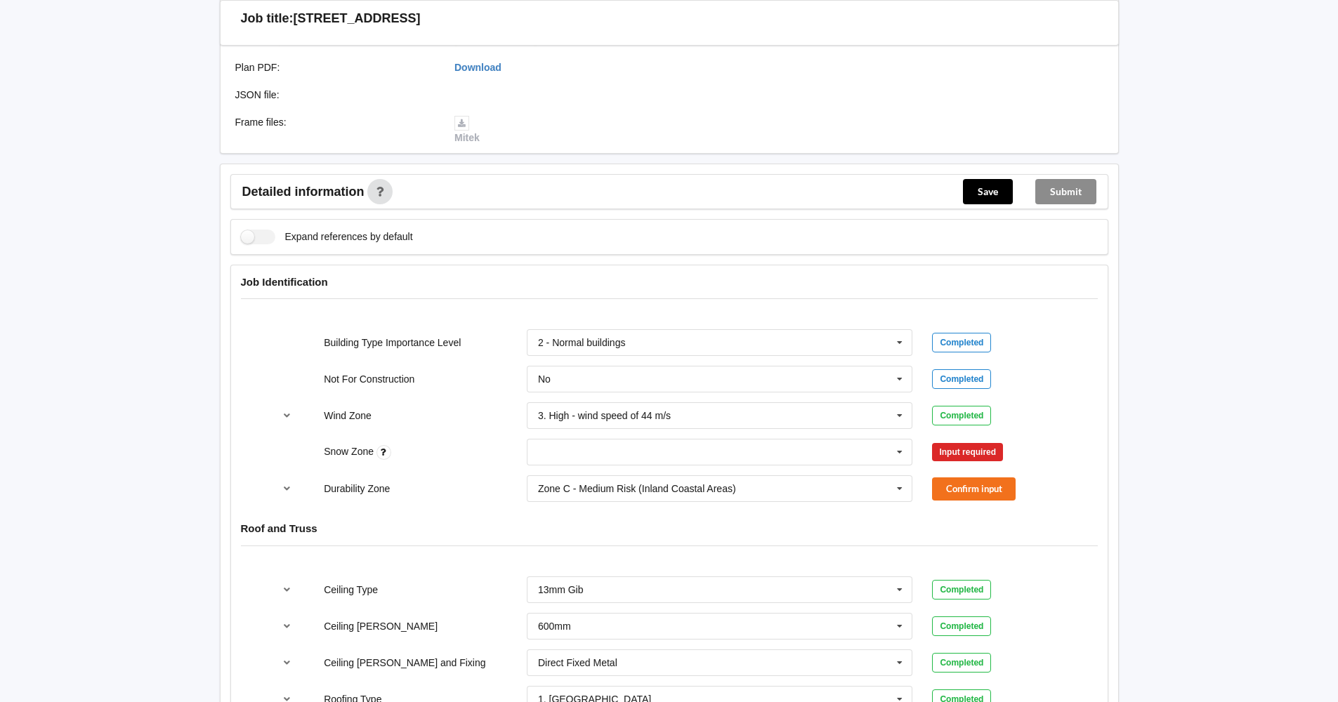
scroll to position [351, 0]
click at [897, 449] on icon at bounding box center [899, 452] width 21 height 26
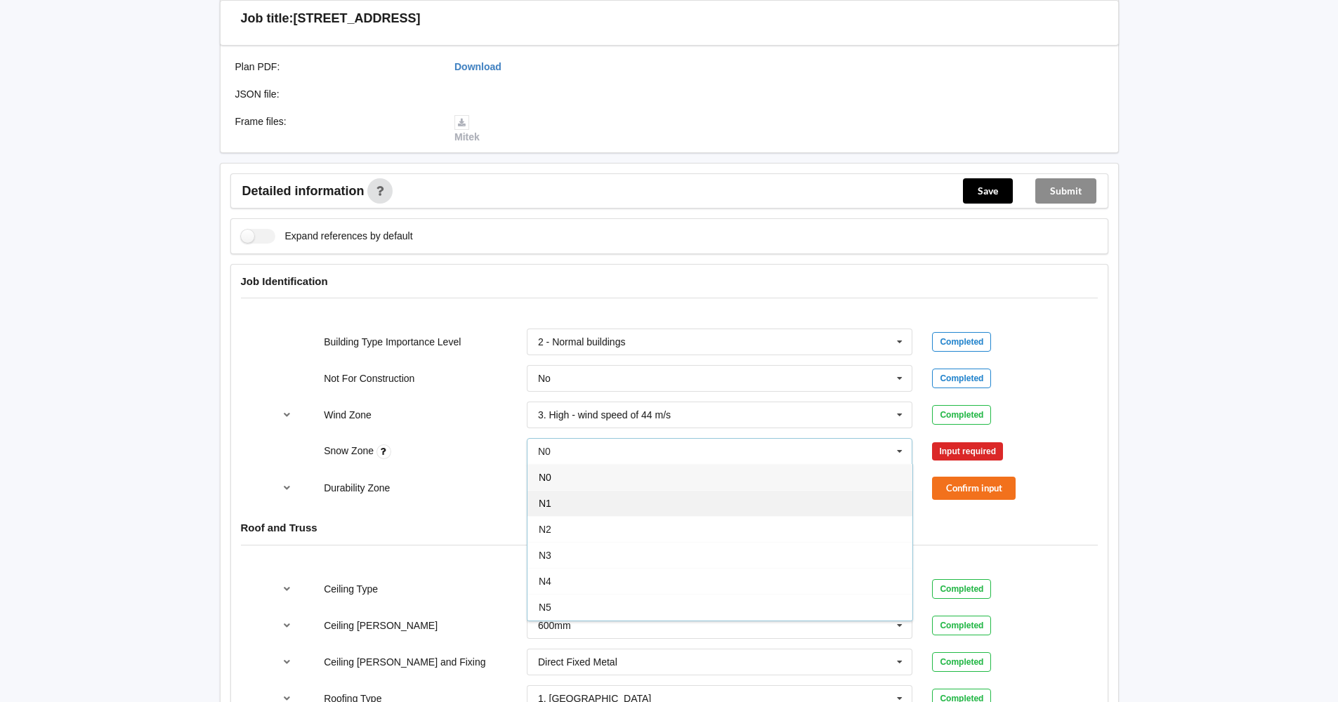
click at [770, 503] on div "N1" at bounding box center [719, 503] width 385 height 26
click at [900, 489] on icon at bounding box center [899, 488] width 21 height 26
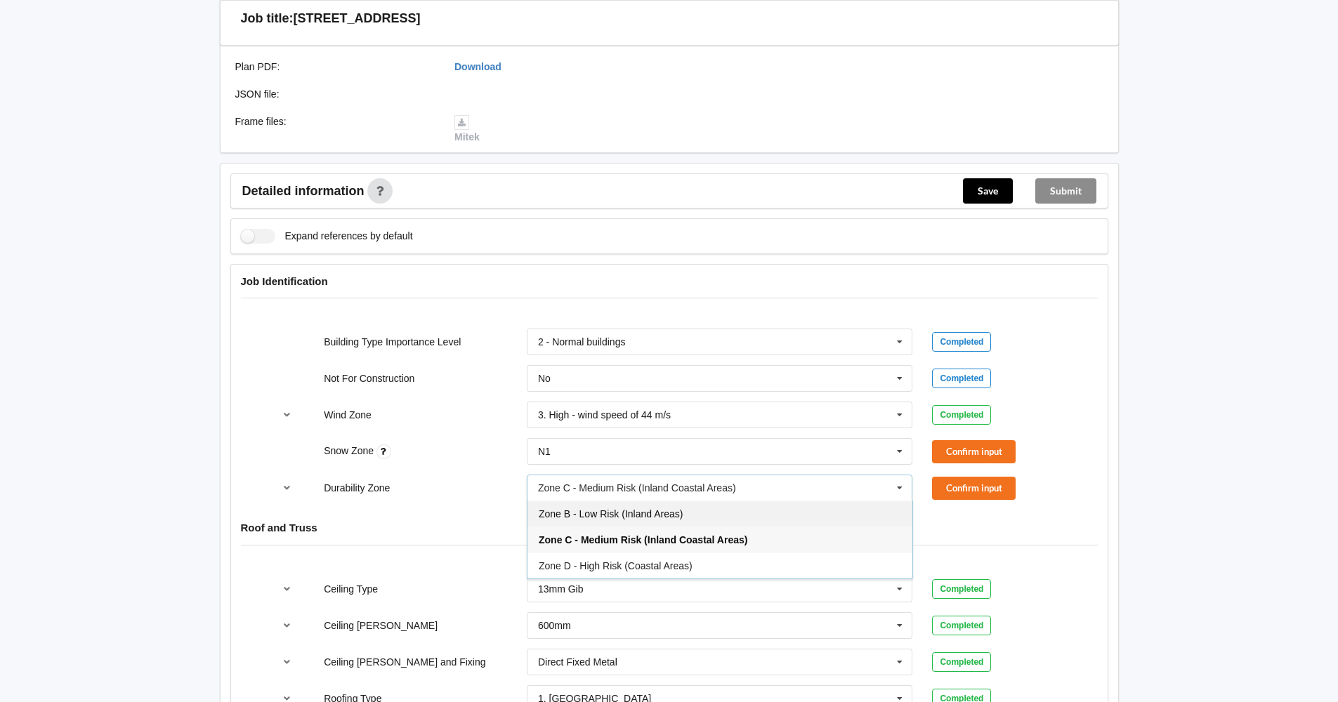
click at [861, 517] on div "Zone B - Low Risk (Inland Areas)" at bounding box center [719, 514] width 385 height 26
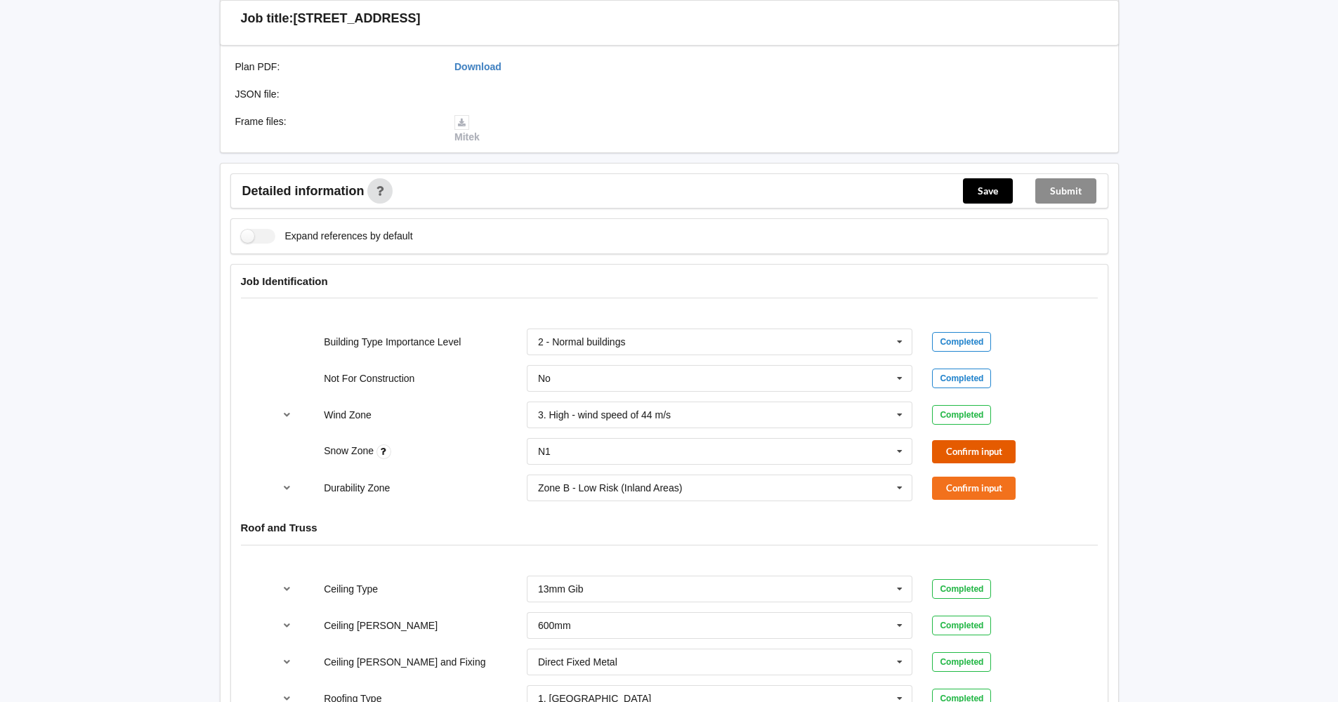
click at [980, 449] on button "Confirm input" at bounding box center [974, 451] width 84 height 23
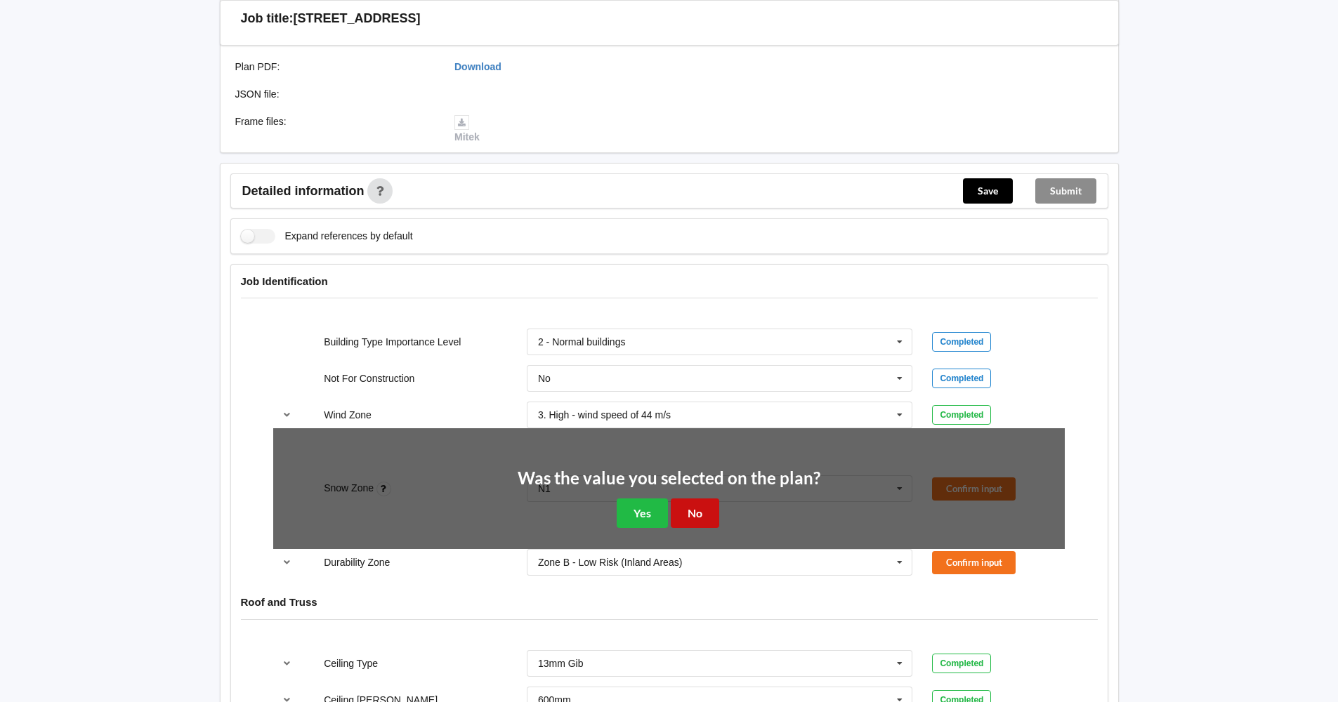
click at [688, 511] on button "No" at bounding box center [695, 513] width 48 height 29
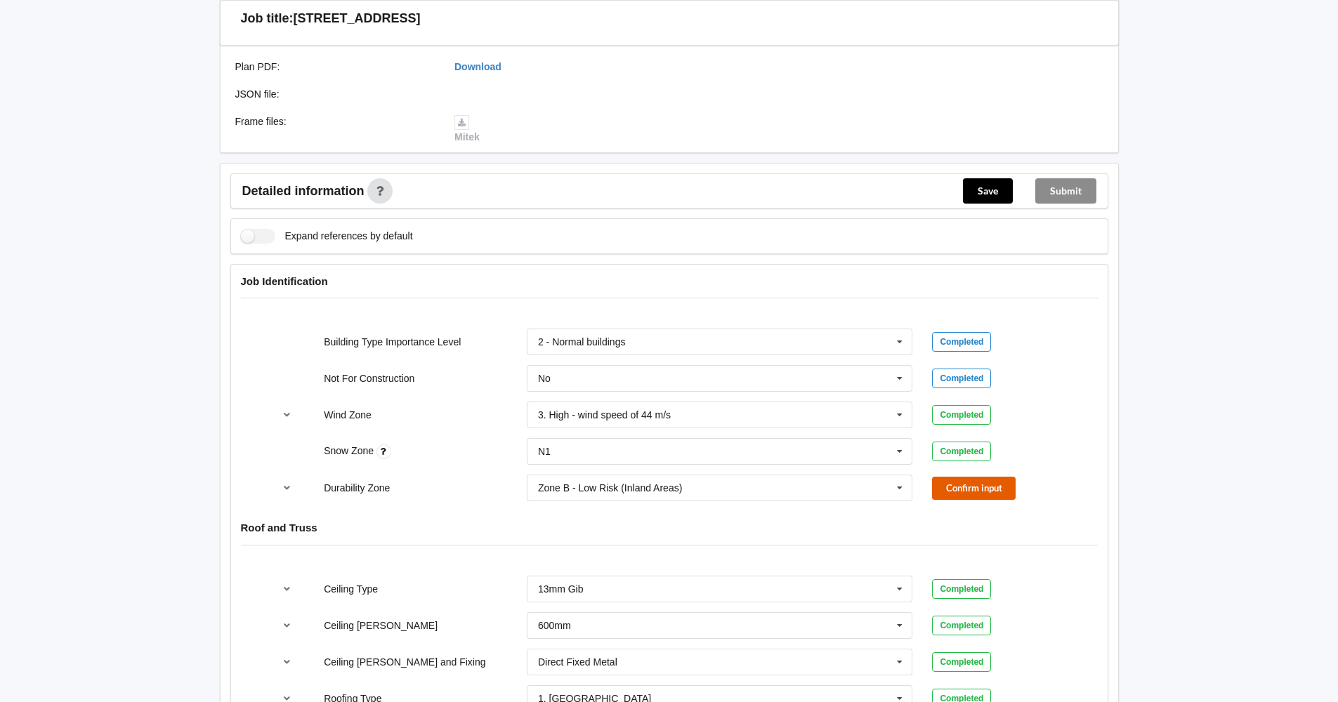
click at [964, 491] on button "Confirm input" at bounding box center [974, 488] width 84 height 23
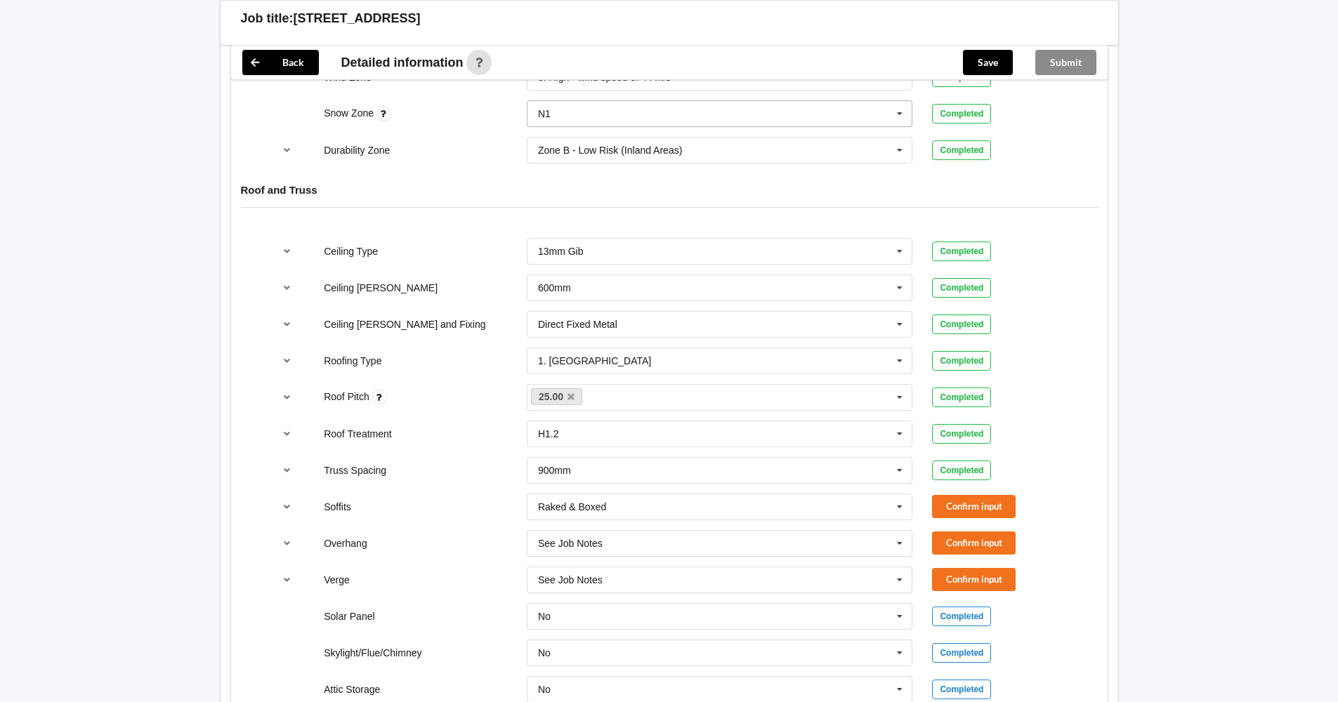
scroll to position [773, 0]
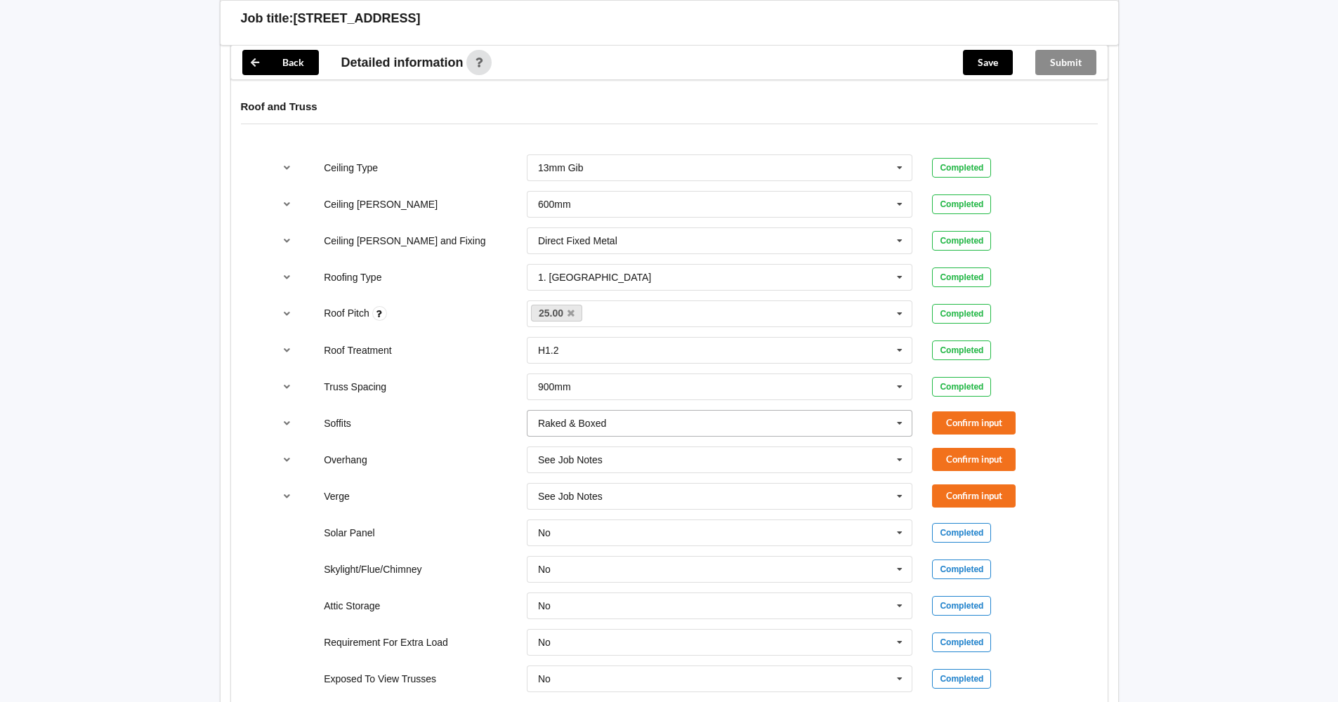
click at [901, 426] on icon at bounding box center [899, 424] width 21 height 26
click at [845, 454] on div "Boxed" at bounding box center [719, 449] width 385 height 26
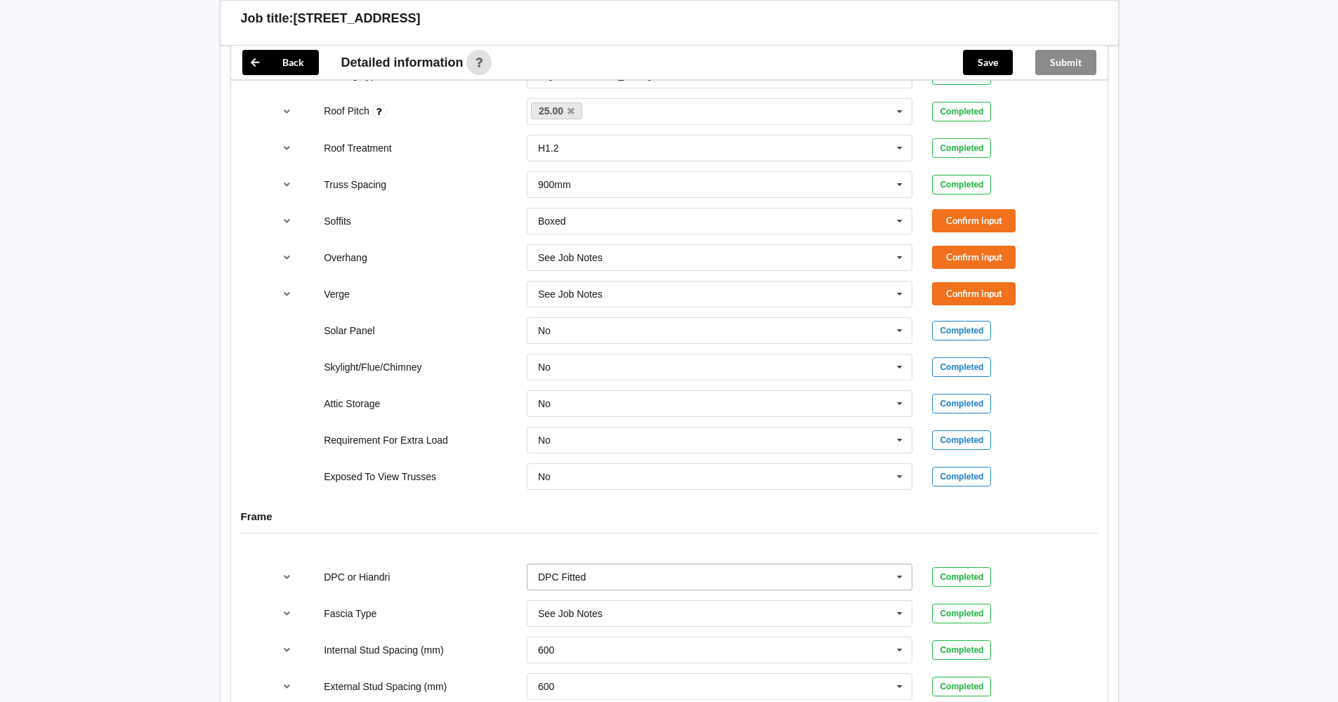
scroll to position [849, 0]
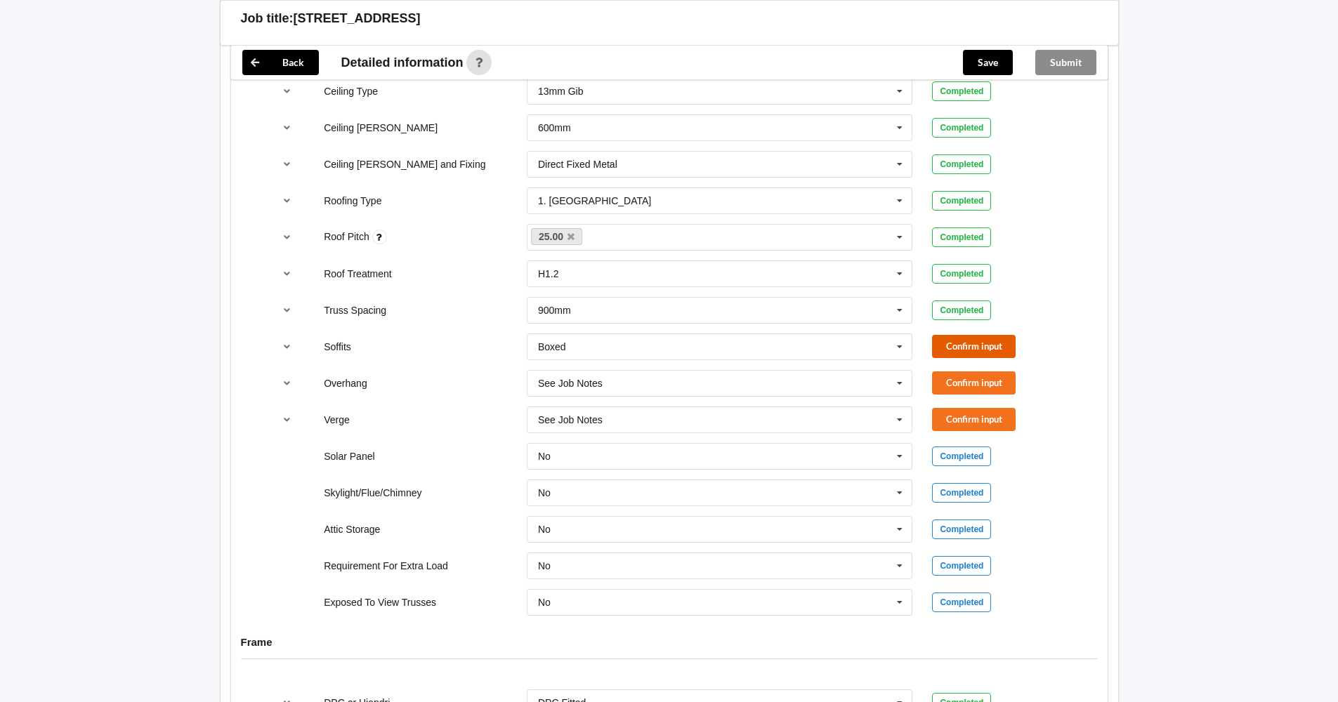
click at [962, 345] on button "Confirm input" at bounding box center [974, 346] width 84 height 23
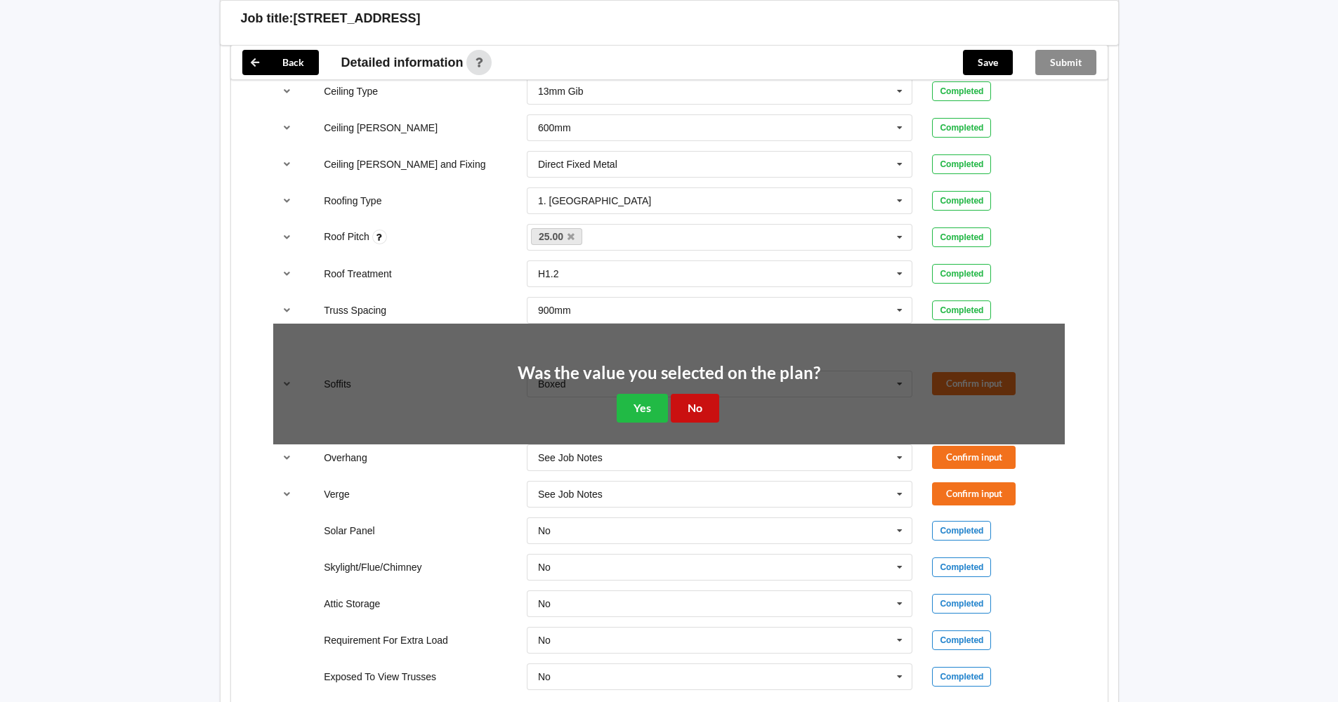
drag, startPoint x: 705, startPoint y: 418, endPoint x: 660, endPoint y: 479, distance: 75.9
click at [660, 479] on div "Ceiling Type 13mm Gib 10mm Gib 12mm MDF 12mm Ply 13mm Gib None See Job Notes Co…" at bounding box center [669, 384] width 876 height 632
click at [657, 419] on button "Yes" at bounding box center [642, 408] width 51 height 29
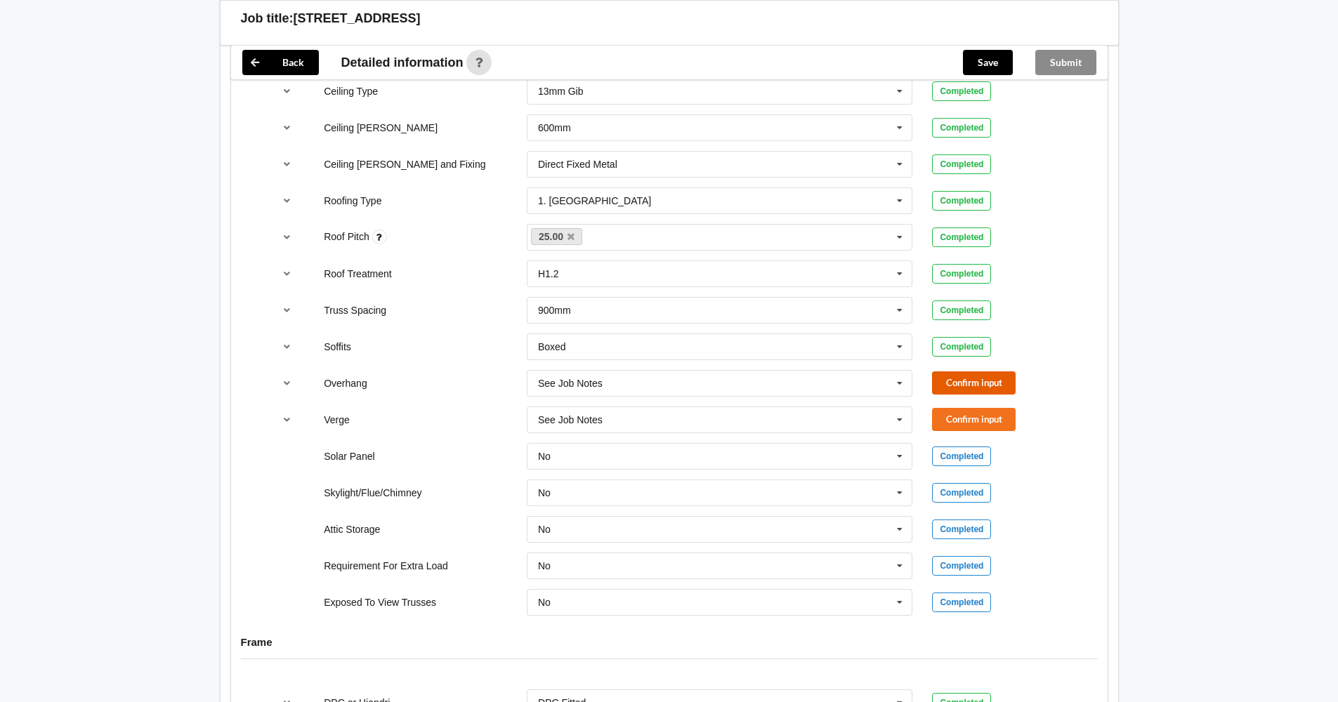
click at [976, 381] on button "Confirm input" at bounding box center [974, 383] width 84 height 23
click at [965, 421] on button "Confirm input" at bounding box center [974, 419] width 84 height 23
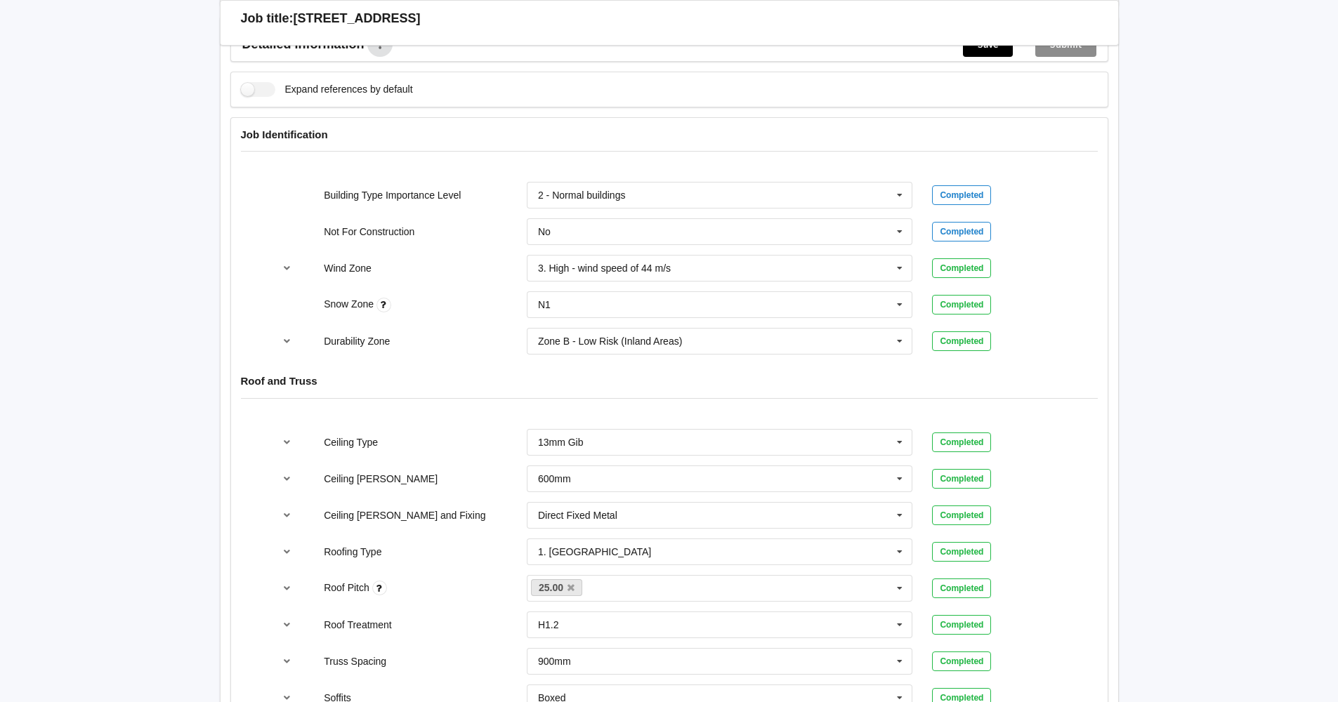
scroll to position [0, 0]
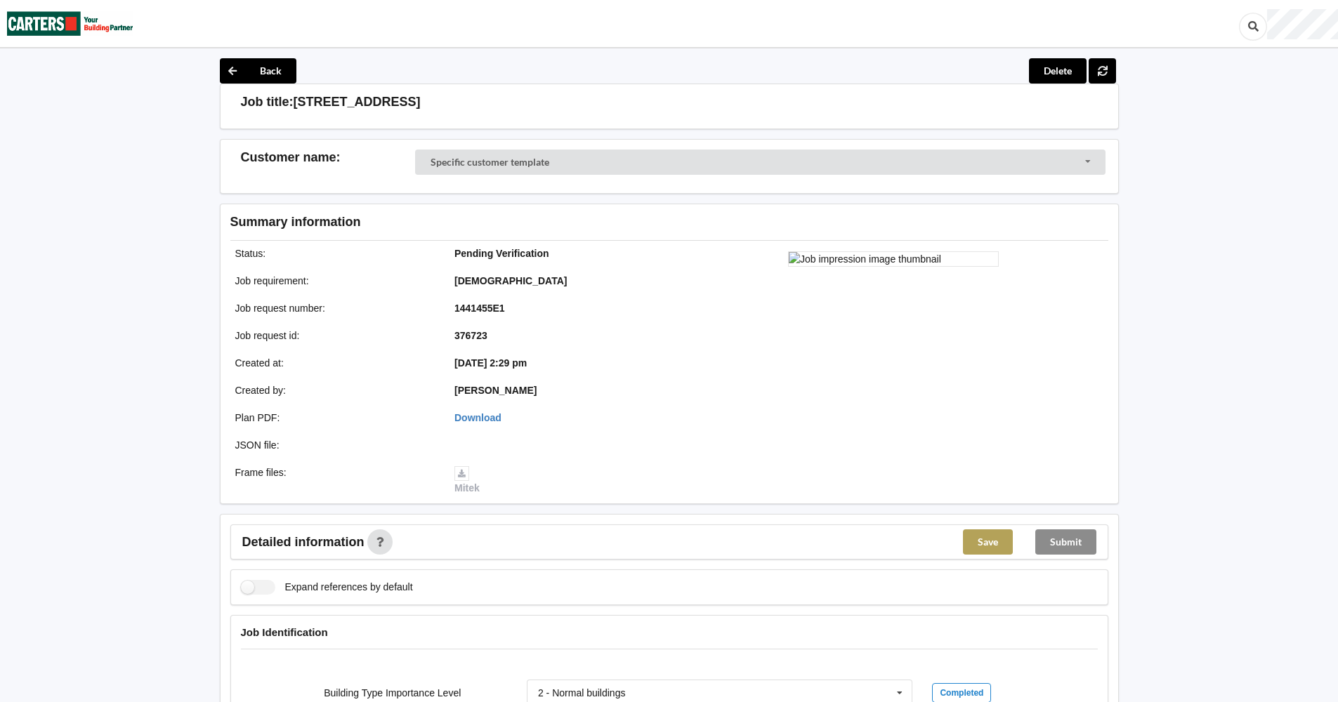
click at [994, 542] on button "Save" at bounding box center [988, 542] width 50 height 25
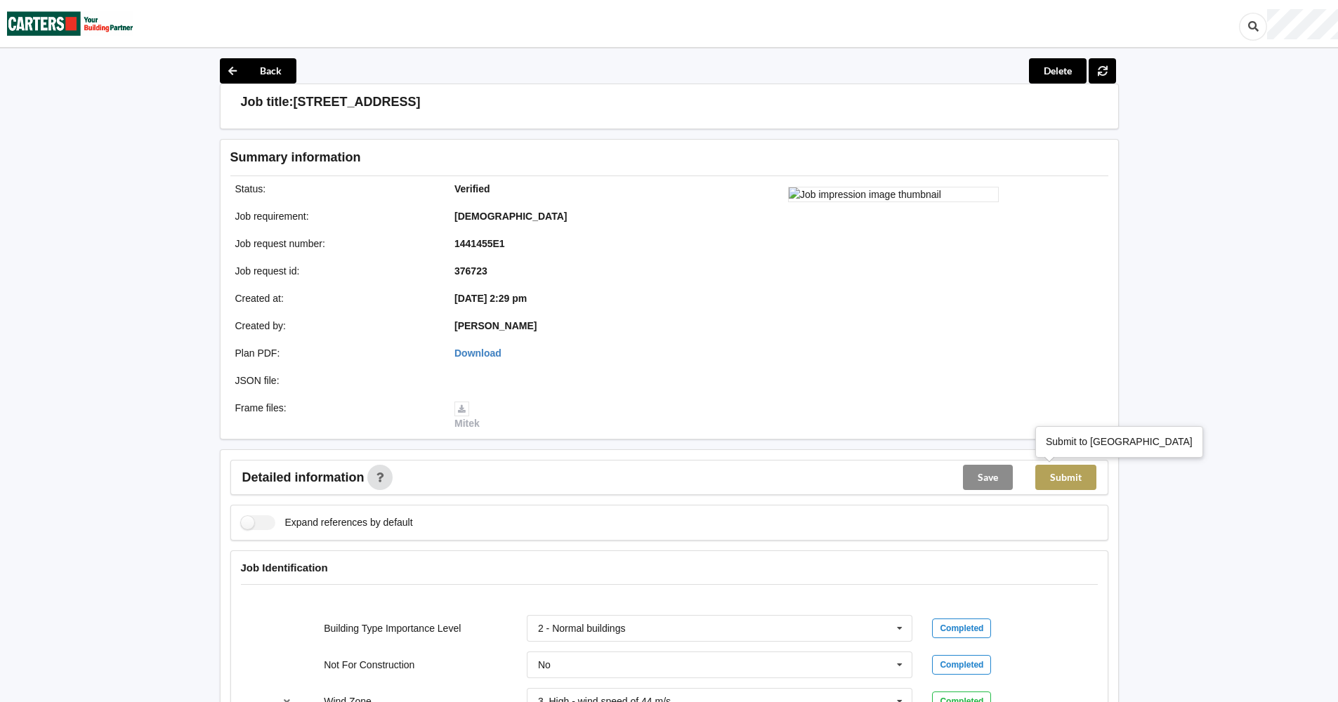
click at [1052, 480] on button "Submit" at bounding box center [1065, 477] width 61 height 25
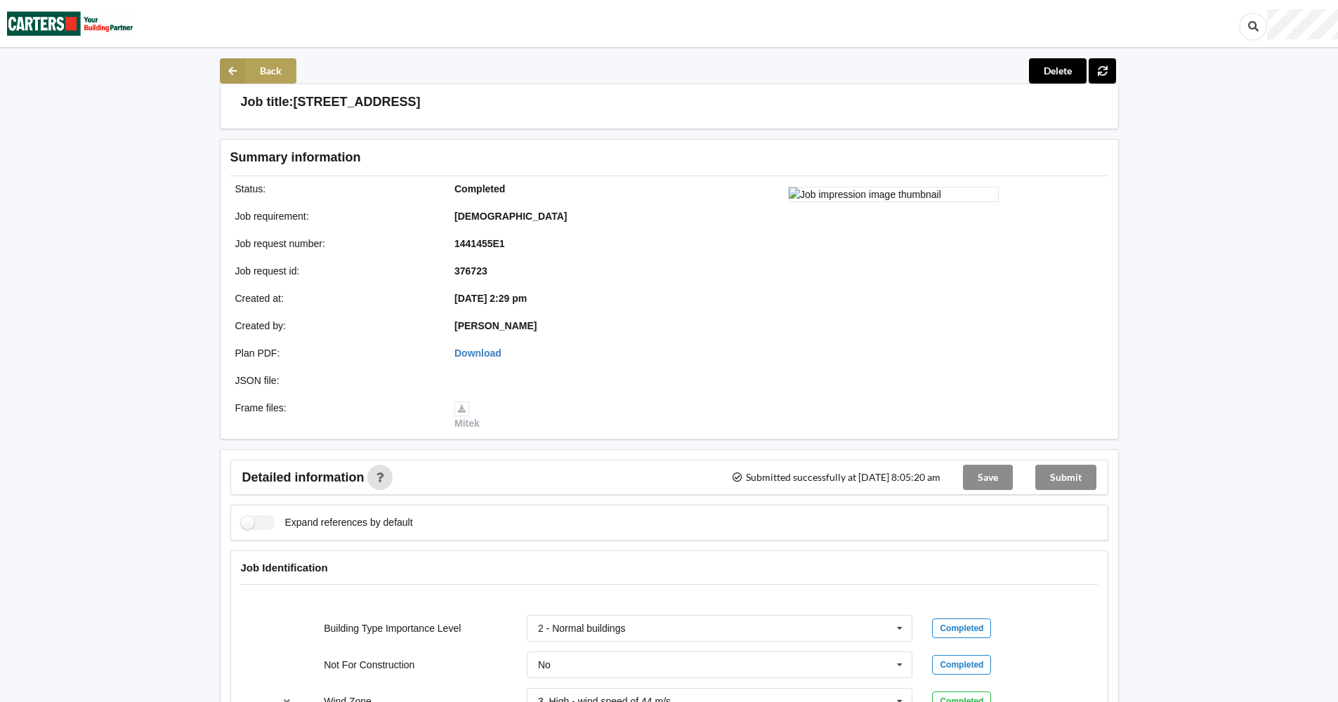
click at [252, 65] on button "Back" at bounding box center [258, 70] width 77 height 25
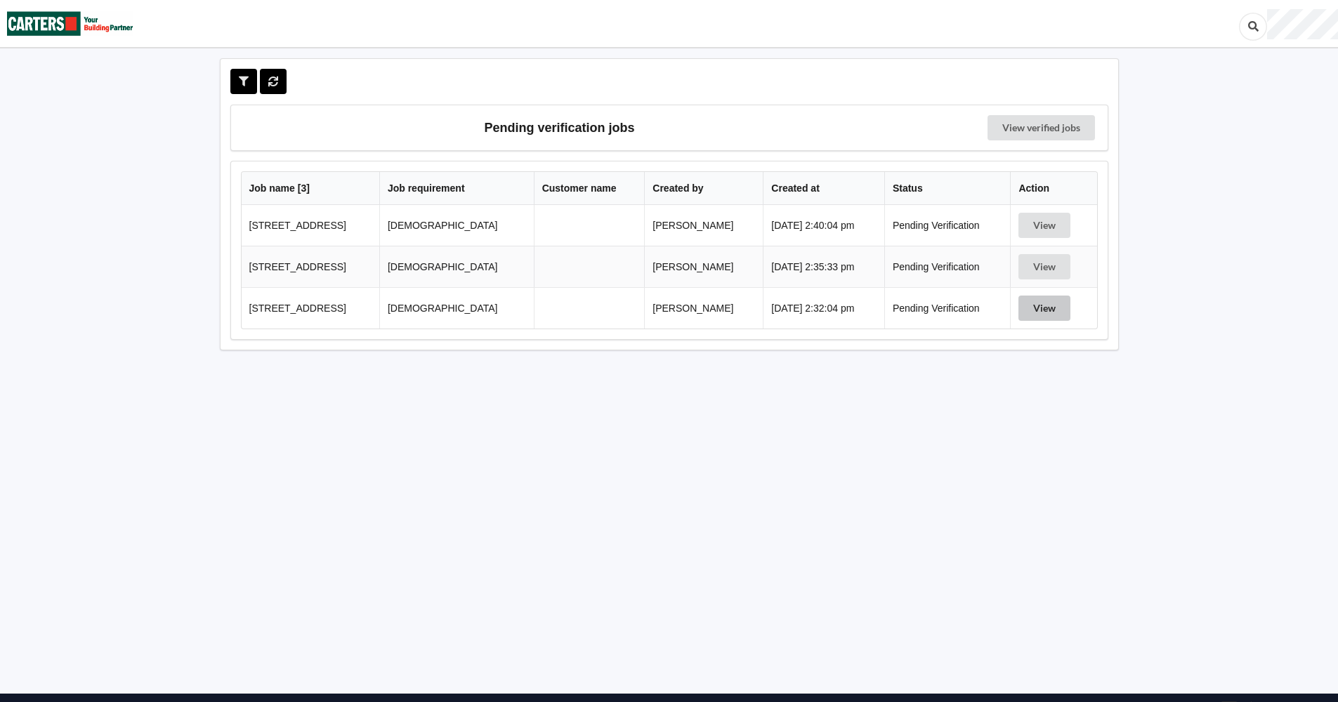
click at [1039, 303] on button "View" at bounding box center [1044, 308] width 52 height 25
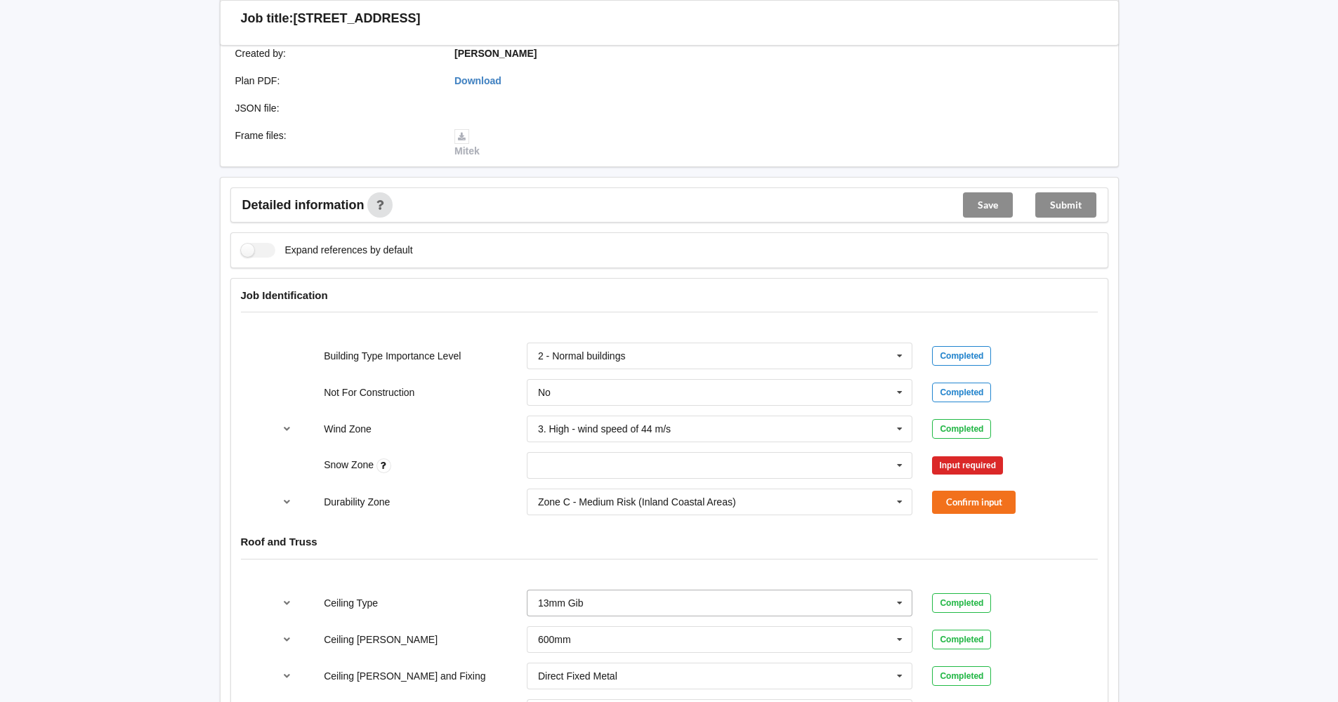
scroll to position [351, 0]
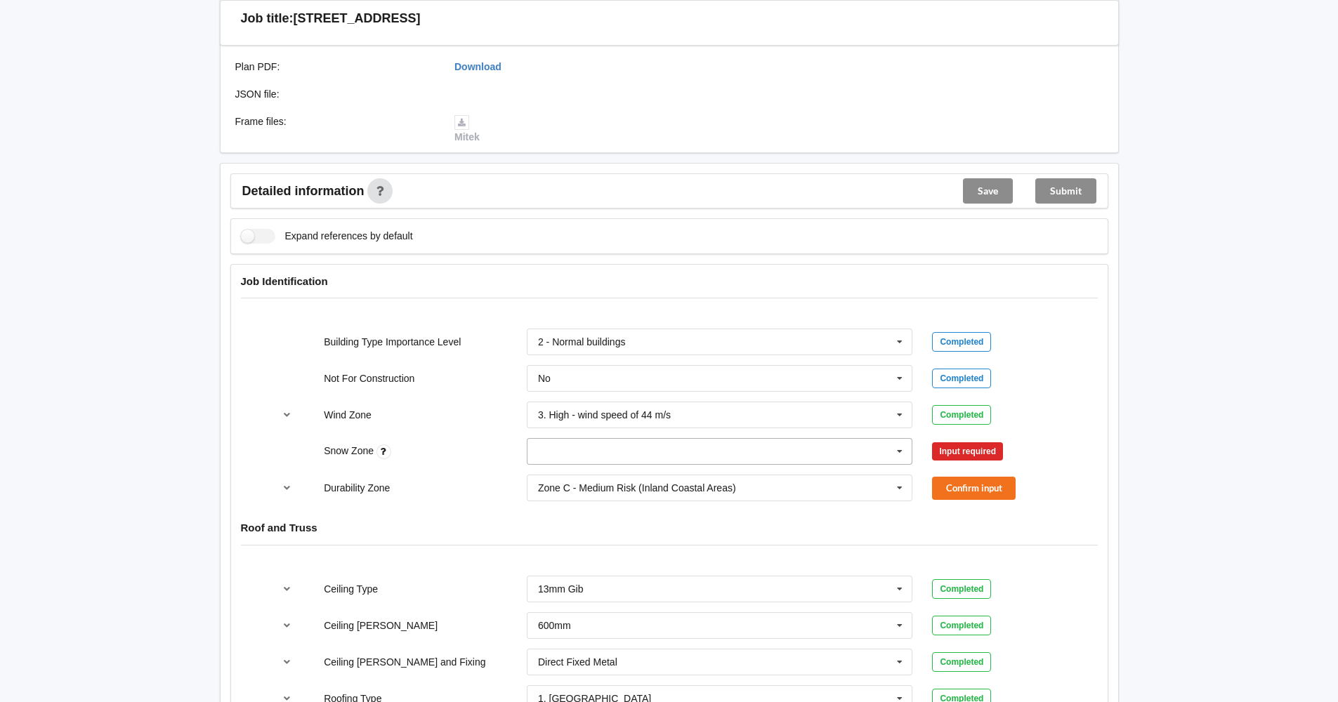
click at [898, 449] on icon at bounding box center [899, 452] width 21 height 26
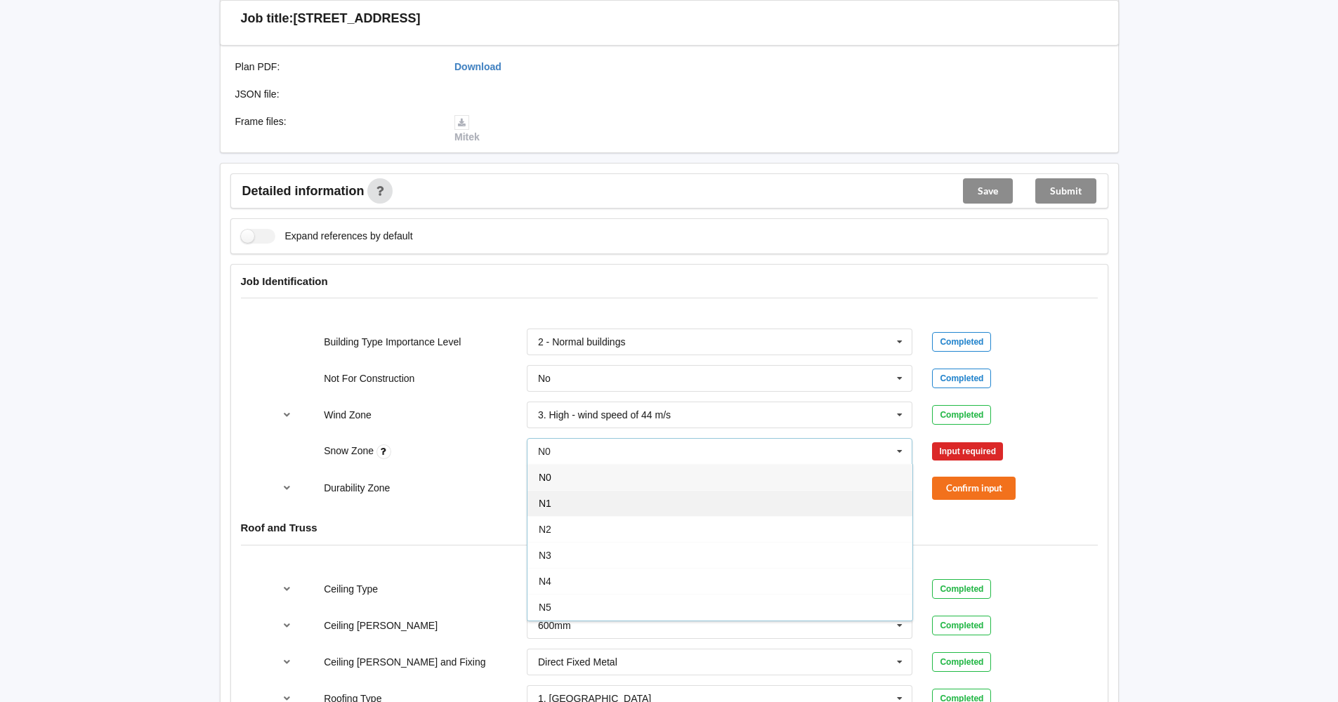
click at [821, 502] on div "N1" at bounding box center [719, 503] width 385 height 26
click at [900, 487] on icon at bounding box center [899, 488] width 21 height 26
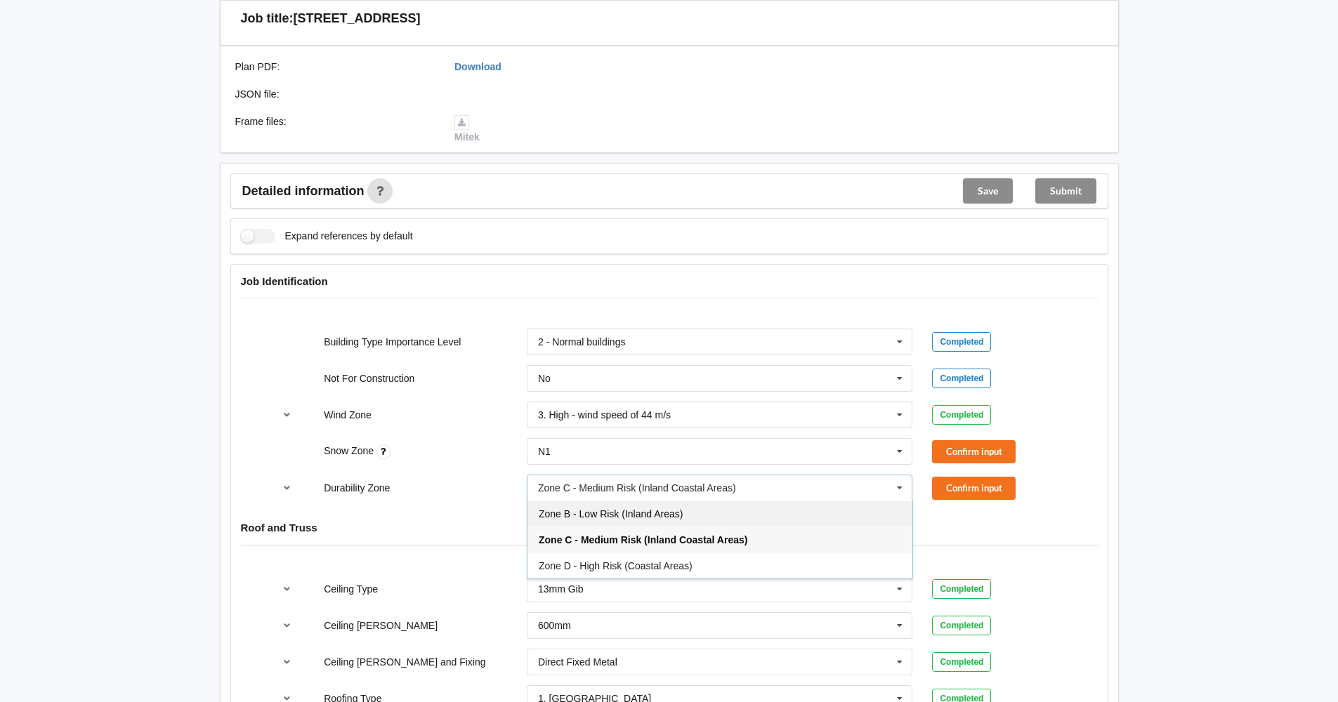
click at [841, 513] on div "Zone B - Low Risk (Inland Areas)" at bounding box center [719, 514] width 385 height 26
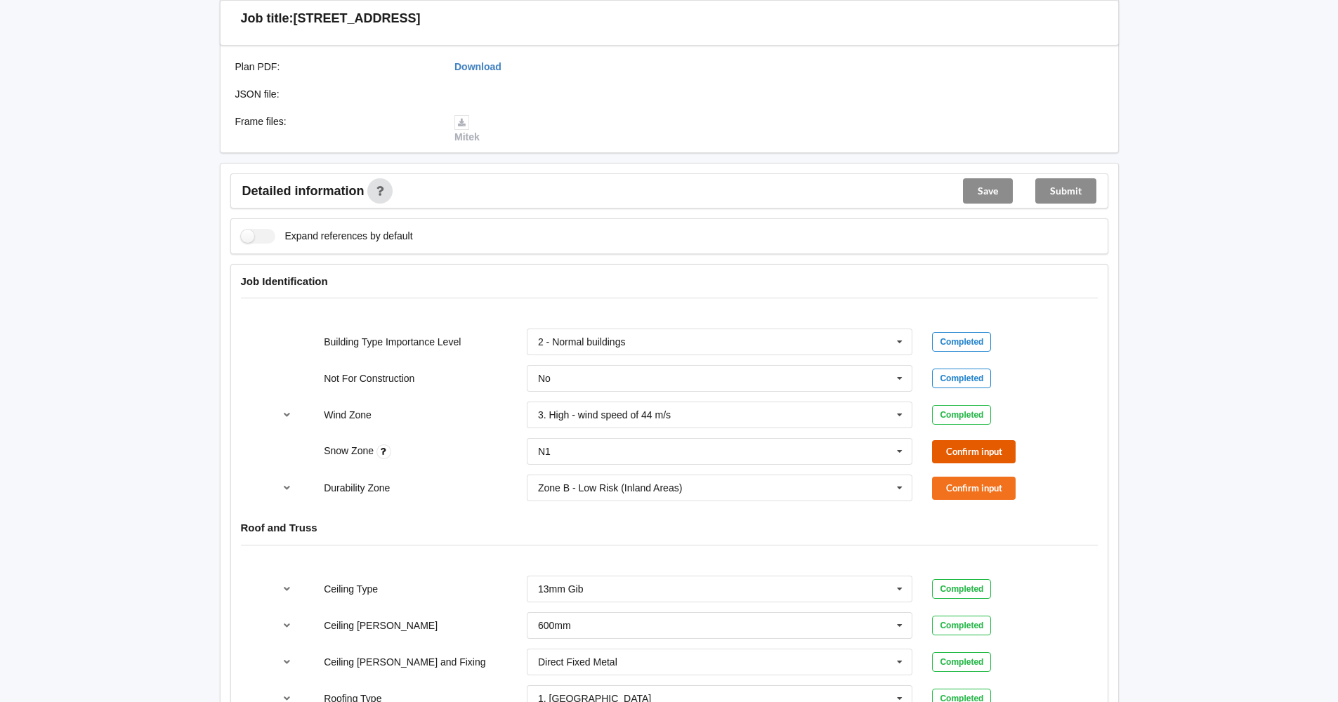
click at [956, 450] on button "Confirm input" at bounding box center [974, 451] width 84 height 23
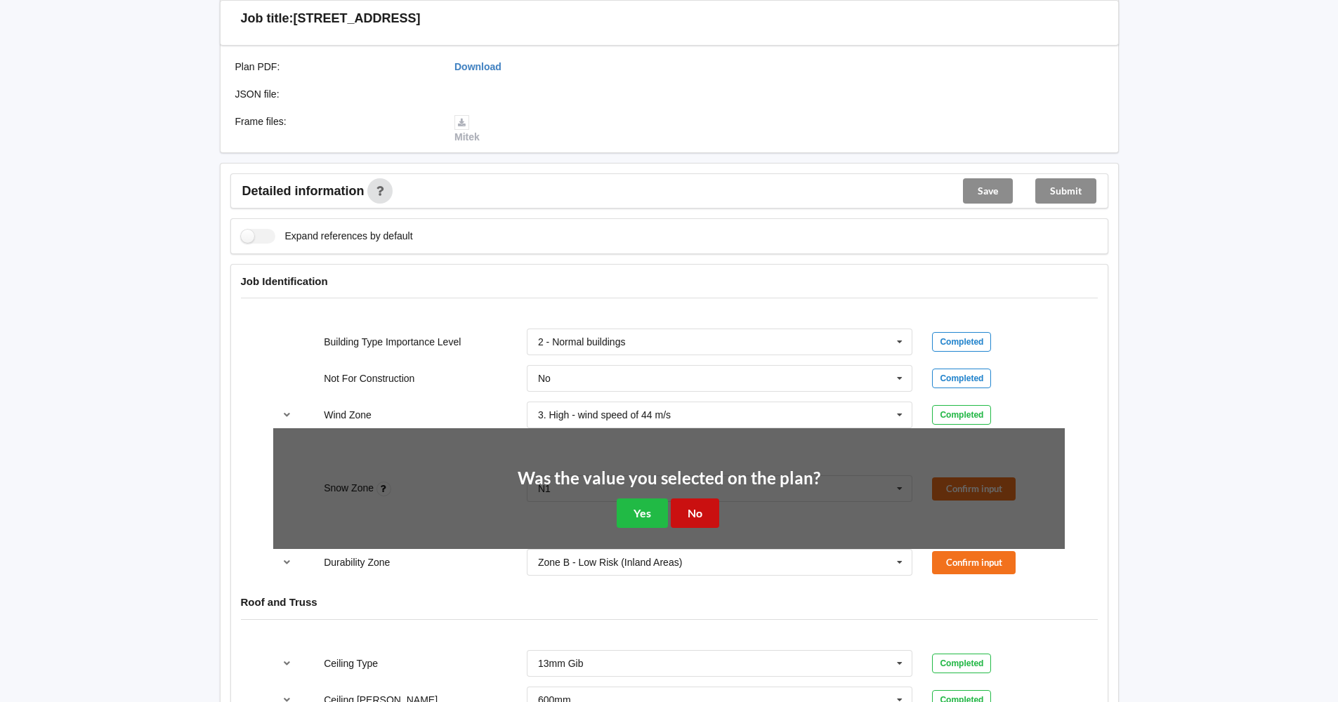
click at [690, 515] on button "No" at bounding box center [695, 513] width 48 height 29
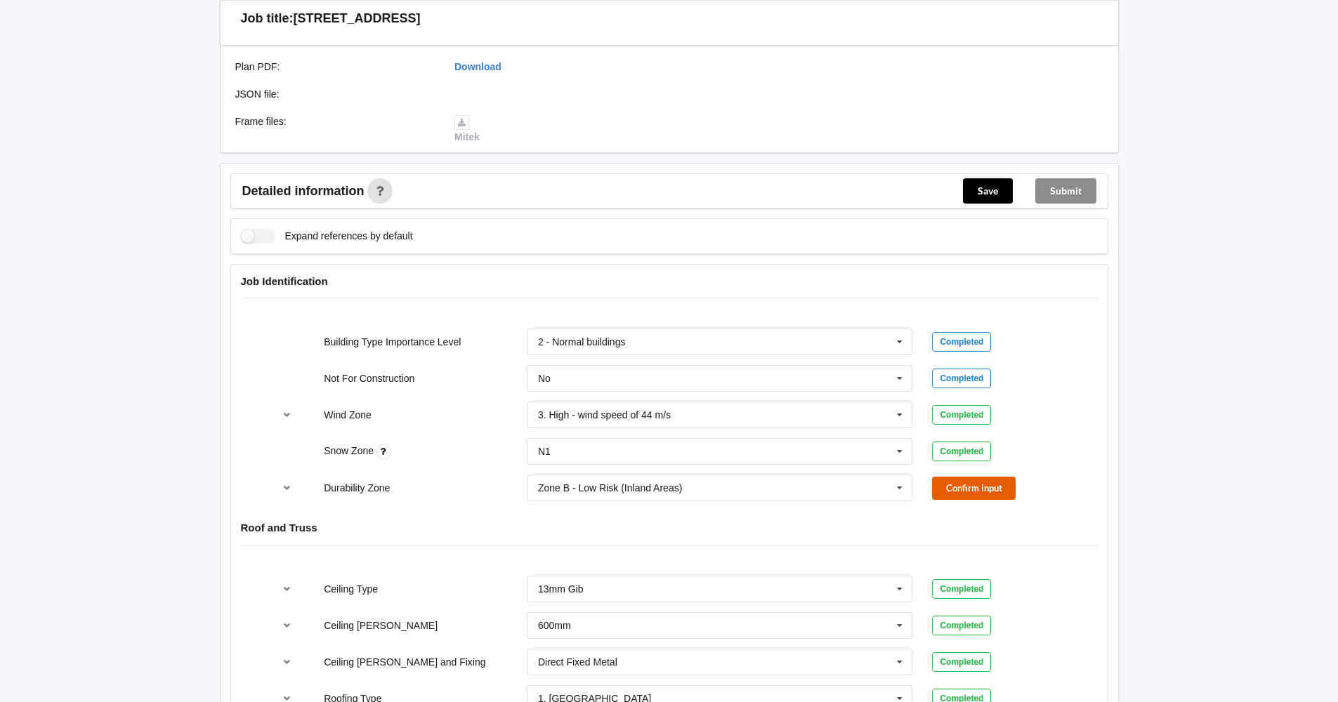
click at [963, 485] on button "Confirm input" at bounding box center [974, 488] width 84 height 23
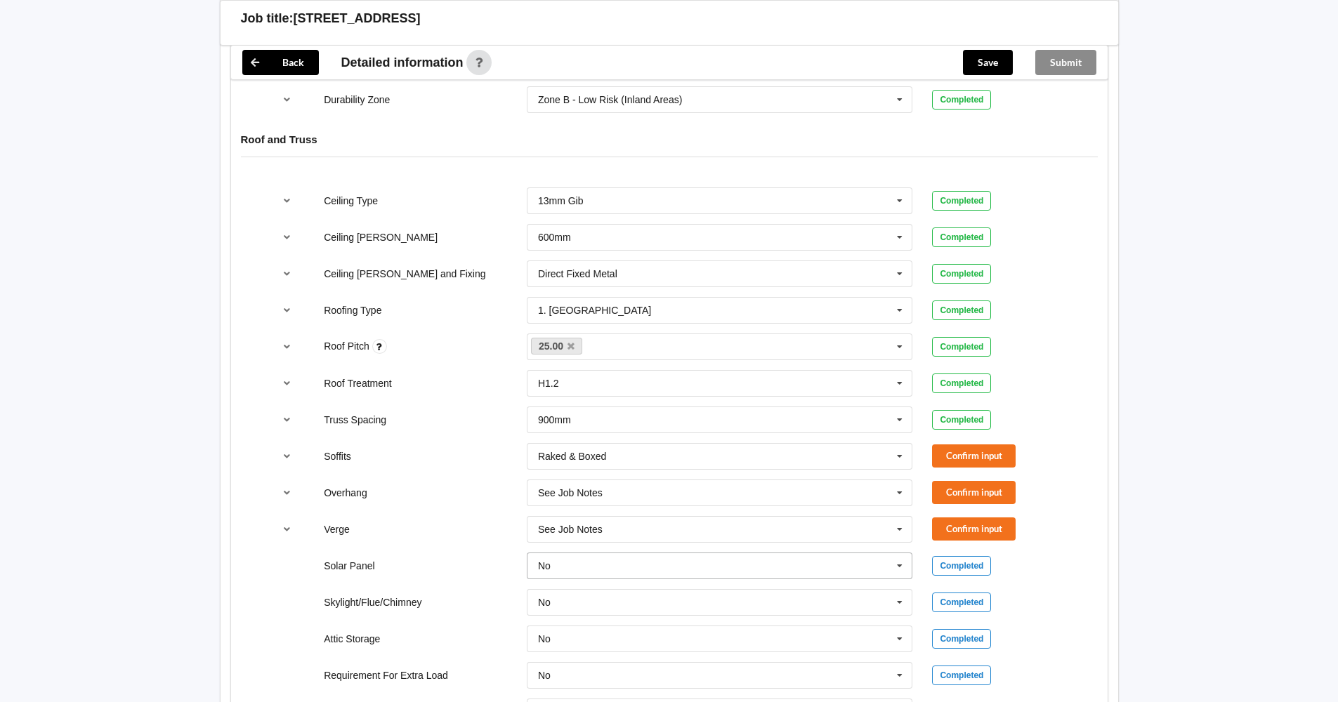
scroll to position [773, 0]
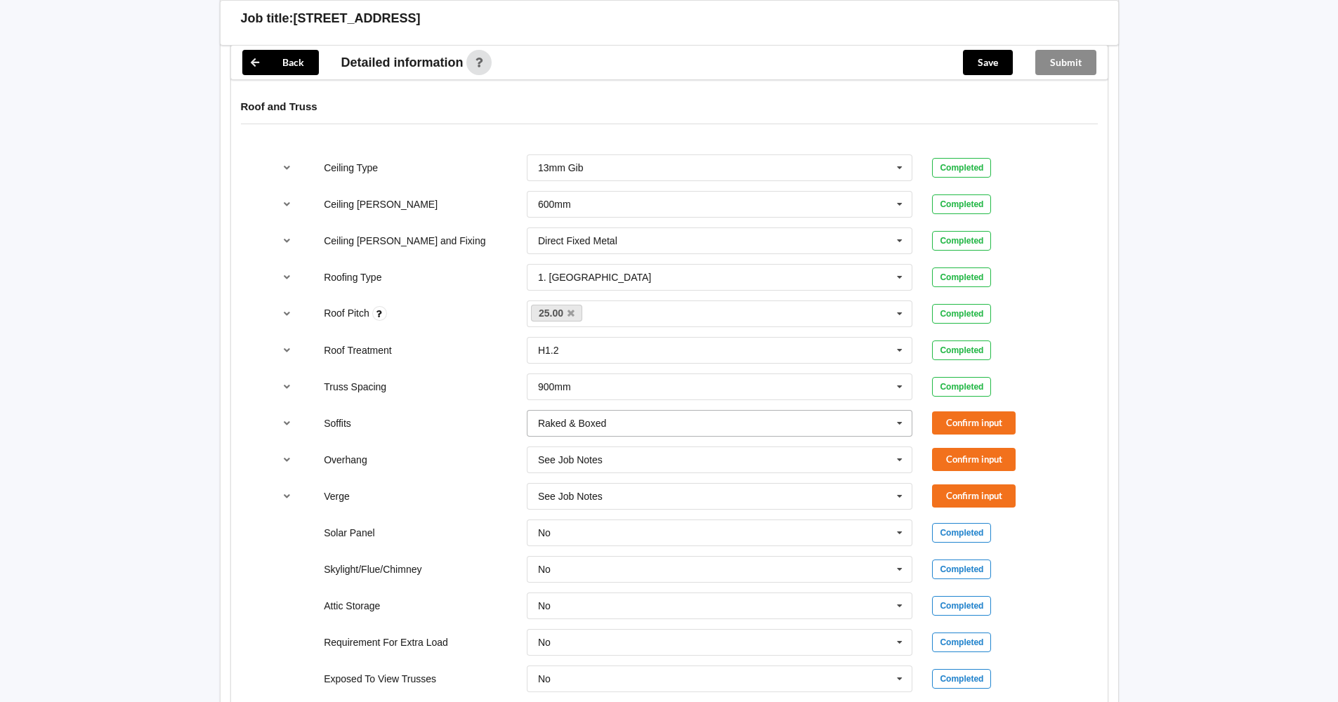
click at [901, 423] on icon at bounding box center [899, 424] width 21 height 26
click at [842, 445] on div "Boxed" at bounding box center [719, 449] width 385 height 26
click at [975, 414] on button "Confirm input" at bounding box center [974, 423] width 84 height 23
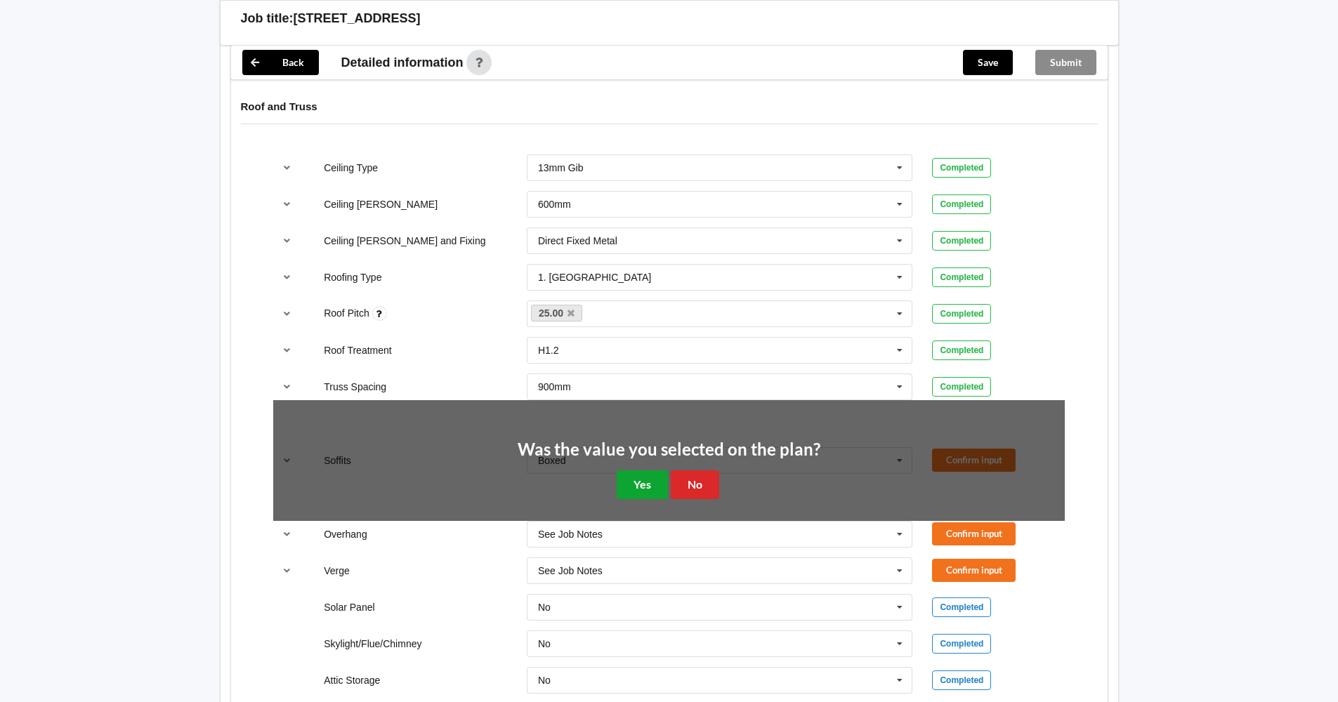
click at [629, 490] on button "Yes" at bounding box center [642, 485] width 51 height 29
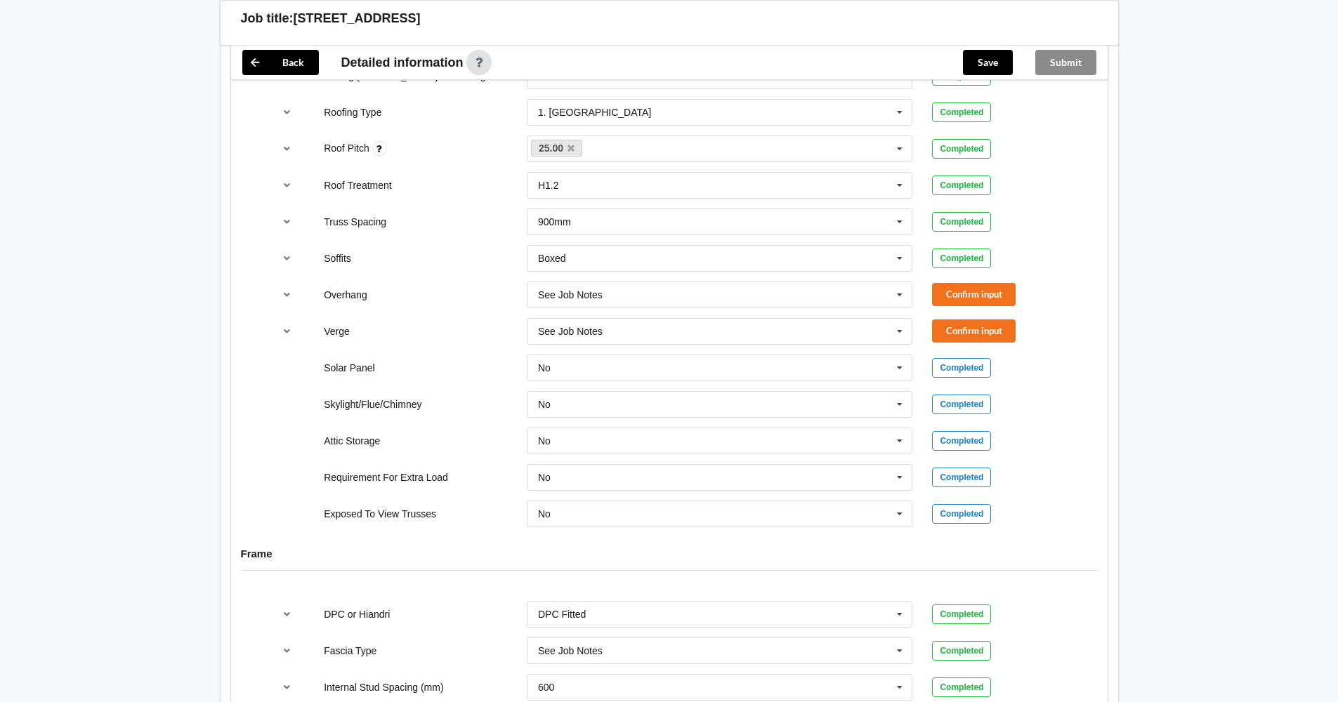
scroll to position [919, 0]
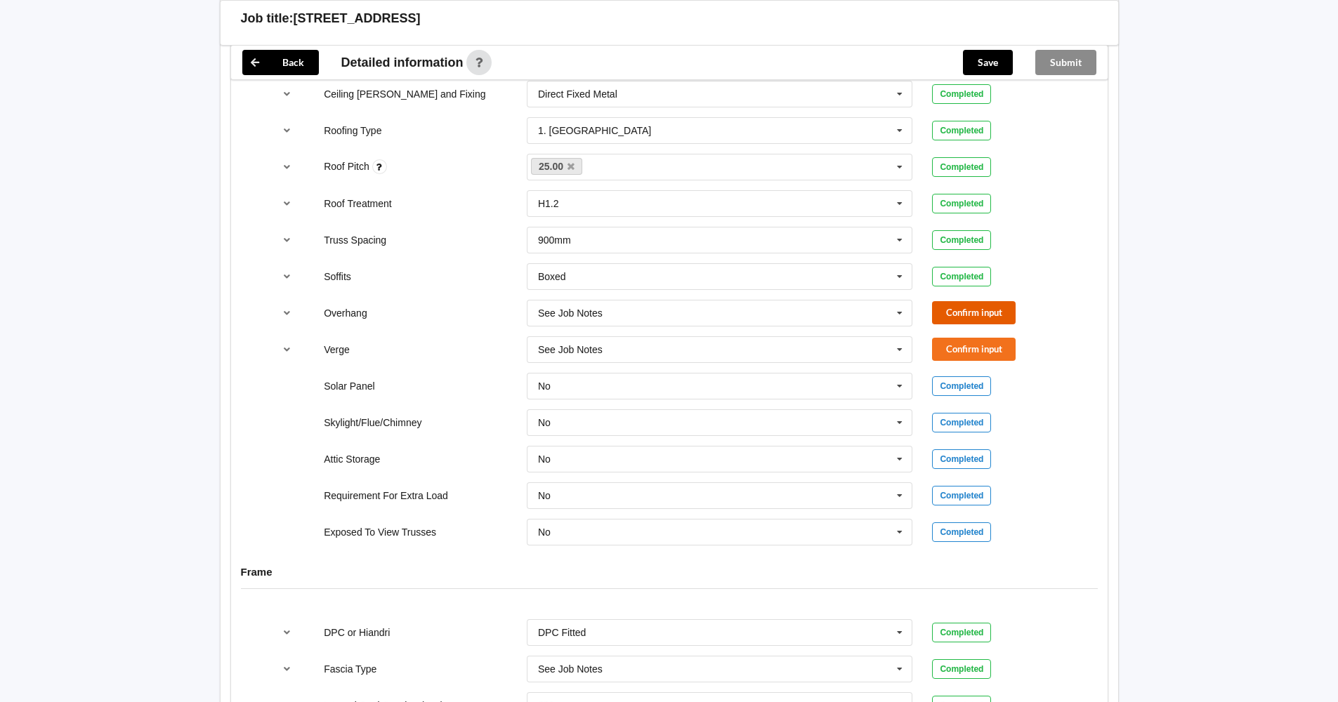
click at [975, 317] on button "Confirm input" at bounding box center [974, 312] width 84 height 23
click at [975, 339] on button "Confirm input" at bounding box center [974, 349] width 84 height 23
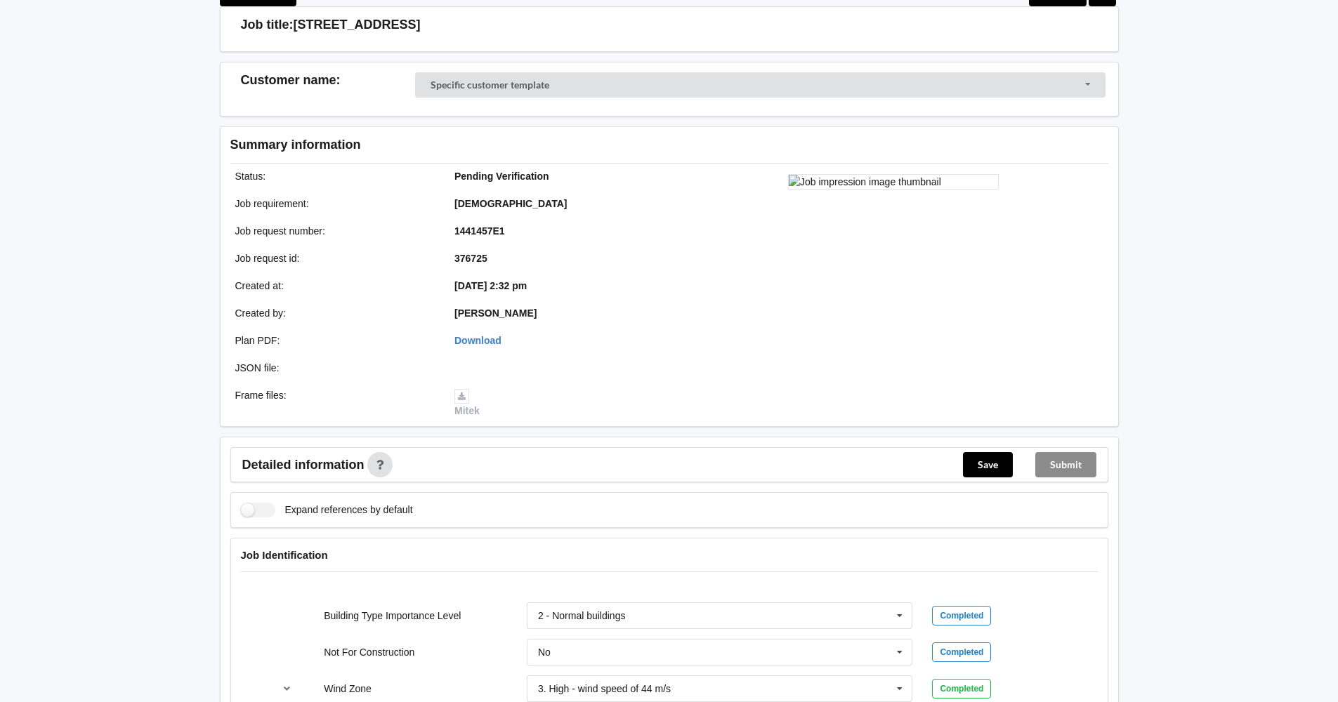
scroll to position [77, 0]
click at [974, 464] on button "Save" at bounding box center [988, 465] width 50 height 25
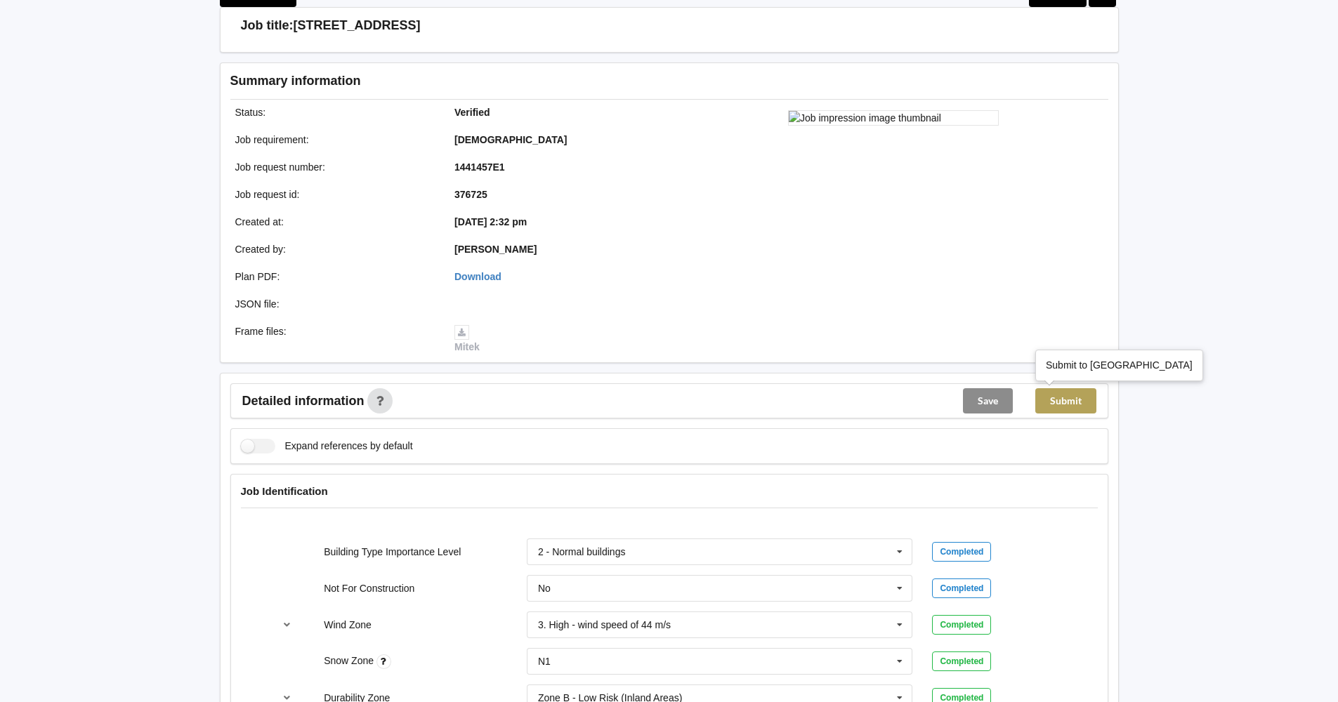
click at [1063, 398] on button "Submit" at bounding box center [1065, 400] width 61 height 25
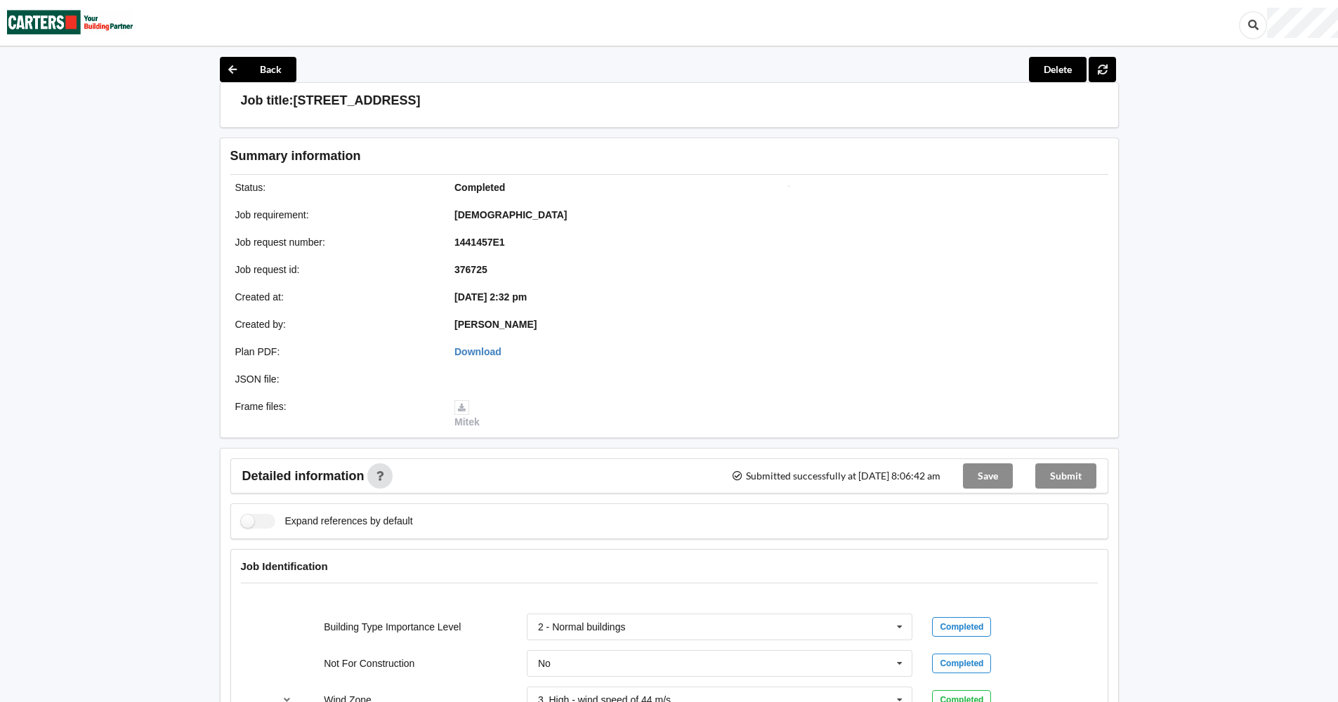
scroll to position [0, 0]
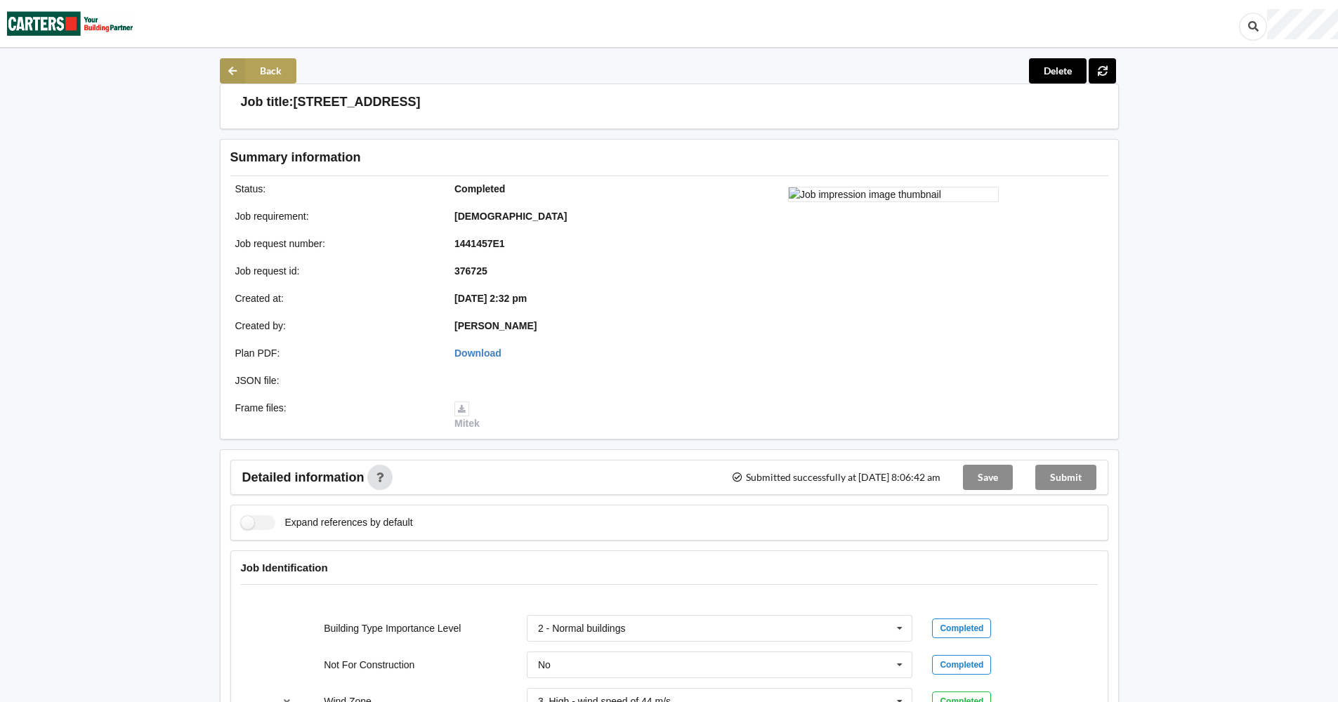
click at [268, 63] on button "Back" at bounding box center [258, 70] width 77 height 25
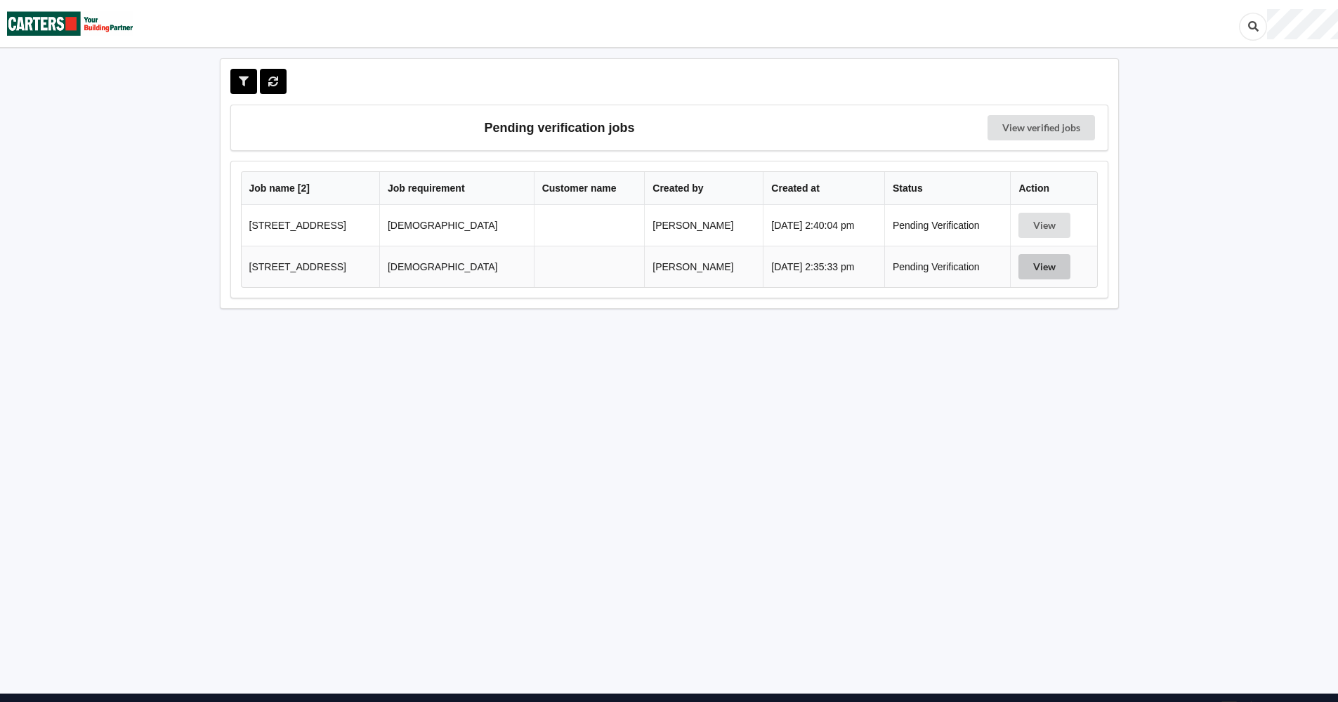
click at [1044, 265] on button "View" at bounding box center [1044, 266] width 52 height 25
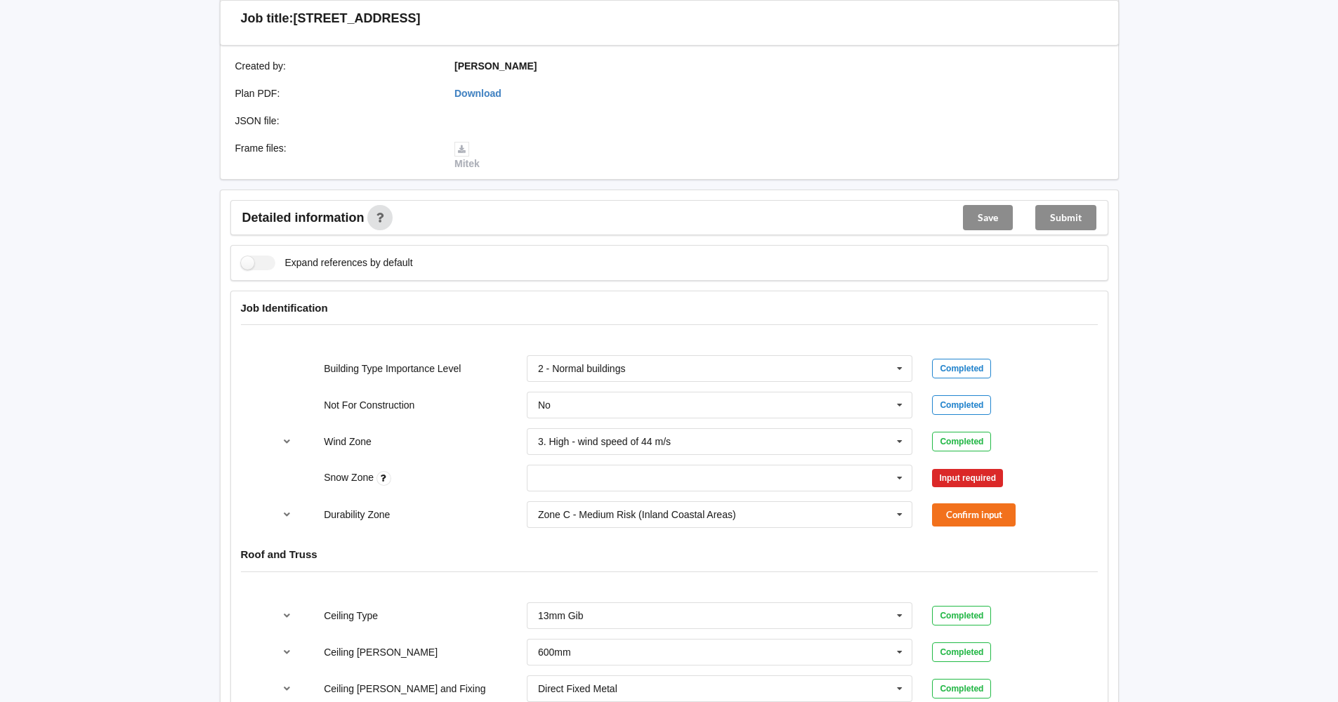
scroll to position [351, 0]
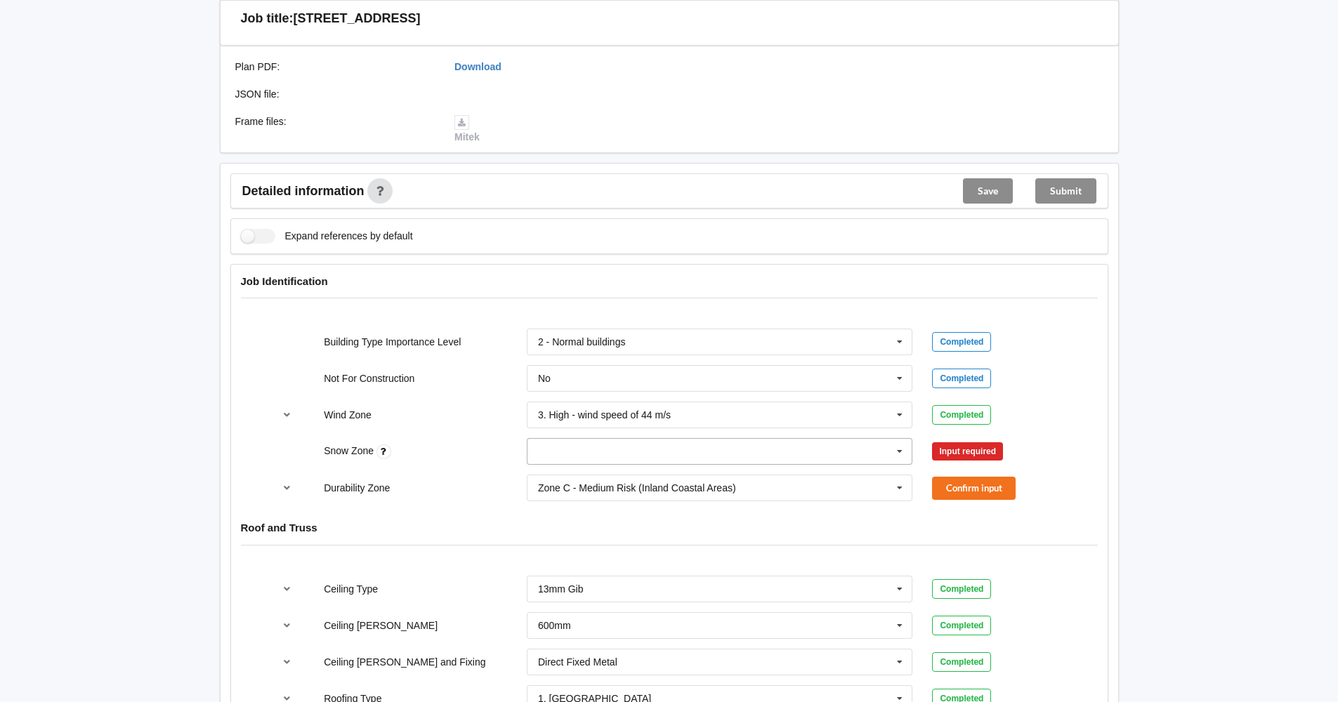
click at [900, 453] on icon at bounding box center [899, 452] width 21 height 26
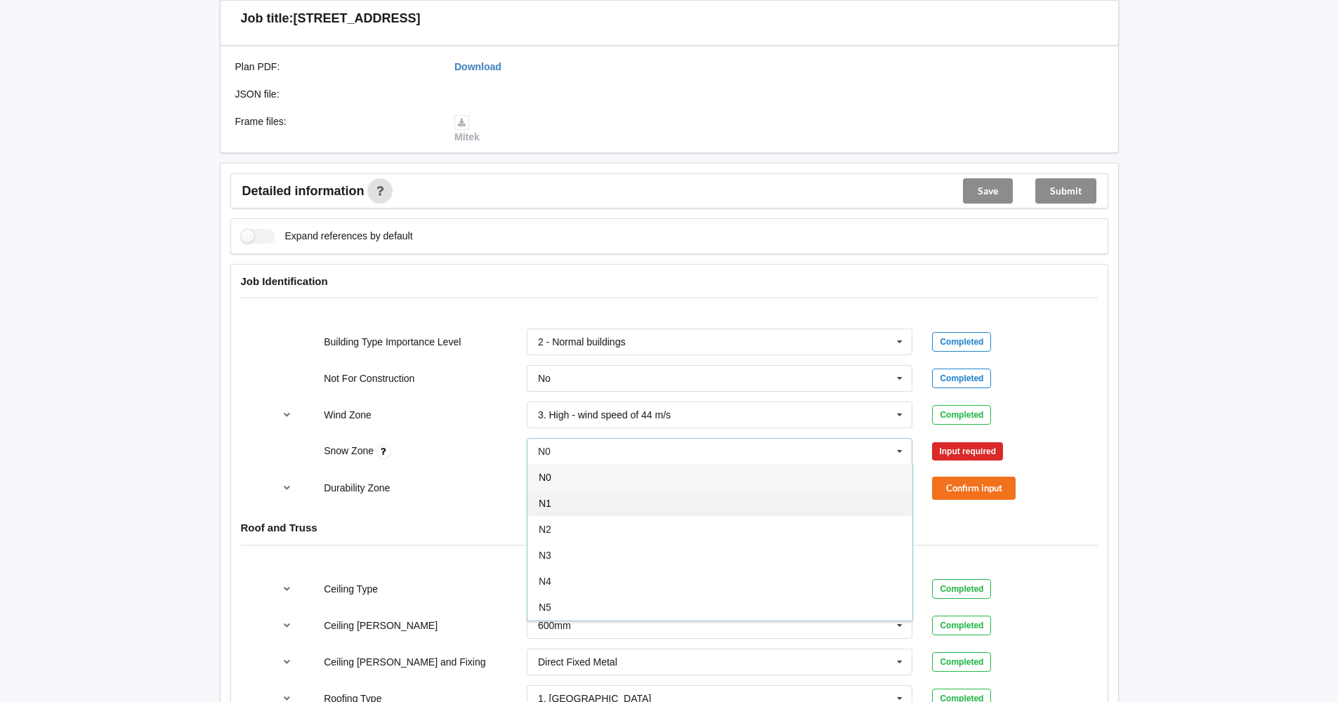
click at [843, 496] on div "N1" at bounding box center [719, 503] width 385 height 26
click at [902, 490] on icon at bounding box center [899, 488] width 21 height 26
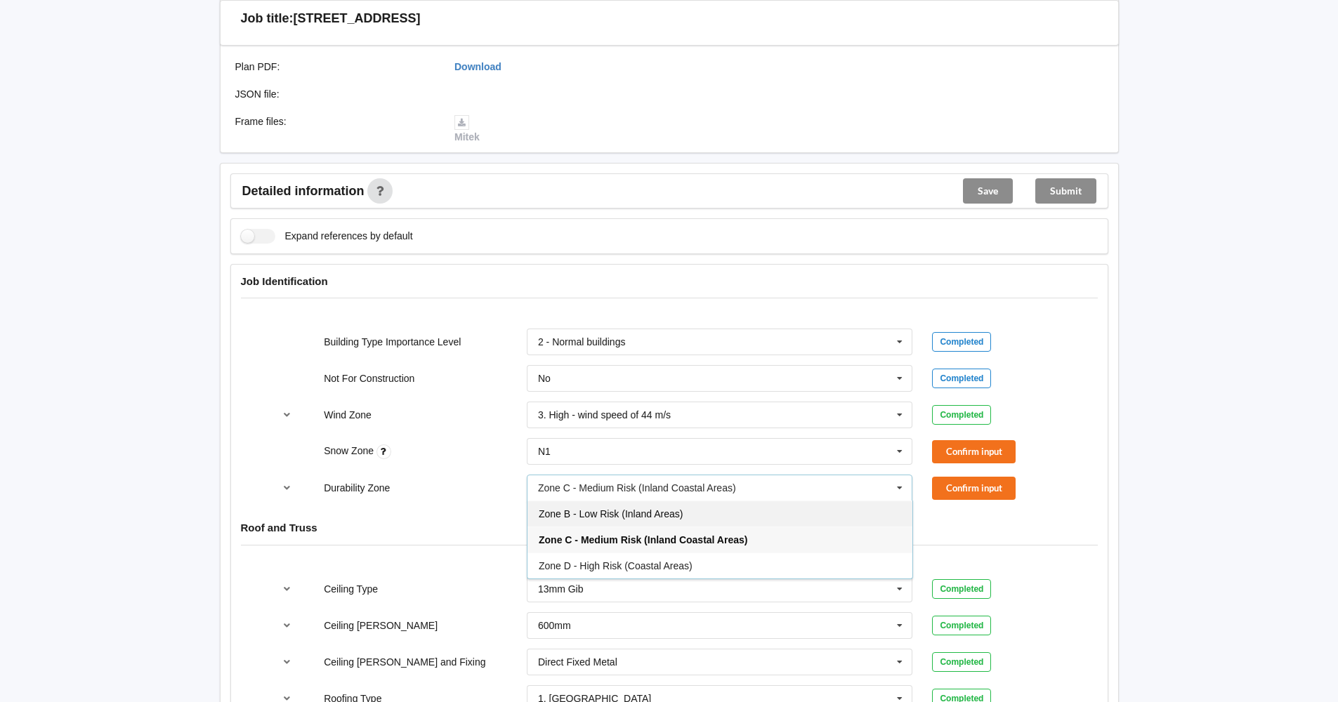
click at [855, 511] on div "Zone B - Low Risk (Inland Areas)" at bounding box center [719, 514] width 385 height 26
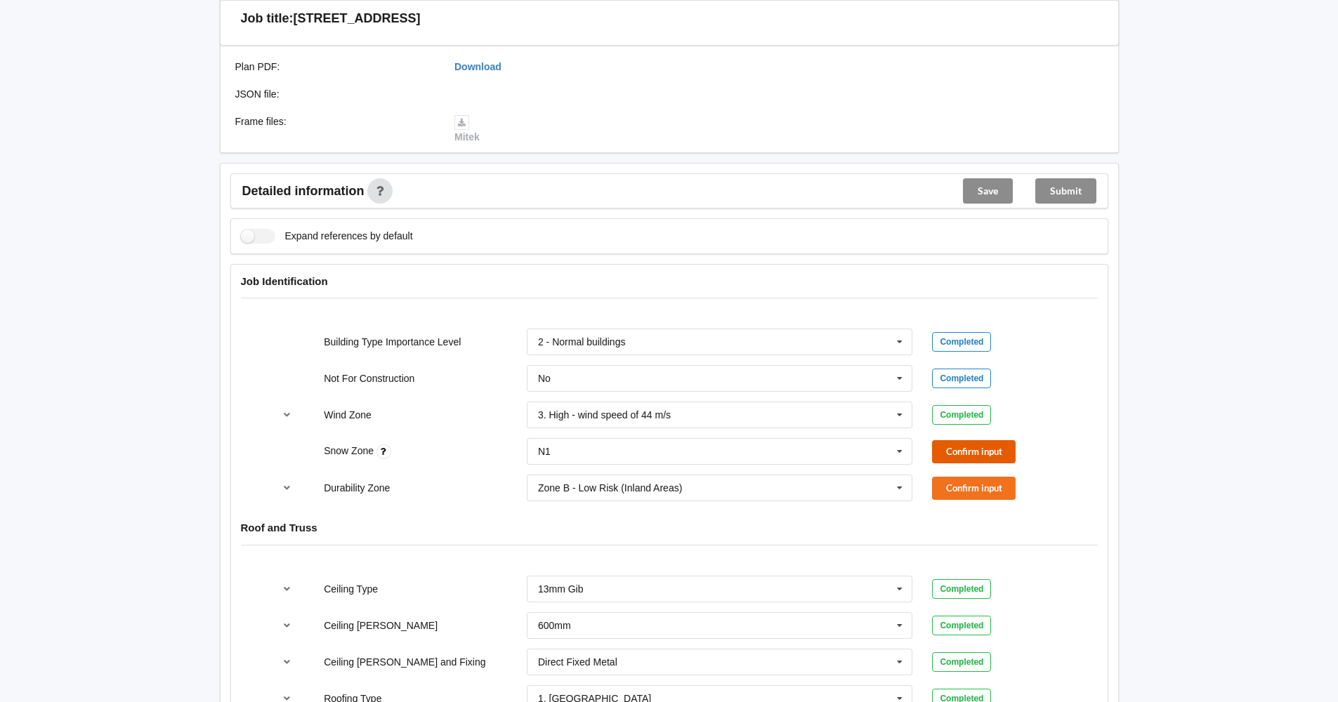
click at [942, 452] on button "Confirm input" at bounding box center [974, 451] width 84 height 23
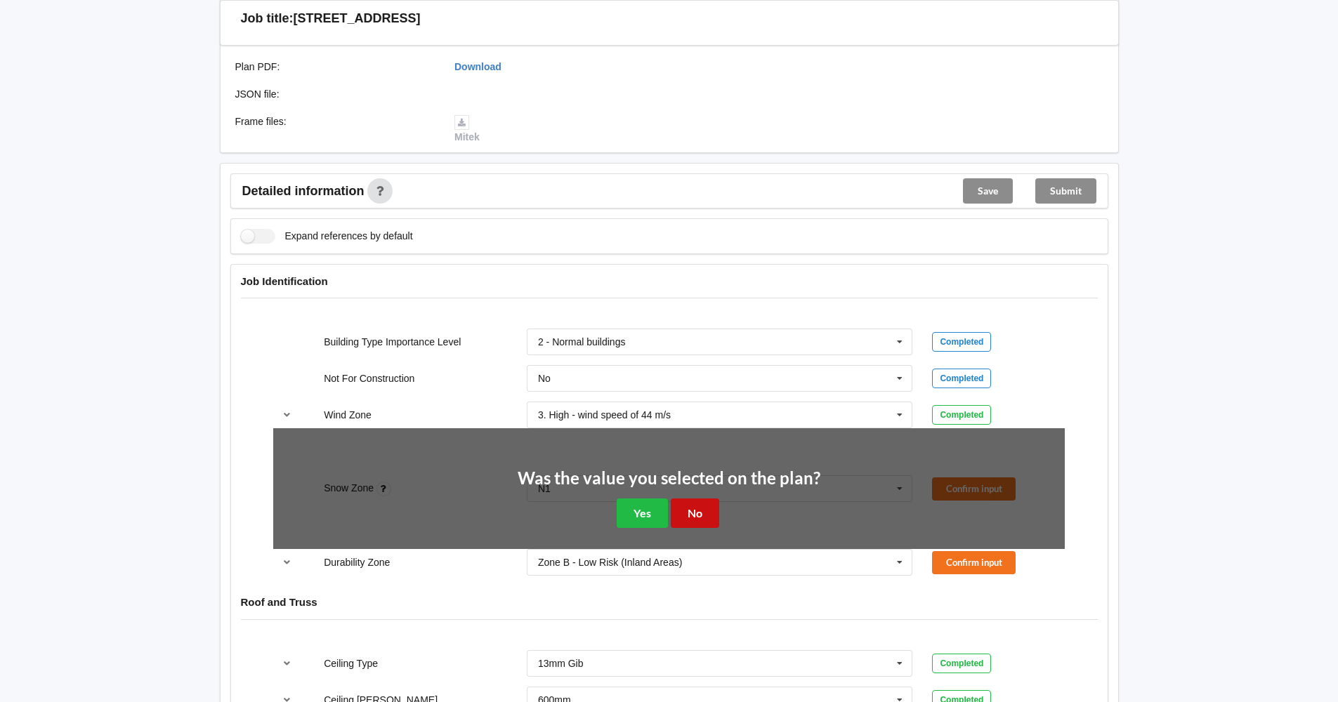
click at [697, 509] on button "No" at bounding box center [695, 513] width 48 height 29
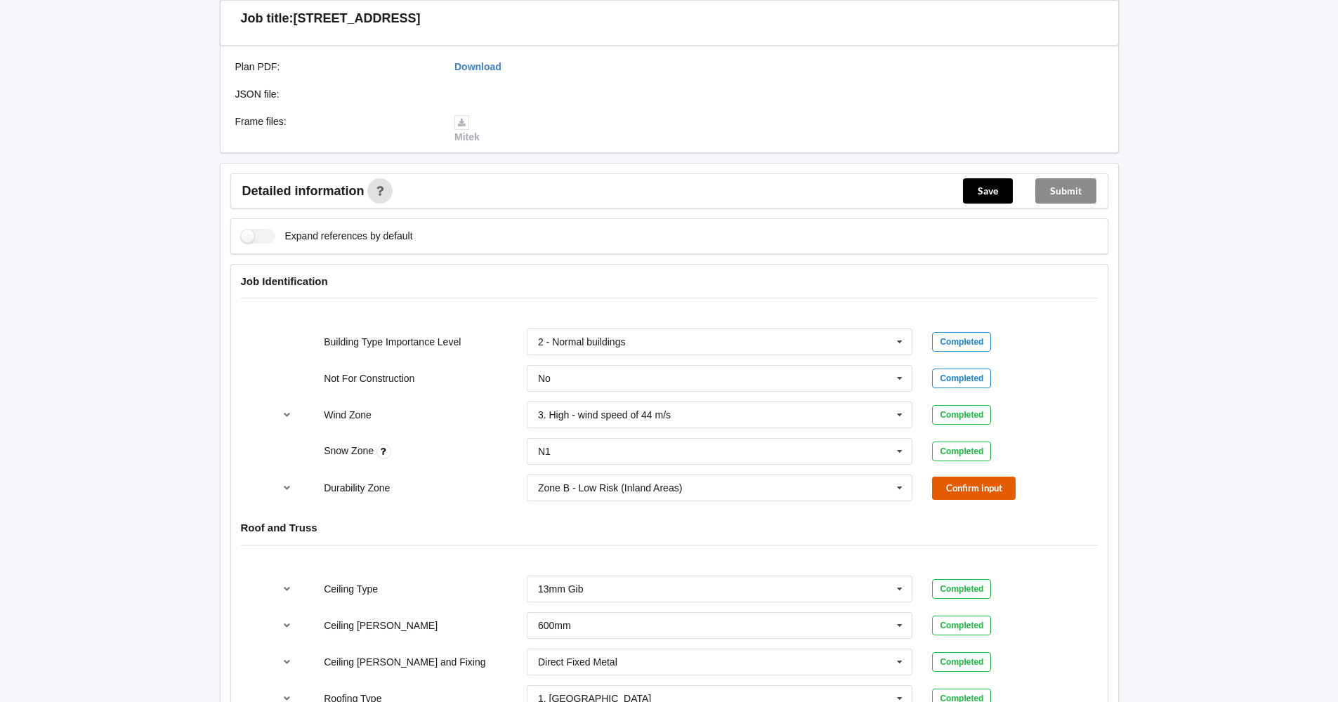
click at [943, 490] on button "Confirm input" at bounding box center [974, 488] width 84 height 23
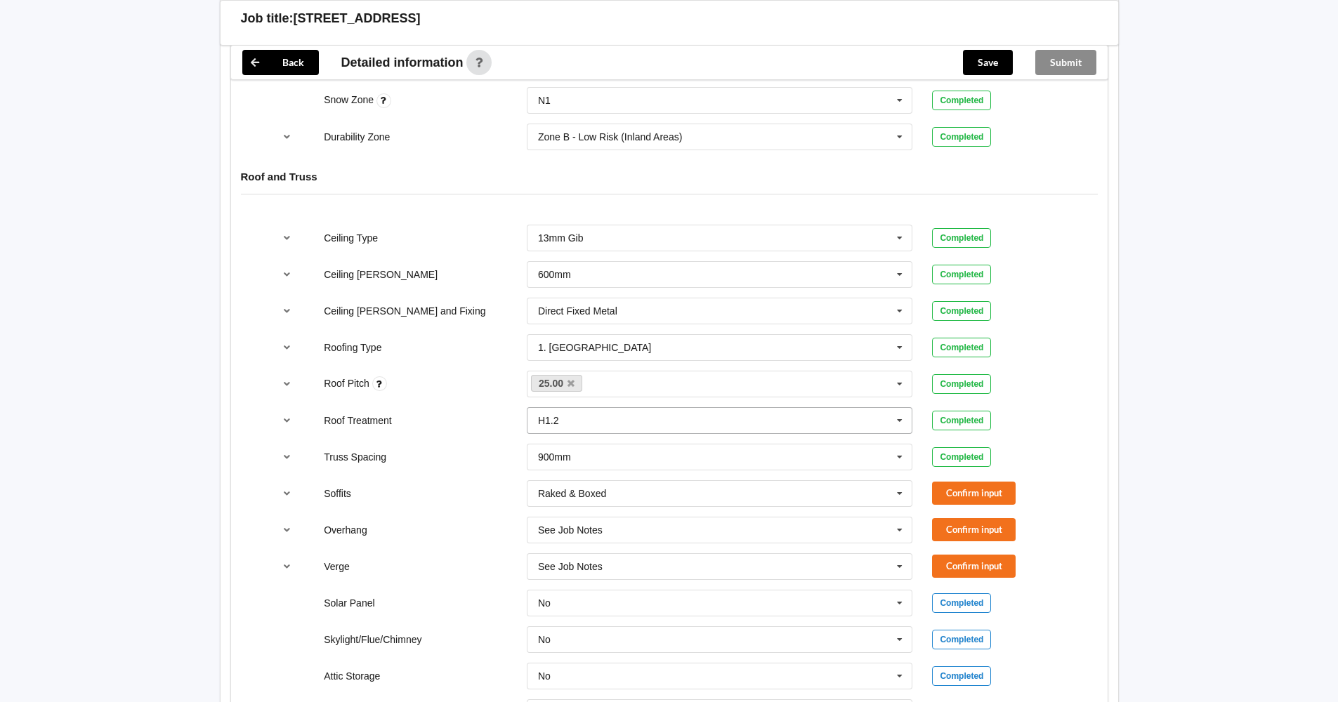
scroll to position [773, 0]
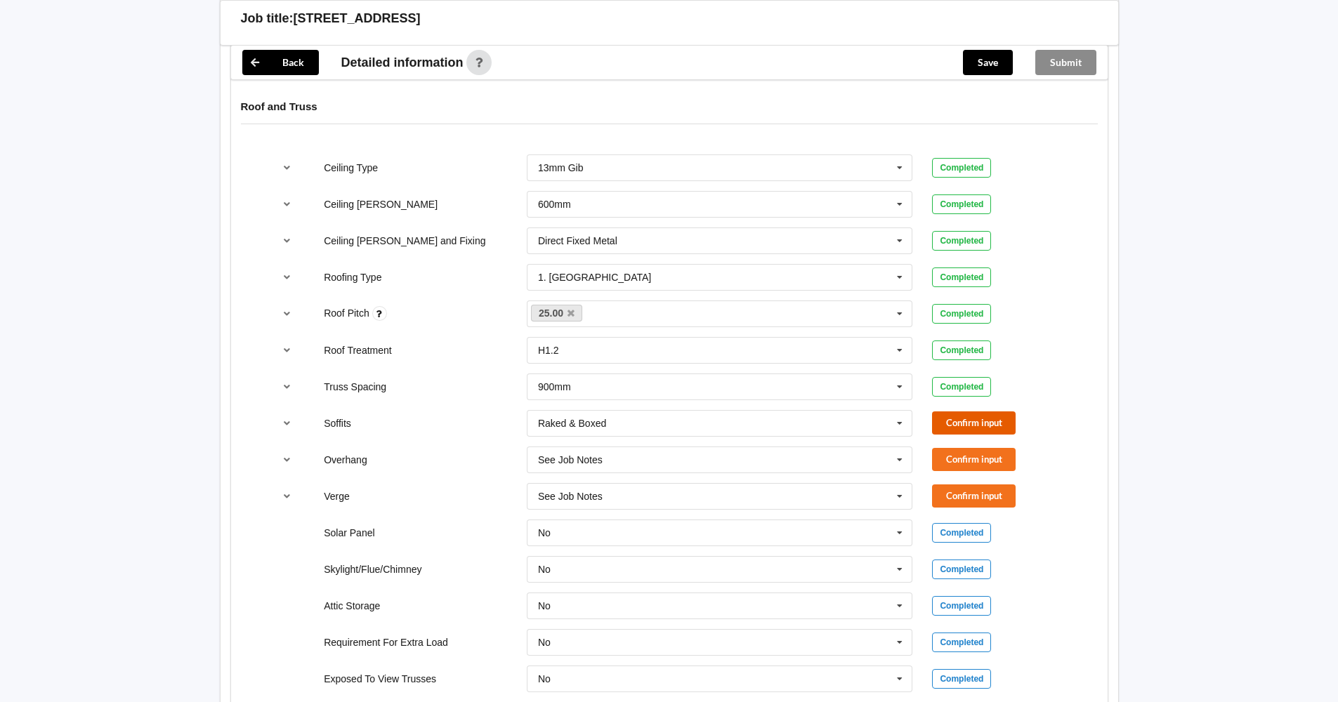
click at [961, 419] on button "Confirm input" at bounding box center [974, 423] width 84 height 23
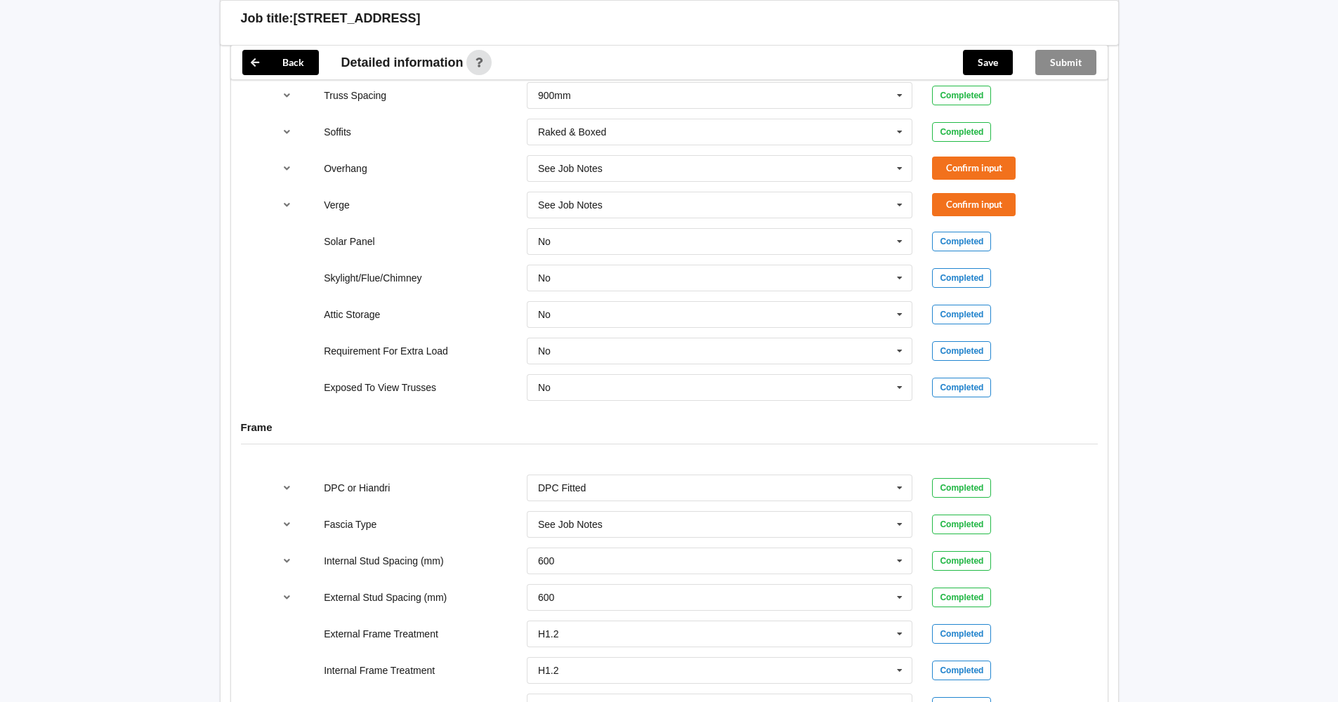
scroll to position [849, 0]
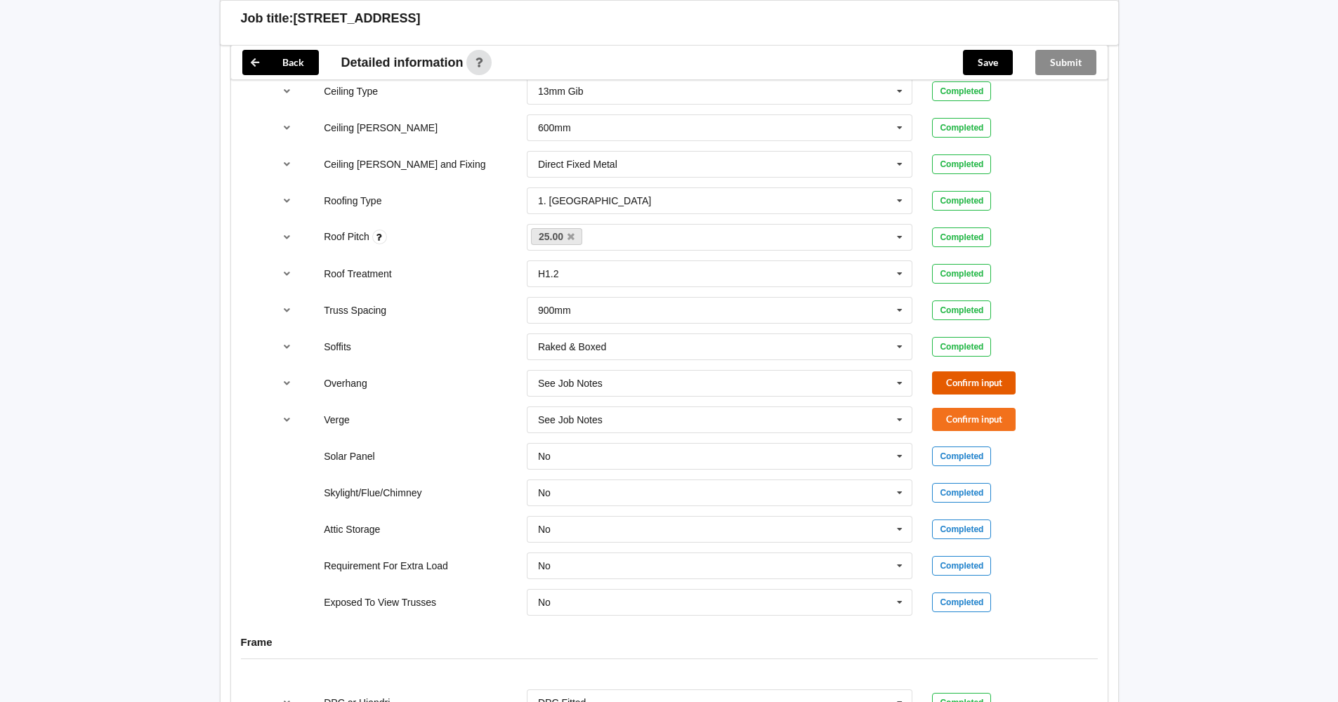
click at [957, 383] on button "Confirm input" at bounding box center [974, 383] width 84 height 23
click at [956, 416] on button "Confirm input" at bounding box center [974, 419] width 84 height 23
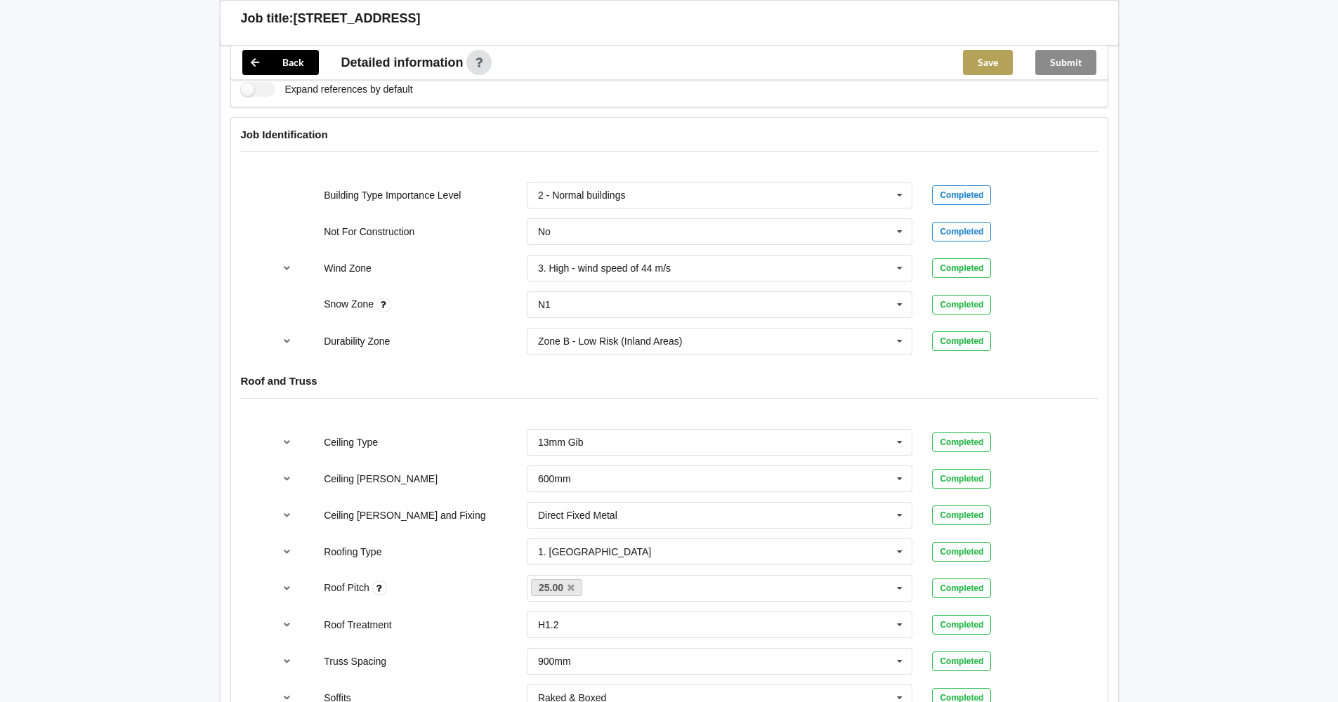
click at [987, 67] on button "Save" at bounding box center [988, 62] width 50 height 25
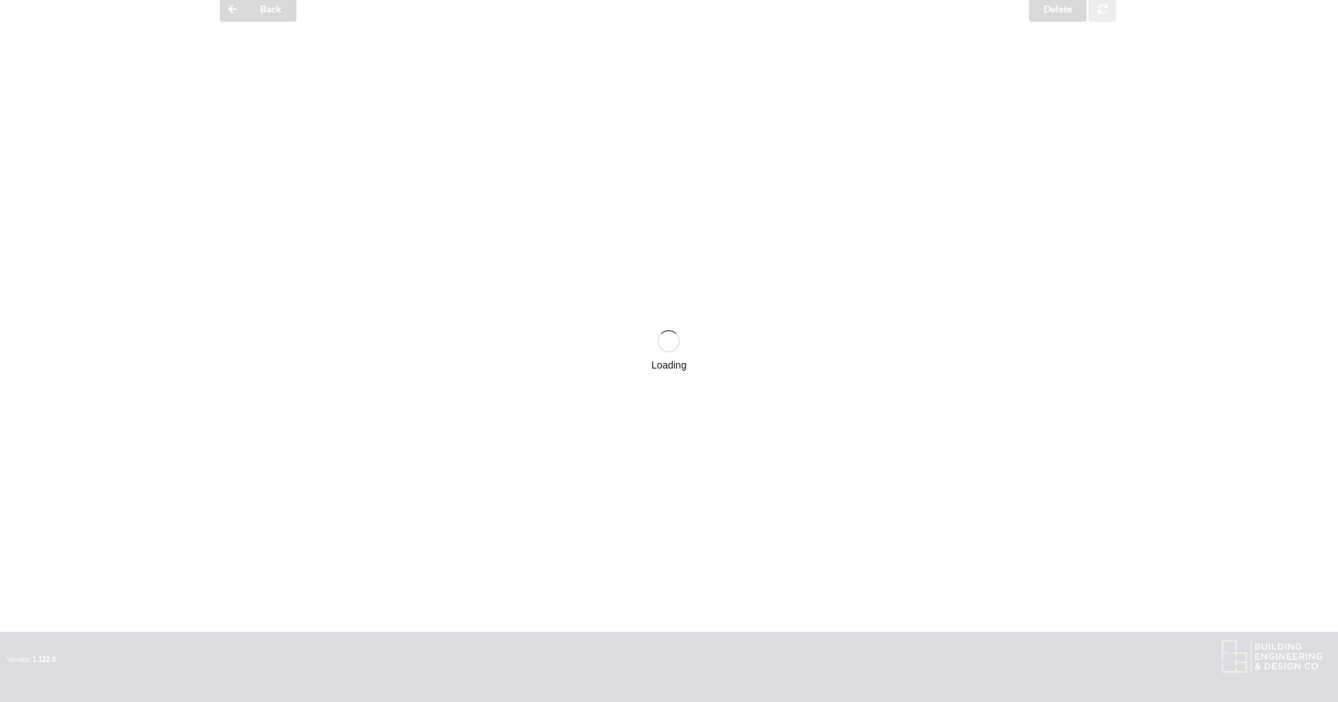
scroll to position [498, 0]
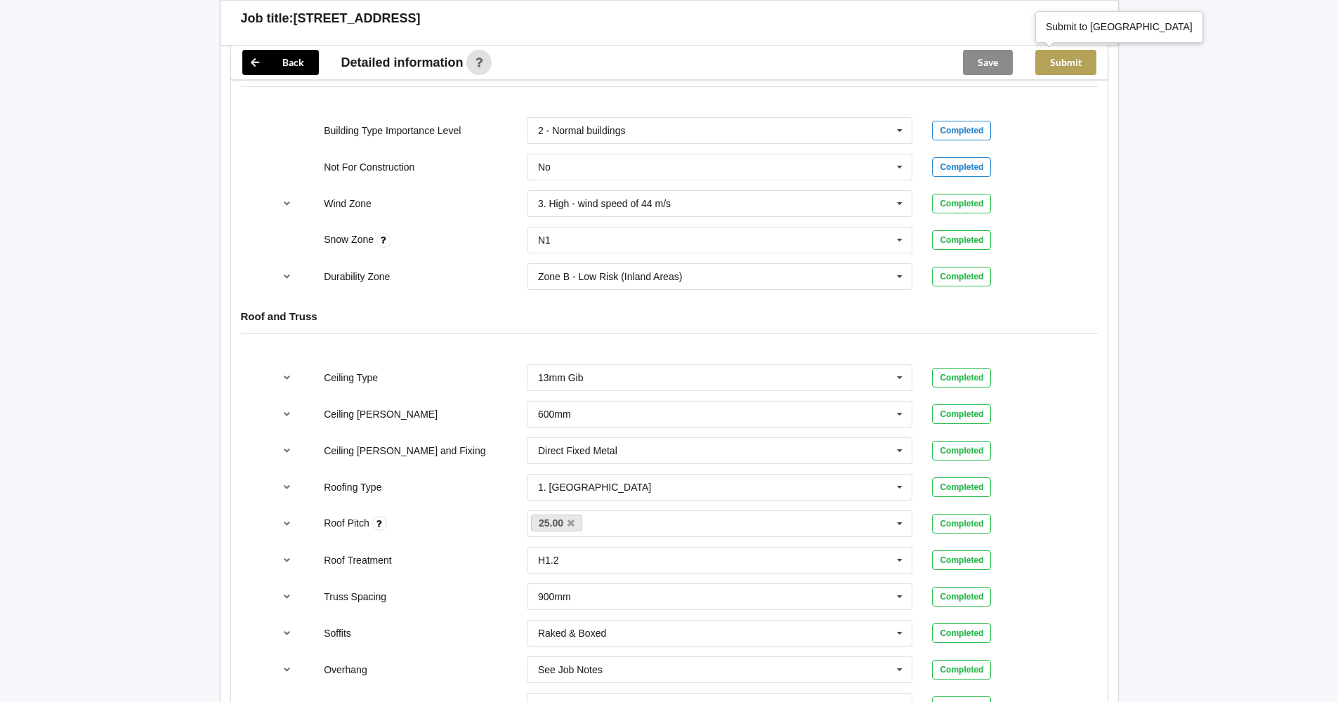
click at [1058, 60] on button "Submit" at bounding box center [1065, 62] width 61 height 25
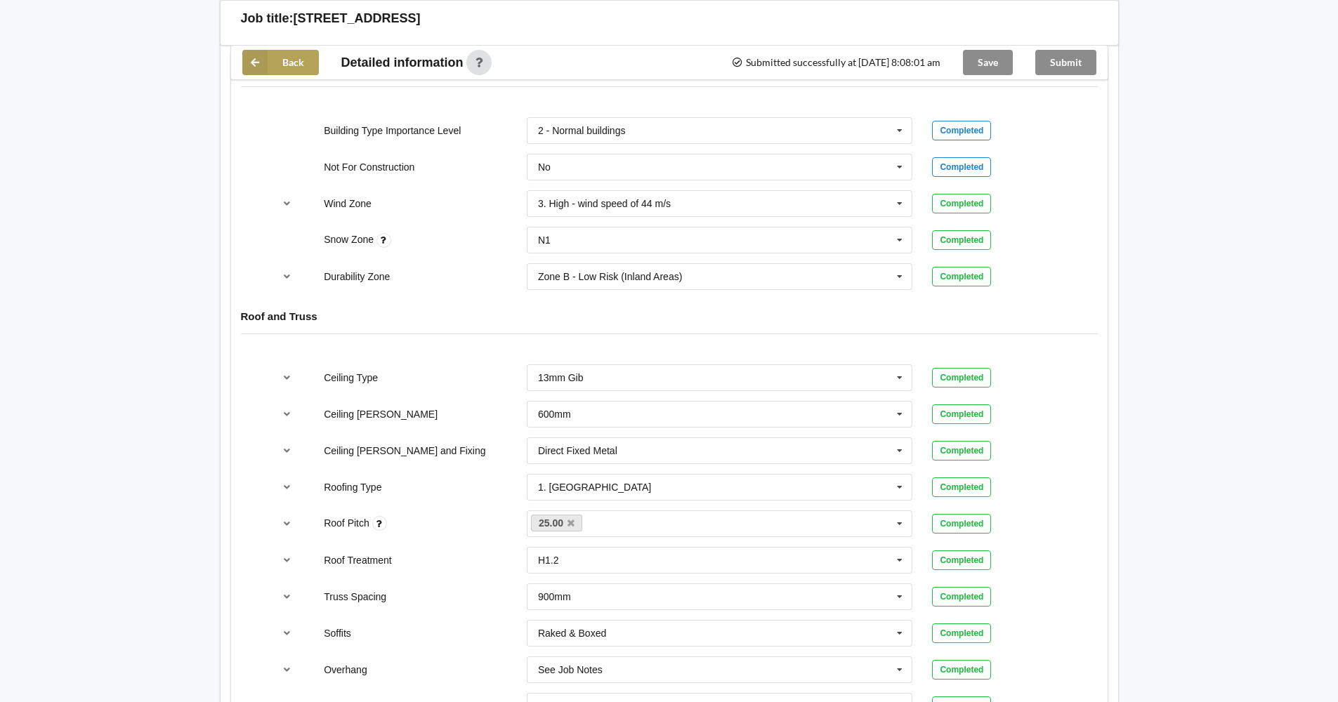
click at [270, 61] on button "Back" at bounding box center [280, 62] width 77 height 25
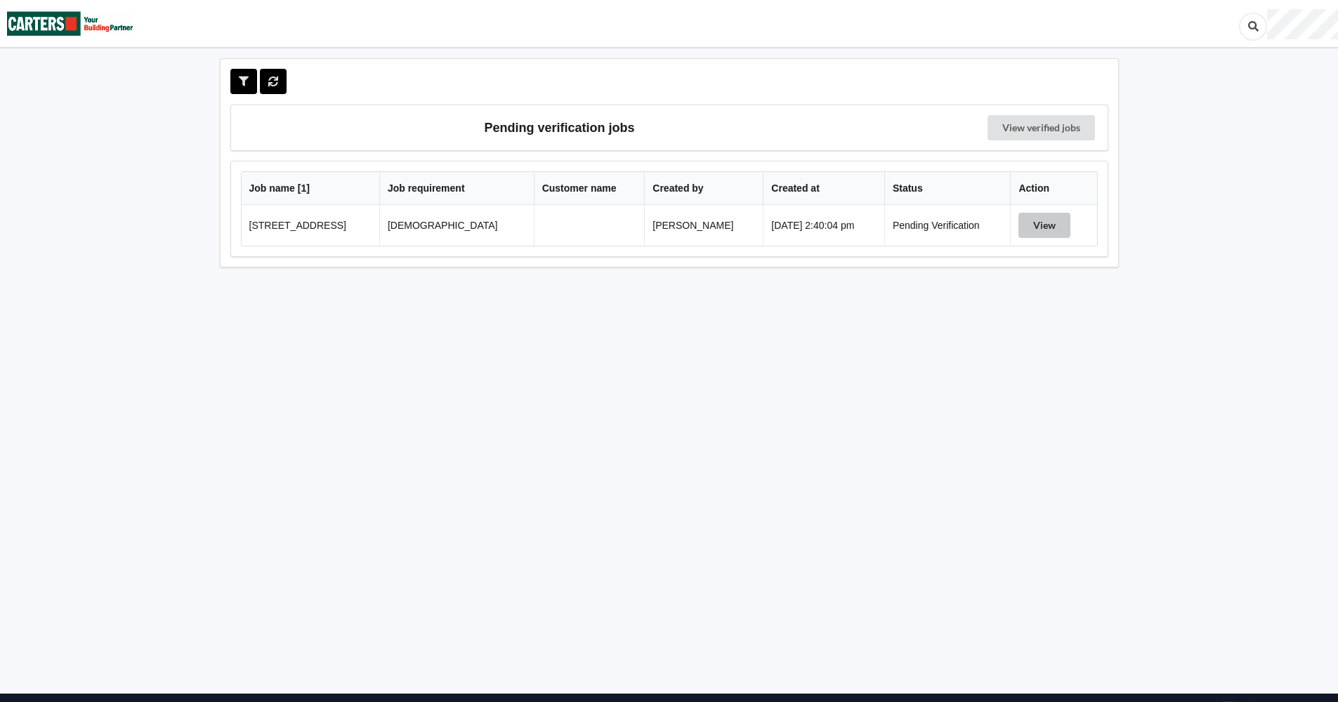
click at [1042, 223] on button "View" at bounding box center [1044, 225] width 52 height 25
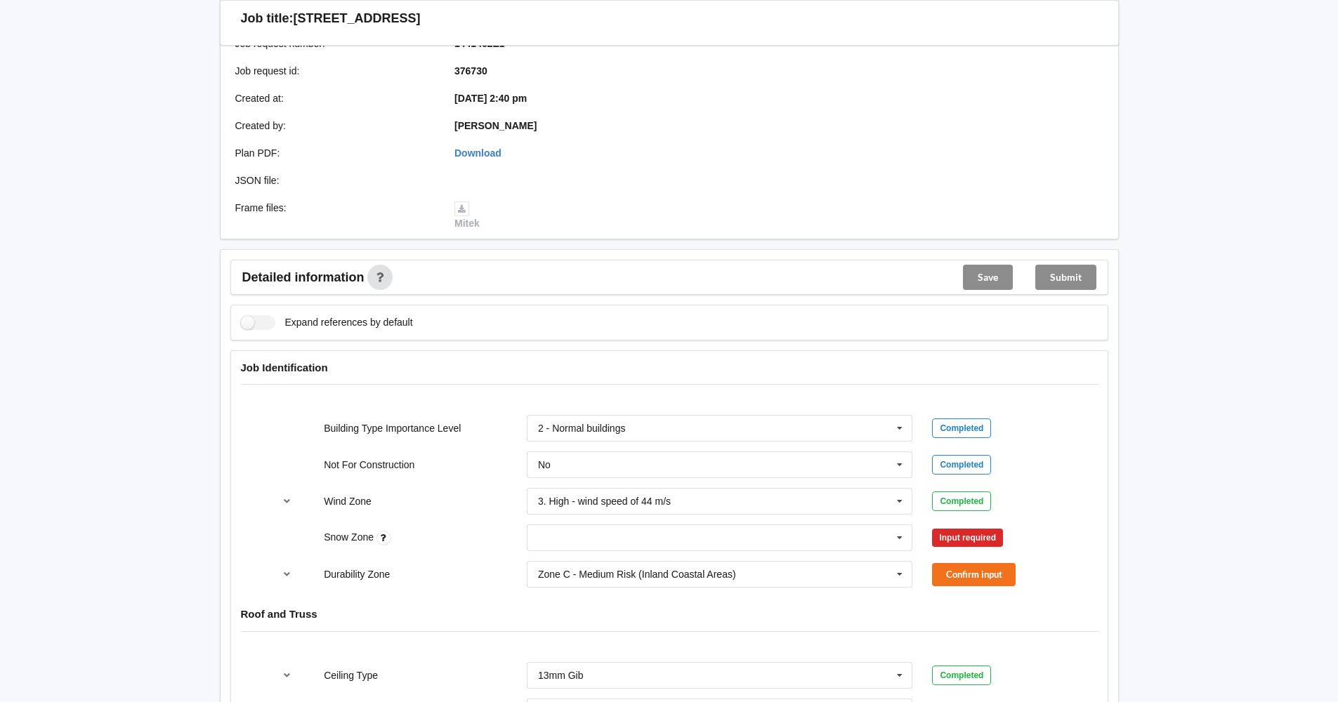
scroll to position [281, 0]
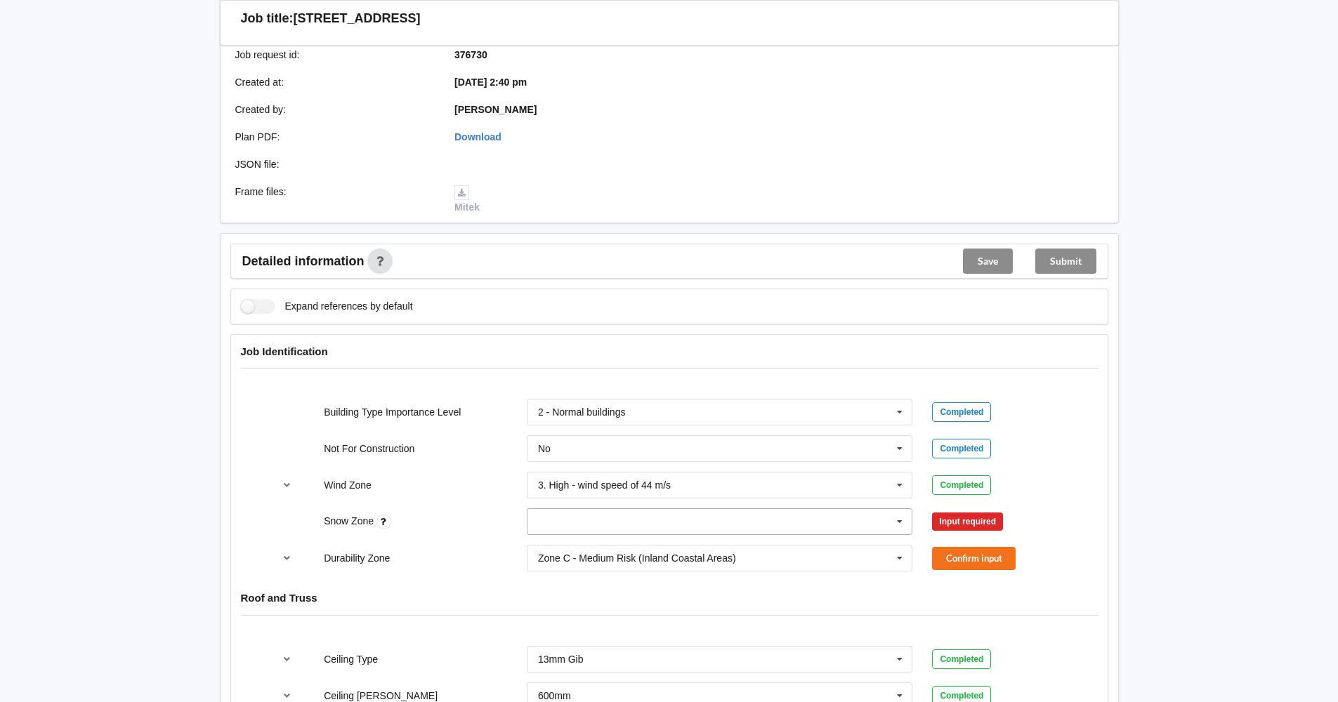
click at [899, 517] on icon at bounding box center [899, 522] width 21 height 26
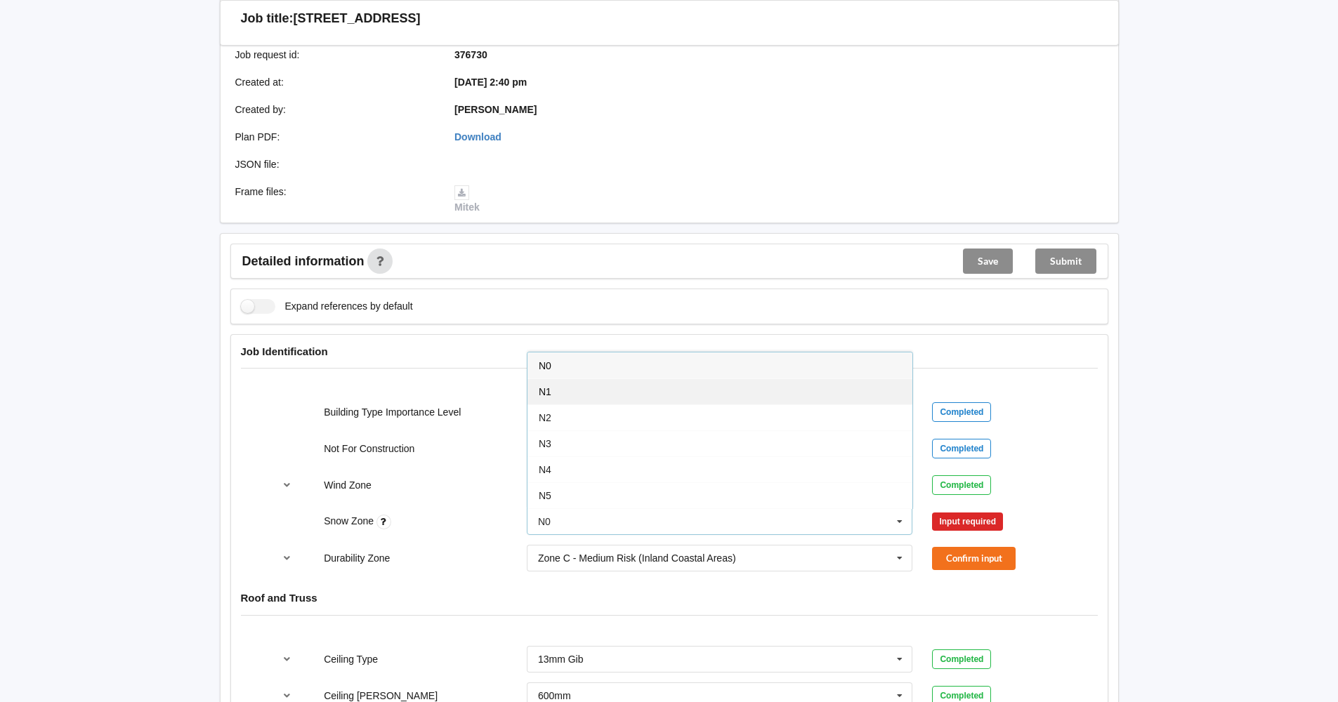
click at [824, 379] on div "N1" at bounding box center [719, 392] width 385 height 26
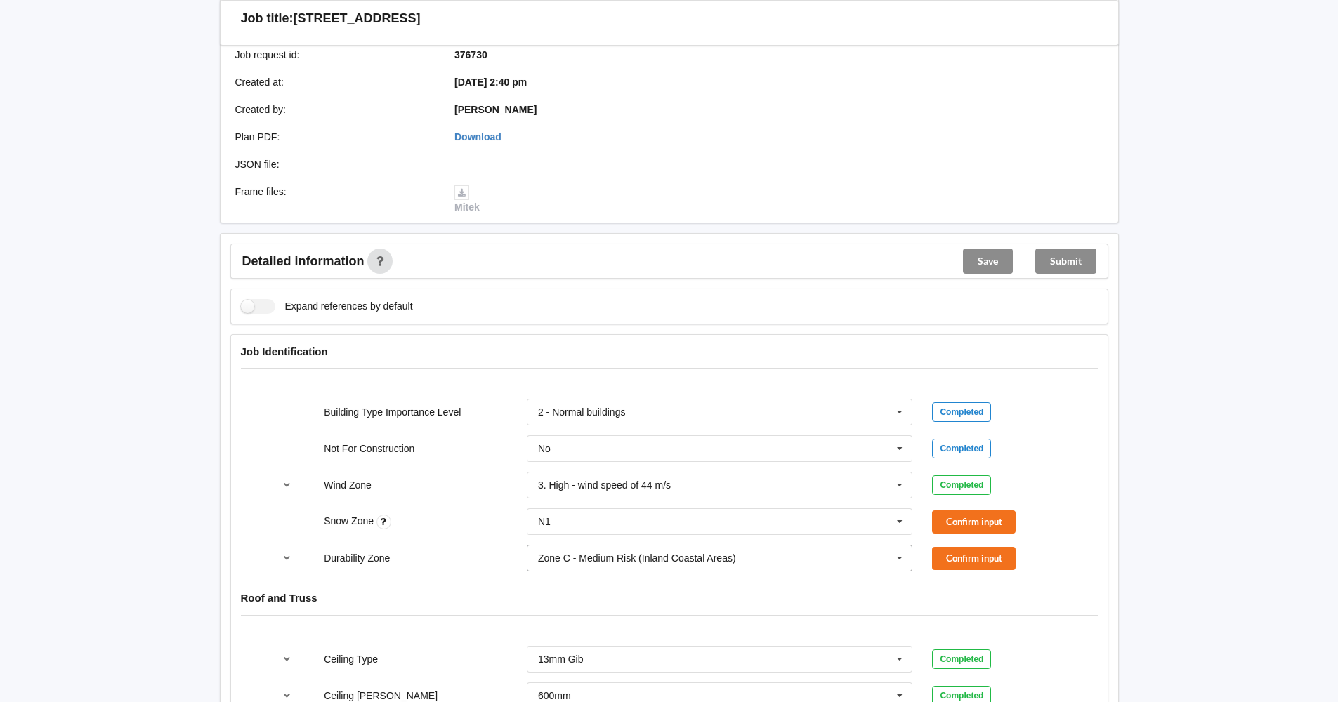
click at [902, 556] on icon at bounding box center [899, 559] width 21 height 26
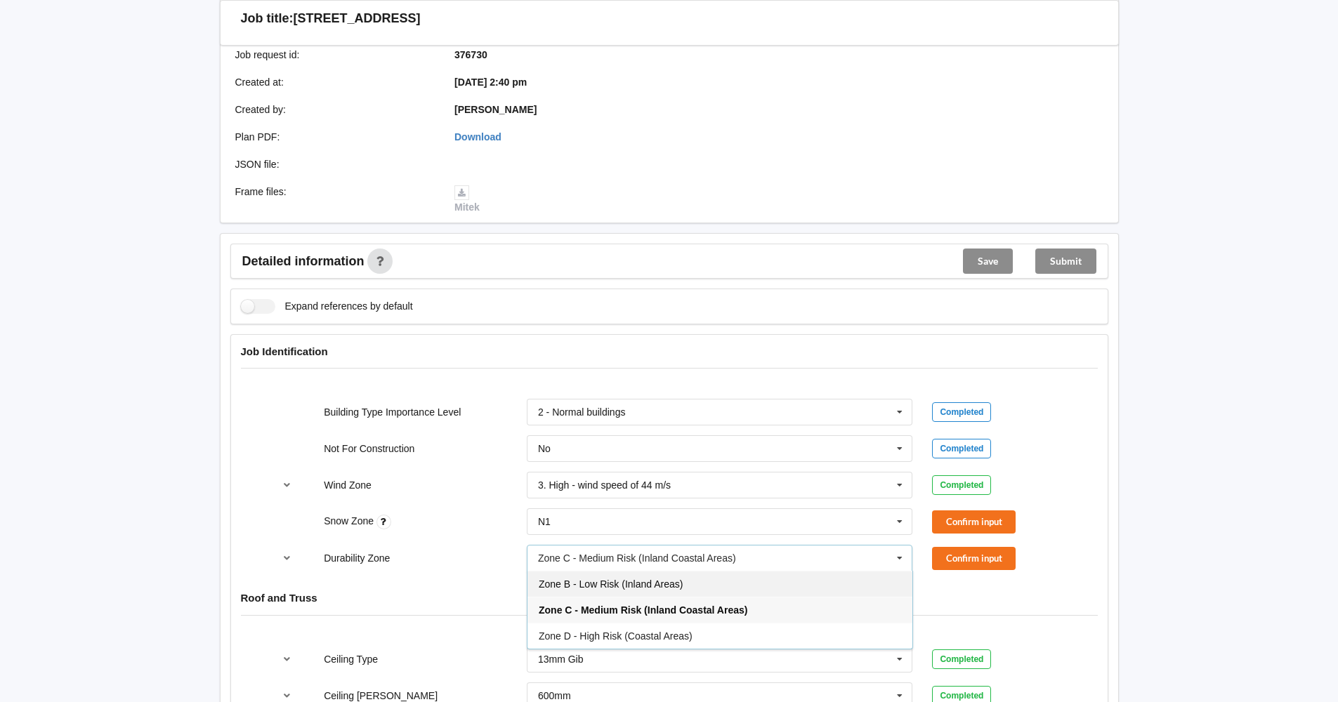
click at [840, 584] on div "Zone B - Low Risk (Inland Areas)" at bounding box center [719, 584] width 385 height 26
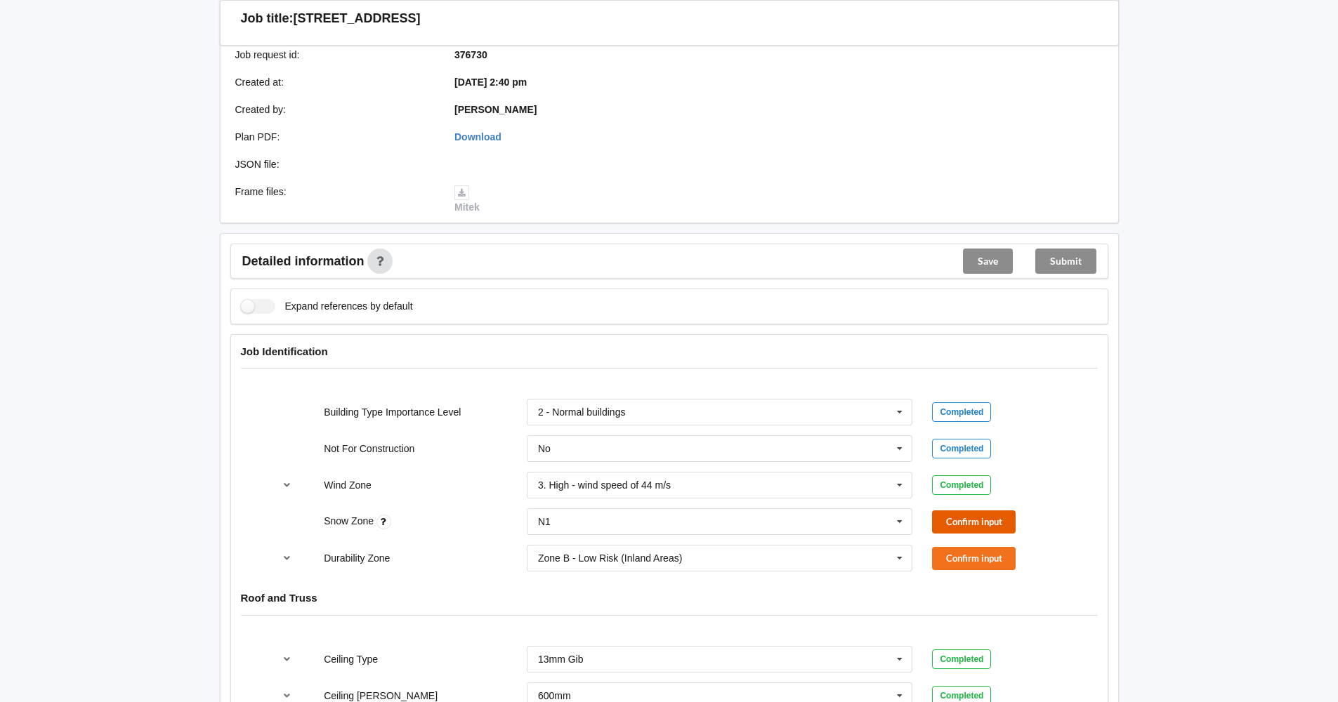
click at [976, 523] on button "Confirm input" at bounding box center [974, 522] width 84 height 23
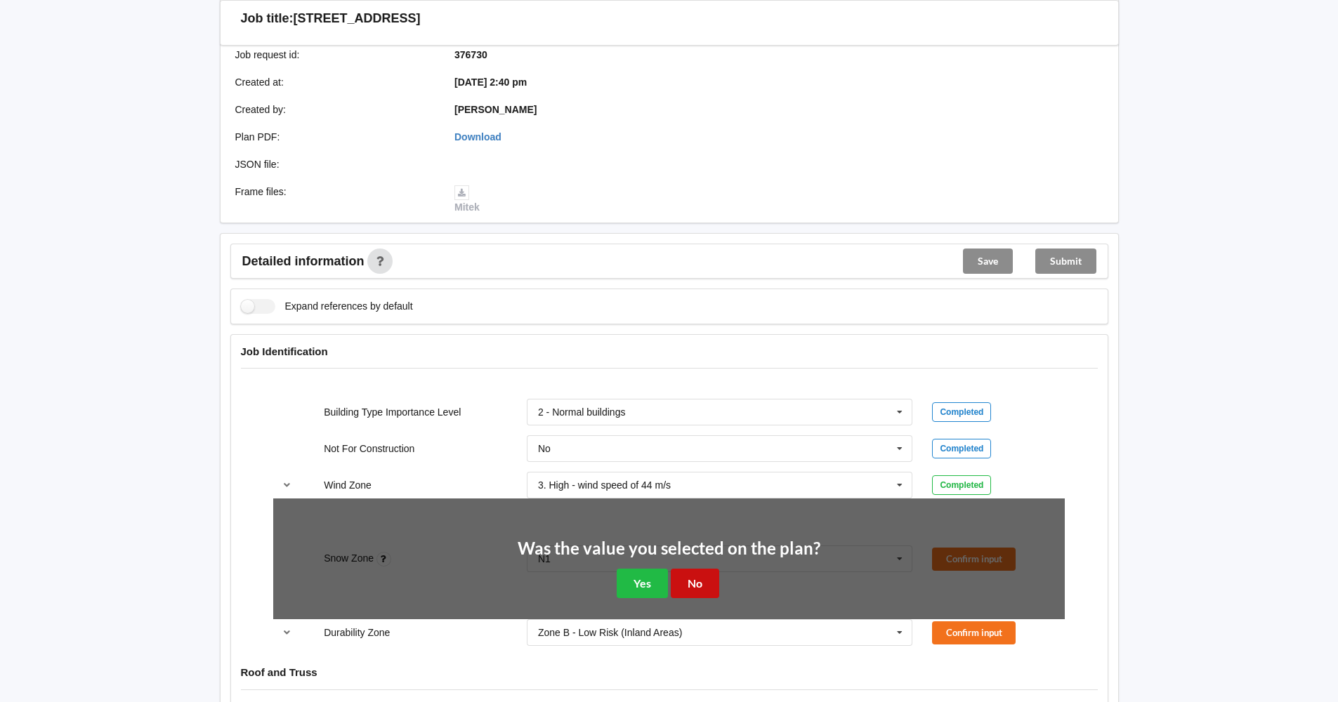
click at [690, 586] on button "No" at bounding box center [695, 583] width 48 height 29
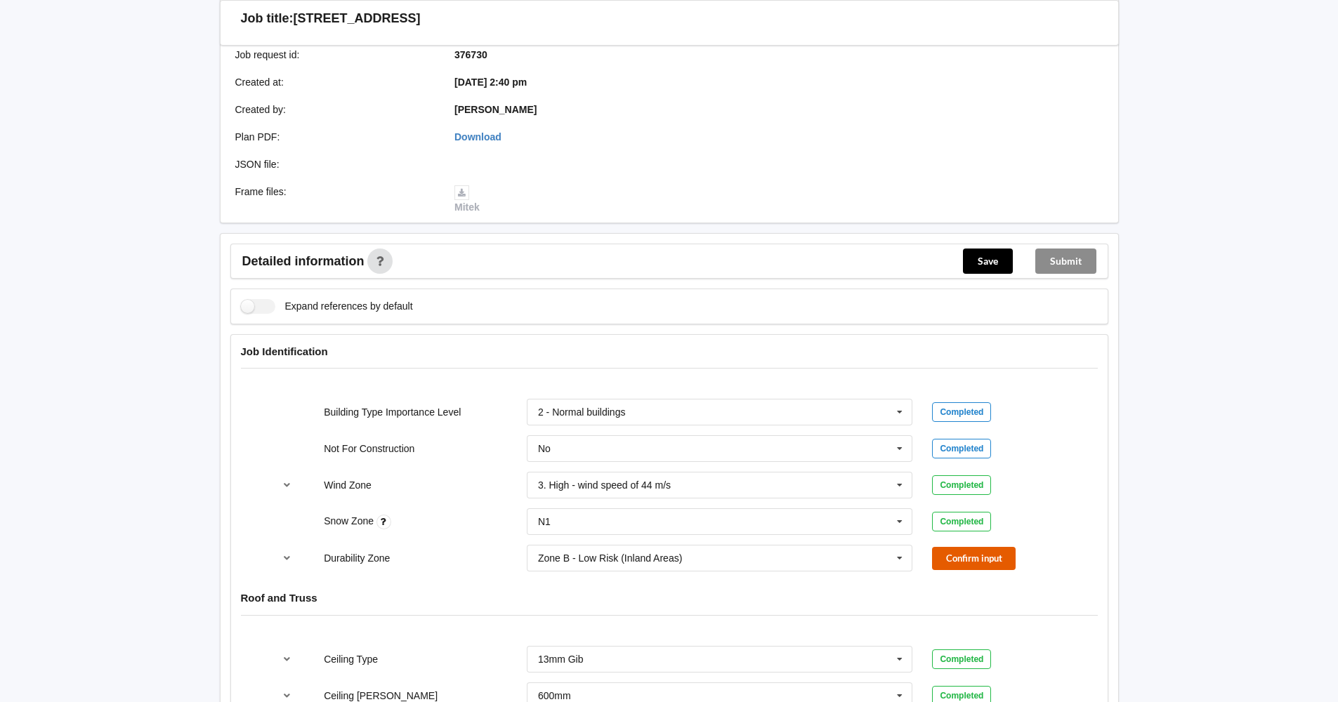
click at [976, 553] on button "Confirm input" at bounding box center [974, 558] width 84 height 23
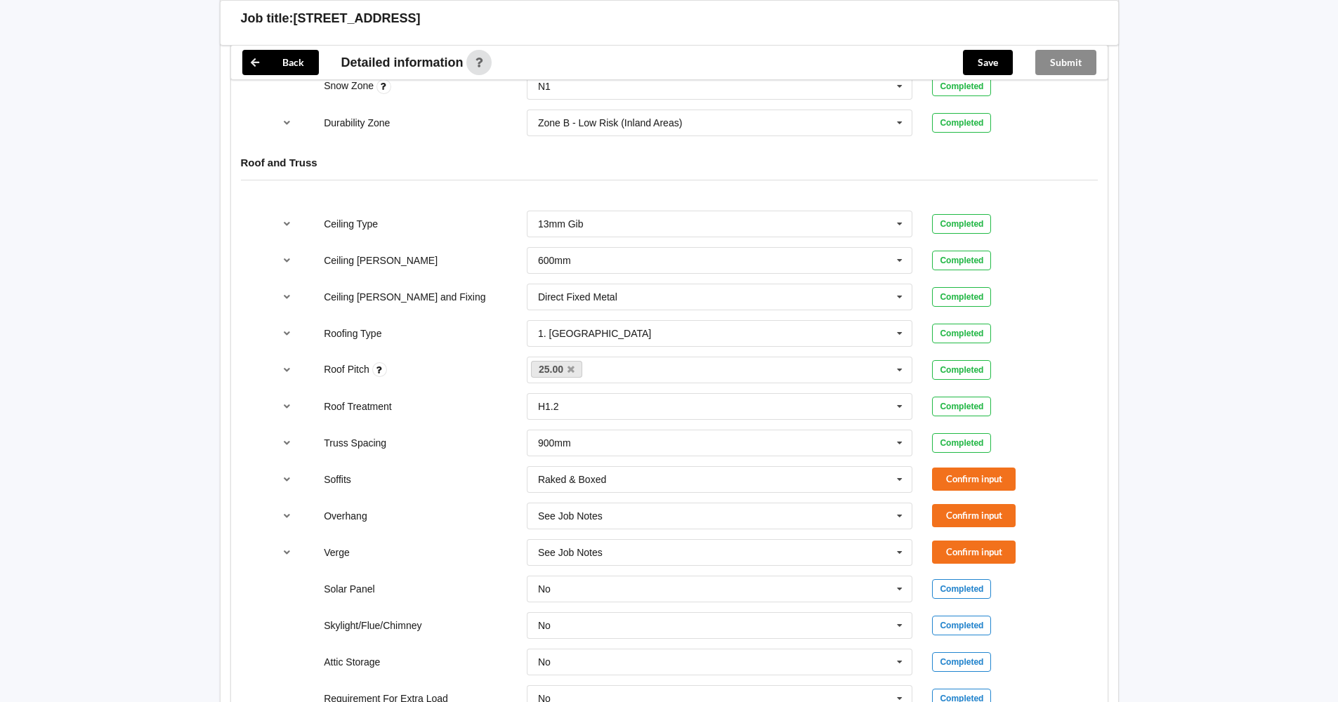
scroll to position [773, 0]
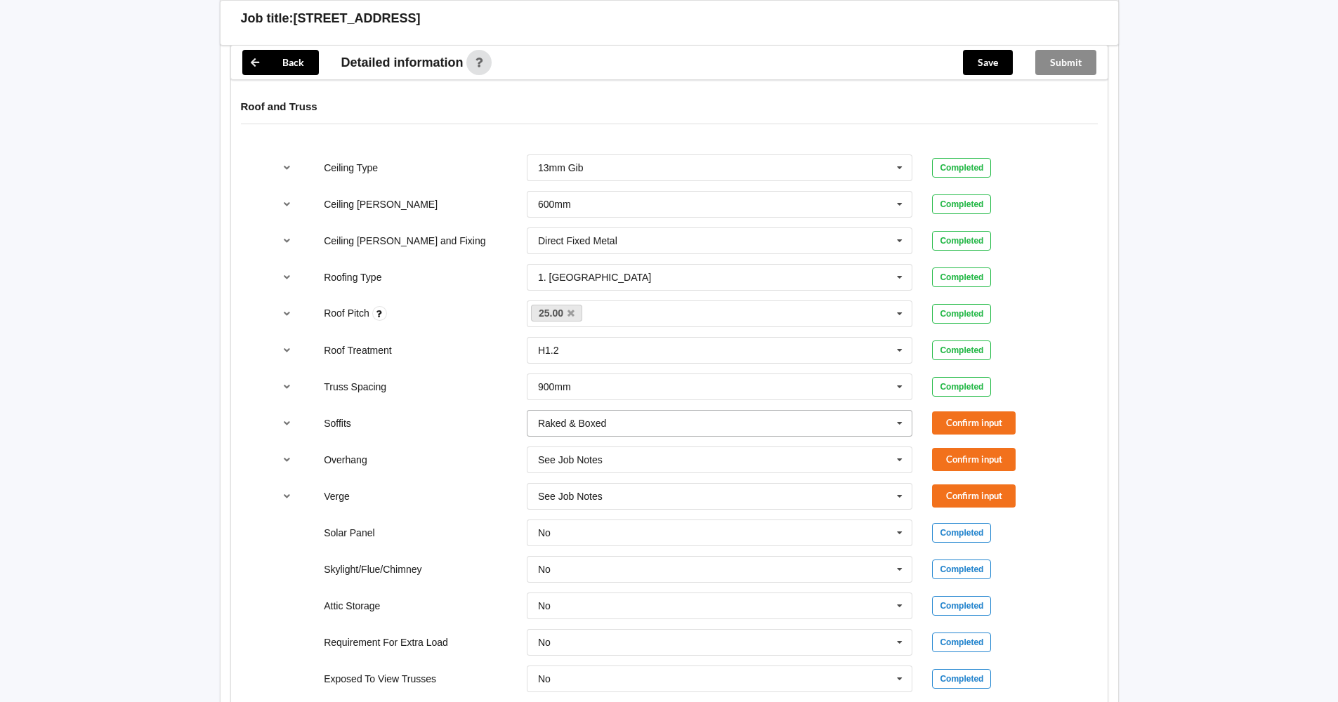
click at [901, 424] on icon at bounding box center [899, 424] width 21 height 26
click at [841, 448] on div "Boxed" at bounding box center [719, 449] width 385 height 26
click at [994, 414] on button "Confirm input" at bounding box center [974, 423] width 84 height 23
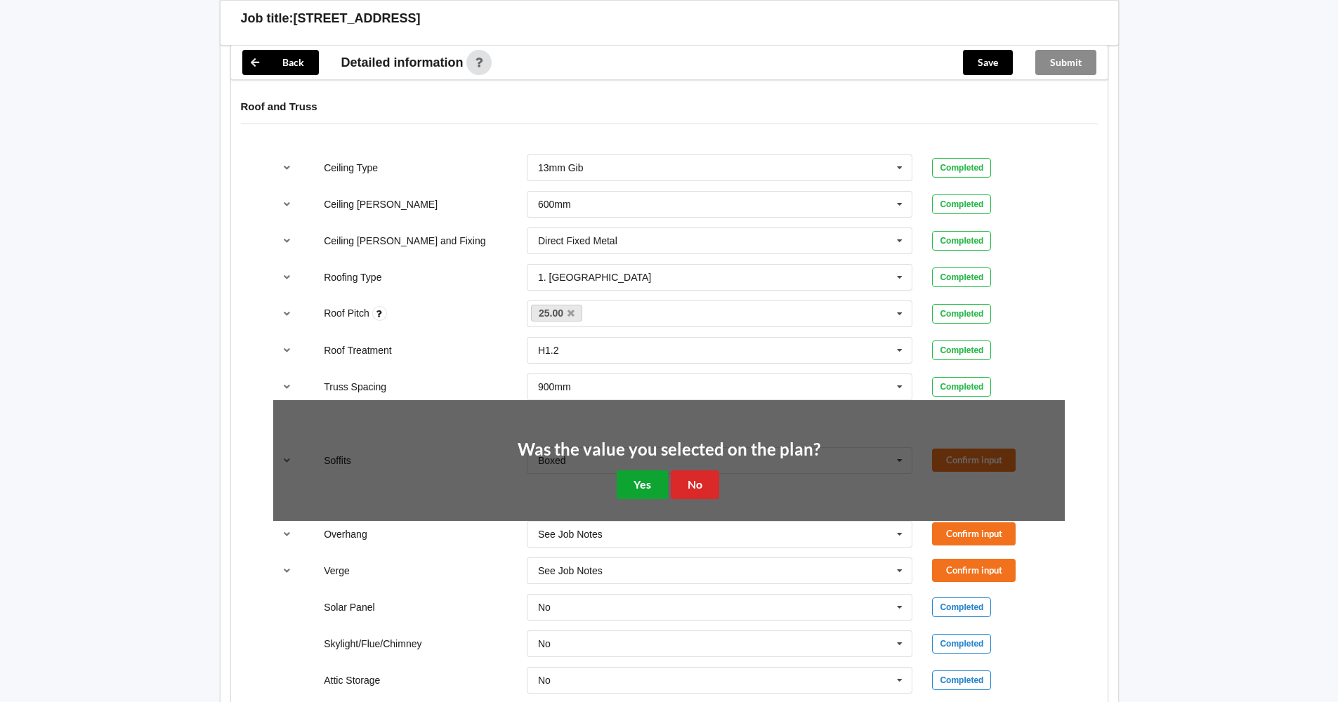
click at [649, 485] on button "Yes" at bounding box center [642, 485] width 51 height 29
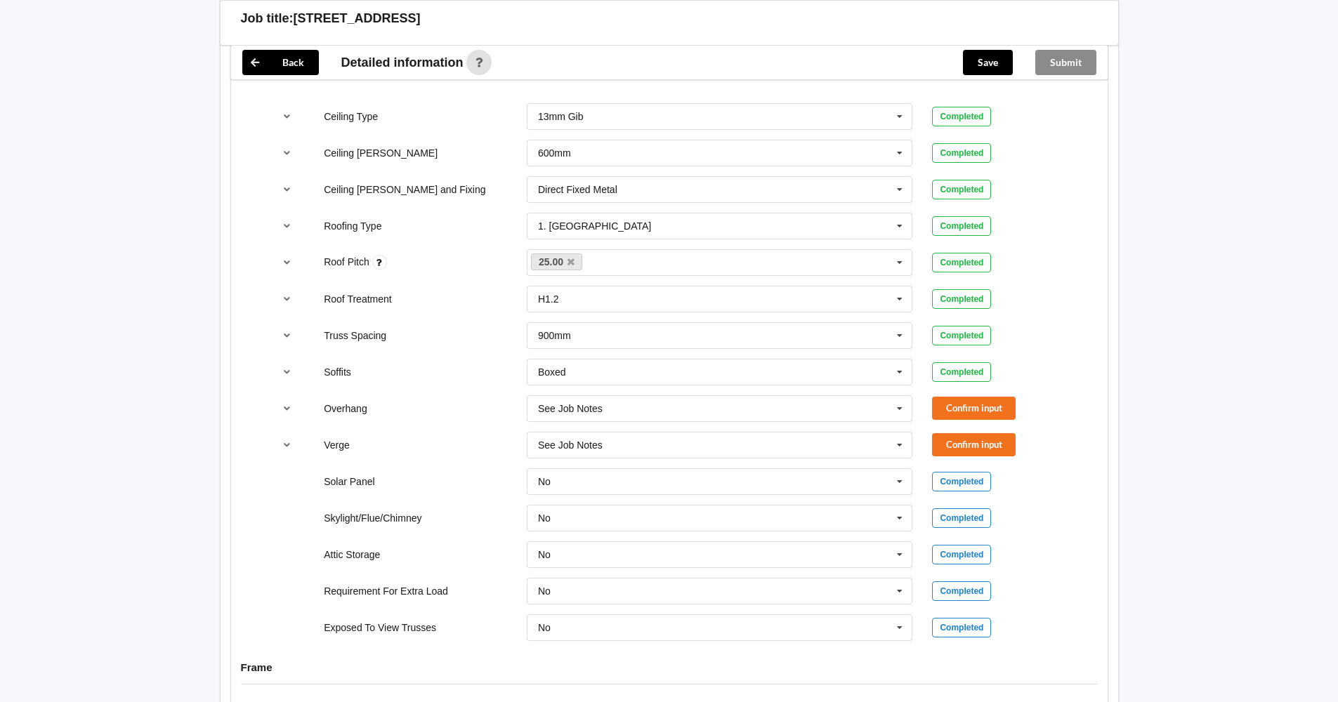
scroll to position [779, 0]
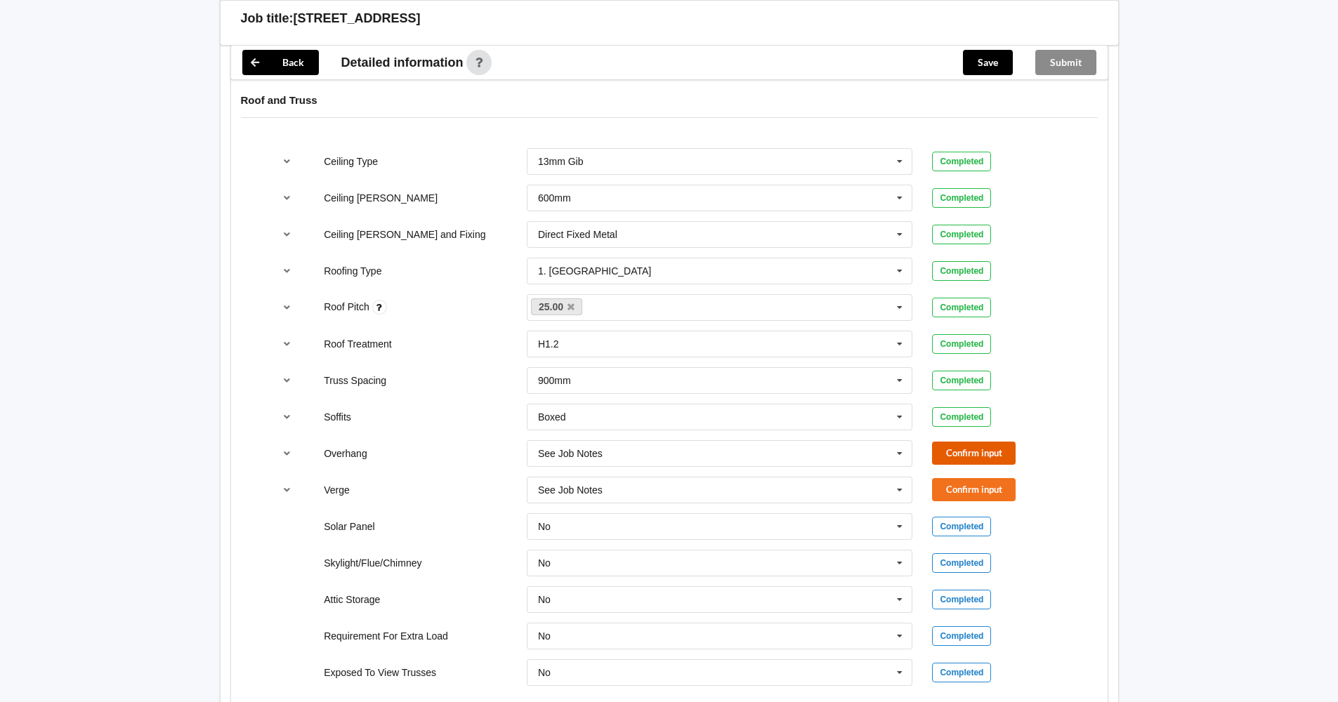
click at [959, 449] on button "Confirm input" at bounding box center [974, 453] width 84 height 23
click at [959, 492] on button "Confirm input" at bounding box center [974, 489] width 84 height 23
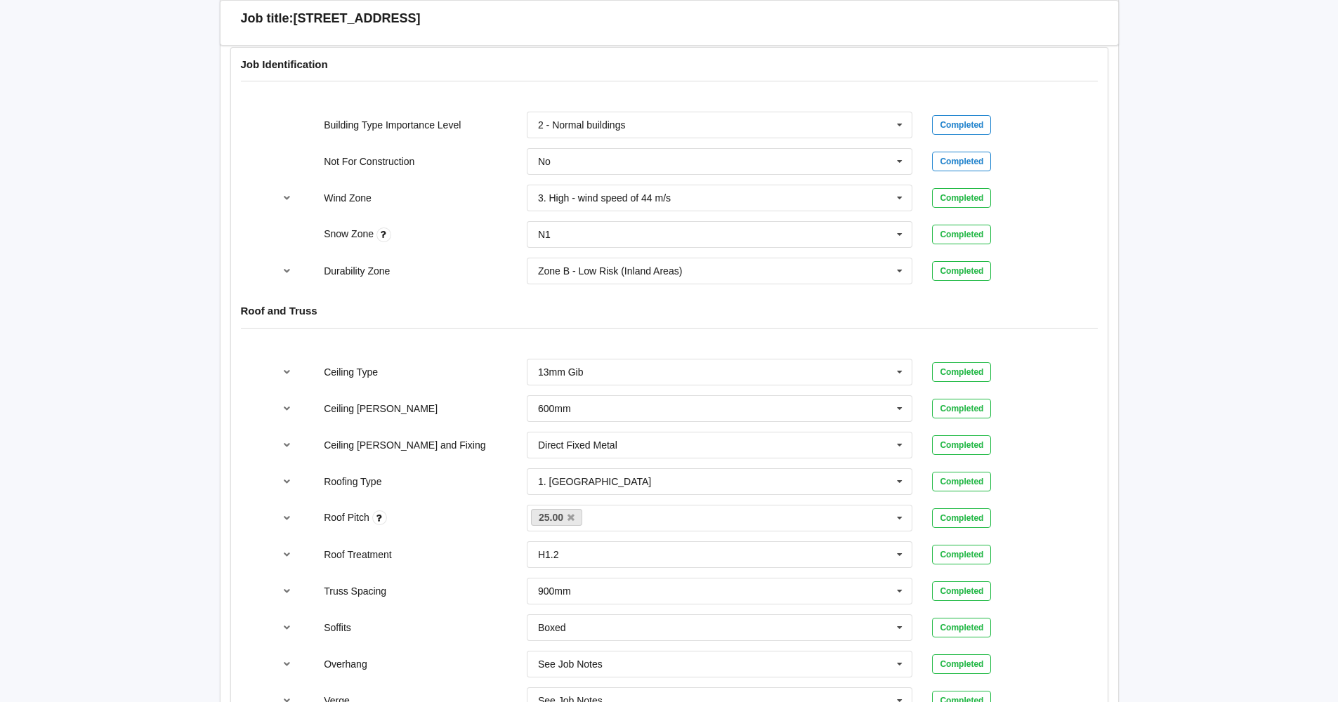
scroll to position [6, 0]
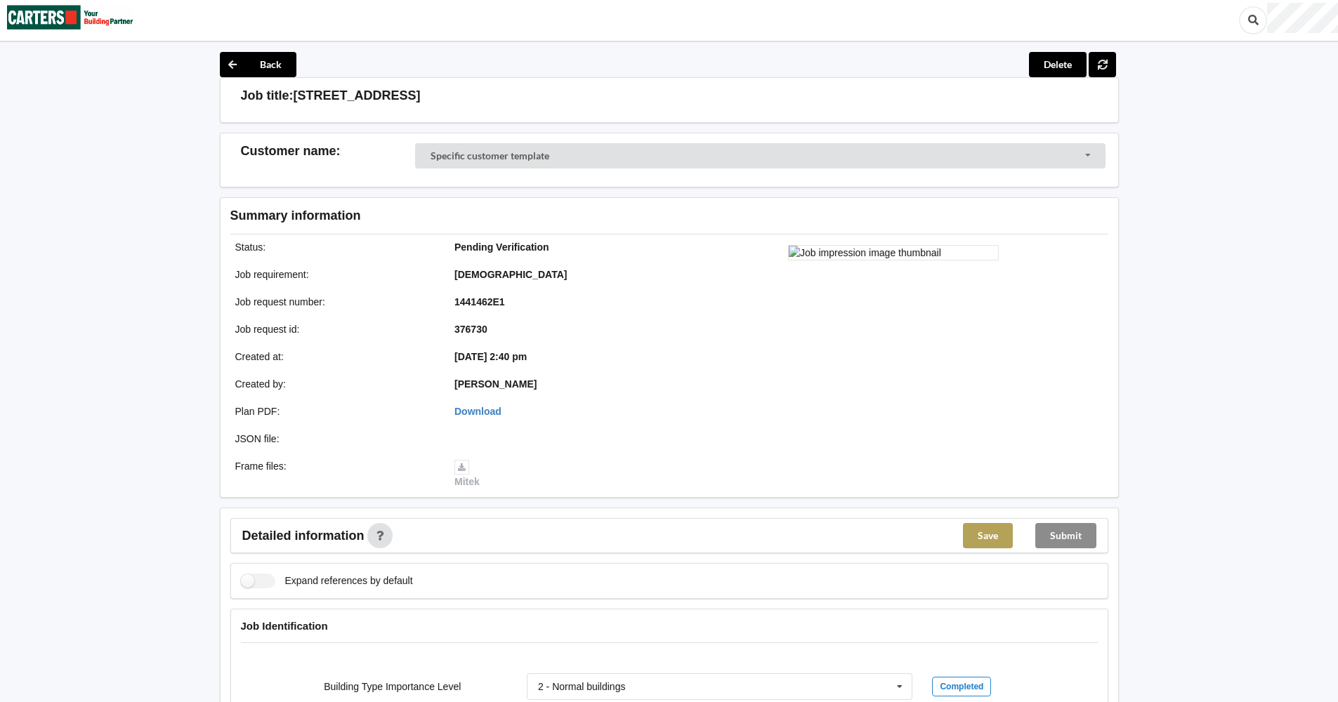
click at [993, 532] on button "Save" at bounding box center [988, 535] width 50 height 25
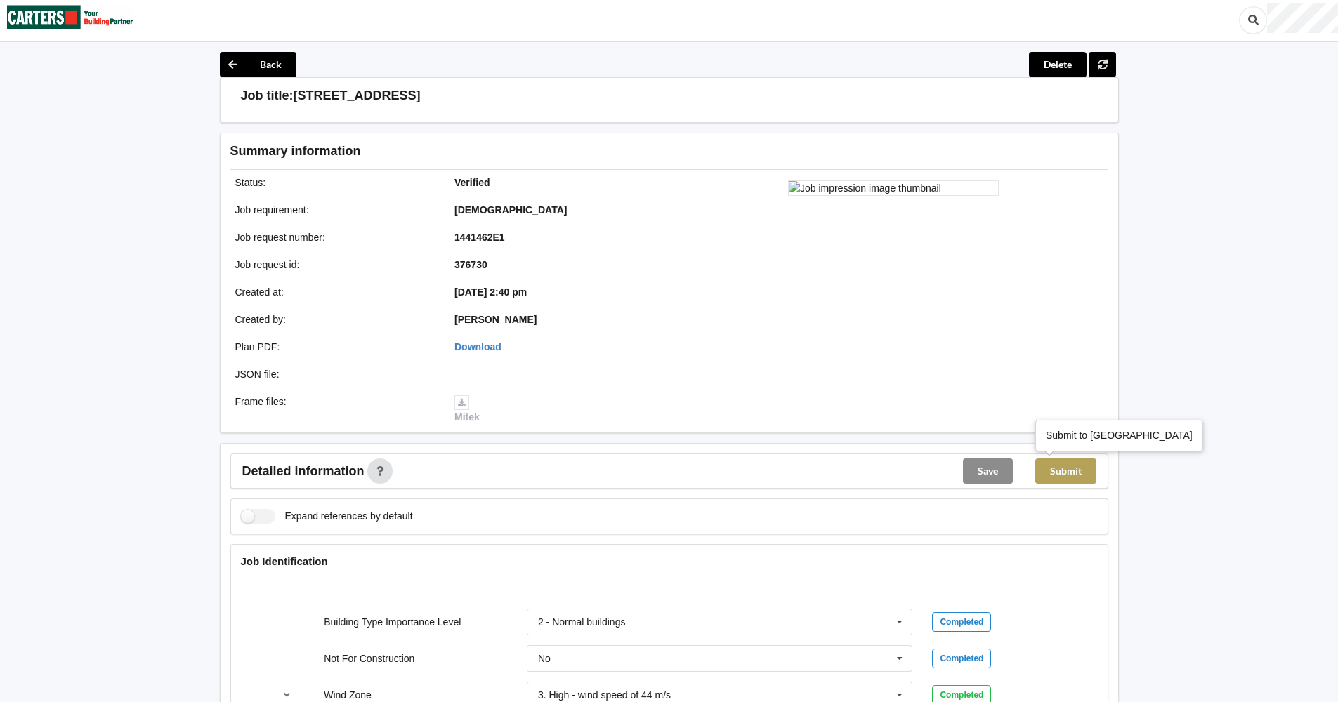
click at [1075, 477] on button "Submit" at bounding box center [1065, 471] width 61 height 25
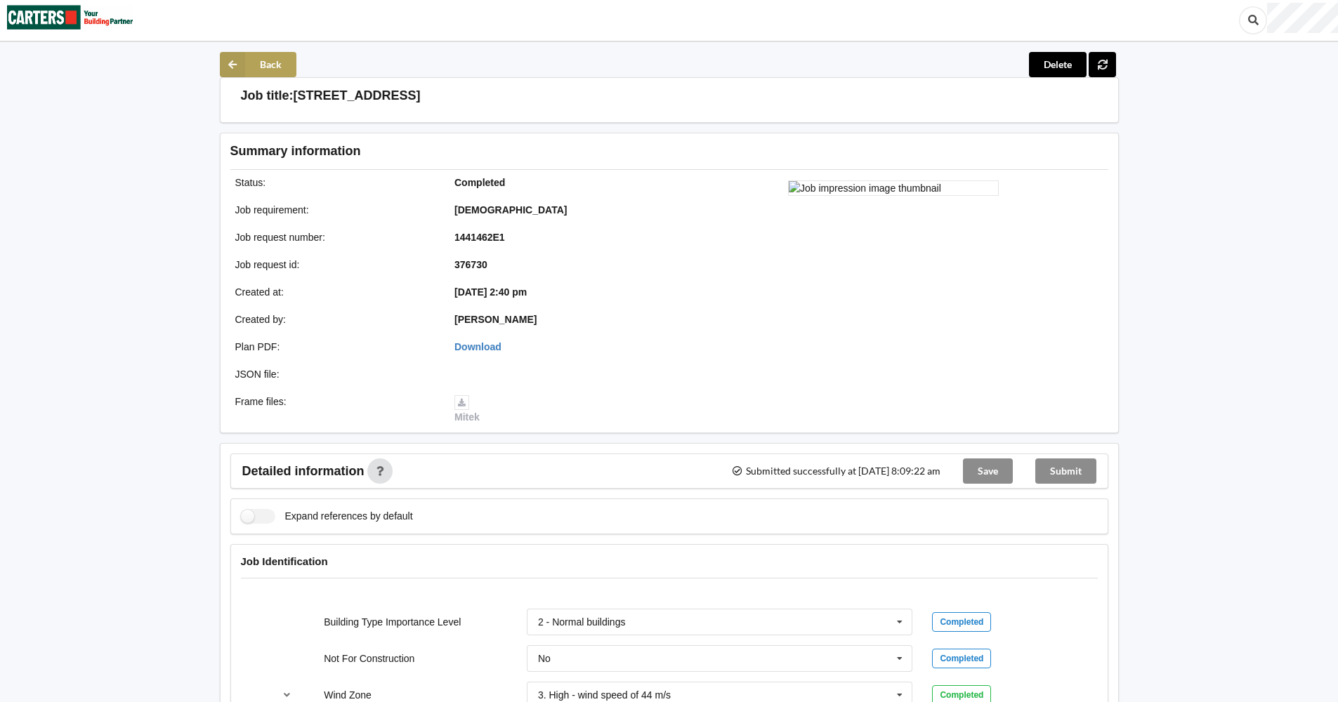
click at [261, 69] on button "Back" at bounding box center [258, 64] width 77 height 25
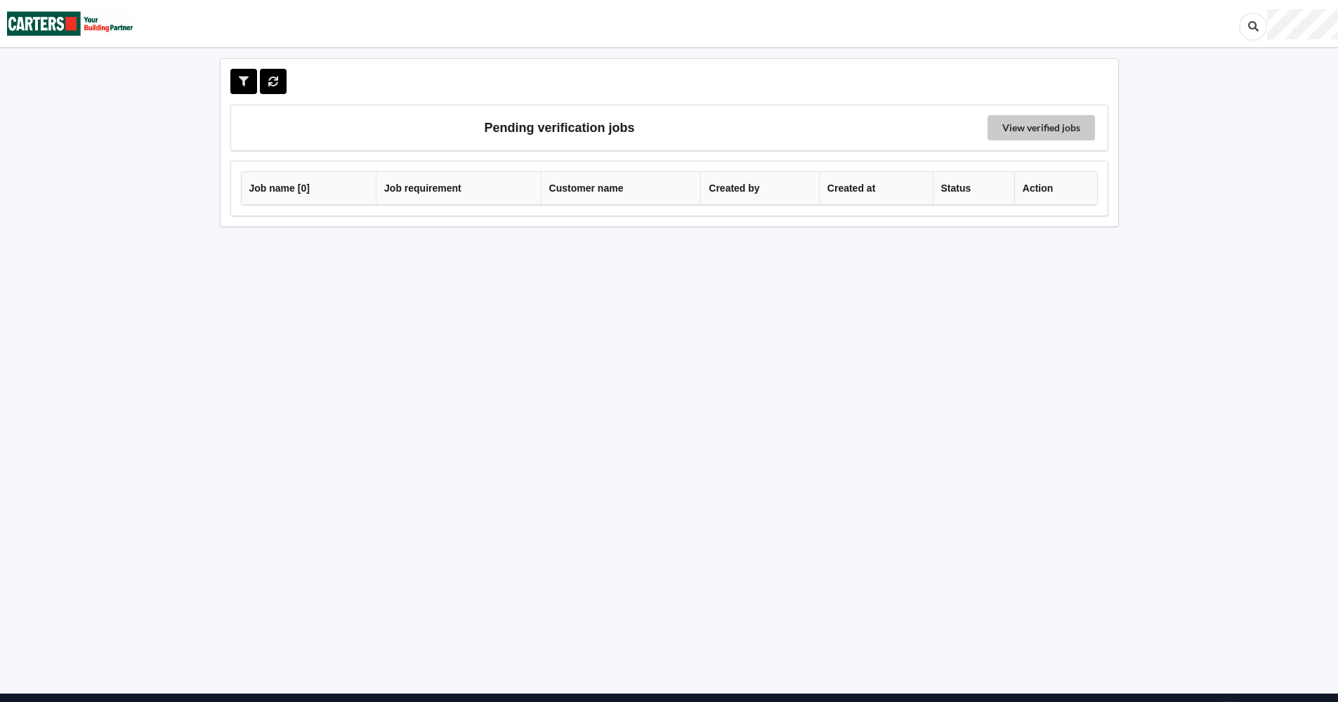
click at [1030, 125] on link "View verified jobs" at bounding box center [1040, 127] width 107 height 25
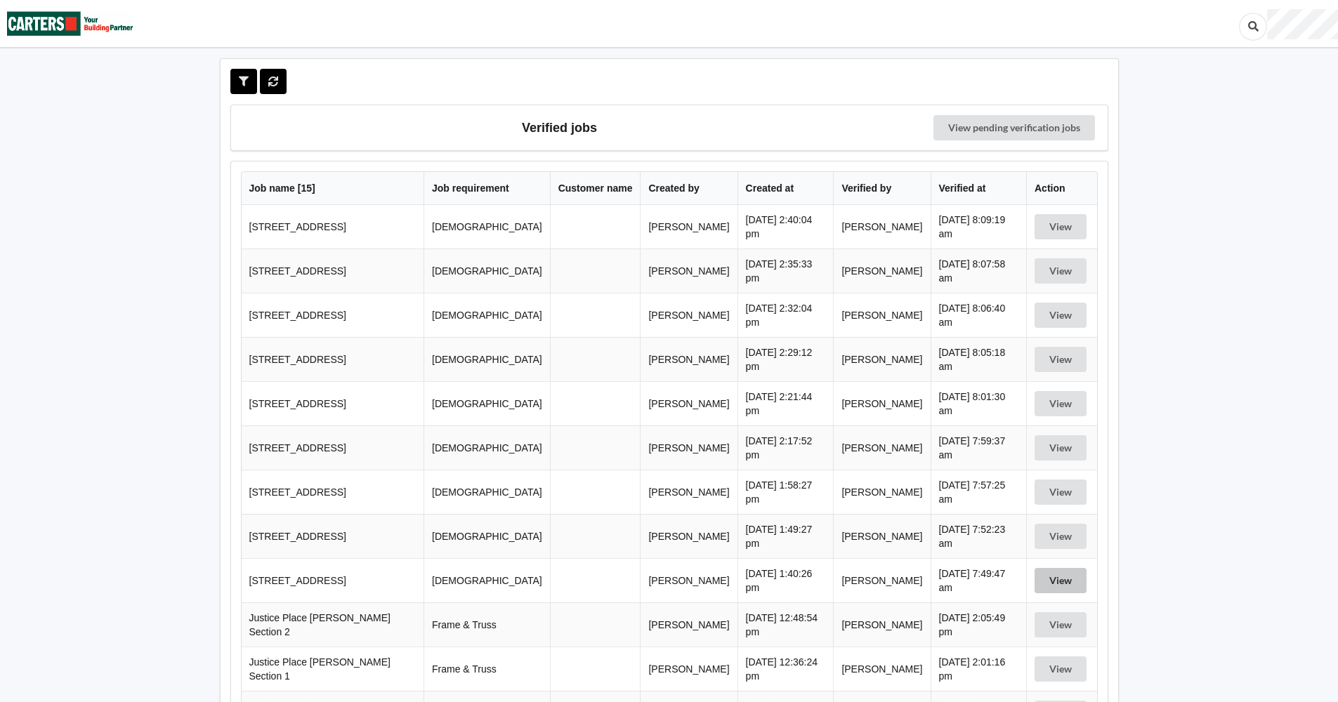
click at [1058, 580] on button "View" at bounding box center [1061, 580] width 52 height 25
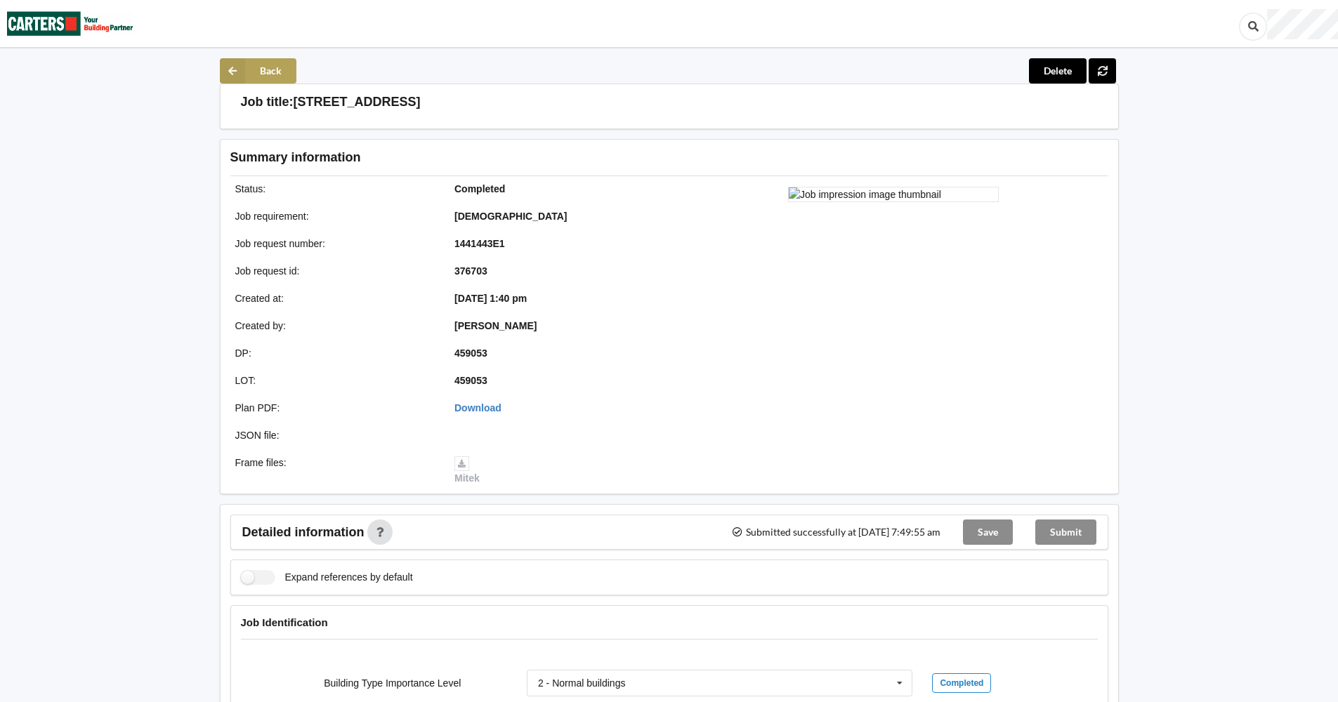
click at [270, 76] on button "Back" at bounding box center [258, 70] width 77 height 25
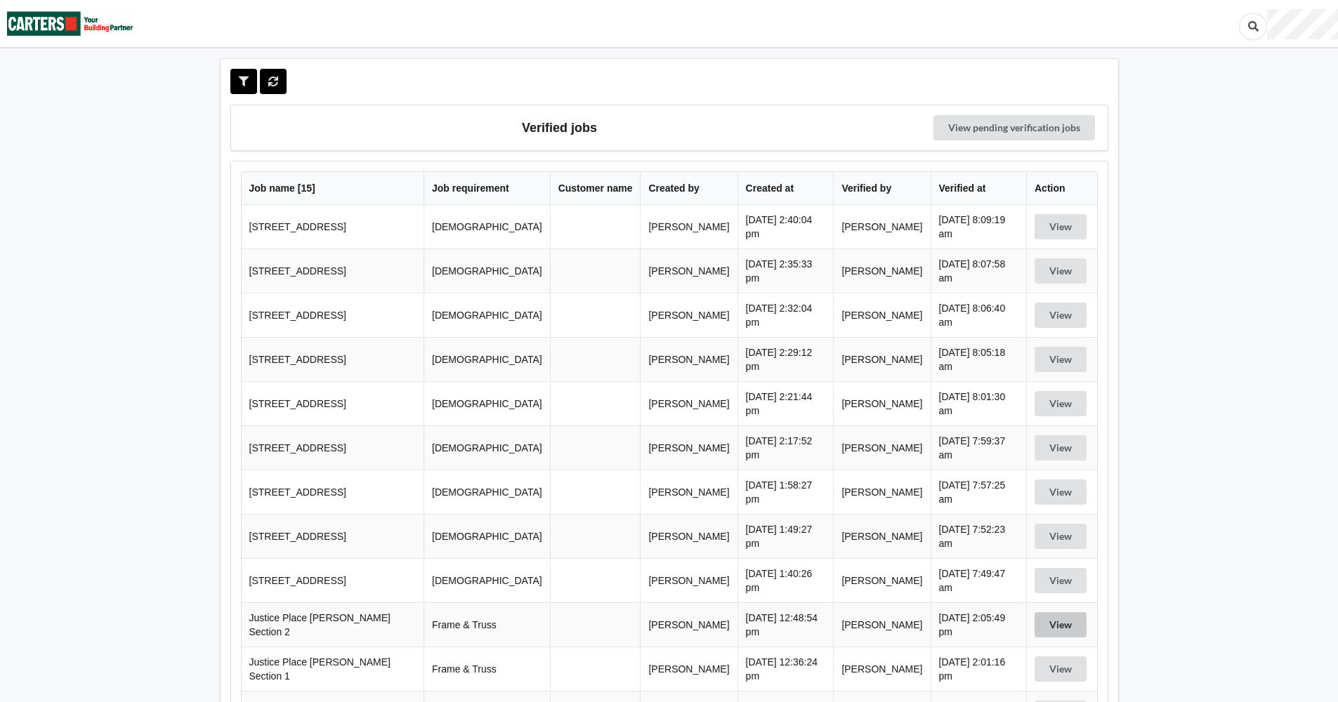
click at [1059, 623] on button "View" at bounding box center [1061, 624] width 52 height 25
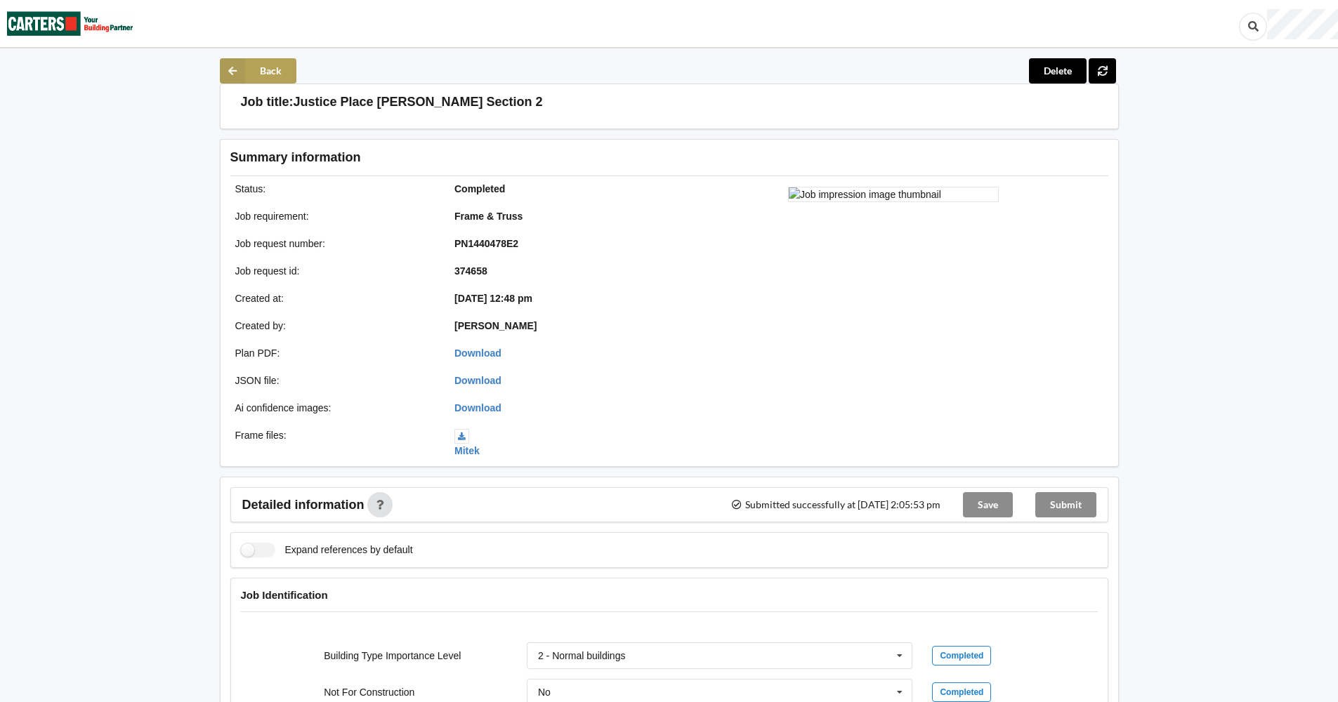
click at [242, 63] on icon at bounding box center [232, 70] width 25 height 25
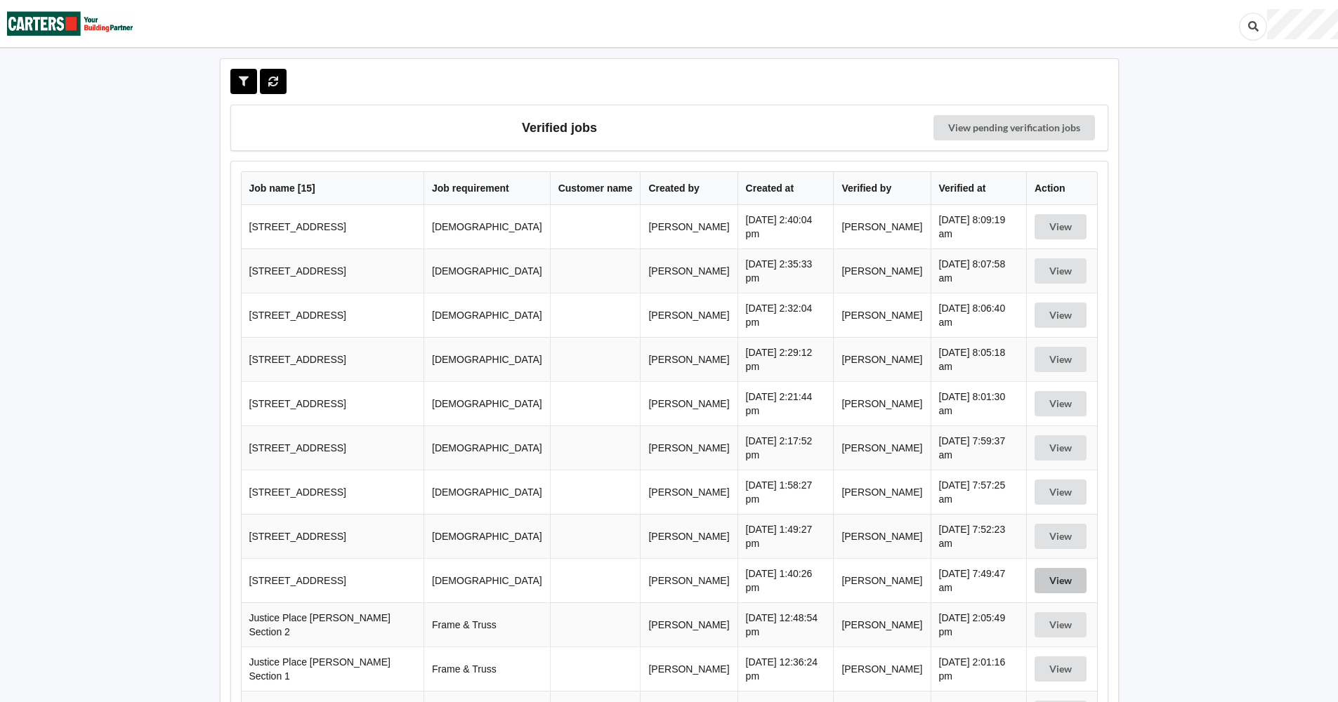
click at [1061, 577] on button "View" at bounding box center [1061, 580] width 52 height 25
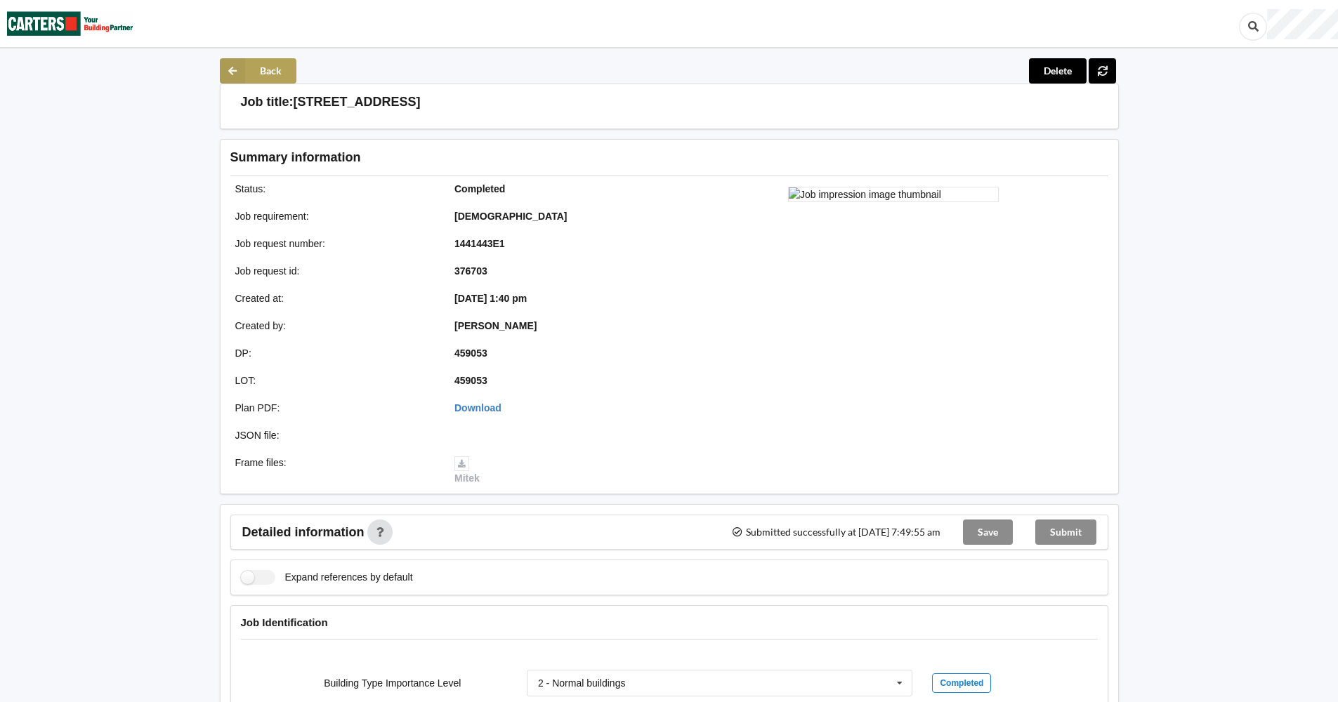
click at [261, 64] on button "Back" at bounding box center [258, 70] width 77 height 25
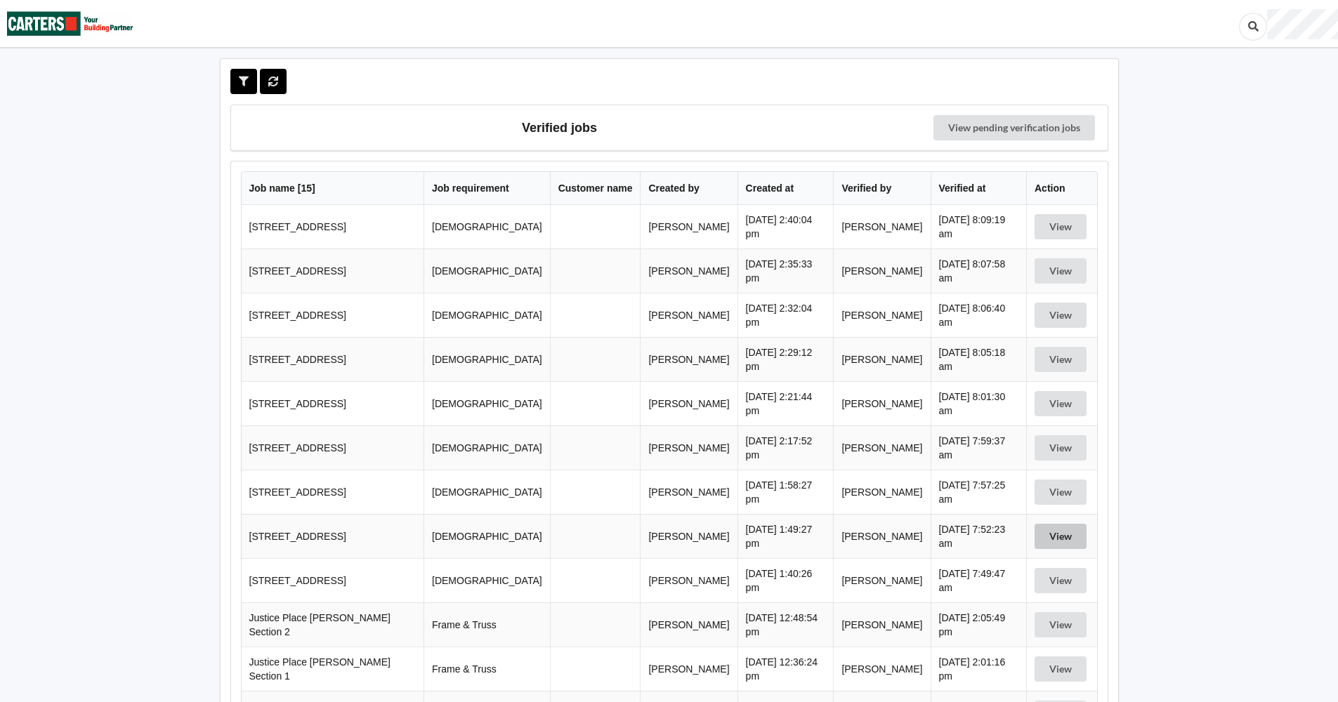
click at [1057, 534] on button "View" at bounding box center [1061, 536] width 52 height 25
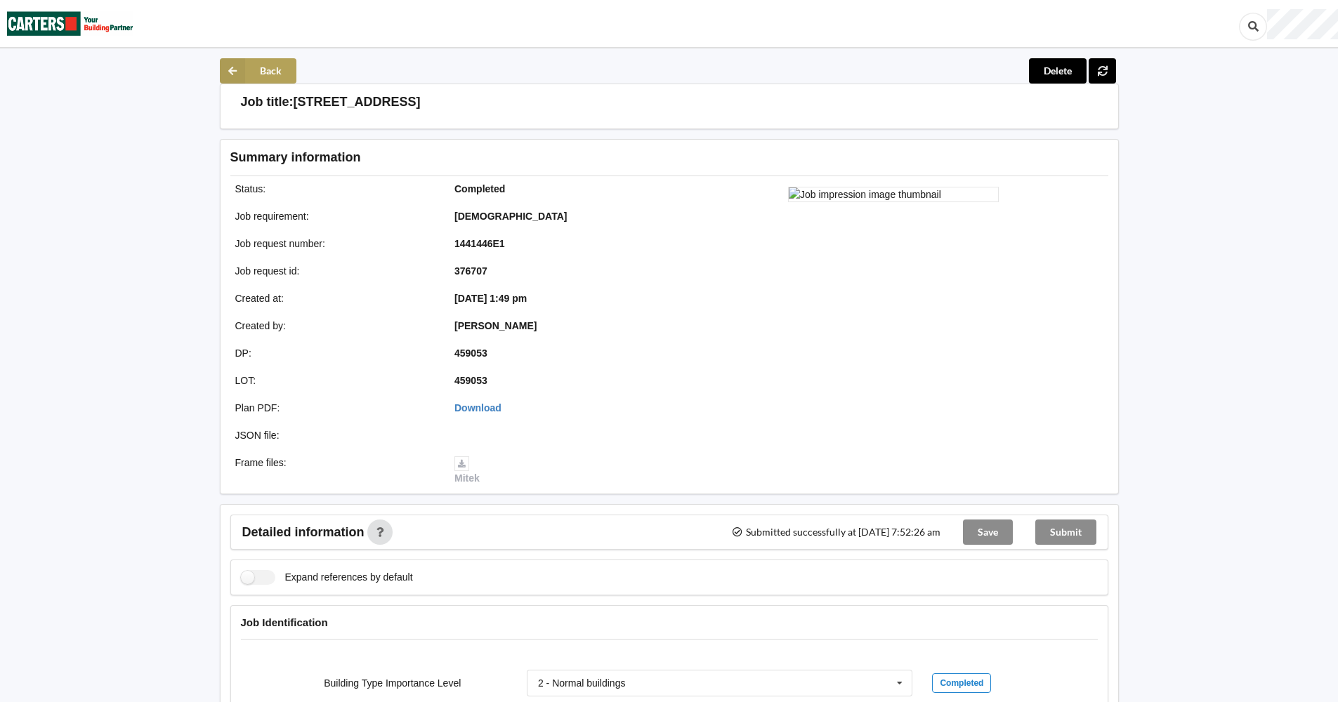
click at [263, 68] on button "Back" at bounding box center [258, 70] width 77 height 25
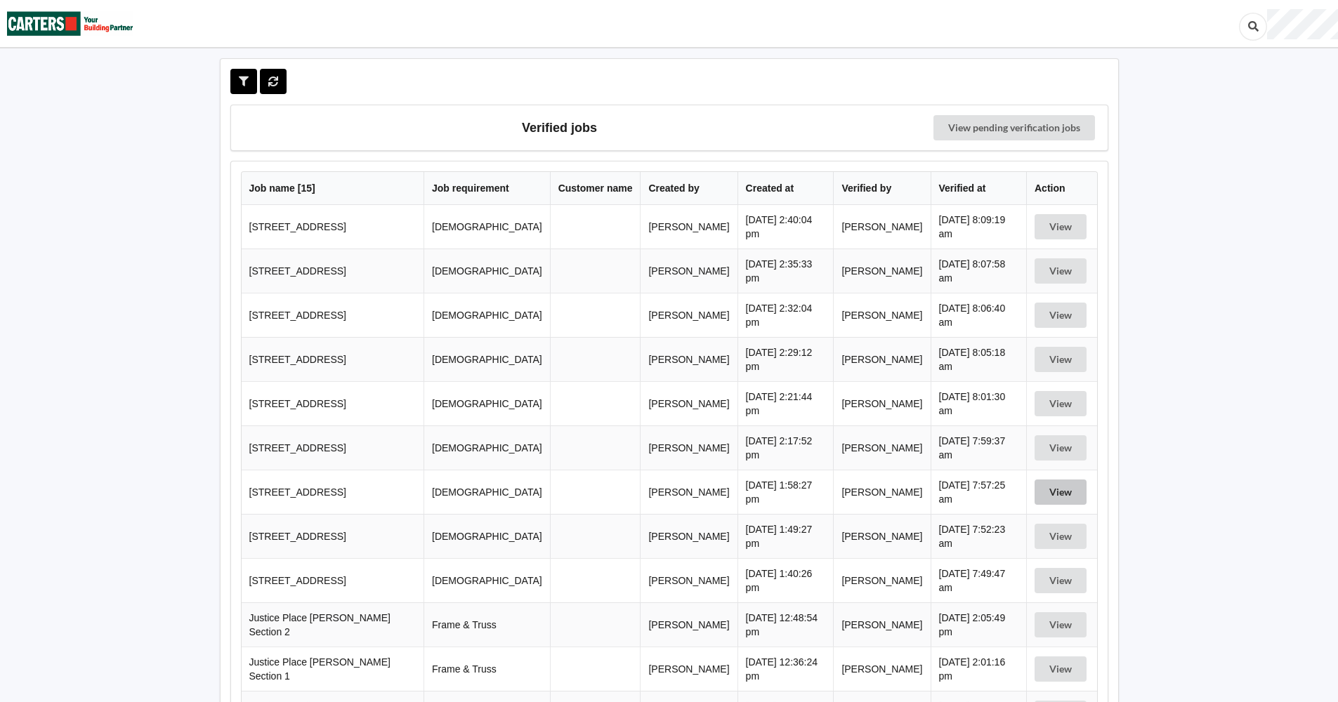
click at [1053, 487] on button "View" at bounding box center [1061, 492] width 52 height 25
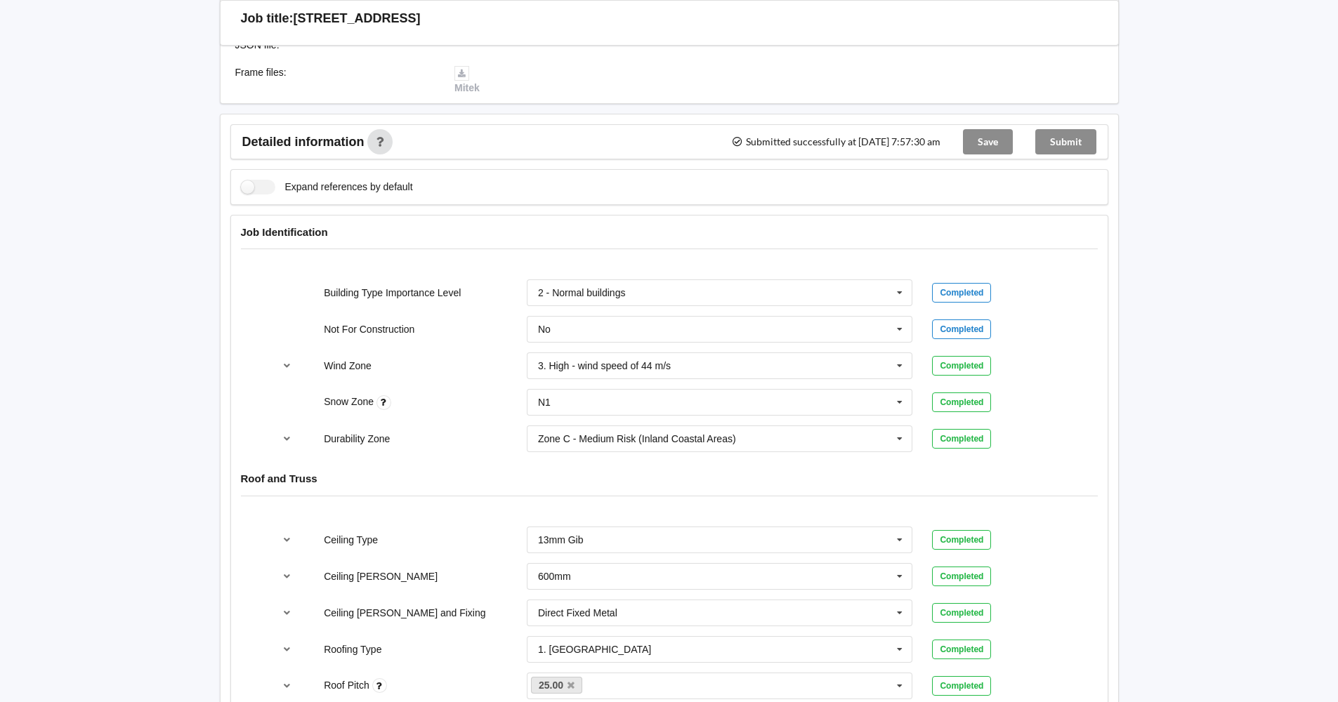
scroll to position [421, 0]
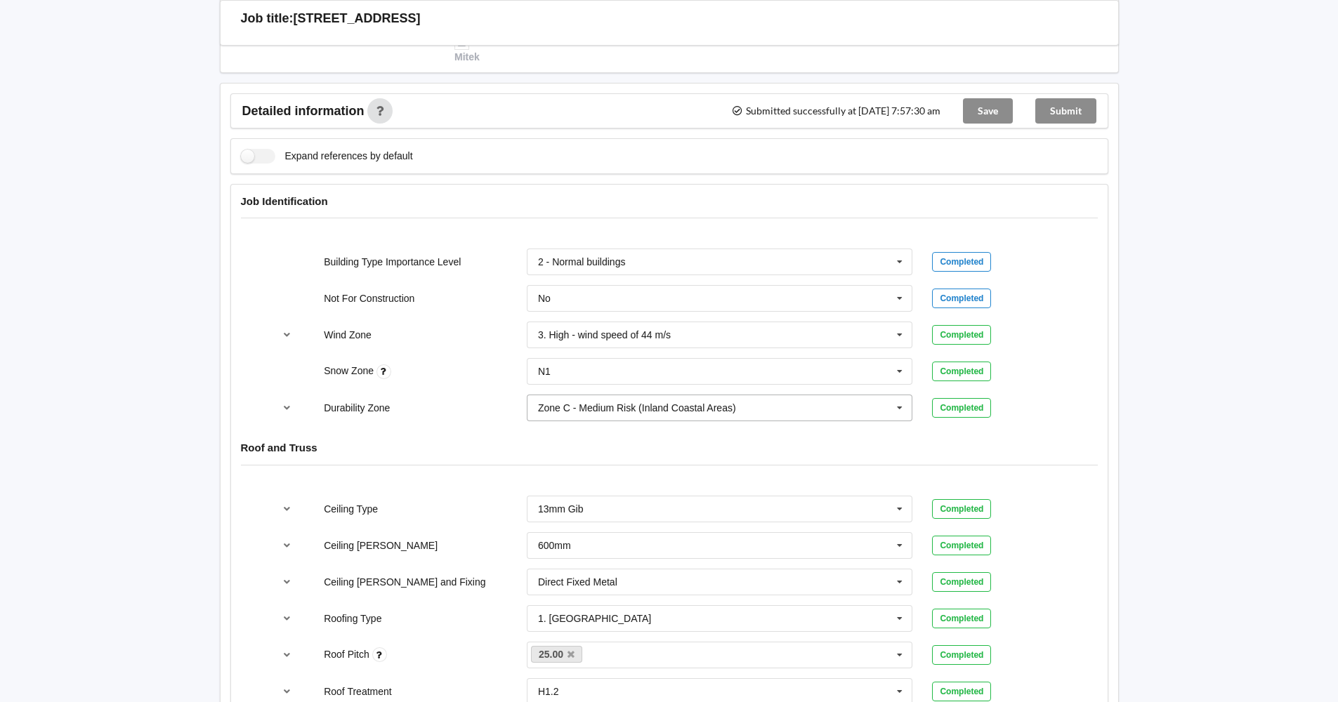
click at [899, 409] on icon at bounding box center [899, 408] width 21 height 26
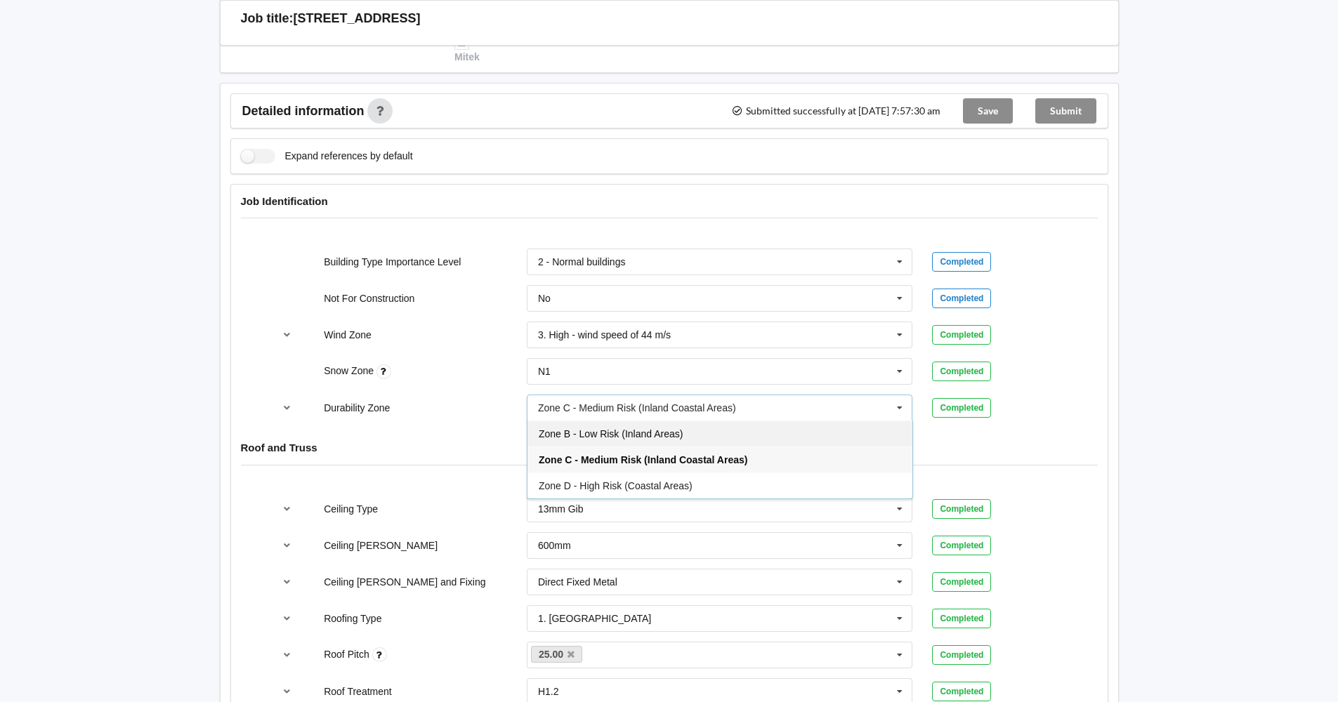
click at [780, 432] on div "Zone B - Low Risk (Inland Areas)" at bounding box center [719, 434] width 385 height 26
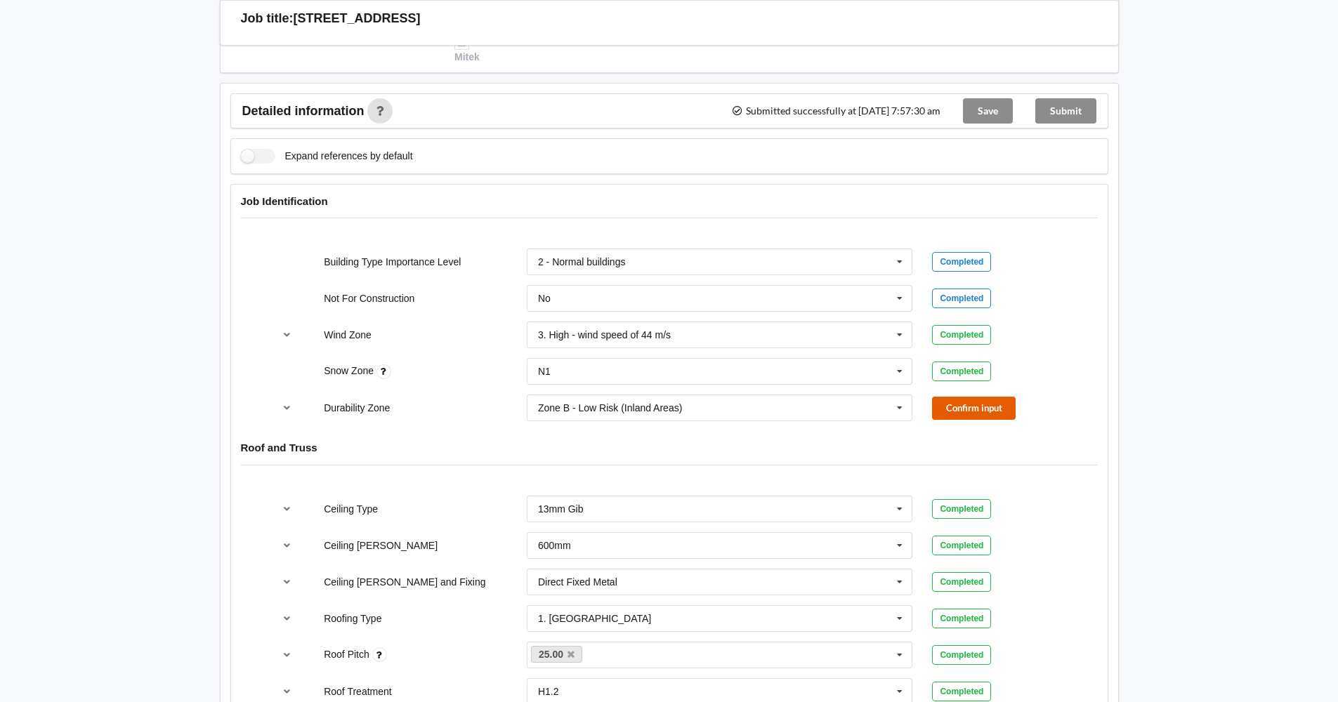
click at [983, 405] on button "Confirm input" at bounding box center [974, 408] width 84 height 23
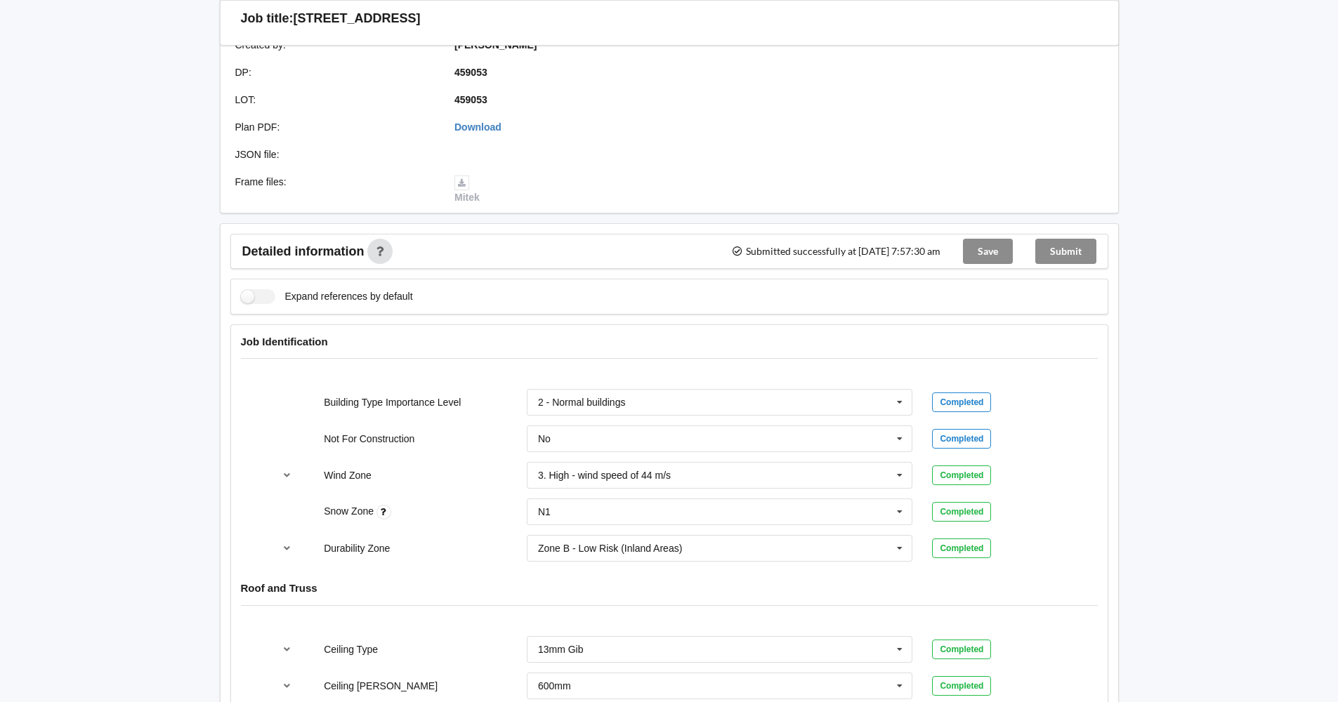
scroll to position [0, 0]
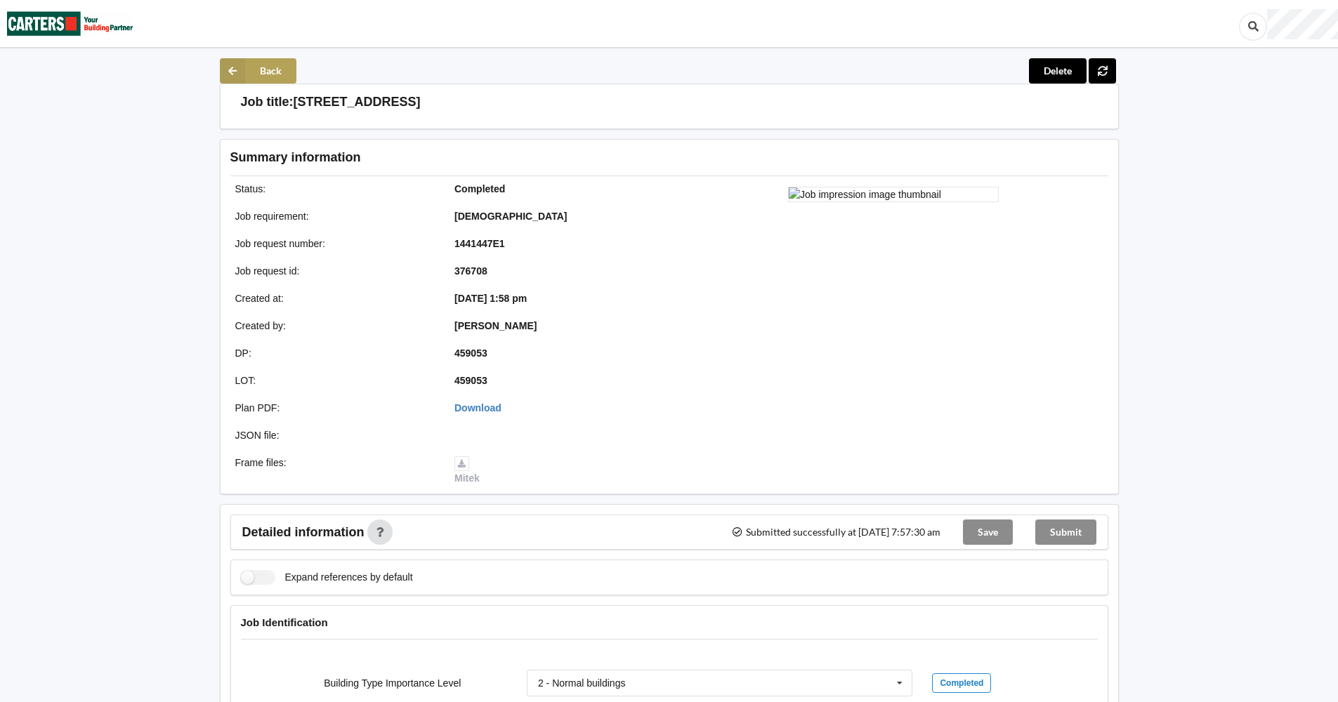
click at [242, 65] on icon at bounding box center [232, 70] width 25 height 25
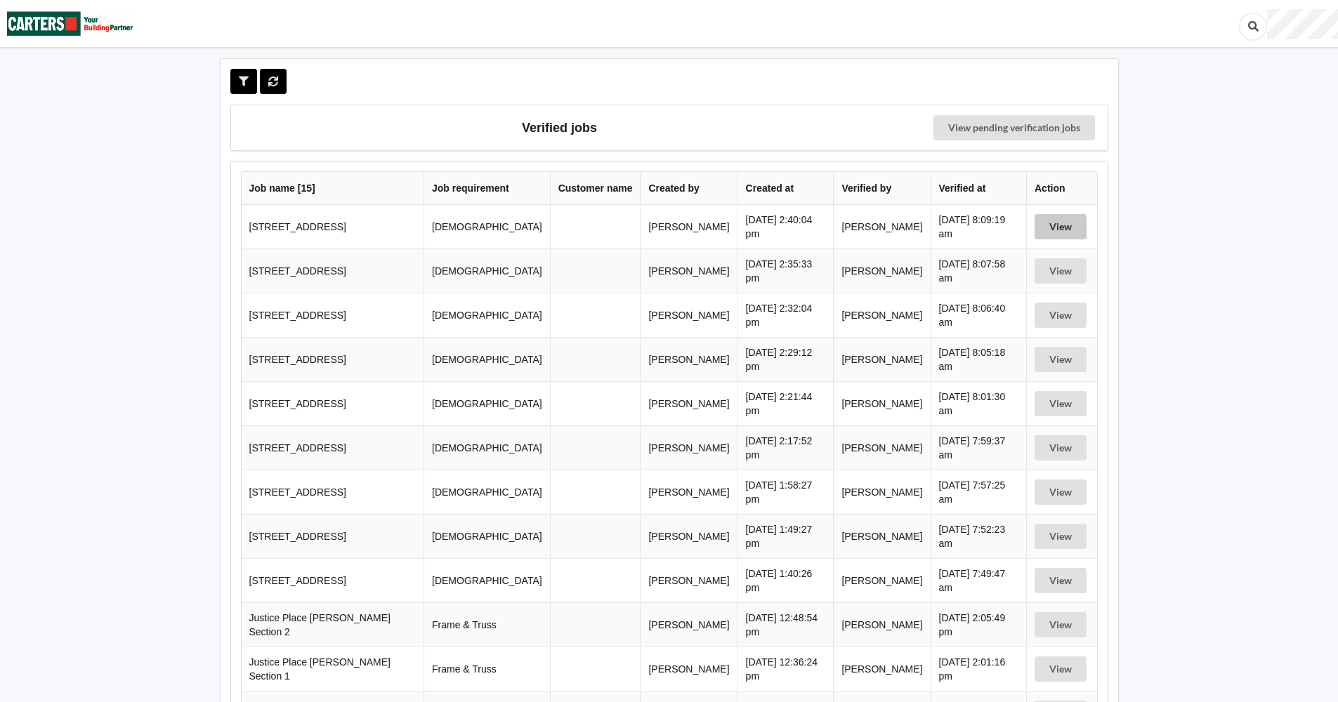
click at [1058, 227] on button "View" at bounding box center [1061, 226] width 52 height 25
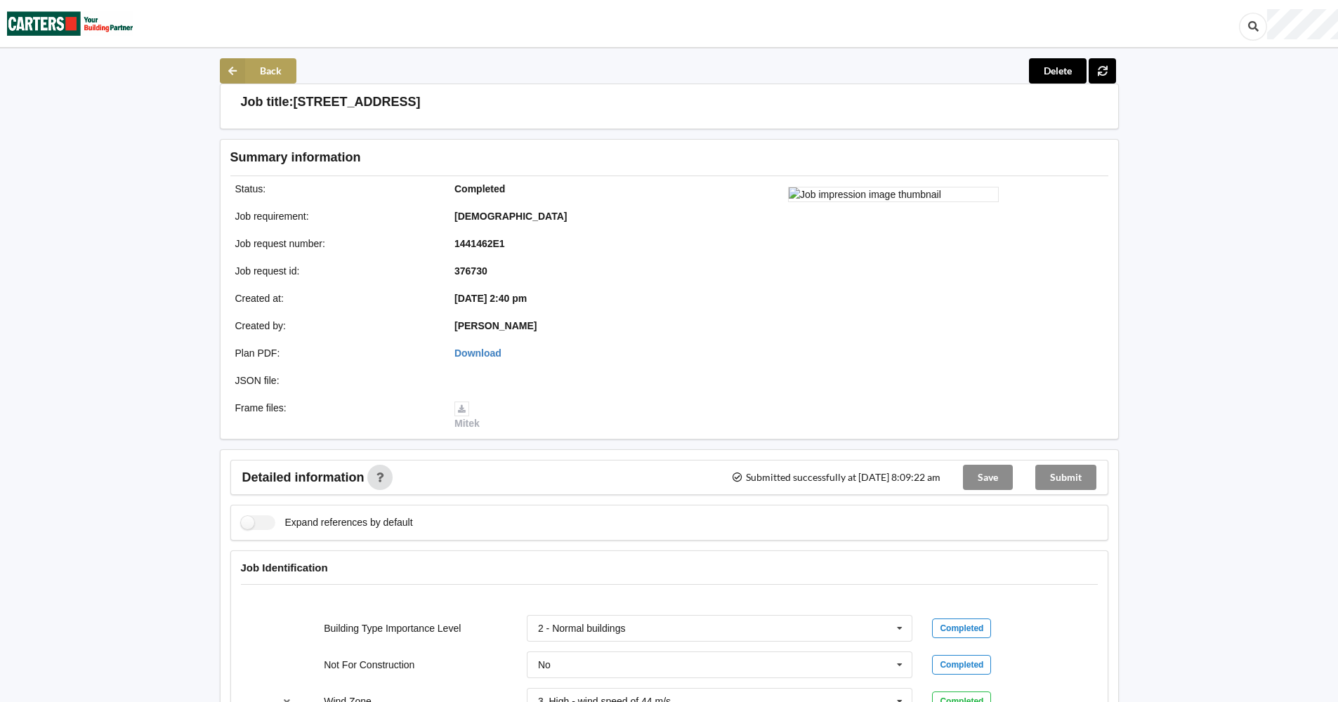
click at [238, 63] on icon at bounding box center [232, 70] width 25 height 25
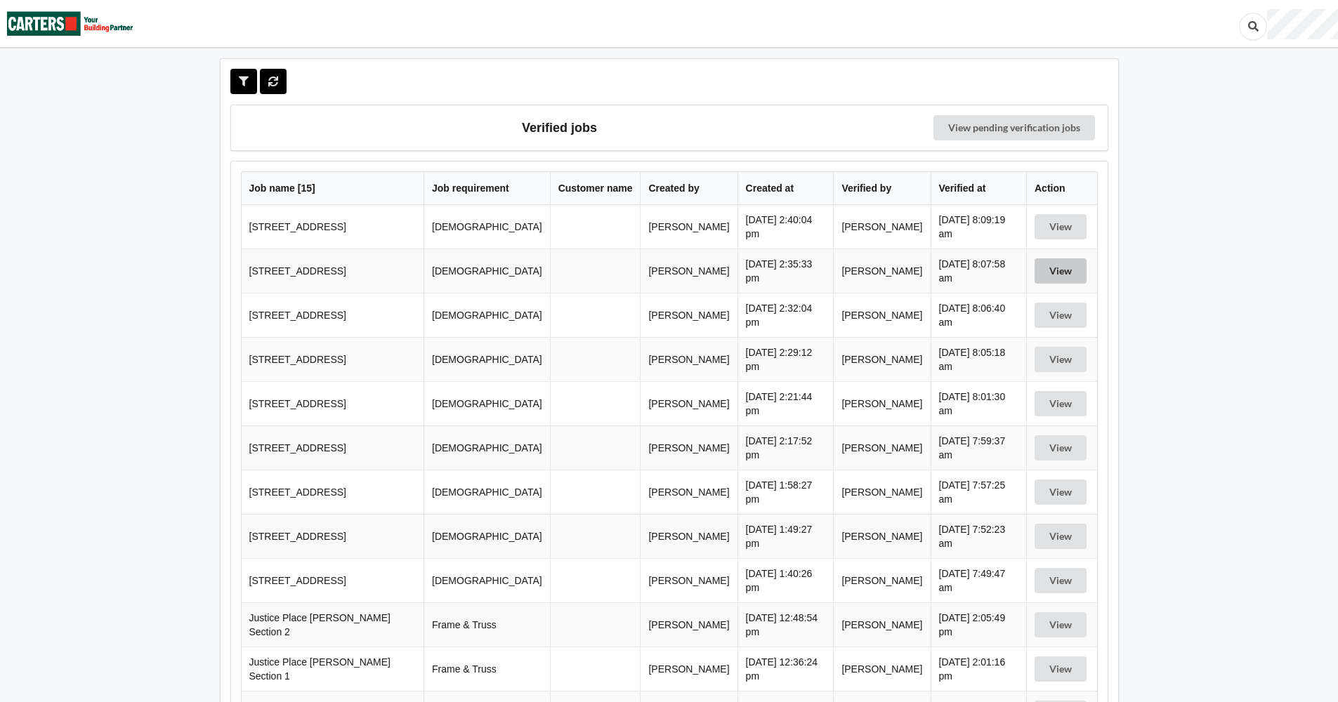
click at [1051, 265] on button "View" at bounding box center [1061, 270] width 52 height 25
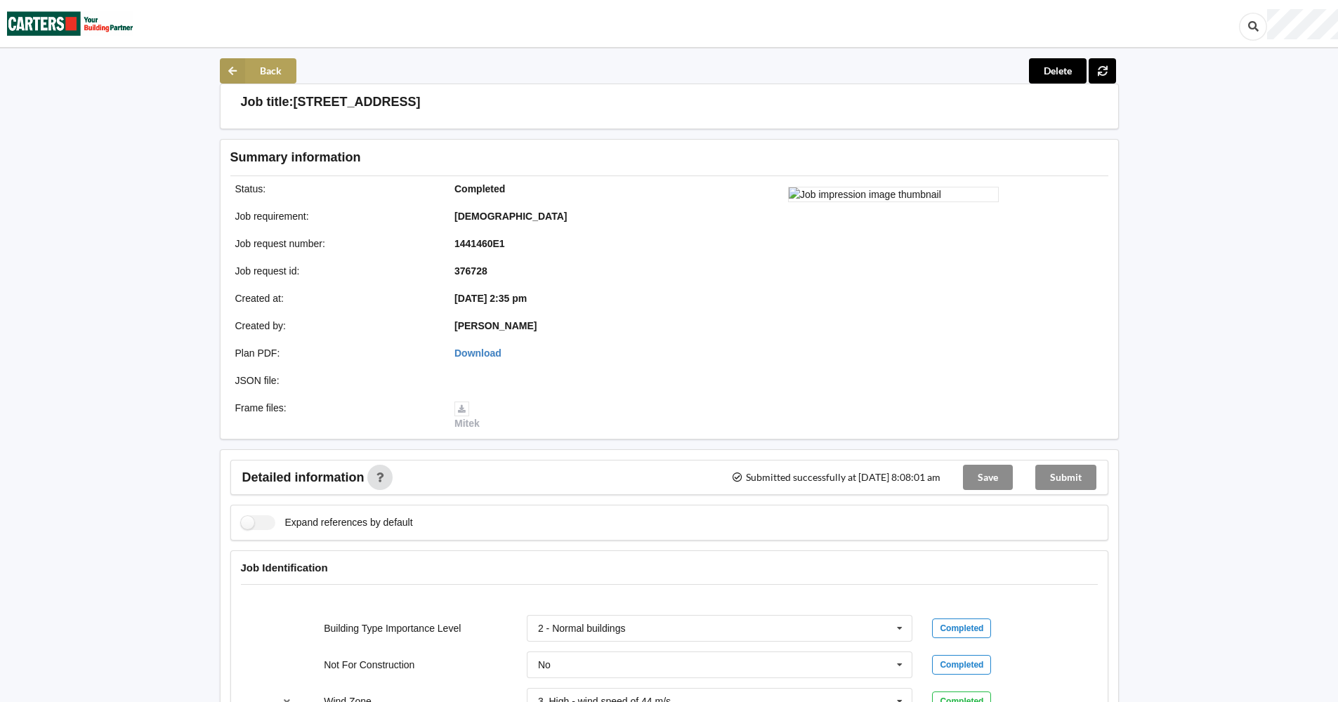
click at [251, 78] on button "Back" at bounding box center [258, 70] width 77 height 25
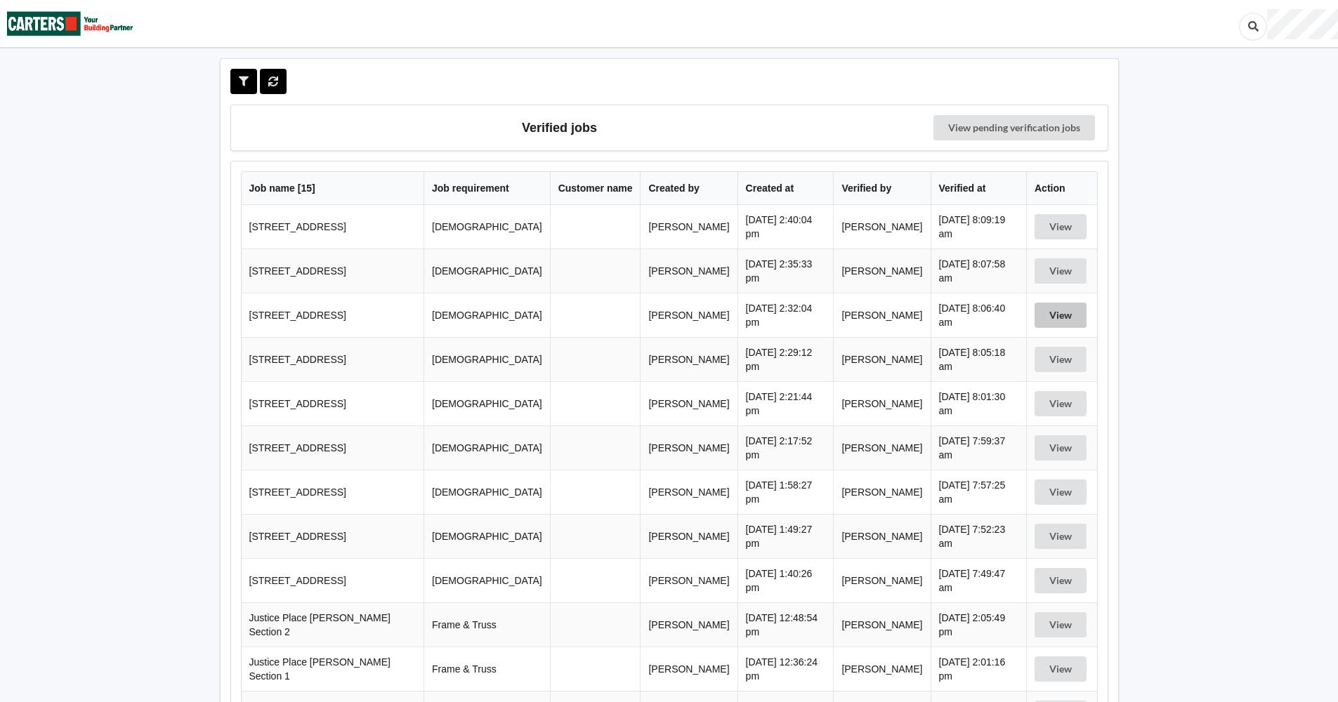
click at [1065, 313] on button "View" at bounding box center [1061, 315] width 52 height 25
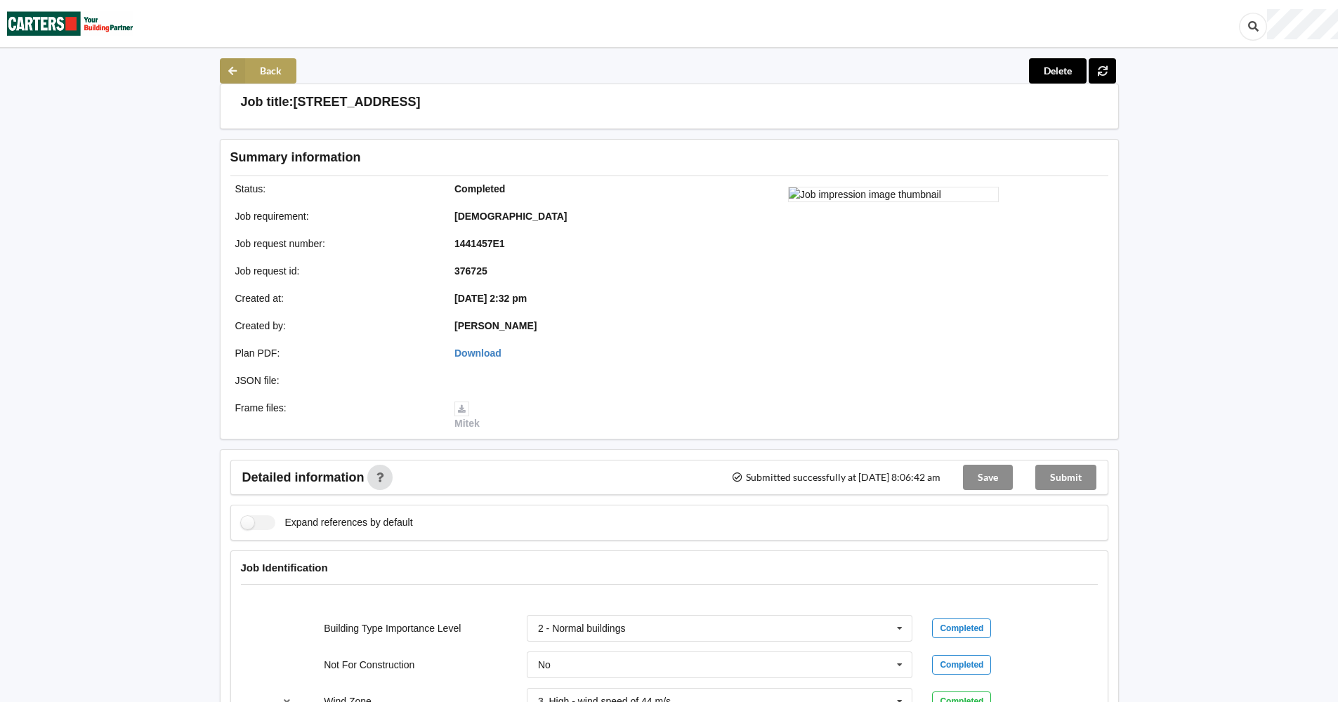
click at [248, 62] on button "Back" at bounding box center [258, 70] width 77 height 25
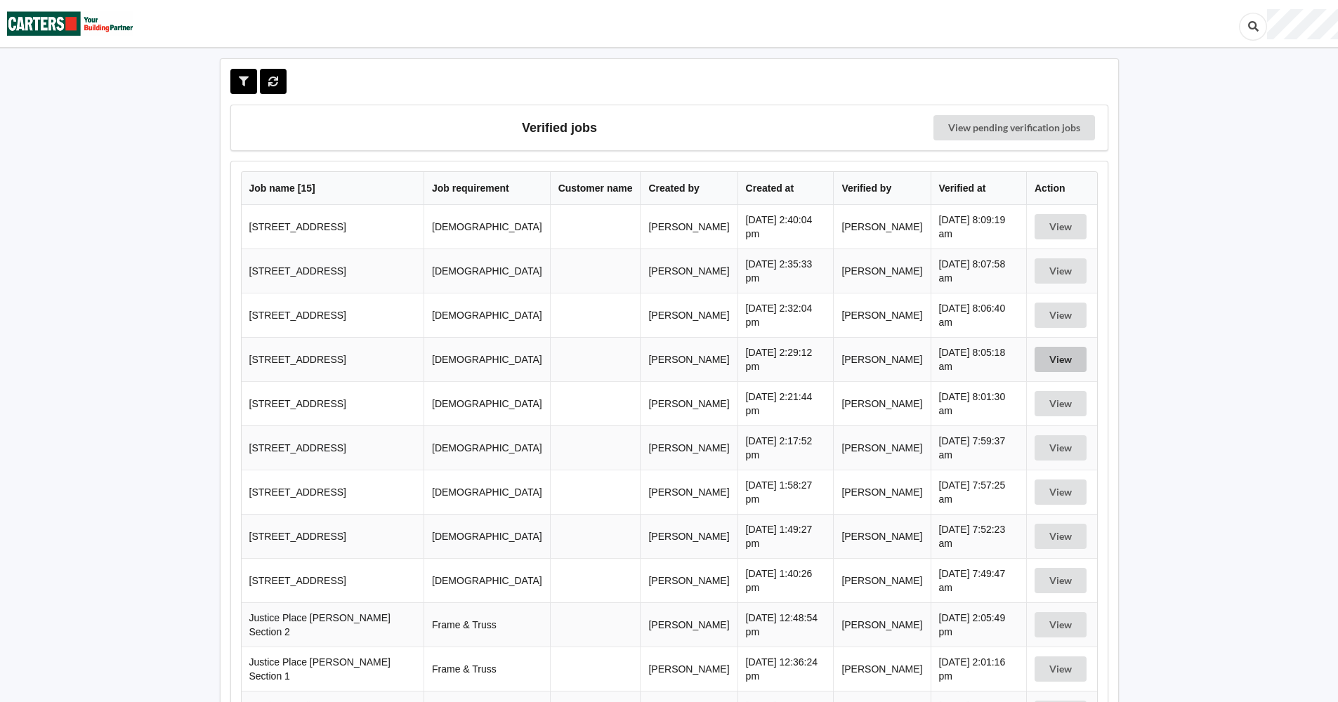
click at [1051, 359] on button "View" at bounding box center [1061, 359] width 52 height 25
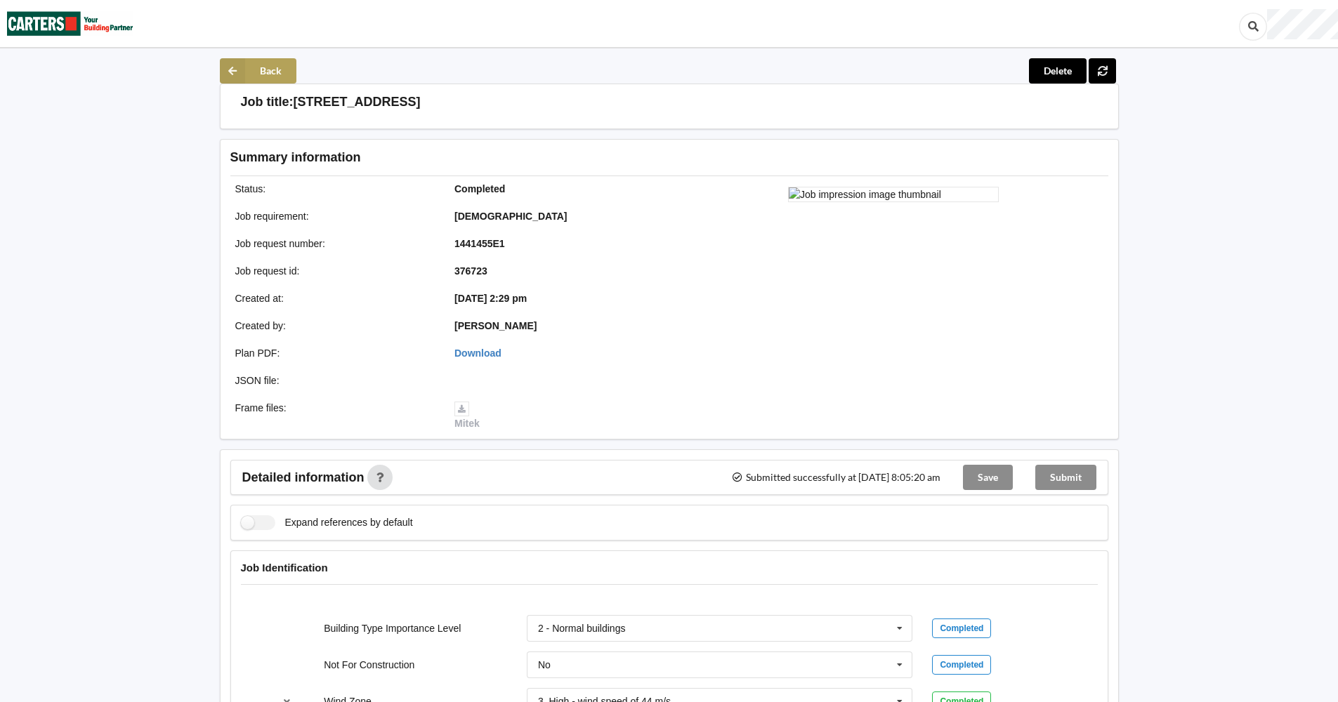
click at [263, 71] on button "Back" at bounding box center [258, 70] width 77 height 25
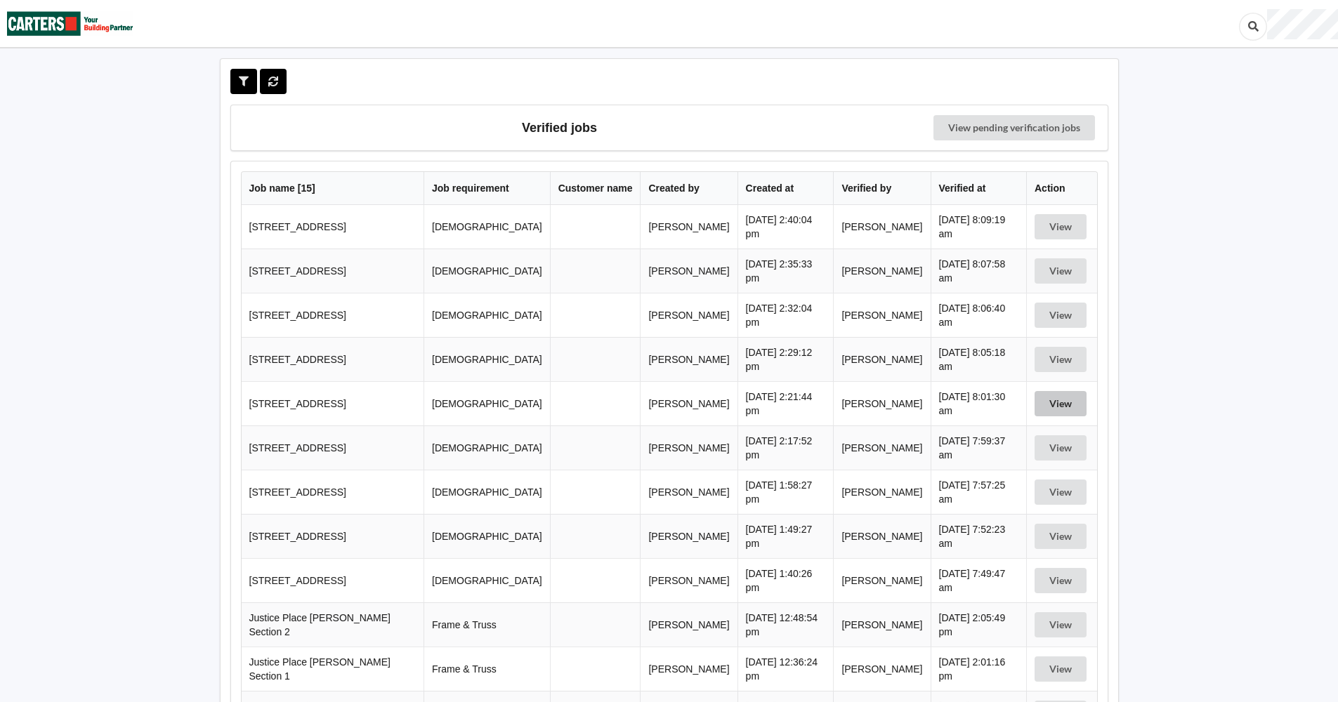
click at [1056, 405] on button "View" at bounding box center [1061, 403] width 52 height 25
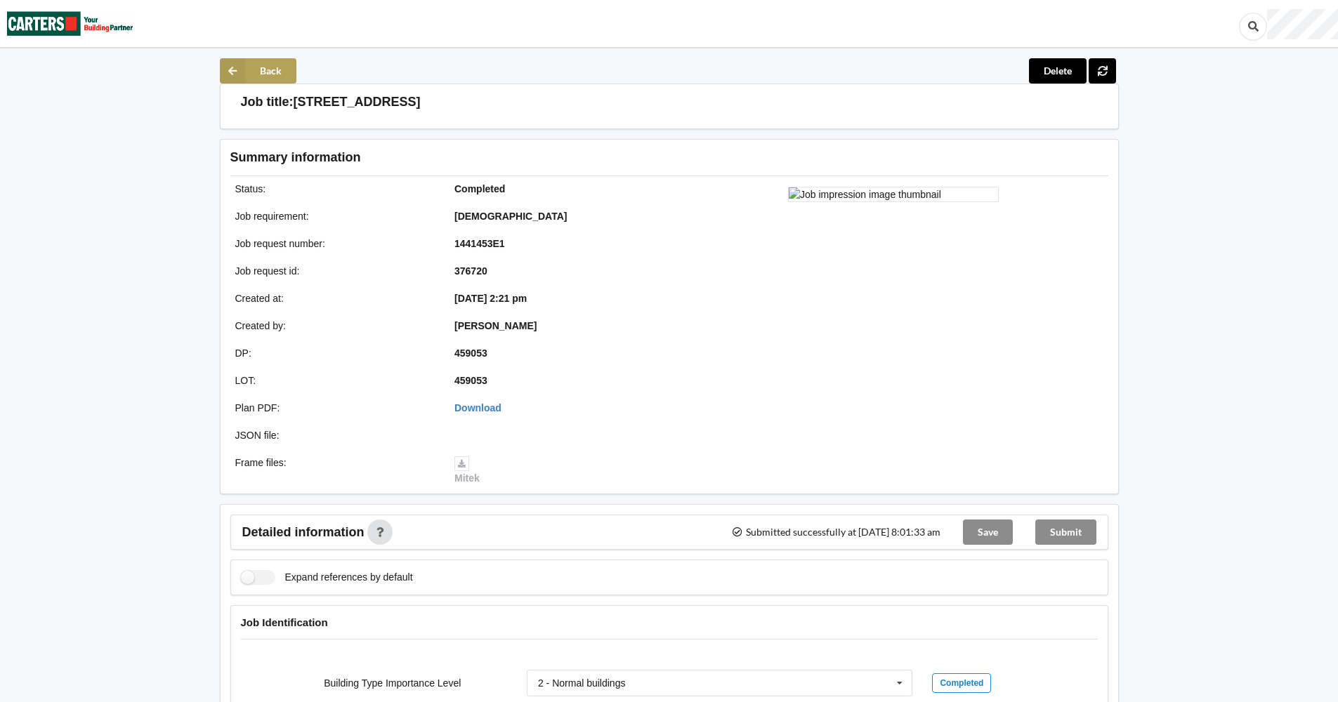
click at [254, 67] on button "Back" at bounding box center [258, 70] width 77 height 25
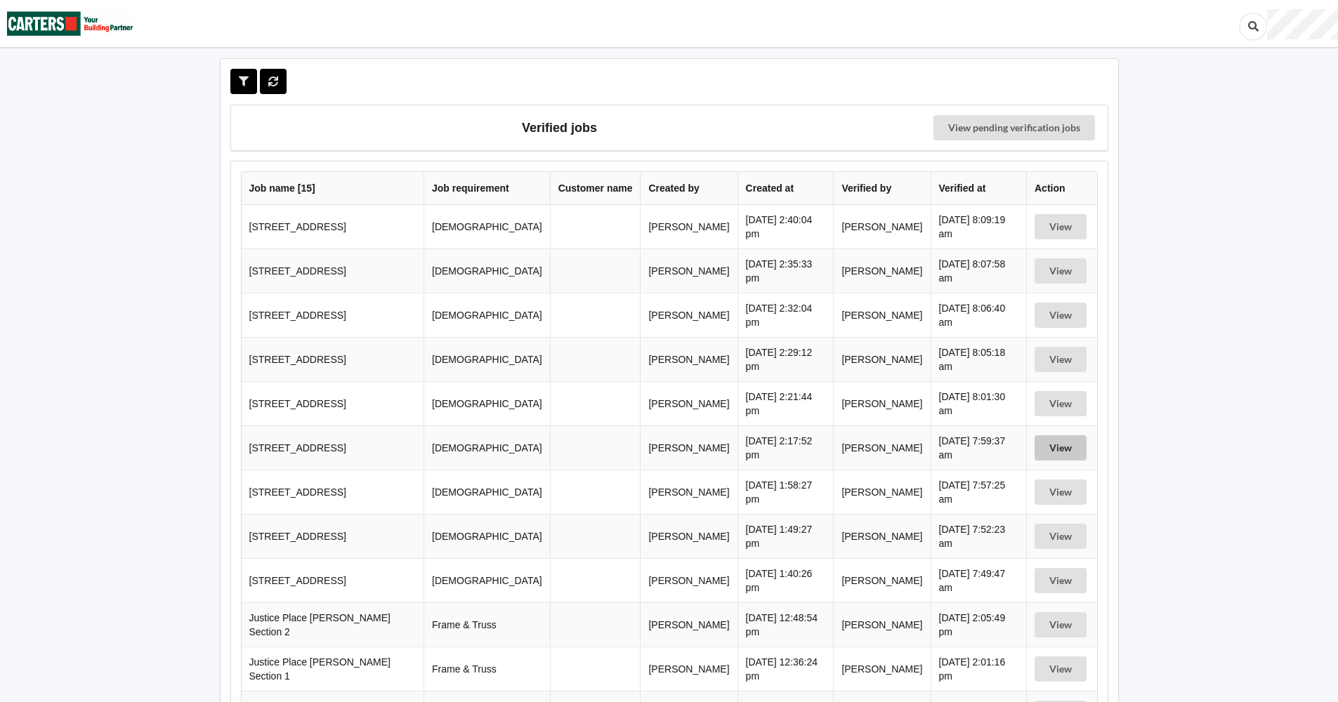
click at [1061, 444] on button "View" at bounding box center [1061, 447] width 52 height 25
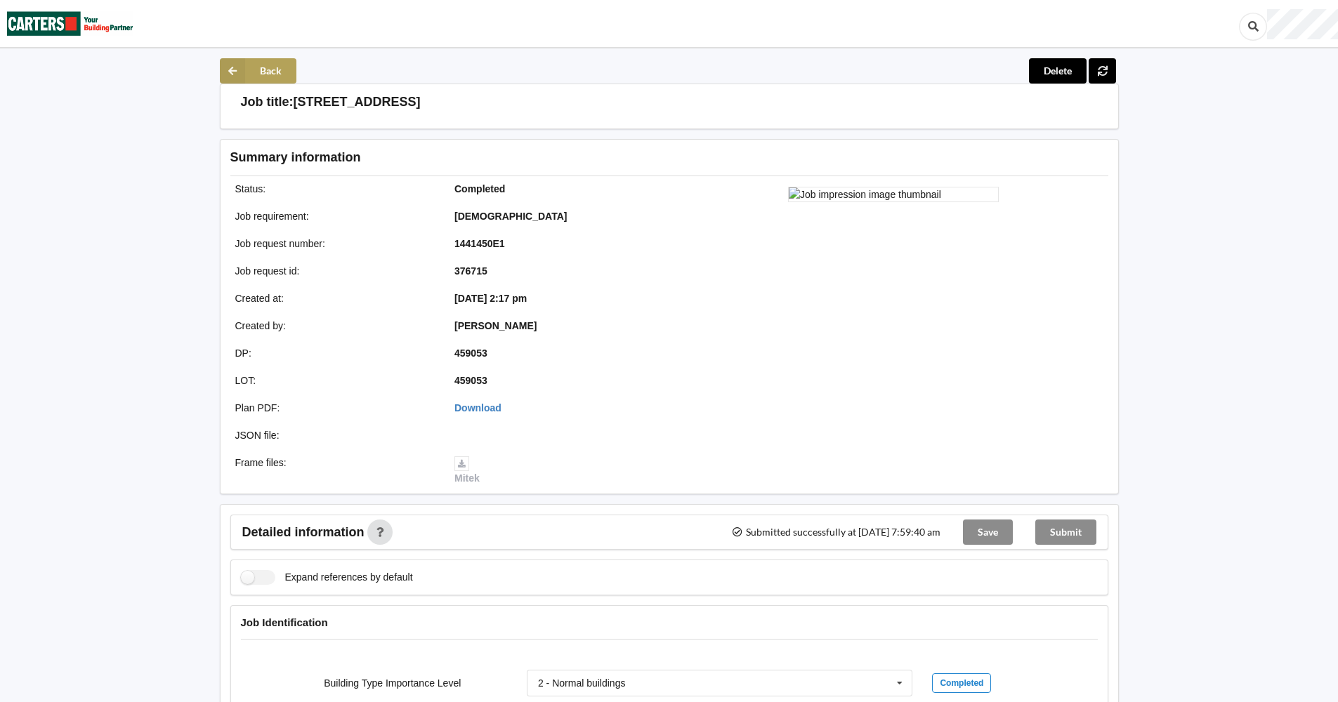
click at [245, 68] on button "Back" at bounding box center [258, 70] width 77 height 25
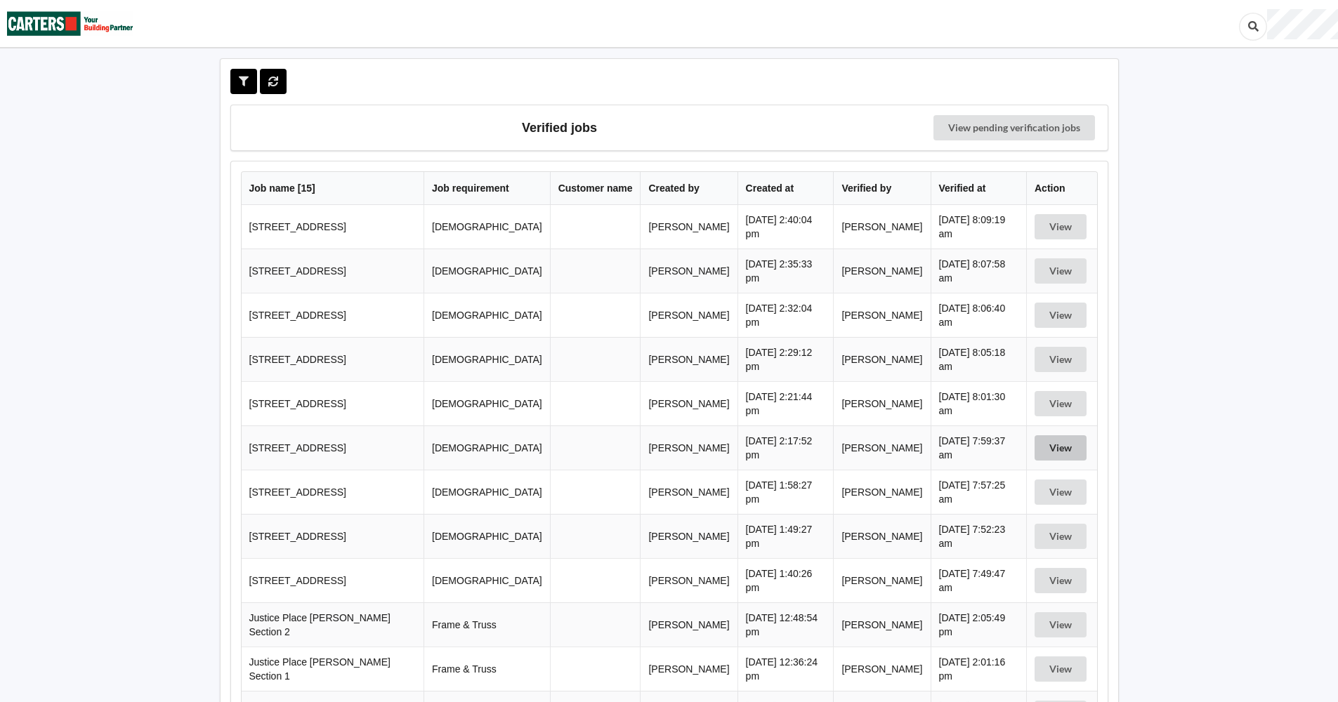
click at [1060, 449] on button "View" at bounding box center [1061, 447] width 52 height 25
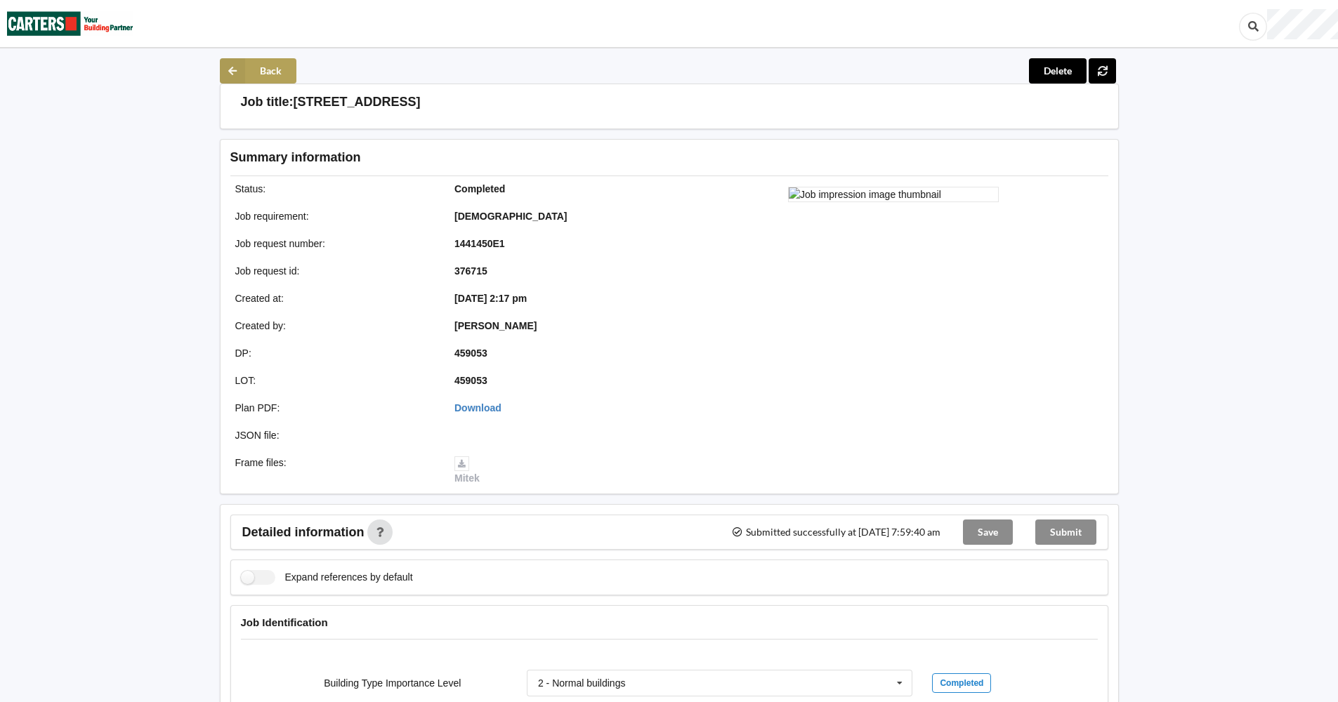
click at [243, 65] on icon at bounding box center [232, 70] width 25 height 25
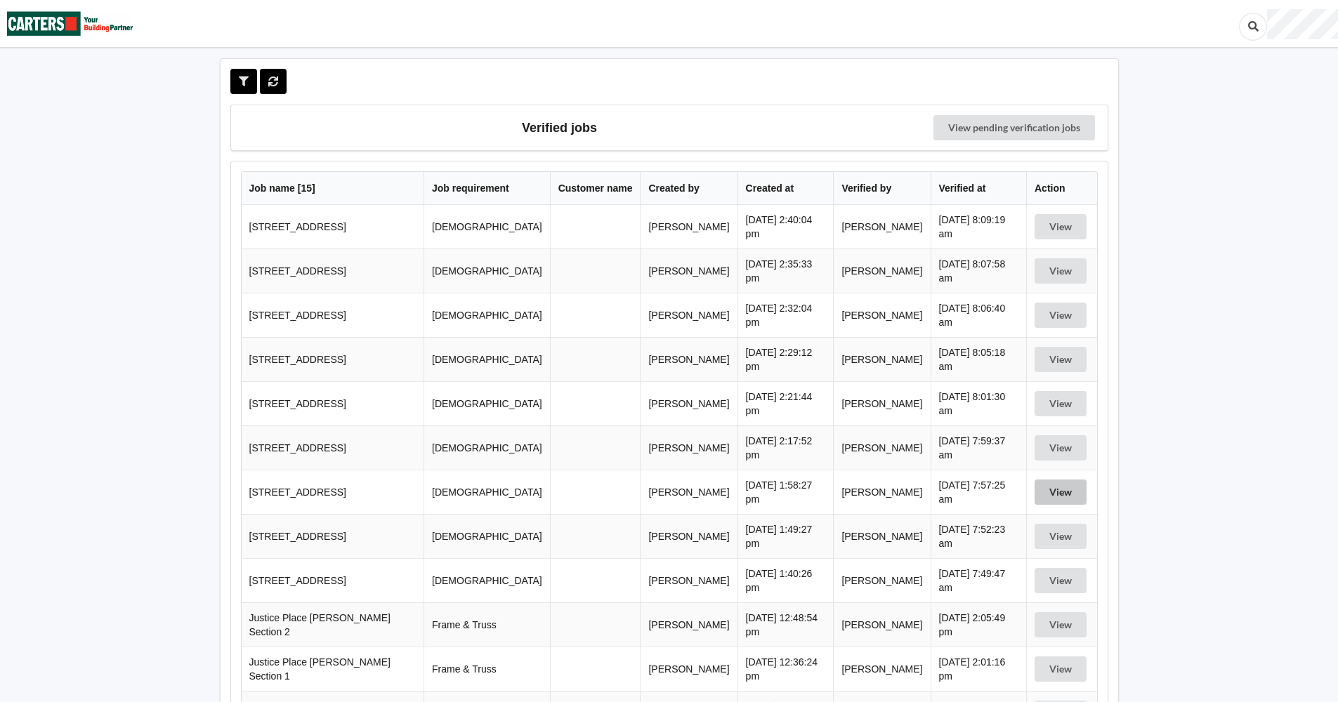
click at [1058, 494] on button "View" at bounding box center [1061, 492] width 52 height 25
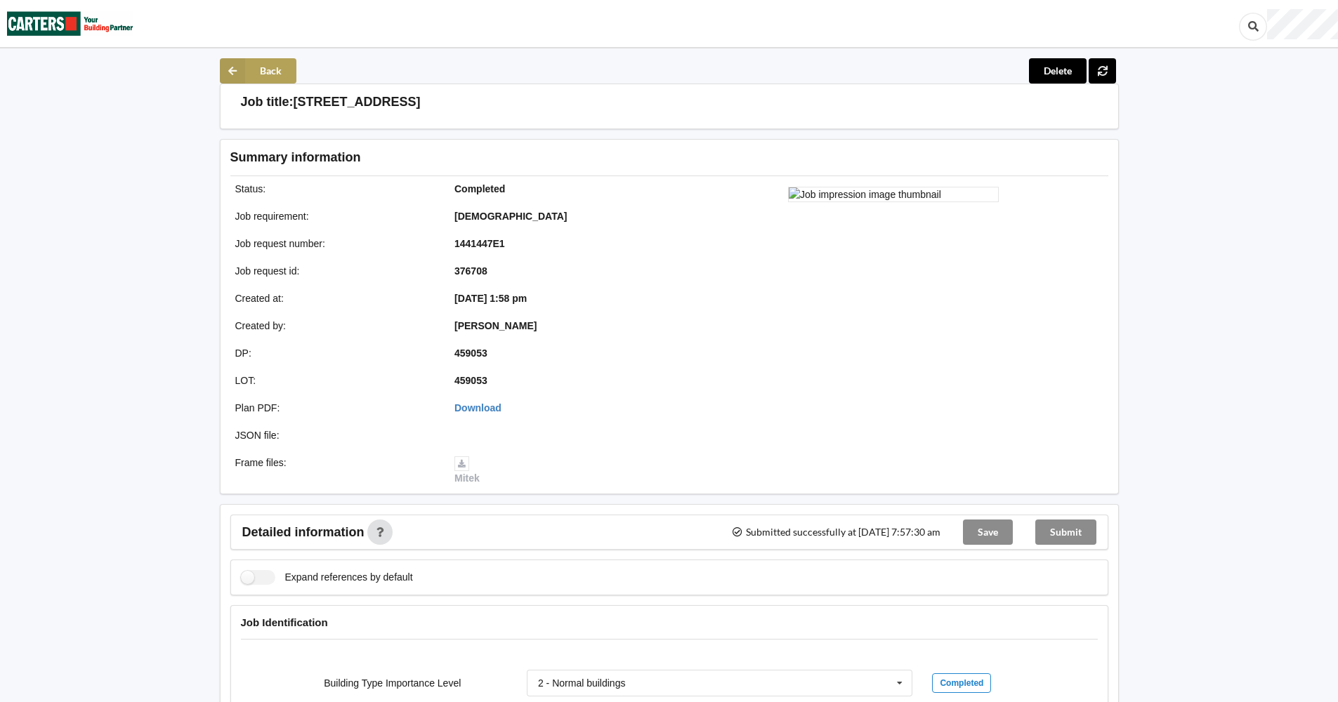
click at [249, 70] on button "Back" at bounding box center [258, 70] width 77 height 25
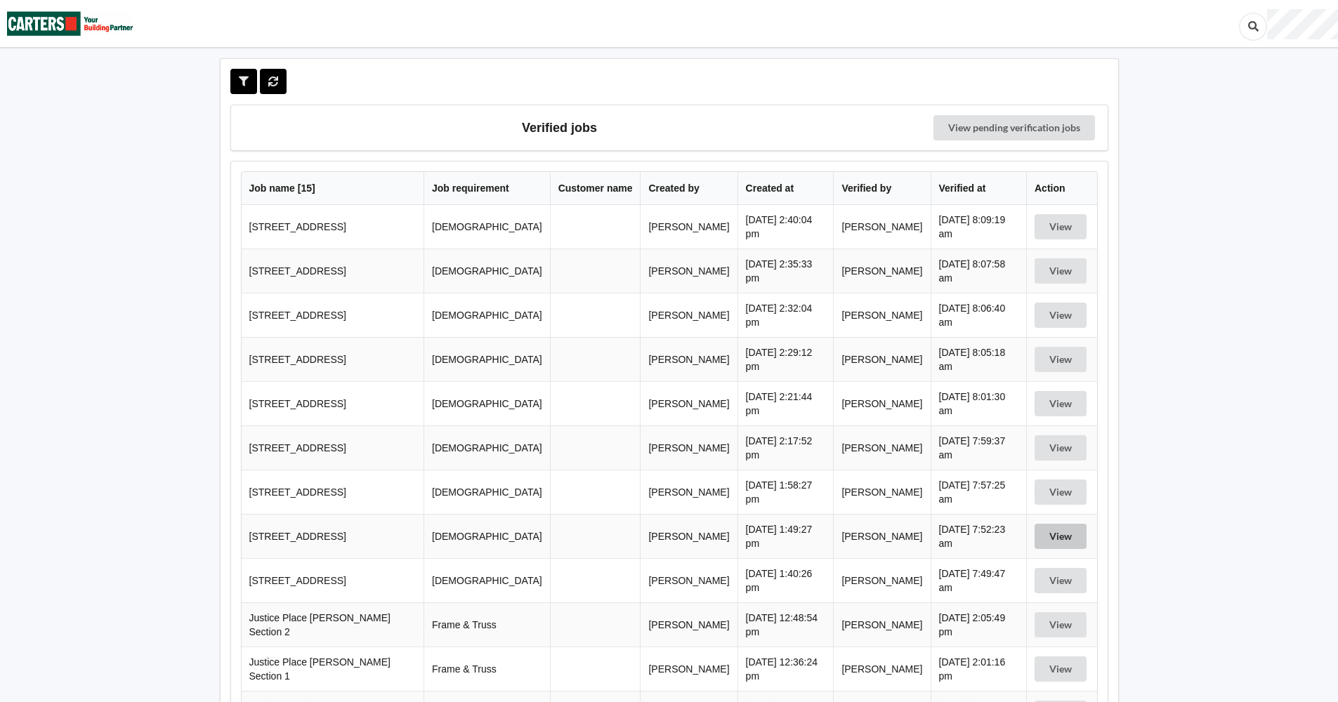
click at [1062, 530] on button "View" at bounding box center [1061, 536] width 52 height 25
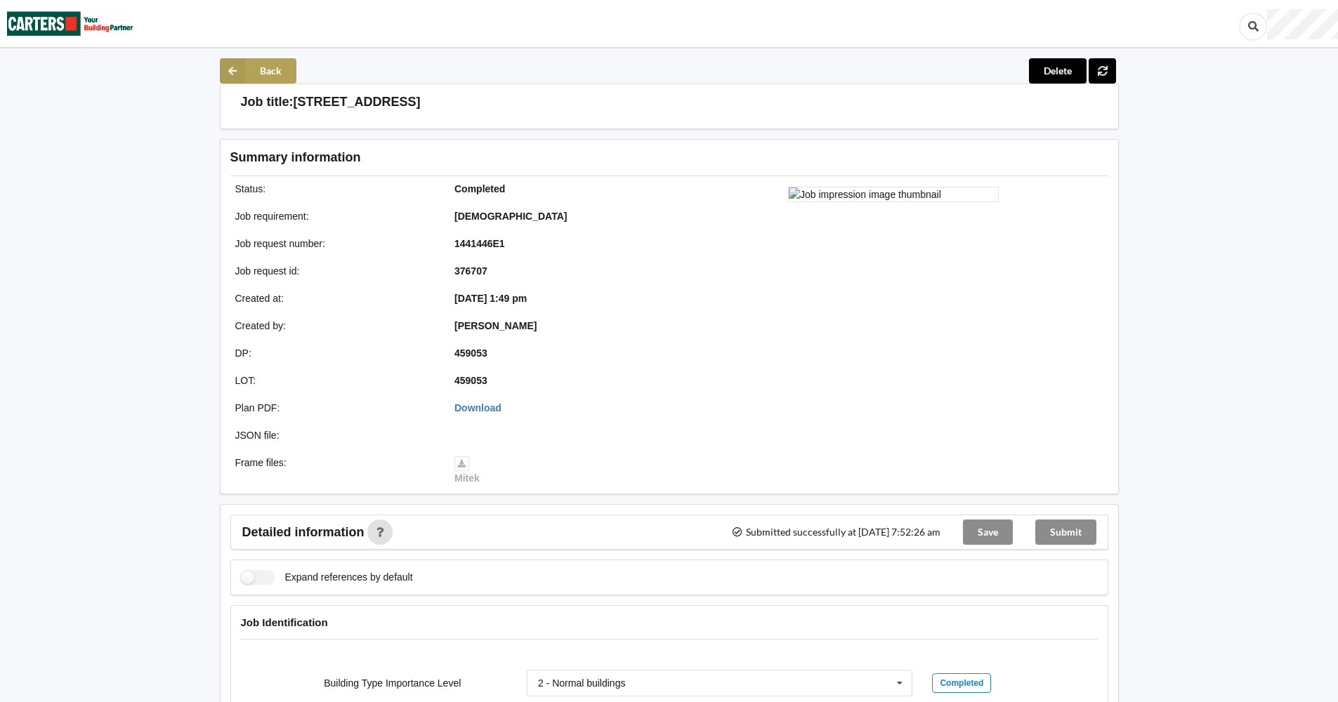
click at [273, 72] on button "Back" at bounding box center [258, 70] width 77 height 25
